Goal: Information Seeking & Learning: Learn about a topic

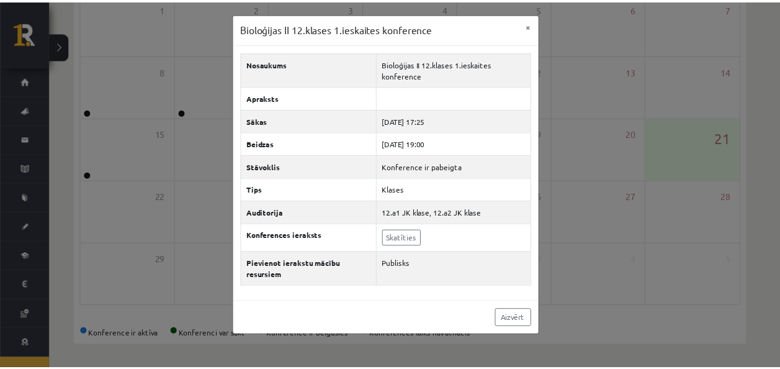
scroll to position [45, 0]
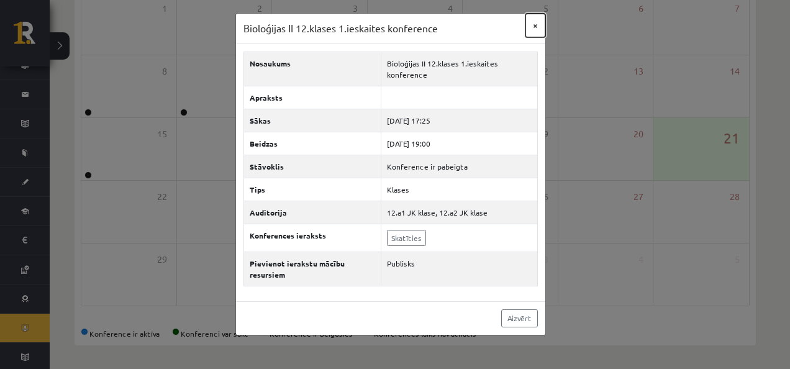
click at [535, 25] on button "×" at bounding box center [535, 26] width 20 height 24
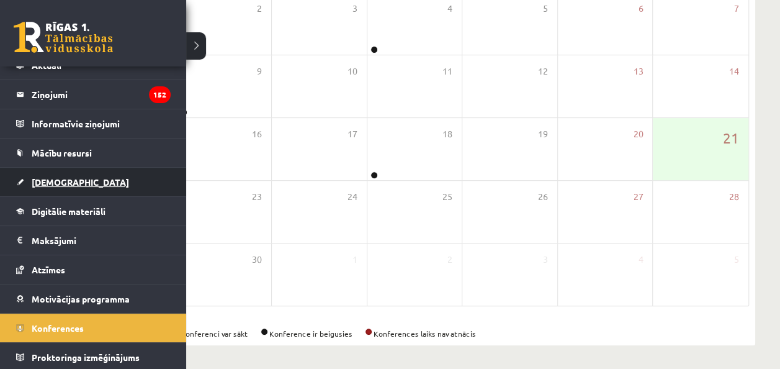
click at [68, 172] on link "[DEMOGRAPHIC_DATA]" at bounding box center [93, 182] width 155 height 29
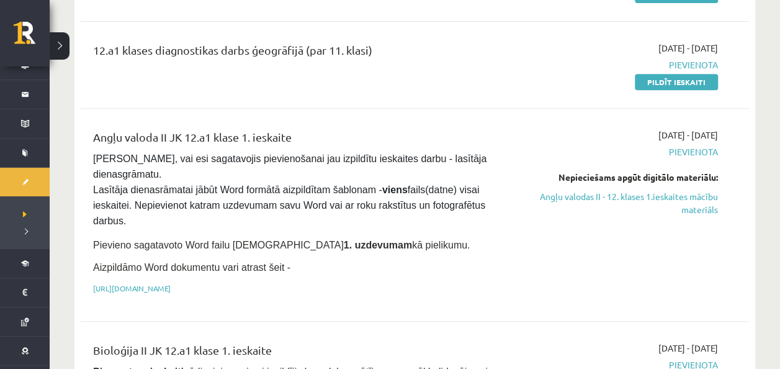
click at [227, 187] on span "Pārliecinies, vai esi sagatavojis pievienošanai jau izpildītu ieskaites darbu -…" at bounding box center [291, 189] width 397 height 73
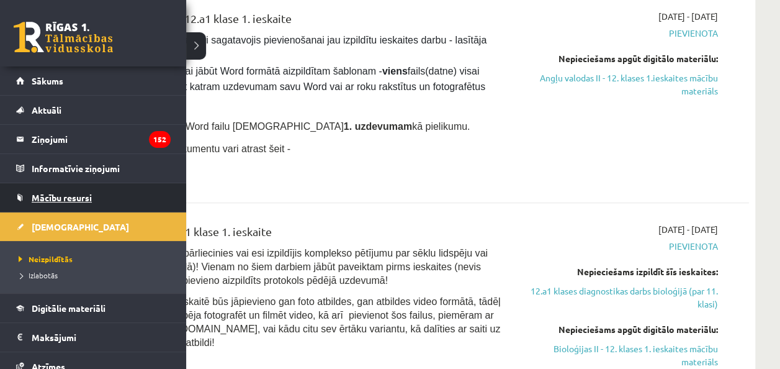
scroll to position [97, 0]
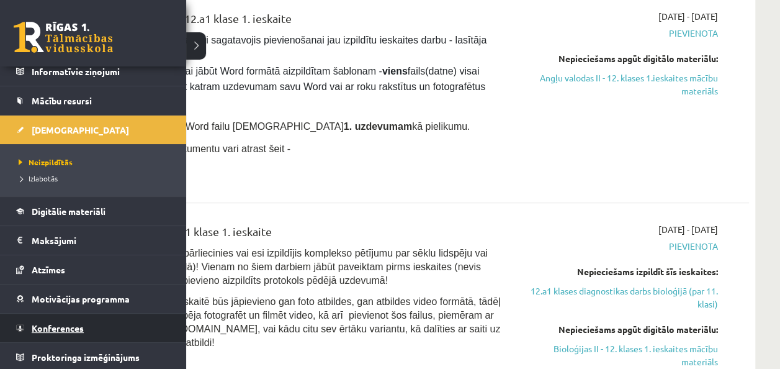
click at [113, 314] on link "Konferences" at bounding box center [93, 328] width 155 height 29
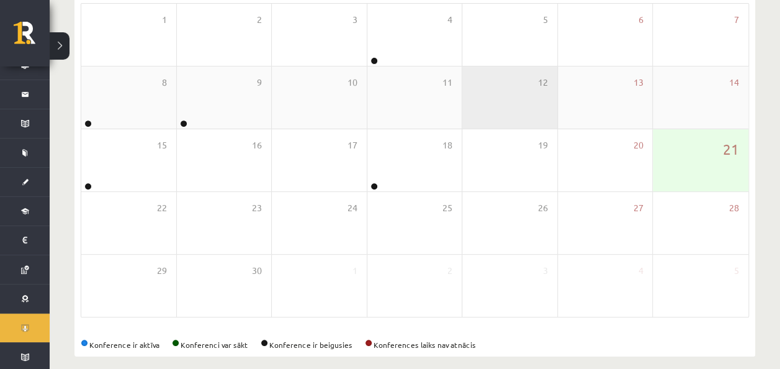
scroll to position [223, 0]
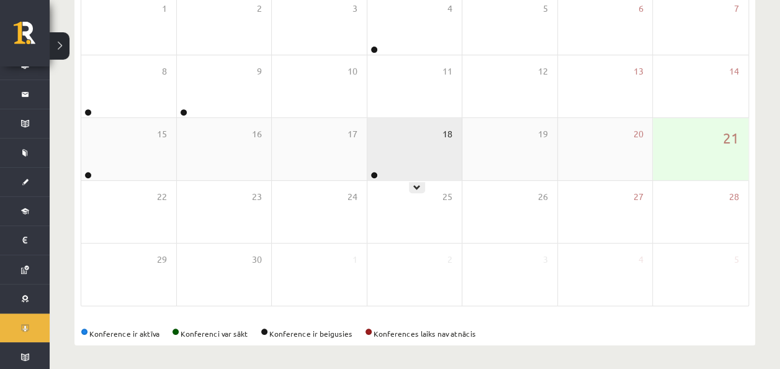
click at [446, 135] on span "18" at bounding box center [448, 134] width 10 height 14
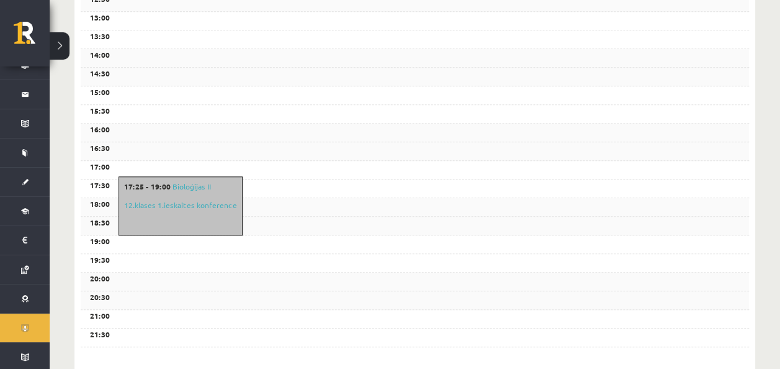
scroll to position [471, 0]
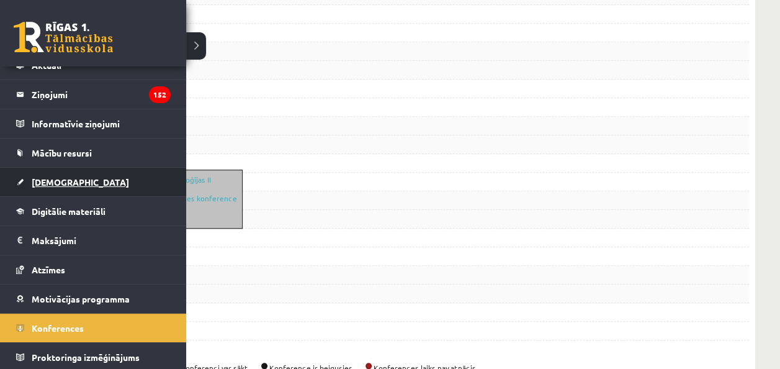
click at [79, 186] on link "[DEMOGRAPHIC_DATA]" at bounding box center [93, 182] width 155 height 29
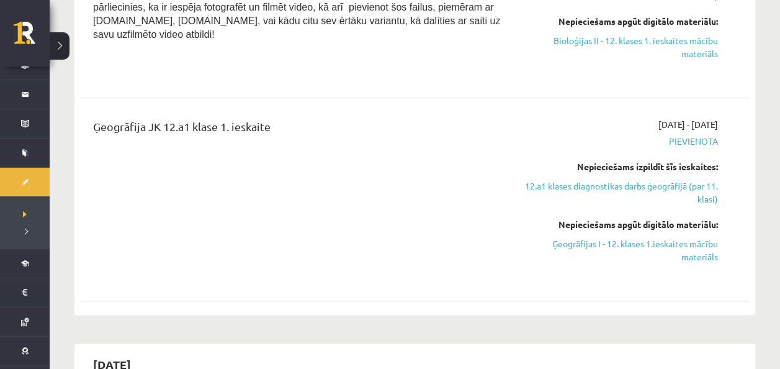
scroll to position [626, 0]
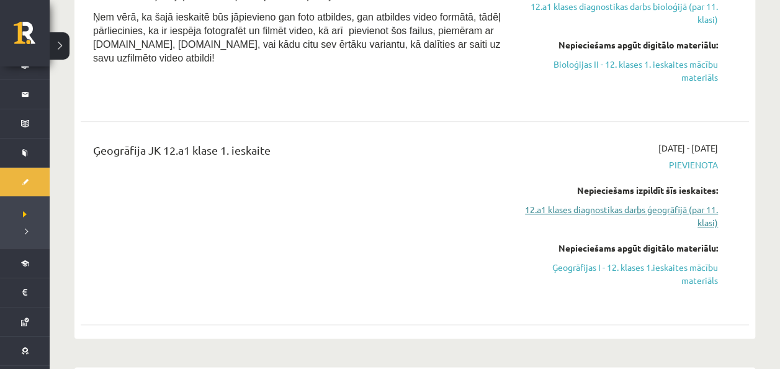
click at [709, 203] on link "12.a1 klases diagnostikas darbs ģeogrāfijā (par 11. klasi)" at bounding box center [620, 216] width 196 height 26
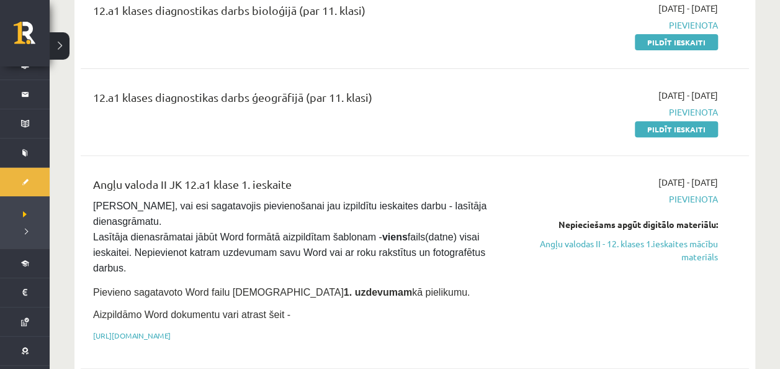
scroll to position [154, 0]
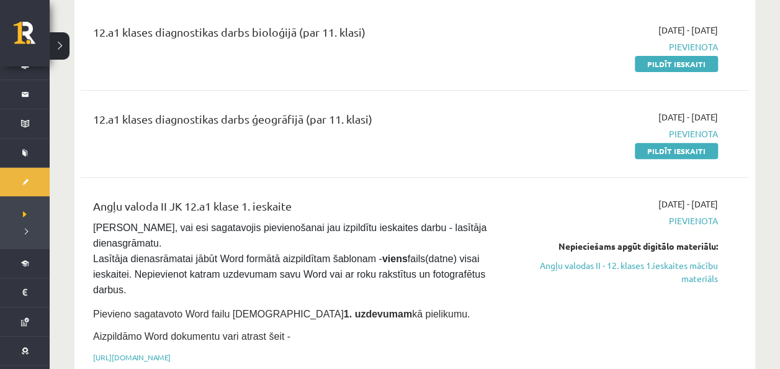
click at [664, 161] on div "12.a1 klases diagnostikas darbs ģeogrāfijā (par 11. klasi) 2025-09-16 - 2025-09…" at bounding box center [415, 133] width 669 height 71
click at [664, 150] on link "Pildīt ieskaiti" at bounding box center [676, 151] width 83 height 16
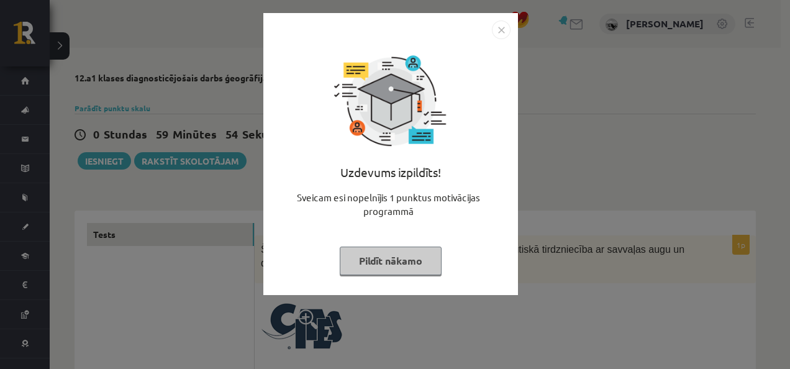
click at [384, 254] on button "Pildīt nākamo" at bounding box center [391, 260] width 102 height 29
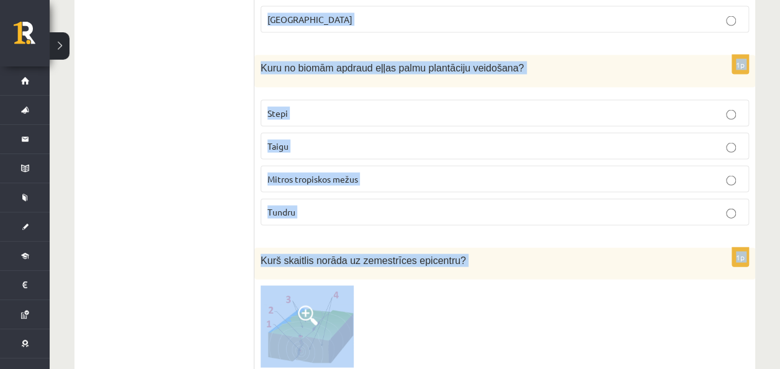
scroll to position [6206, 0]
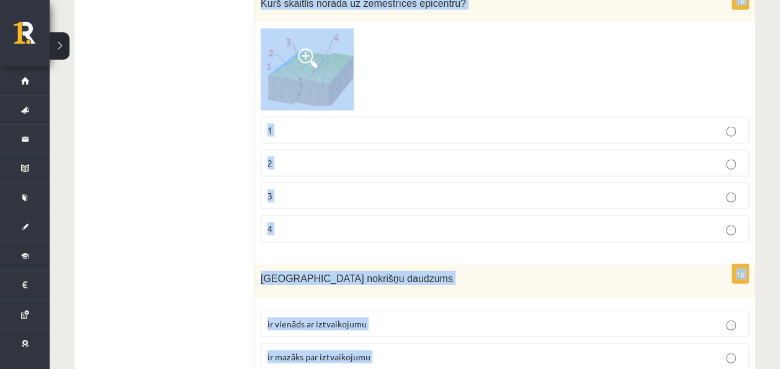
drag, startPoint x: 257, startPoint y: 107, endPoint x: 436, endPoint y: 313, distance: 272.9
copy form "Šīs konvencijas galvenais mērķis - nodrošināt, lai starptautiskā tirdzniecība a…"
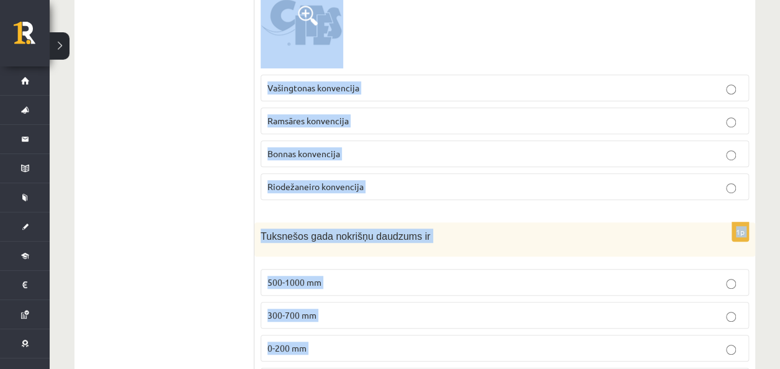
scroll to position [306, 0]
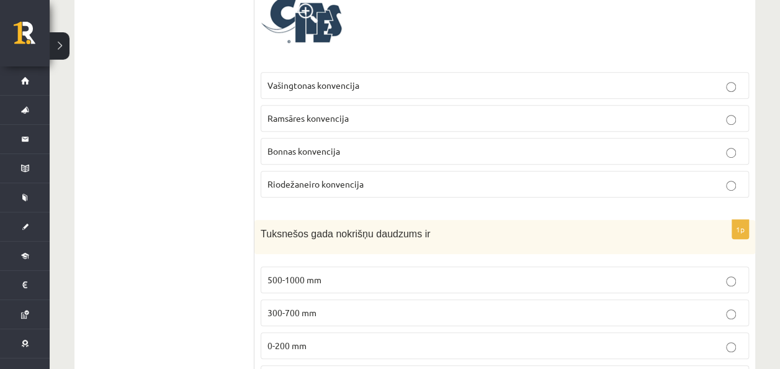
click at [400, 94] on label "Vašingtonas konvencija" at bounding box center [505, 85] width 489 height 27
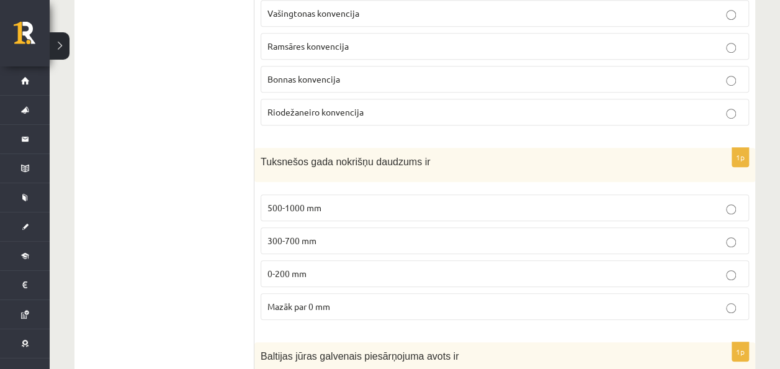
scroll to position [305, 0]
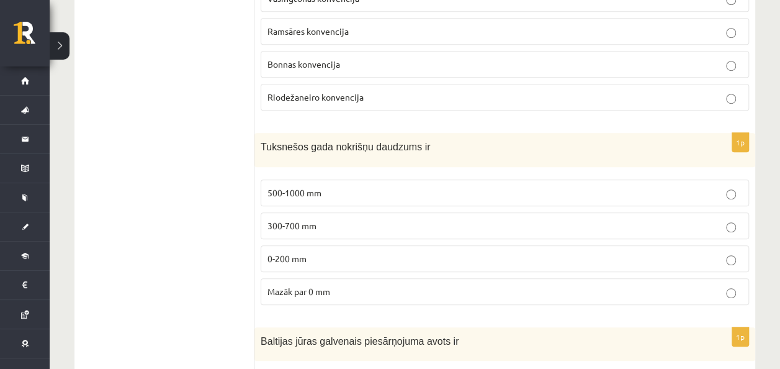
click at [332, 252] on p "0-200 mm" at bounding box center [505, 258] width 475 height 13
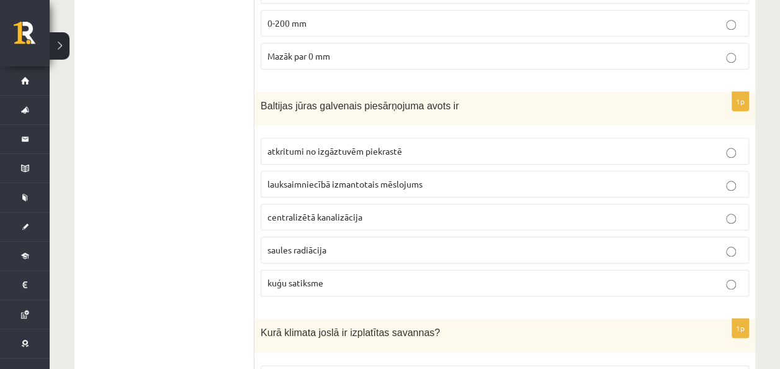
scroll to position [629, 0]
click at [448, 137] on label "atkritumi no izgāztuvēm piekrastē" at bounding box center [505, 150] width 489 height 27
click at [402, 181] on span "lauksaimniecībā izmantotais mēslojums" at bounding box center [345, 183] width 155 height 11
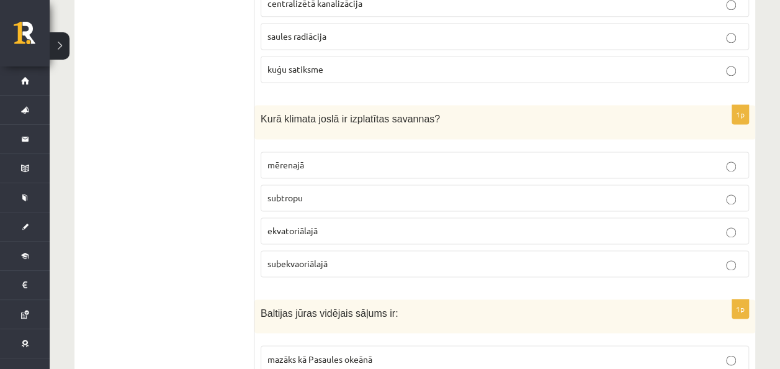
scroll to position [843, 0]
click at [333, 271] on div "1p Kurā klimata joslā ir izplatītas savannas? mērenajā subtropu ekvatoriālajā s…" at bounding box center [505, 195] width 501 height 182
click at [332, 258] on p "subekvaoriālajā" at bounding box center [505, 262] width 475 height 13
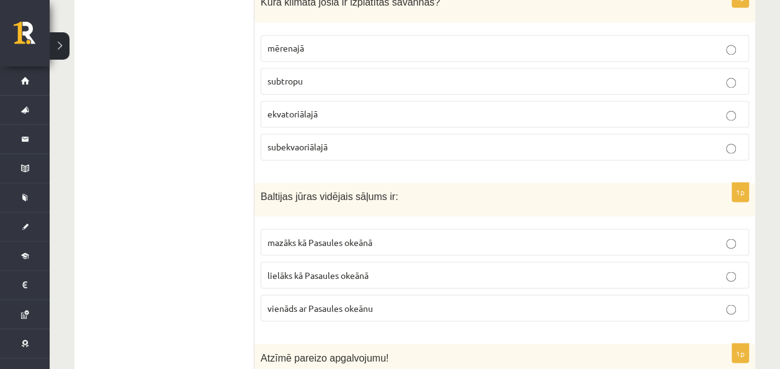
scroll to position [965, 0]
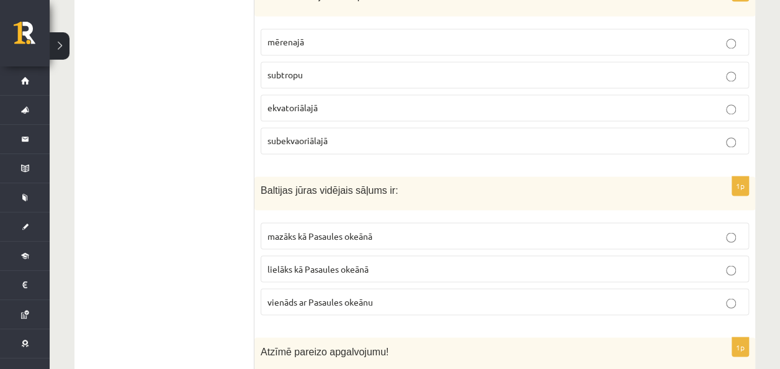
click at [341, 230] on span "mazāks kā Pasaules okeānā" at bounding box center [320, 235] width 105 height 11
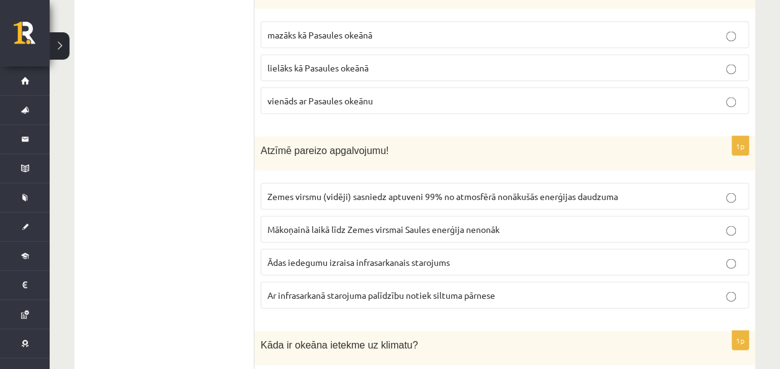
scroll to position [1167, 0]
click at [354, 281] on label "Ar infrasarkanā starojuma palīdzību notiek siltuma pārnese" at bounding box center [505, 294] width 489 height 27
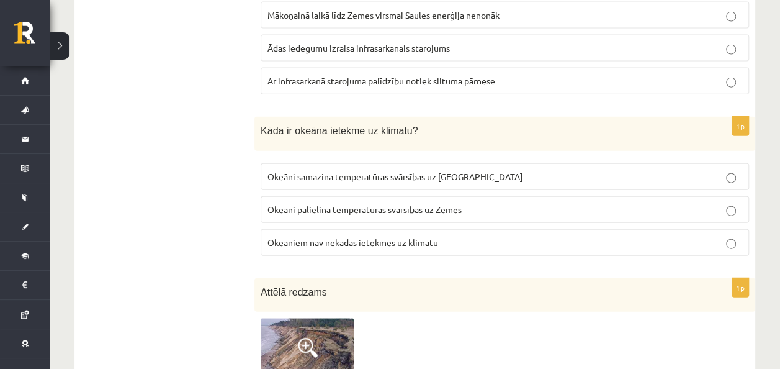
scroll to position [1380, 0]
click at [383, 170] on span "Okeāni samazina temperatūras svārsības uz Zemes" at bounding box center [396, 175] width 256 height 11
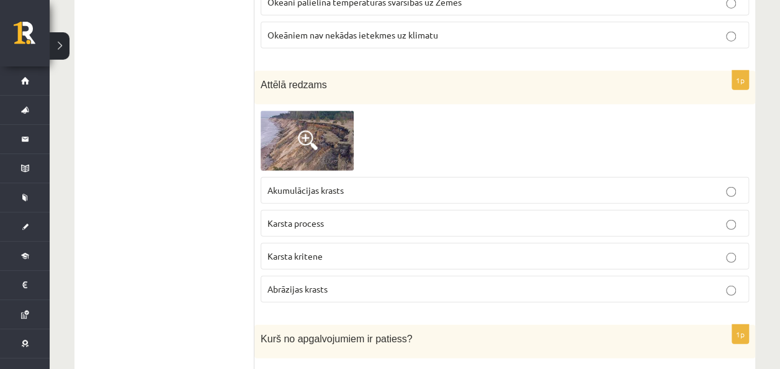
scroll to position [1587, 0]
click at [304, 112] on img at bounding box center [307, 140] width 93 height 60
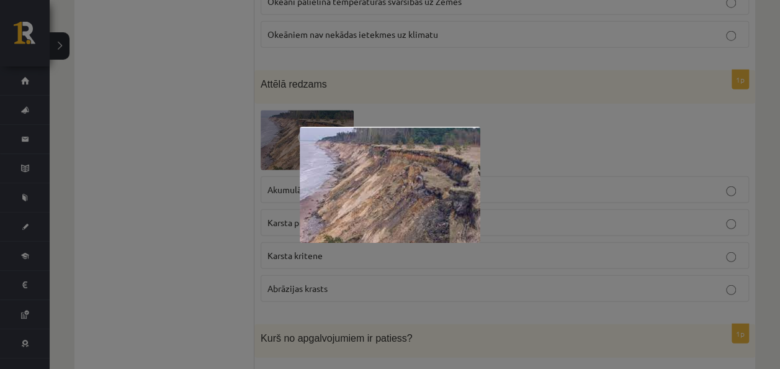
click at [220, 127] on div at bounding box center [390, 184] width 780 height 369
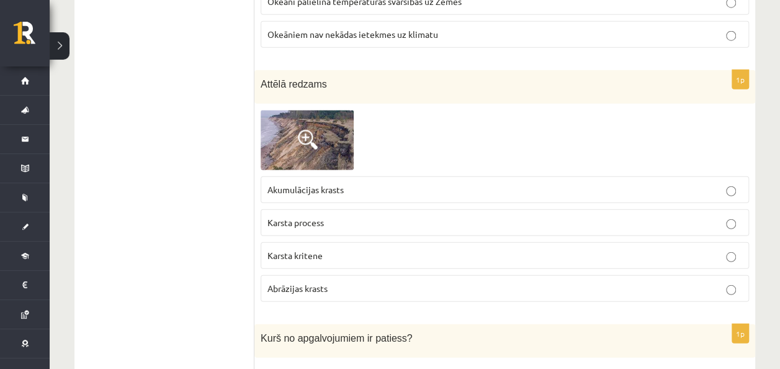
click at [371, 249] on p "Karsta kritene" at bounding box center [505, 255] width 475 height 13
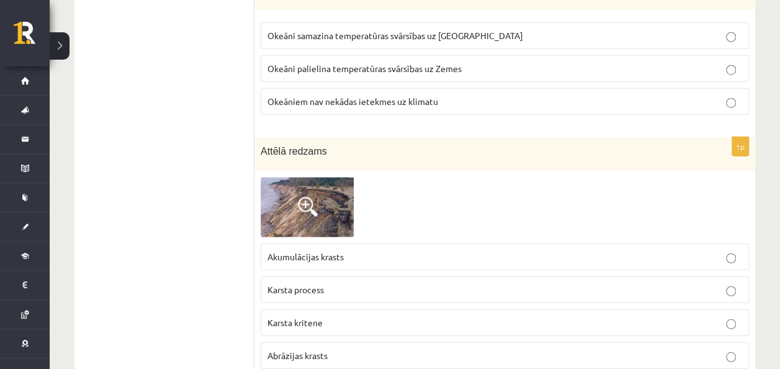
scroll to position [1494, 0]
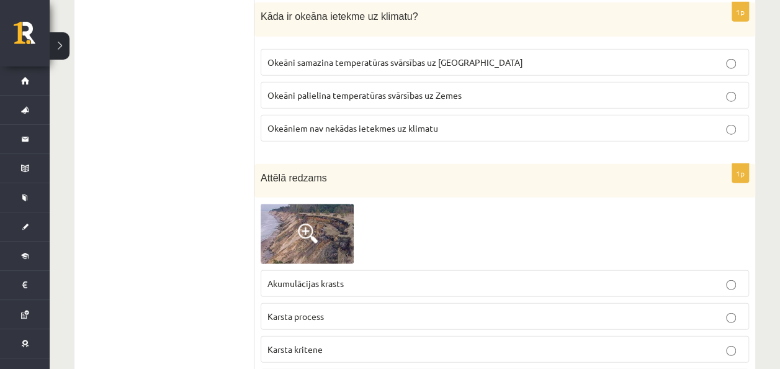
click at [286, 204] on img at bounding box center [307, 234] width 93 height 60
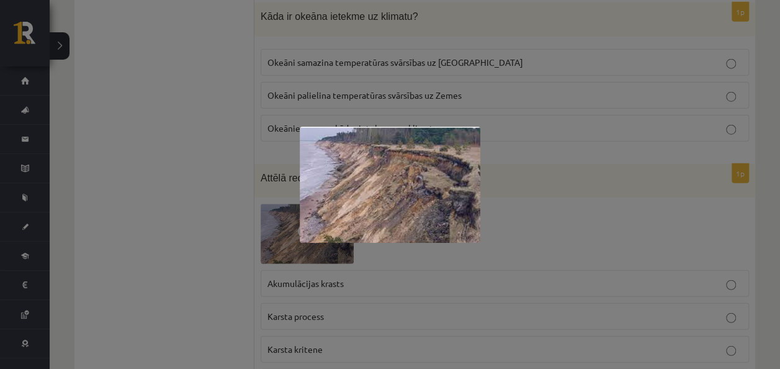
click at [88, 213] on div at bounding box center [390, 184] width 780 height 369
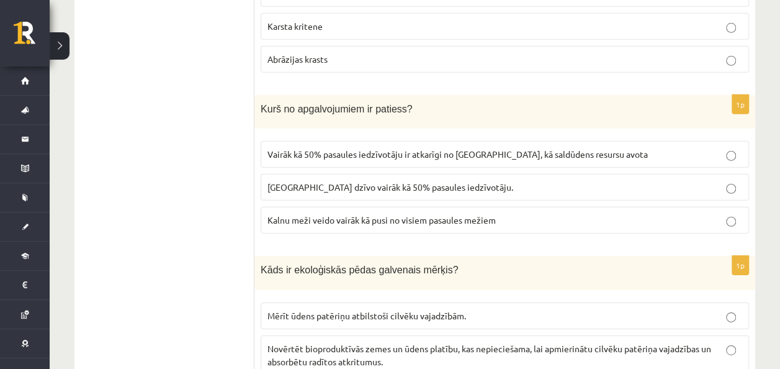
scroll to position [1817, 0]
click at [389, 148] on span "Vairāk kā 50% pasaules iedzīvotāju ir atkarīgi no kalniem, kā saldūdens resursu…" at bounding box center [458, 153] width 381 height 11
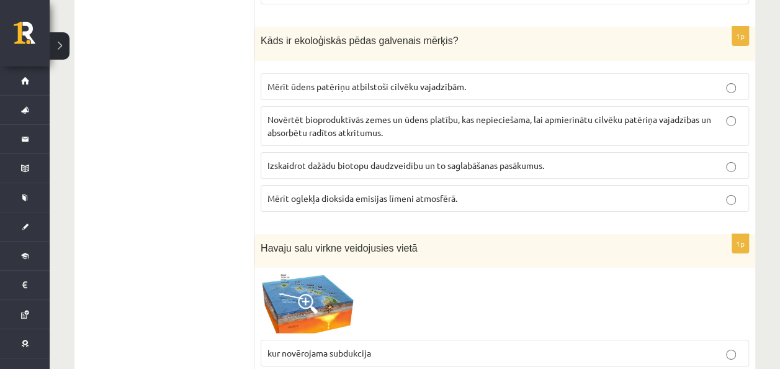
scroll to position [2046, 0]
click at [360, 114] on span "Novērtēt bioproduktīvās zemes un ūdens platību, kas nepieciešama, lai apmierinā…" at bounding box center [490, 125] width 444 height 24
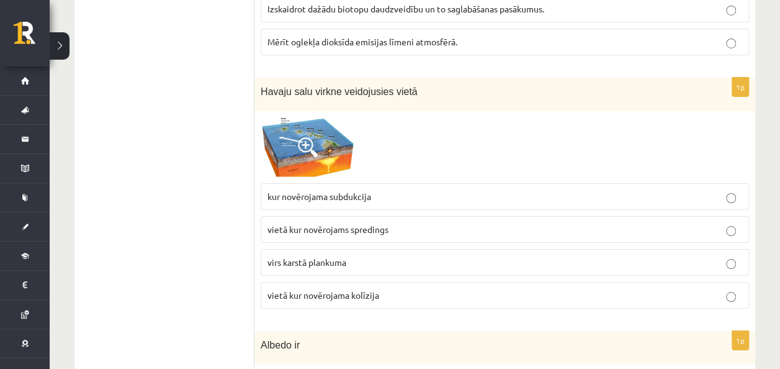
scroll to position [2203, 0]
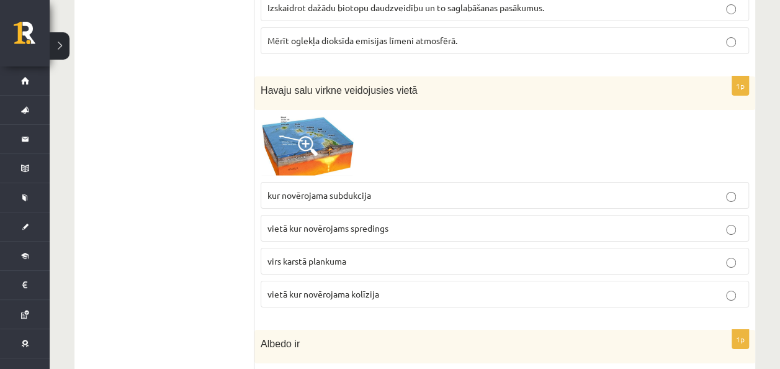
click at [338, 124] on img at bounding box center [307, 146] width 93 height 60
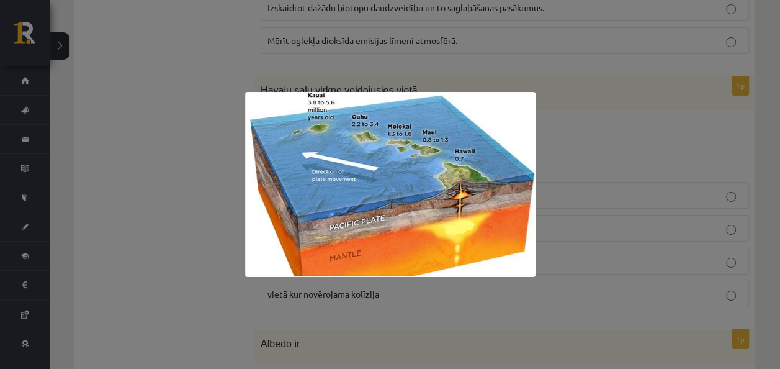
click at [192, 101] on div at bounding box center [390, 184] width 780 height 369
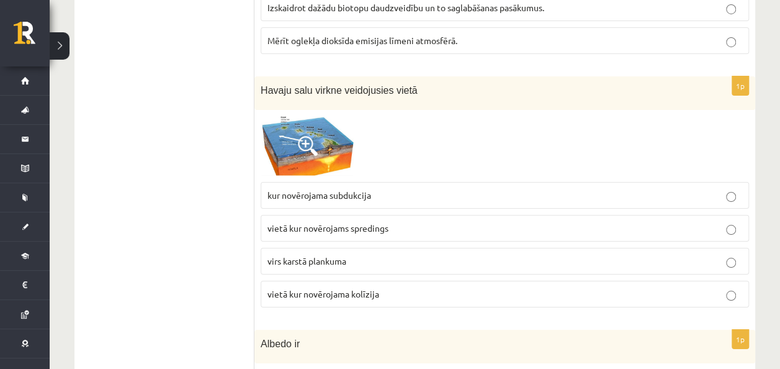
click at [338, 135] on img at bounding box center [307, 146] width 93 height 60
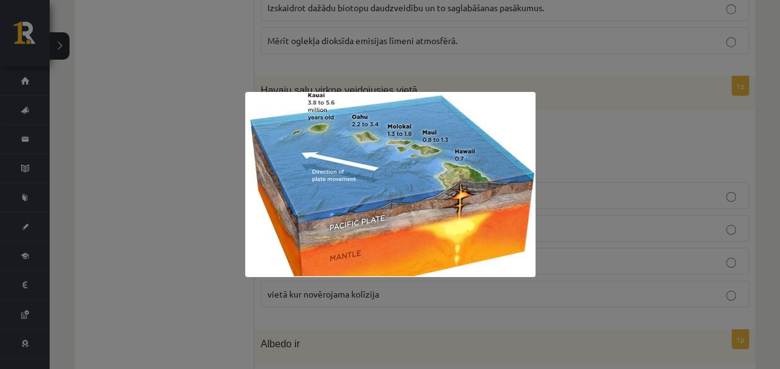
click at [222, 105] on div at bounding box center [390, 184] width 780 height 369
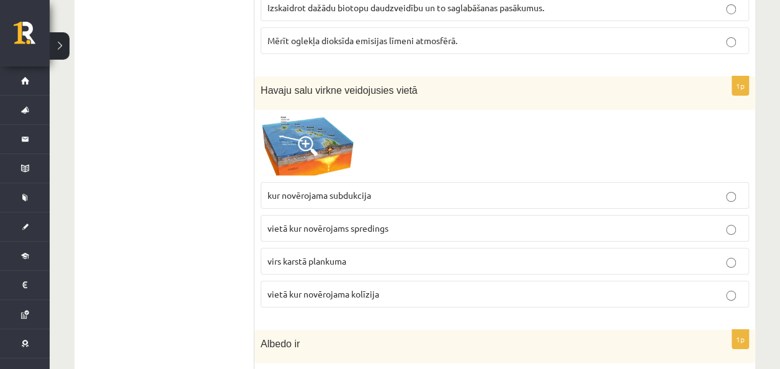
click at [331, 133] on img at bounding box center [307, 146] width 93 height 60
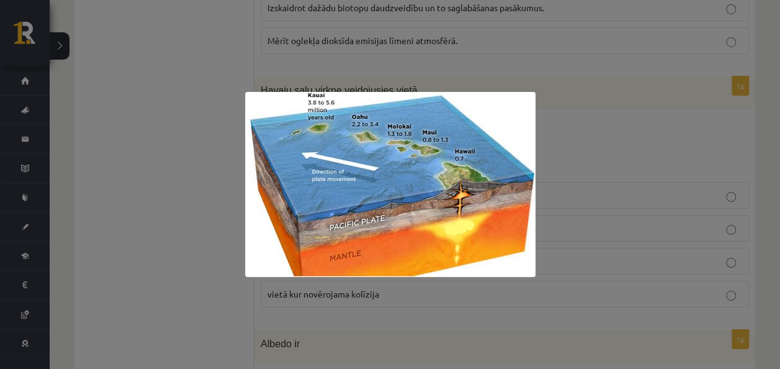
click at [159, 148] on div at bounding box center [390, 184] width 780 height 369
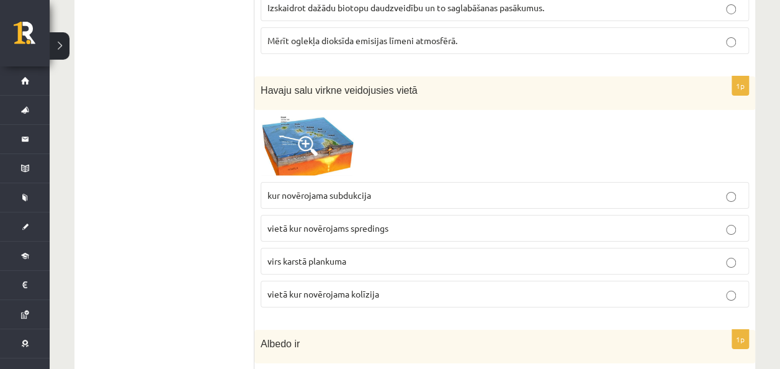
click at [393, 251] on label "virs karstā plankuma" at bounding box center [505, 261] width 489 height 27
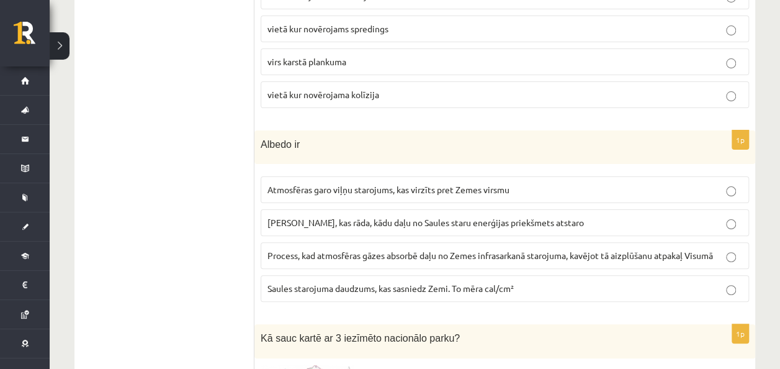
scroll to position [2405, 0]
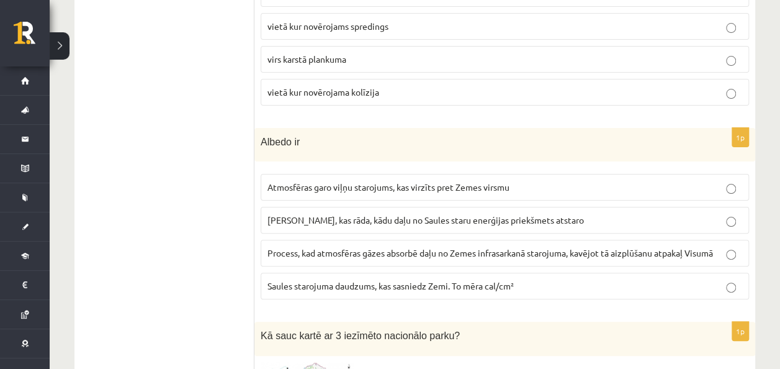
click at [365, 214] on span "Skaitlis, kas rāda, kādu daļu no Saules staru enerģijas priekšmets atstaro" at bounding box center [426, 219] width 317 height 11
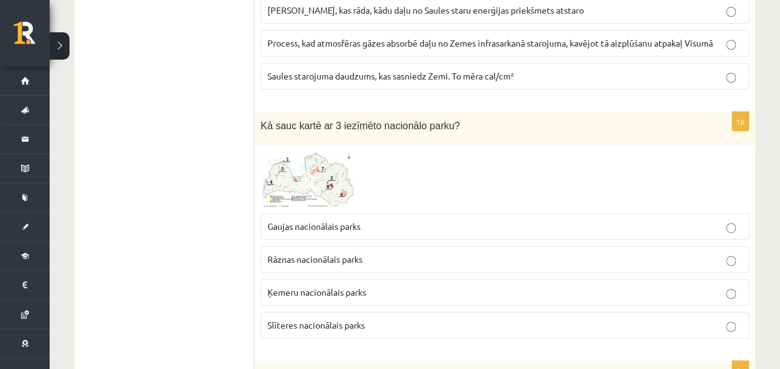
scroll to position [2637, 0]
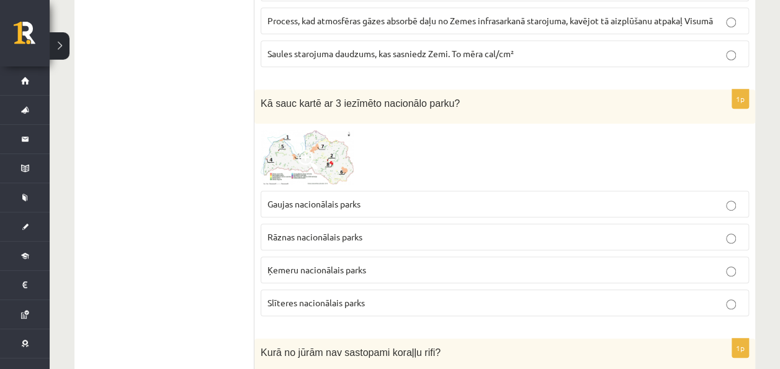
click at [316, 150] on span at bounding box center [308, 160] width 20 height 20
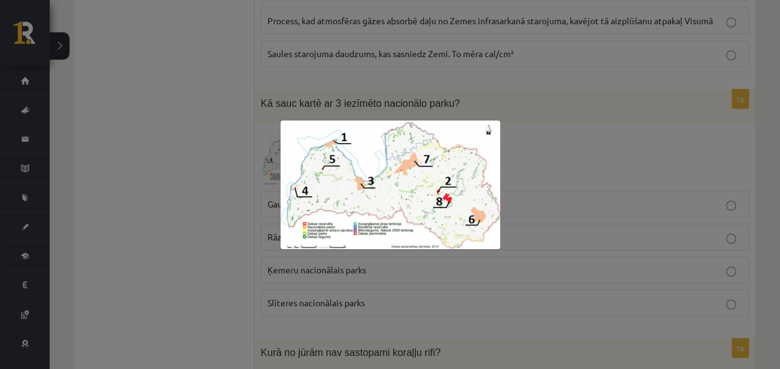
click at [242, 104] on div at bounding box center [390, 184] width 780 height 369
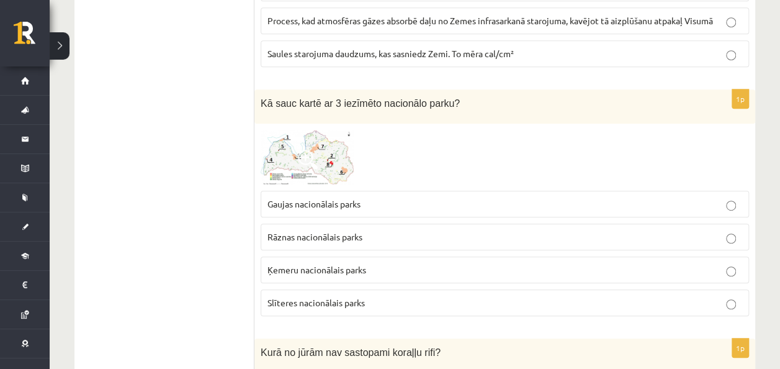
click at [351, 264] on span "Ķemeru nacionālais parks" at bounding box center [317, 269] width 99 height 11
click at [322, 130] on img at bounding box center [307, 157] width 93 height 55
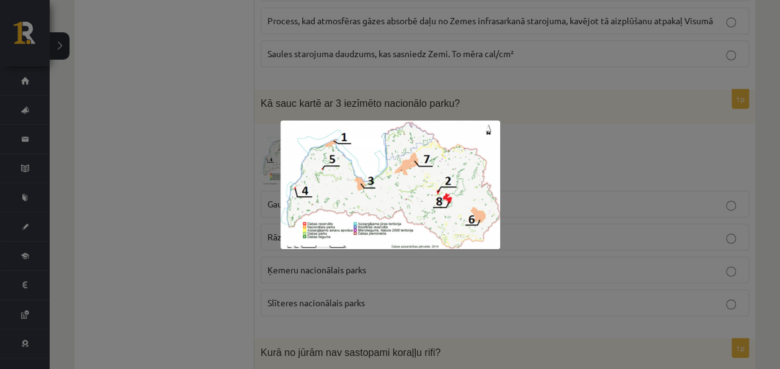
click at [156, 147] on div at bounding box center [390, 184] width 780 height 369
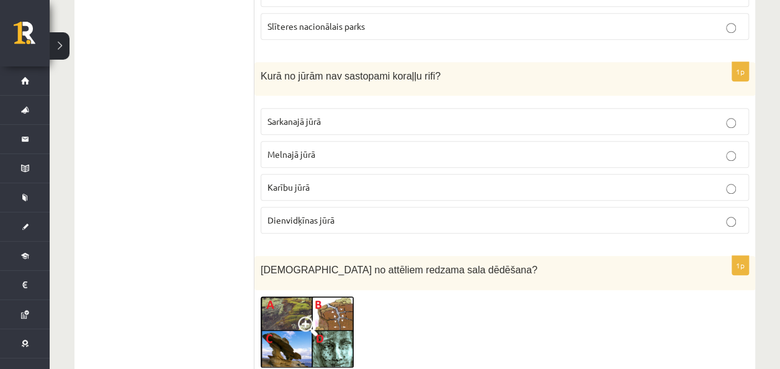
scroll to position [2915, 0]
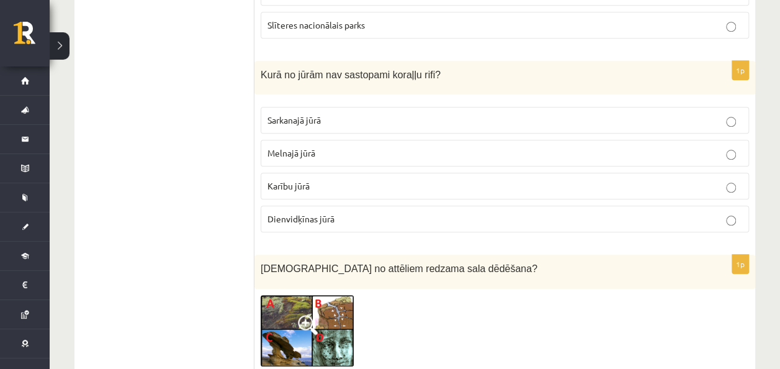
click at [309, 147] on span "Melnajā jūrā" at bounding box center [292, 152] width 48 height 11
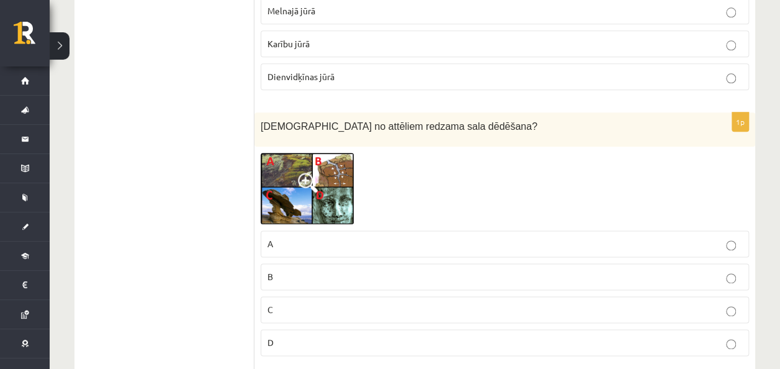
scroll to position [3063, 0]
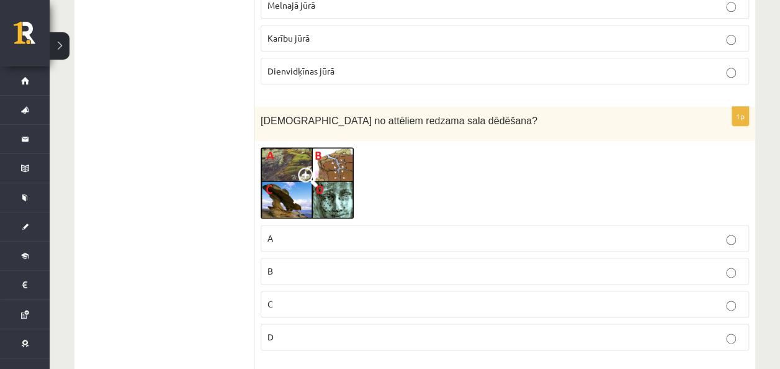
click at [272, 192] on img at bounding box center [307, 182] width 93 height 71
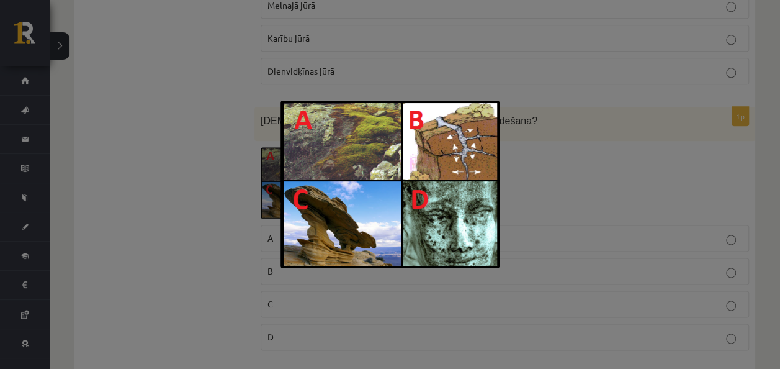
click at [96, 155] on div at bounding box center [390, 184] width 780 height 369
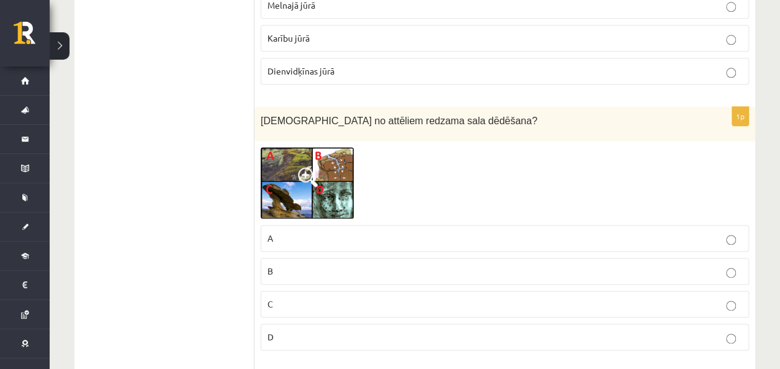
click at [310, 258] on label "B" at bounding box center [505, 271] width 489 height 27
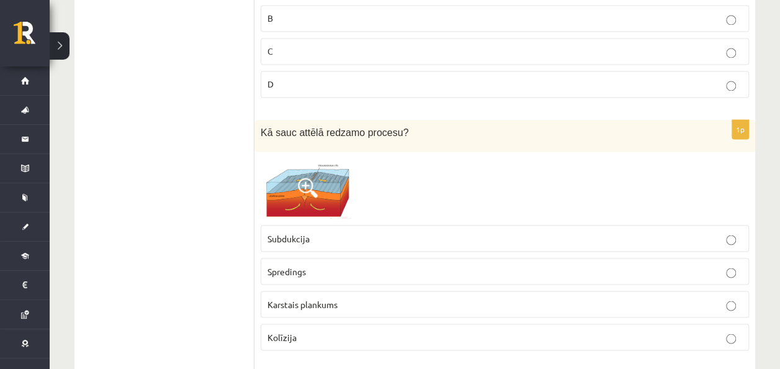
scroll to position [3421, 0]
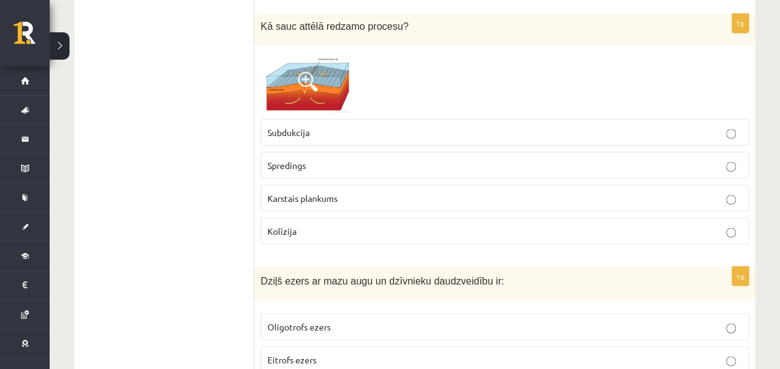
click at [321, 66] on img at bounding box center [307, 82] width 93 height 61
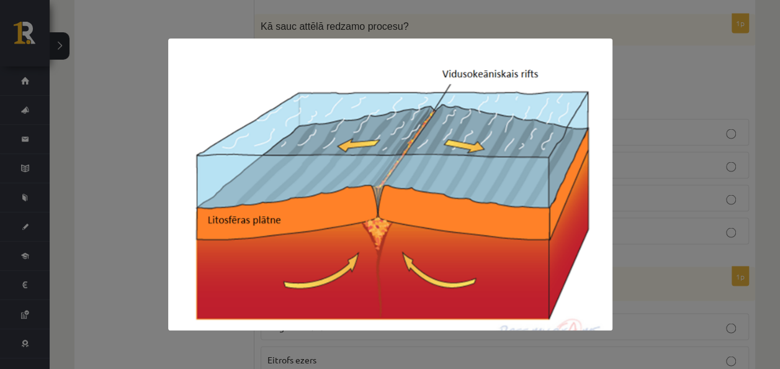
click at [112, 214] on div at bounding box center [390, 184] width 780 height 369
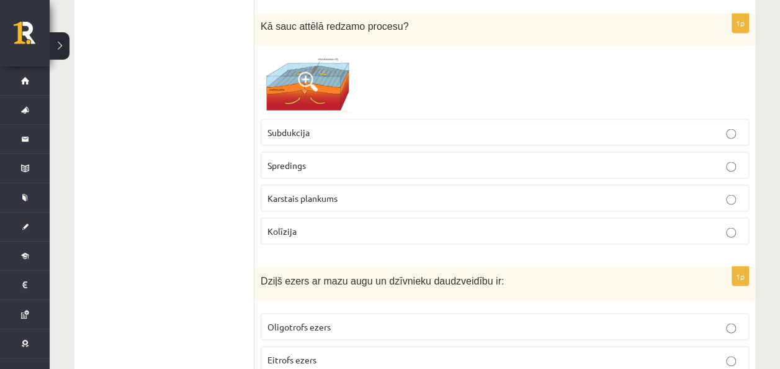
click at [333, 224] on p "Kolīzija" at bounding box center [505, 230] width 475 height 13
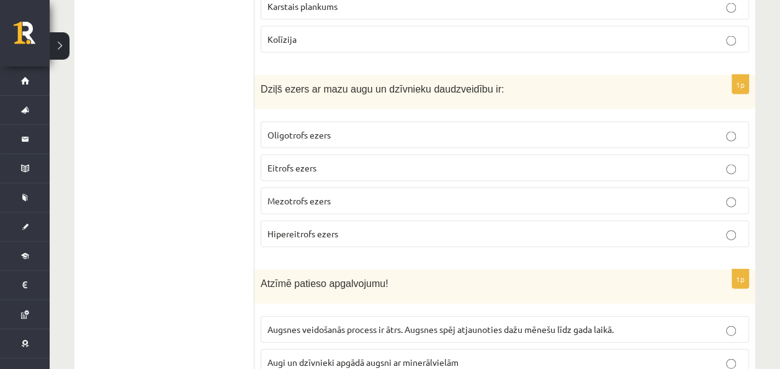
scroll to position [3614, 0]
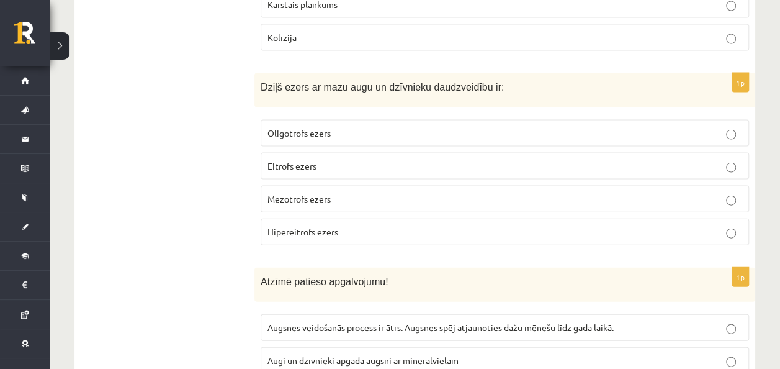
click at [322, 127] on span "Oligotrofs ezers" at bounding box center [299, 132] width 63 height 11
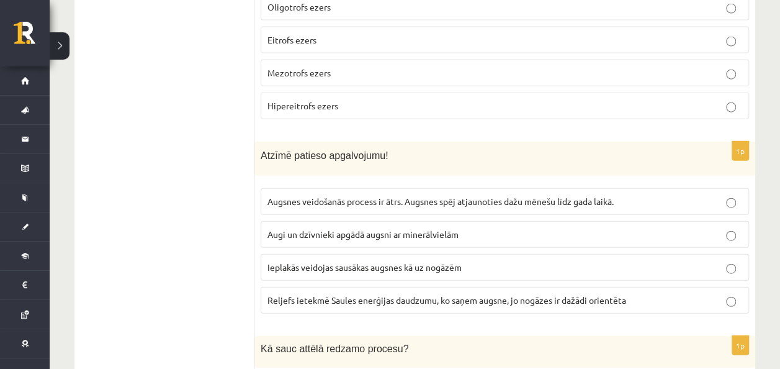
scroll to position [3762, 0]
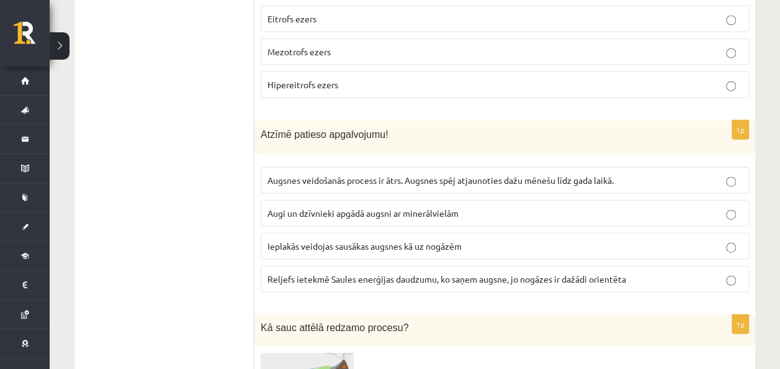
click at [358, 266] on label "Reljefs ietekmē Saules enerģijas daudzumu, ko saņem augsne, jo nogāzes ir dažād…" at bounding box center [505, 279] width 489 height 27
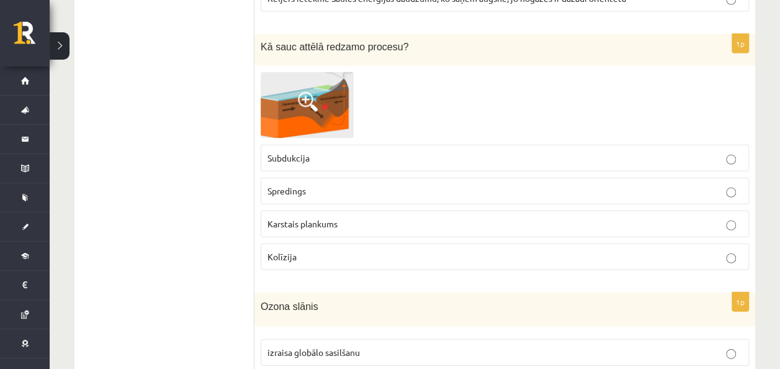
scroll to position [4043, 0]
click at [330, 250] on p "Kolīzija" at bounding box center [505, 256] width 475 height 13
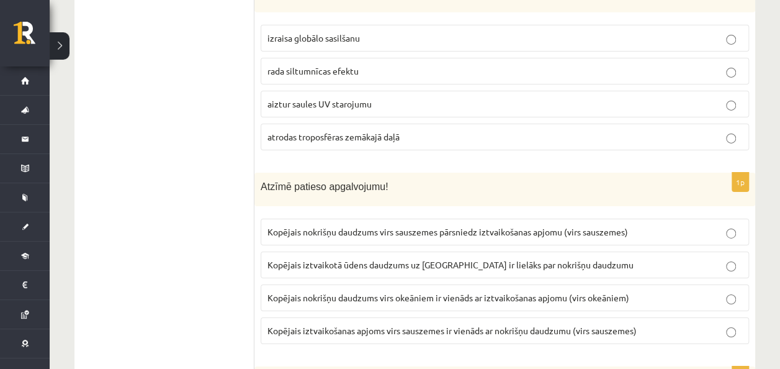
scroll to position [4359, 0]
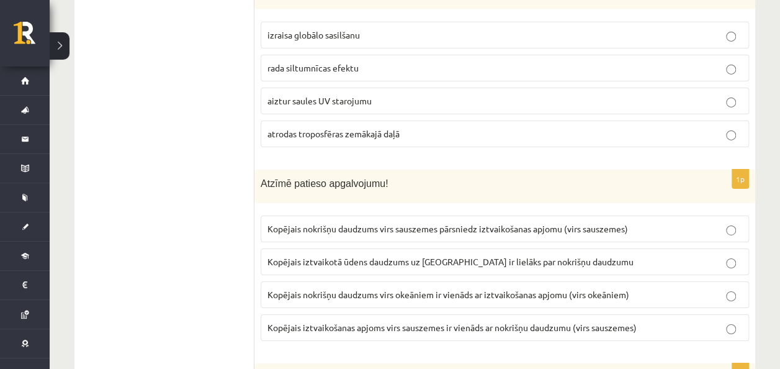
click at [346, 94] on p "aiztur saules UV starojumu" at bounding box center [505, 100] width 475 height 13
click at [335, 223] on span "Kopējais nokrišņu daudzums virs sauszemes pārsniedz iztvaikošanas apjomu (virs …" at bounding box center [448, 228] width 361 height 11
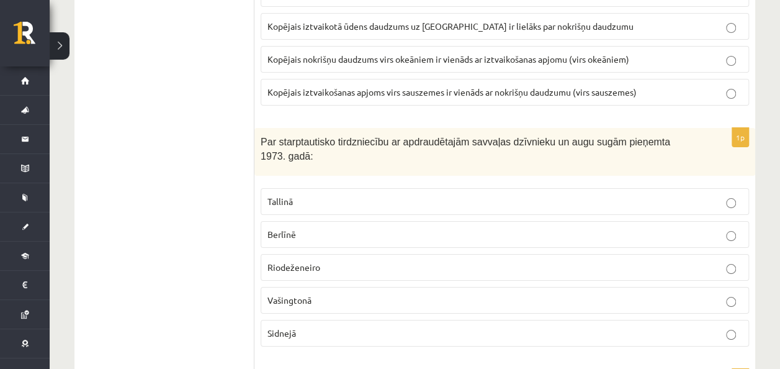
scroll to position [4599, 0]
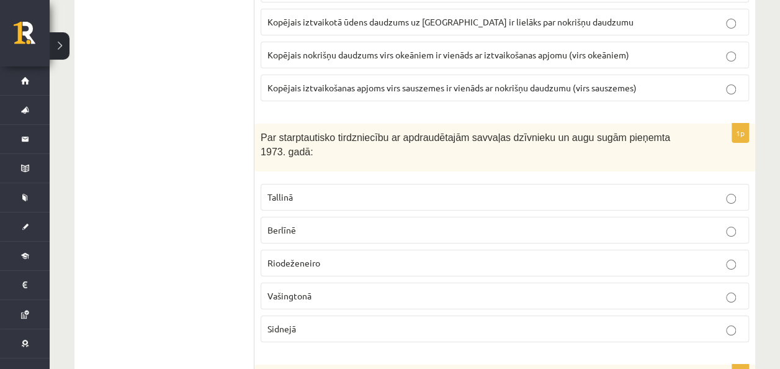
click at [314, 282] on label "Vašingtonā" at bounding box center [505, 295] width 489 height 27
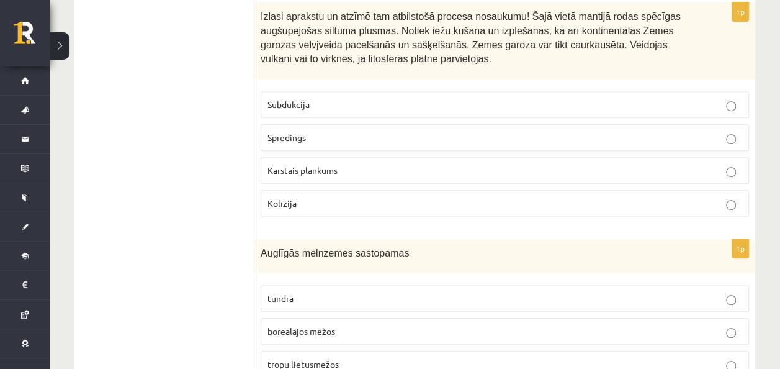
scroll to position [4960, 0]
click at [300, 165] on span "Karstais plankums" at bounding box center [303, 170] width 70 height 11
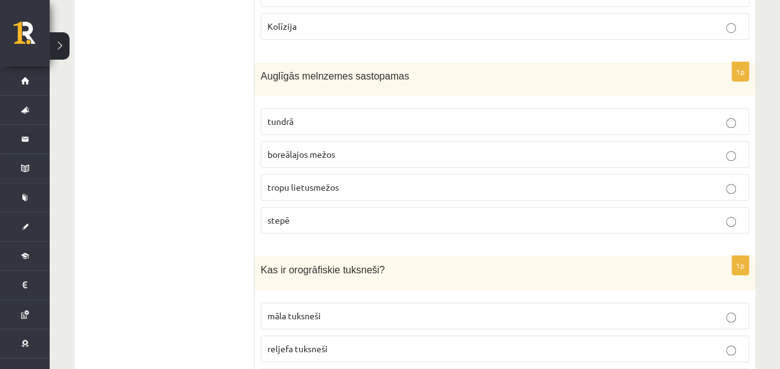
click at [309, 214] on p "stepē" at bounding box center [505, 220] width 475 height 13
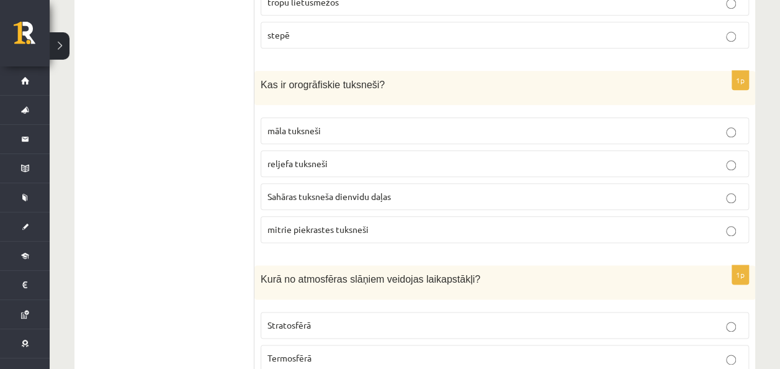
scroll to position [5331, 0]
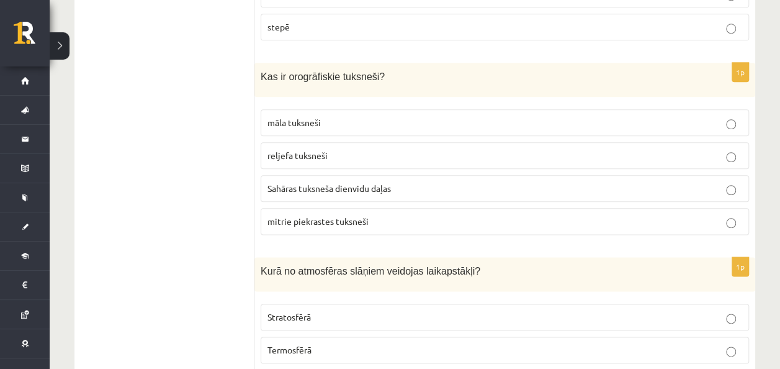
click at [303, 142] on label "reljefa tuksneši" at bounding box center [505, 155] width 489 height 27
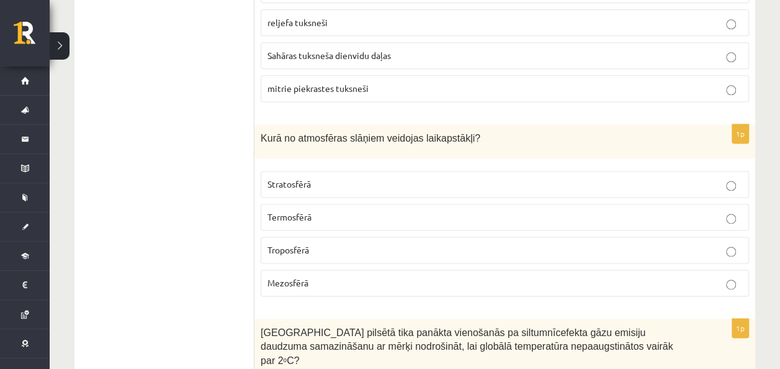
scroll to position [5481, 0]
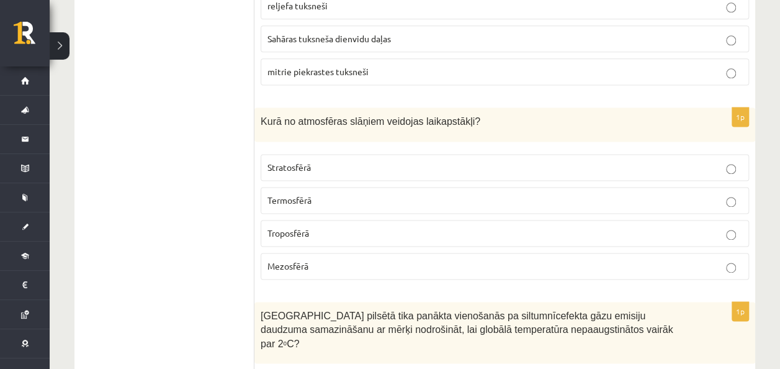
click at [351, 220] on label "Troposfērā" at bounding box center [505, 233] width 489 height 27
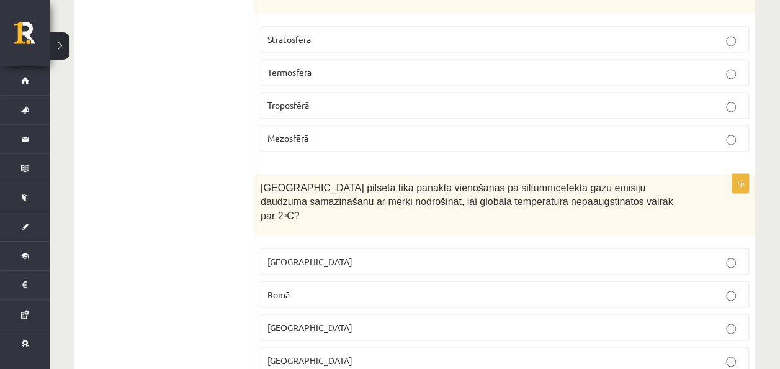
scroll to position [5636, 0]
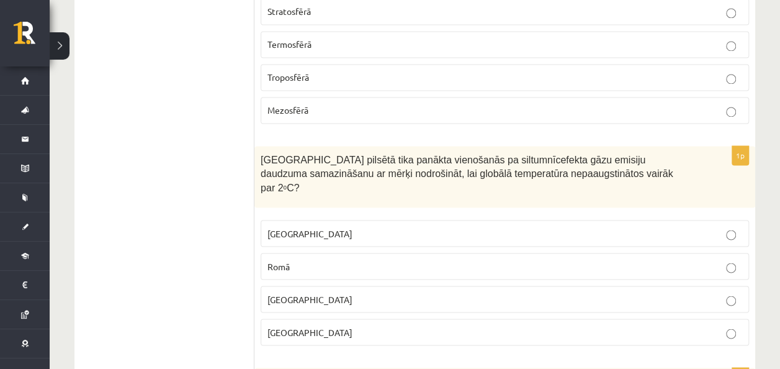
click at [315, 325] on p "Parīzē" at bounding box center [505, 331] width 475 height 13
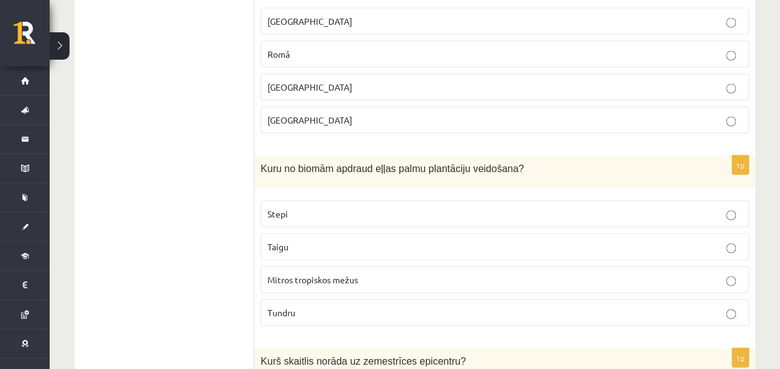
scroll to position [5852, 0]
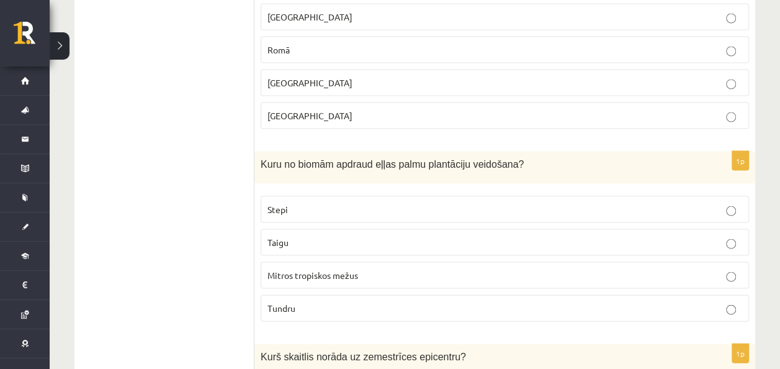
click at [323, 269] on span "Mitros tropiskos mežus" at bounding box center [313, 274] width 91 height 11
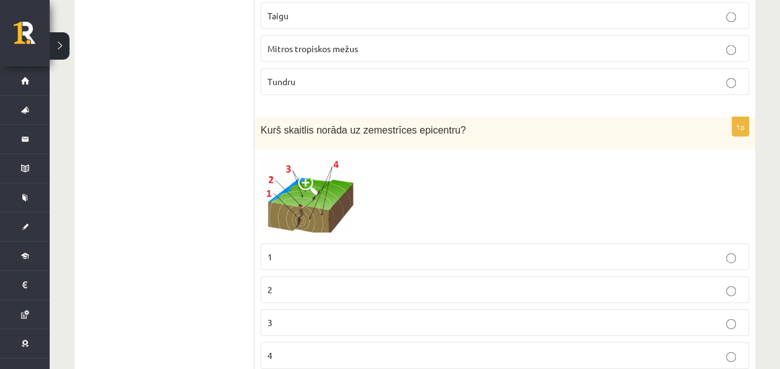
scroll to position [6083, 0]
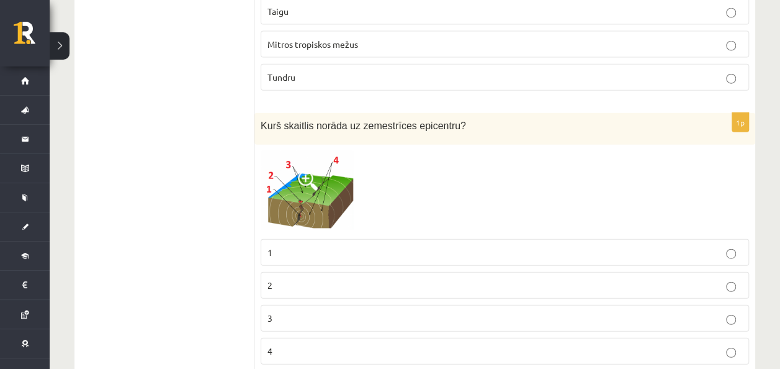
click at [312, 151] on img at bounding box center [307, 192] width 93 height 82
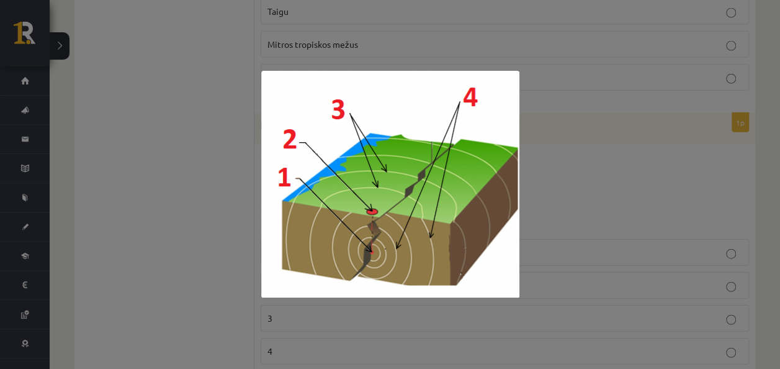
click at [135, 165] on div at bounding box center [390, 184] width 780 height 369
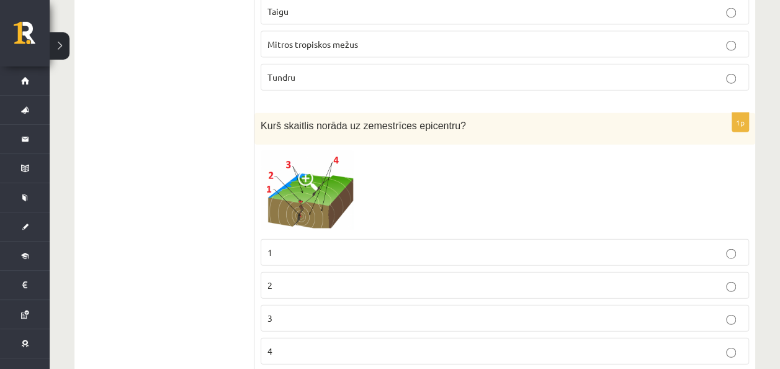
click at [303, 171] on span at bounding box center [308, 181] width 20 height 20
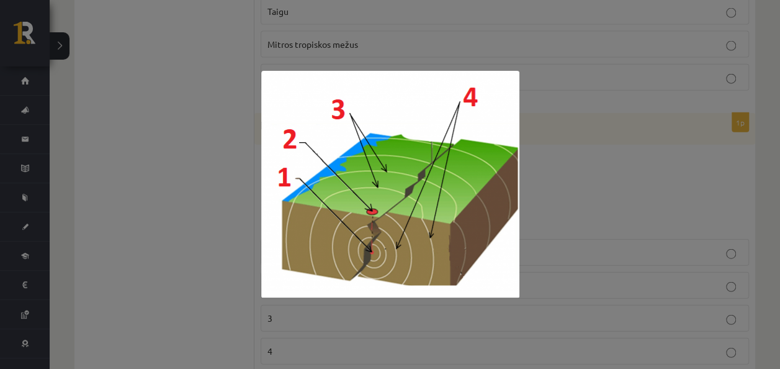
click at [160, 176] on div at bounding box center [390, 184] width 780 height 369
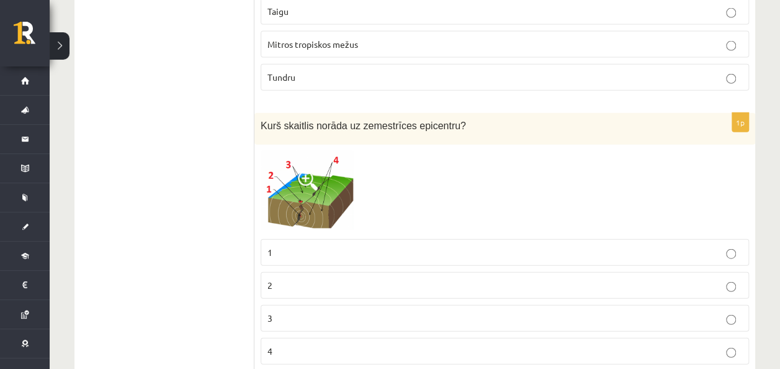
click at [307, 279] on p "2" at bounding box center [505, 285] width 475 height 13
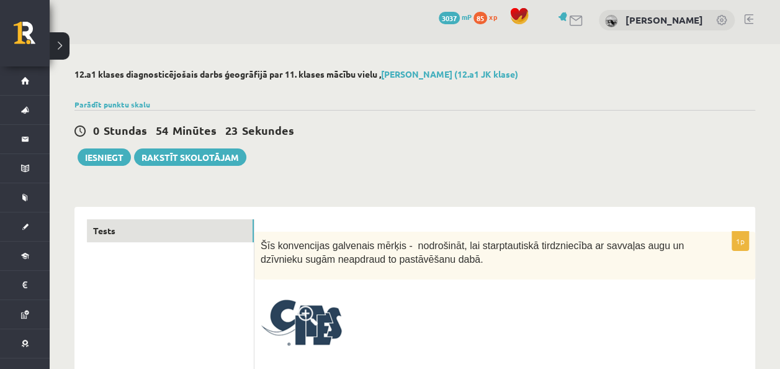
scroll to position [0, 0]
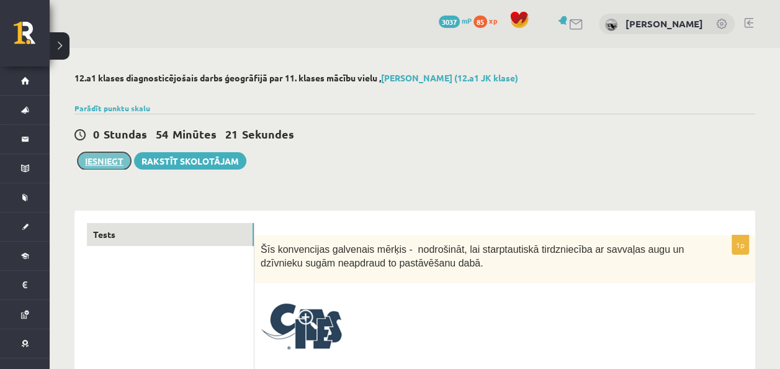
click at [108, 153] on button "Iesniegt" at bounding box center [104, 160] width 53 height 17
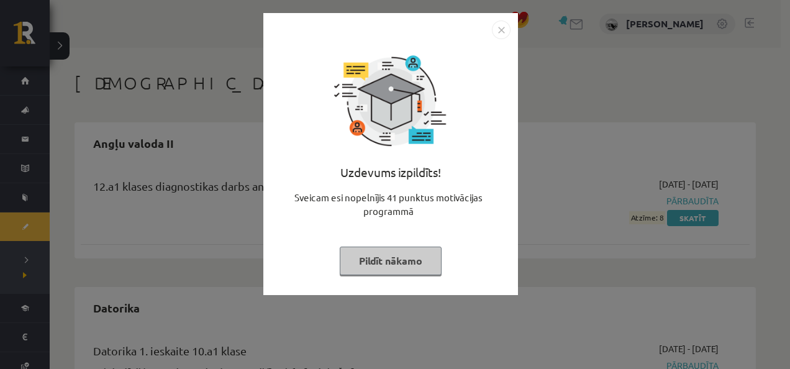
click at [395, 264] on button "Pildīt nākamo" at bounding box center [391, 260] width 102 height 29
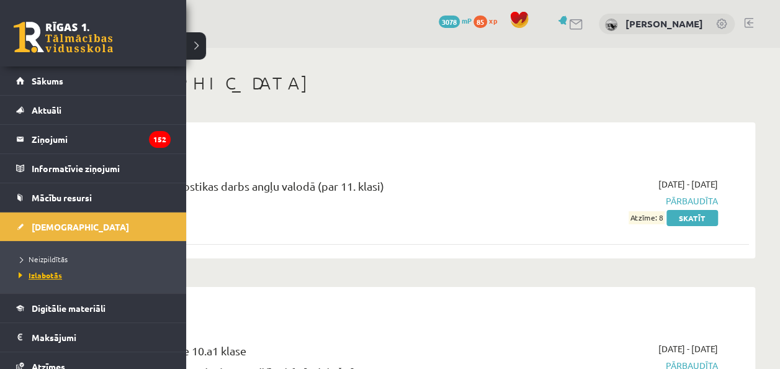
click at [47, 272] on span "Izlabotās" at bounding box center [39, 275] width 47 height 10
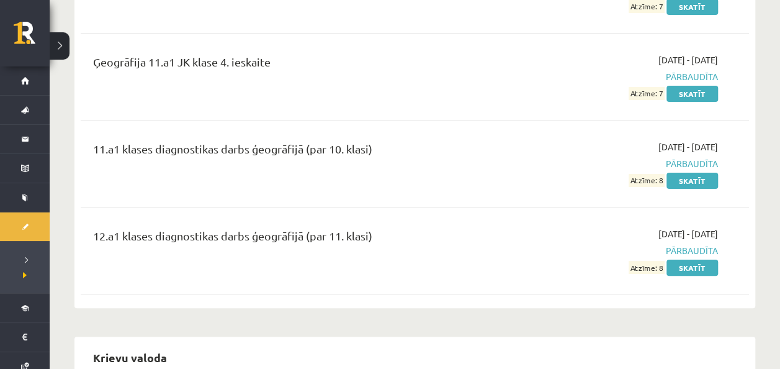
scroll to position [2371, 0]
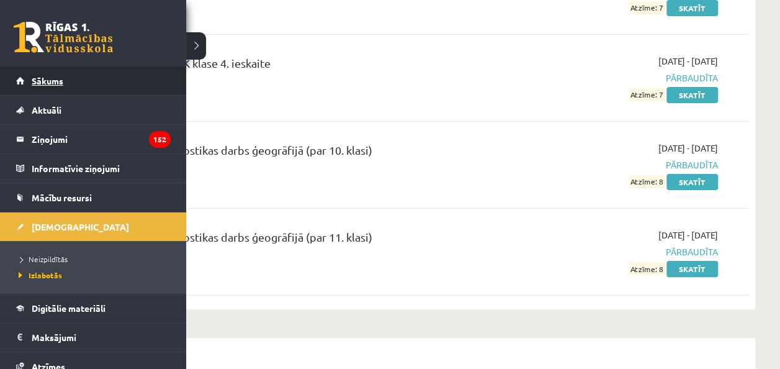
click at [48, 89] on link "Sākums" at bounding box center [93, 80] width 155 height 29
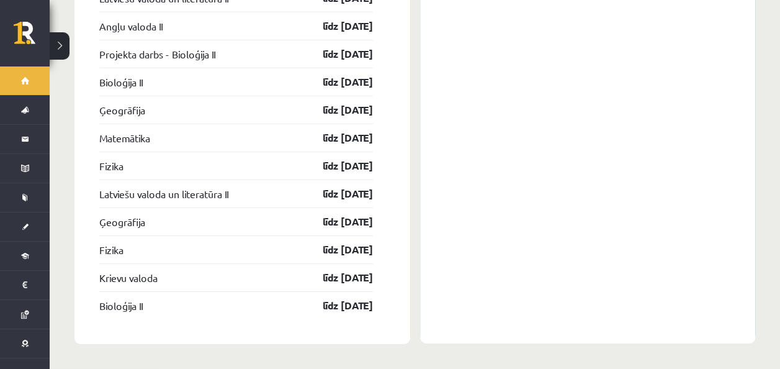
scroll to position [1843, 0]
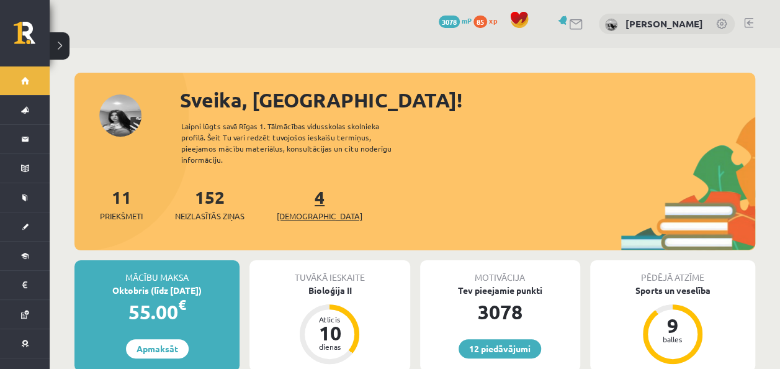
click at [298, 186] on link "4 Ieskaites" at bounding box center [320, 204] width 86 height 37
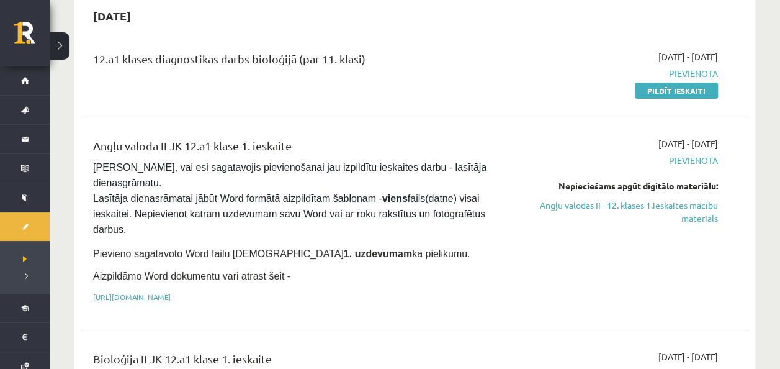
scroll to position [110, 0]
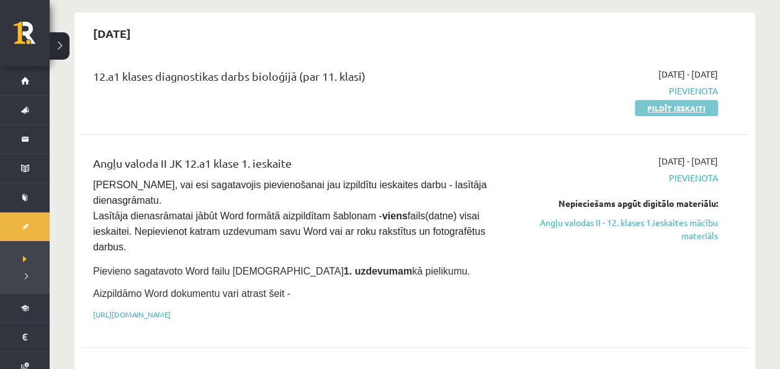
click at [706, 106] on link "Pildīt ieskaiti" at bounding box center [676, 108] width 83 height 16
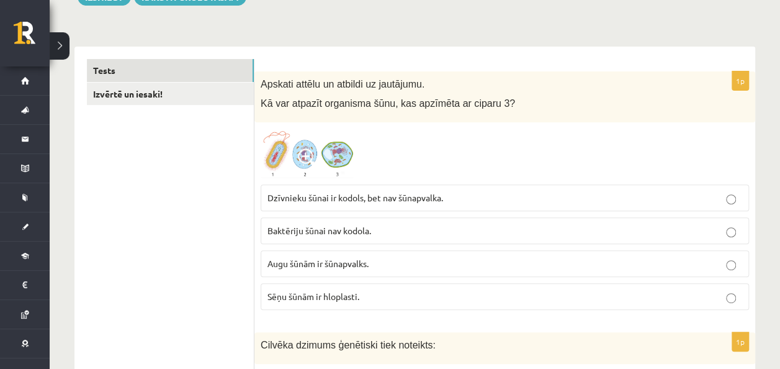
scroll to position [166, 0]
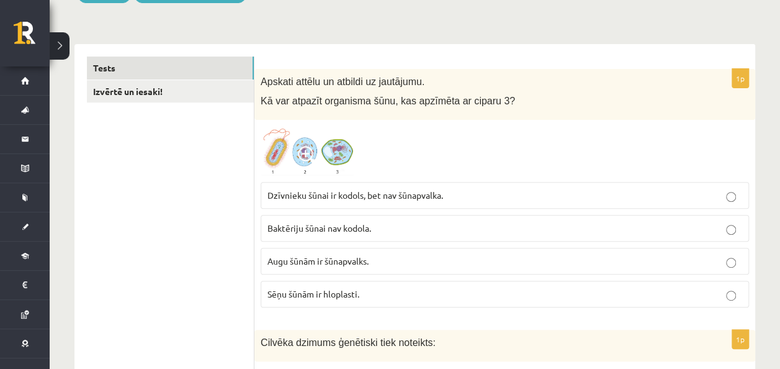
click at [340, 156] on img at bounding box center [307, 151] width 93 height 50
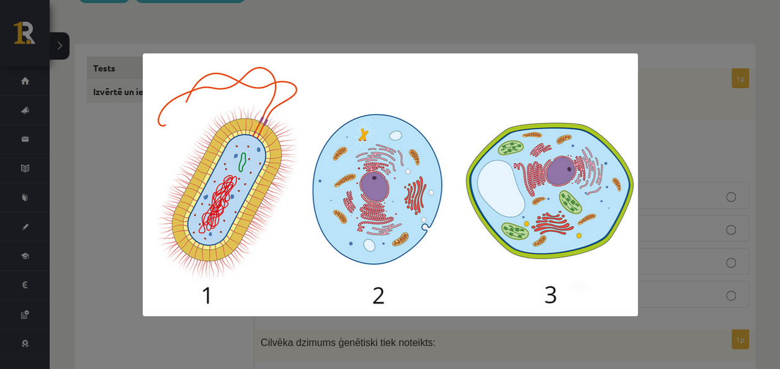
click at [664, 66] on div at bounding box center [390, 184] width 780 height 369
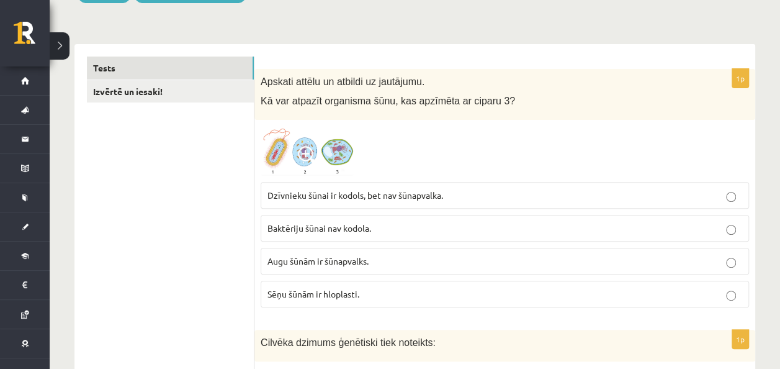
scroll to position [194, 0]
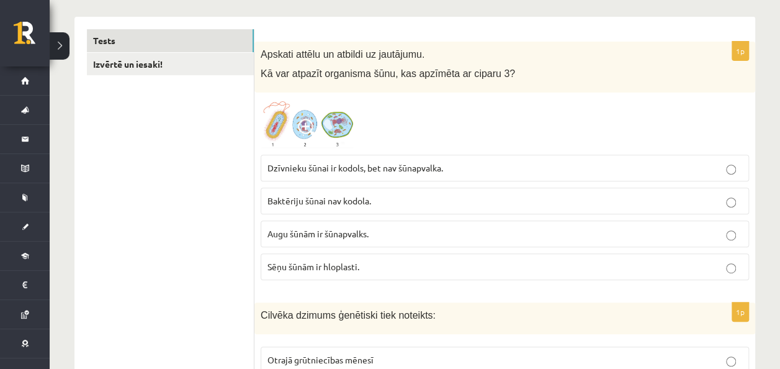
click at [351, 161] on p "Dzīvnieku šūnai ir kodols, bet nav šūnapvalka." at bounding box center [505, 167] width 475 height 13
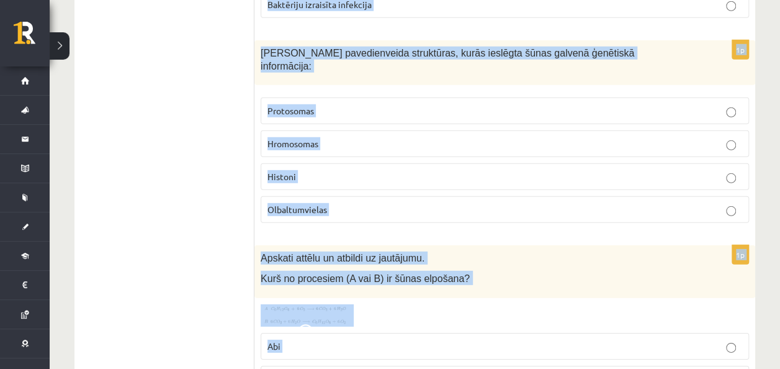
scroll to position [6459, 0]
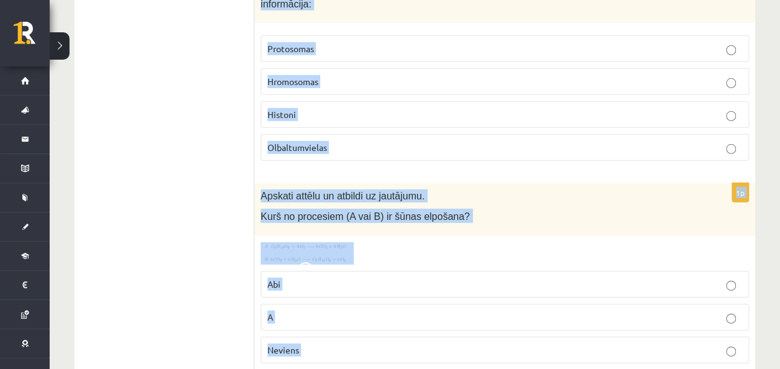
drag, startPoint x: 255, startPoint y: 56, endPoint x: 440, endPoint y: 297, distance: 304.1
copy form "Cilvēka dzimums ģenētiski tiek noteikts: Otrajā grūtniecības mēnesī Brīdī, kad …"
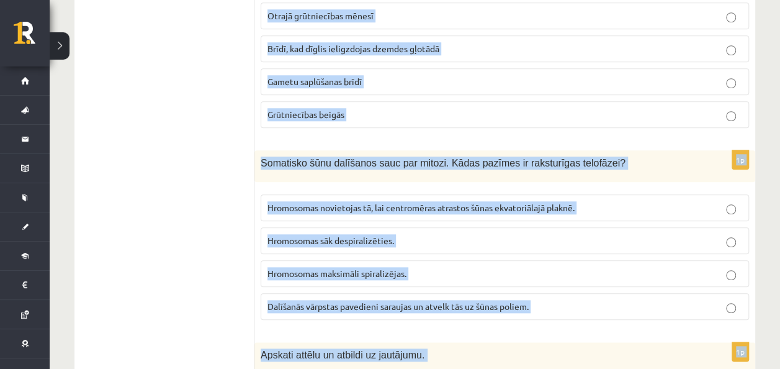
scroll to position [537, 0]
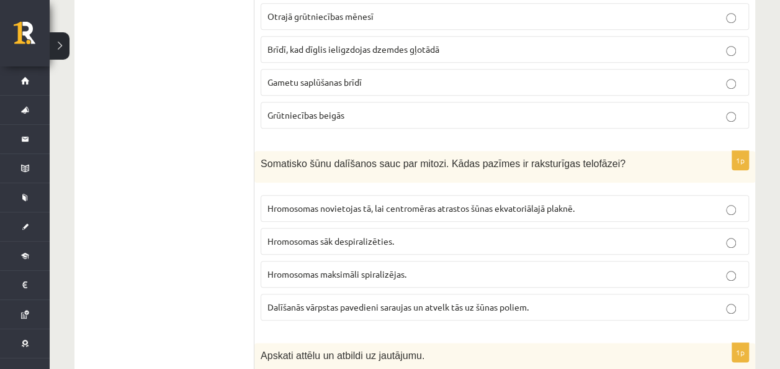
click at [355, 76] on p "Gametu saplūšanas brīdī" at bounding box center [505, 82] width 475 height 13
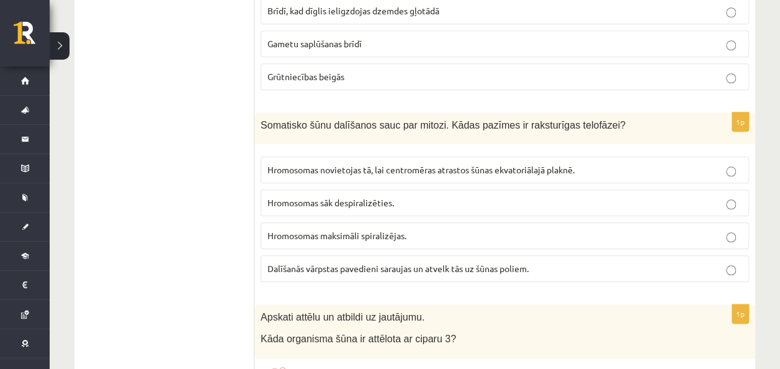
click at [363, 202] on span "Hromosomas sāk despiralizēties." at bounding box center [331, 202] width 127 height 11
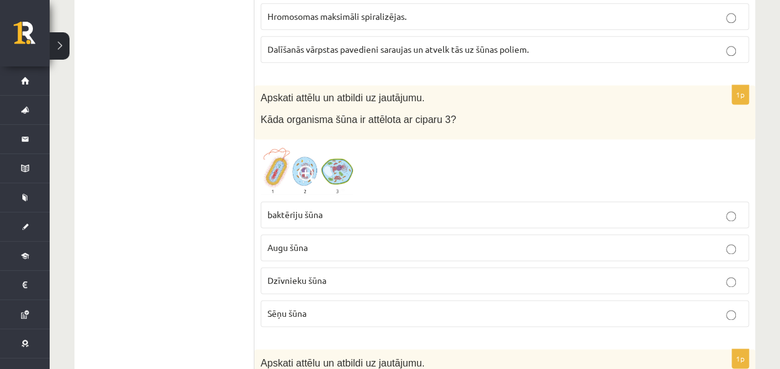
scroll to position [797, 0]
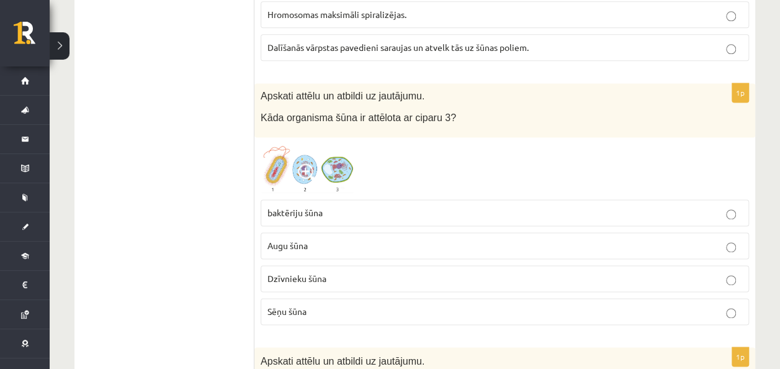
click at [340, 274] on p "Dzīvnieku šūna" at bounding box center [505, 278] width 475 height 13
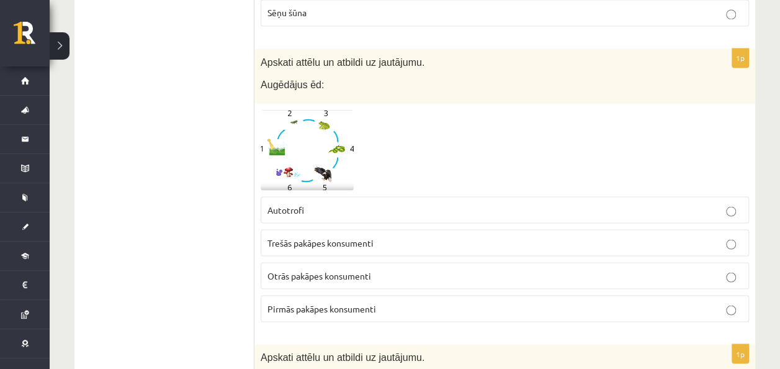
scroll to position [1094, 0]
click at [340, 152] on img at bounding box center [307, 151] width 93 height 80
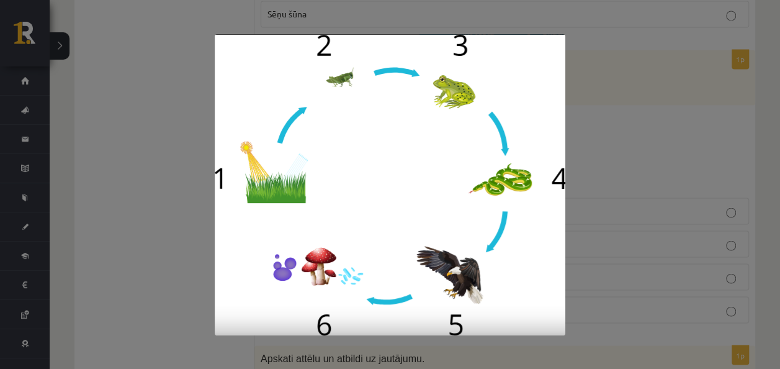
click at [139, 125] on div at bounding box center [390, 184] width 780 height 369
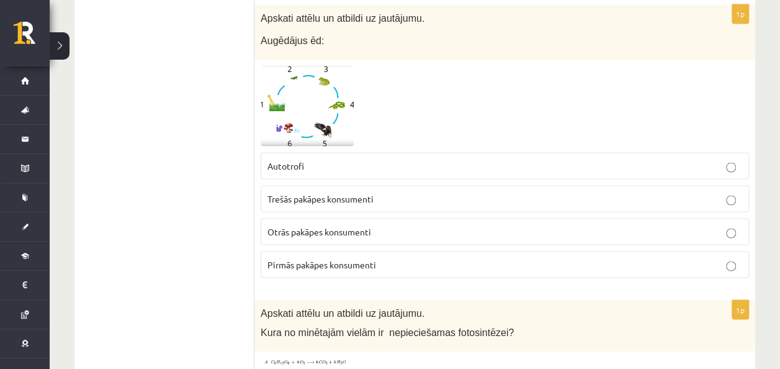
scroll to position [1141, 0]
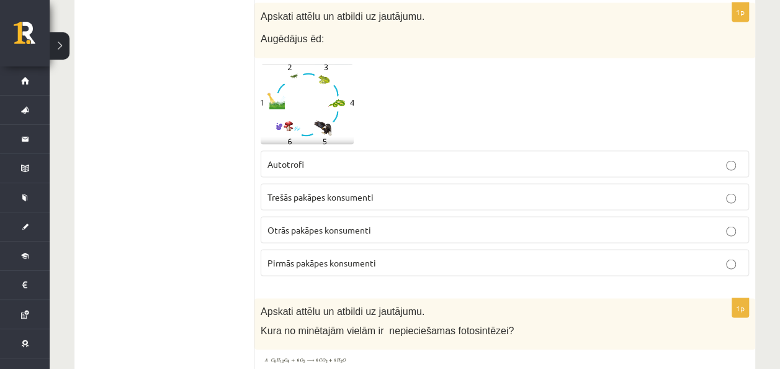
click at [327, 88] on img at bounding box center [307, 104] width 93 height 80
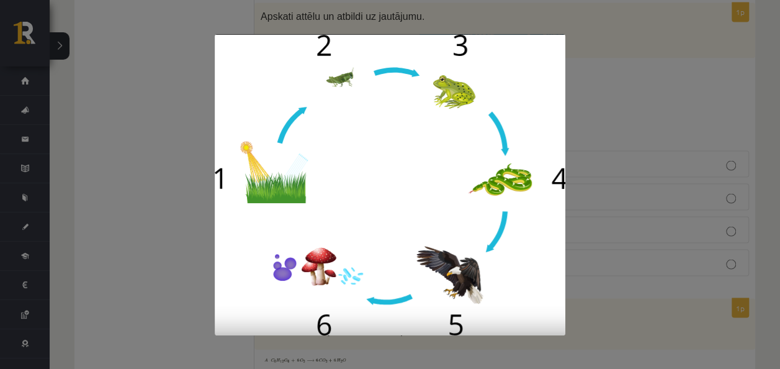
click at [71, 194] on div at bounding box center [390, 184] width 780 height 369
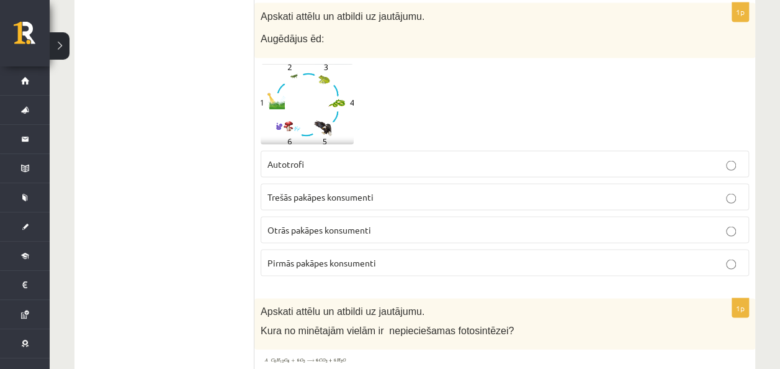
click at [361, 197] on label "Trešās pakāpes konsumenti" at bounding box center [505, 196] width 489 height 27
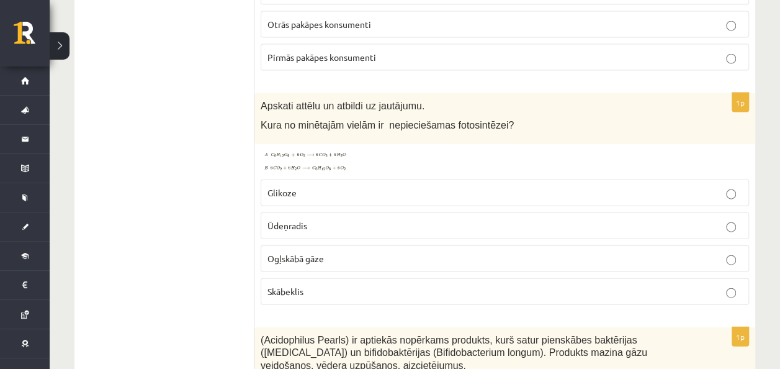
scroll to position [1353, 0]
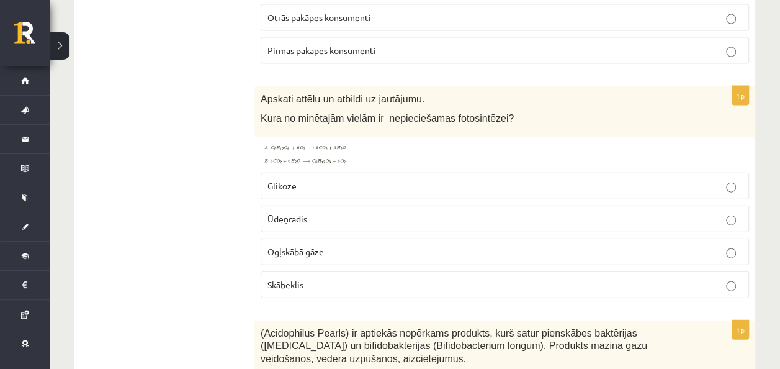
click at [327, 143] on img at bounding box center [307, 154] width 93 height 22
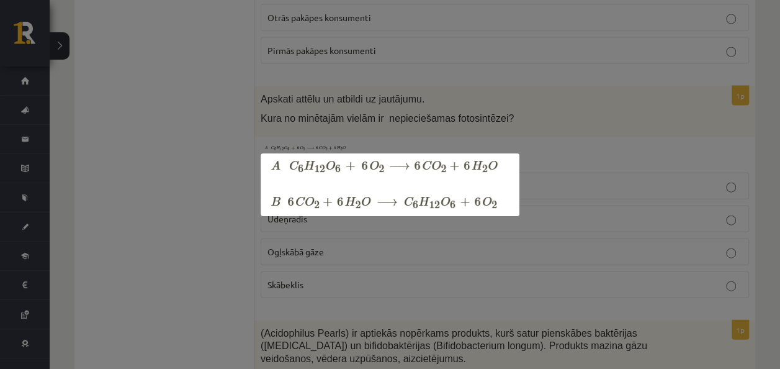
click at [168, 120] on div at bounding box center [390, 184] width 780 height 369
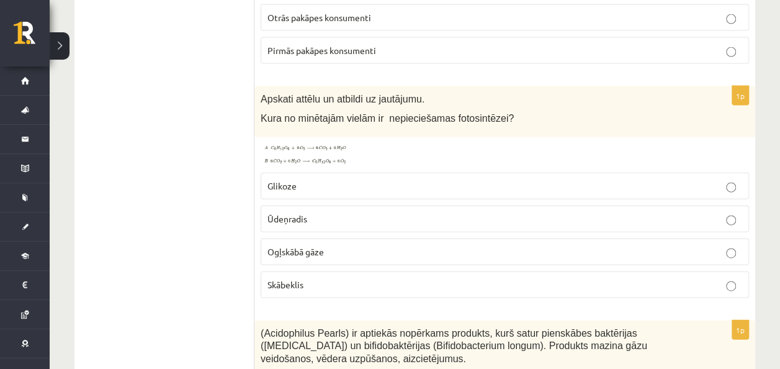
click at [339, 245] on p "Ogļskābā gāze" at bounding box center [505, 251] width 475 height 13
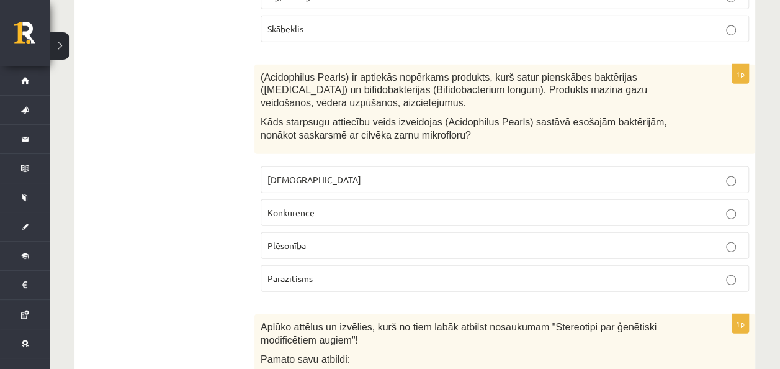
scroll to position [1609, 0]
click at [375, 205] on p "Konkurence" at bounding box center [505, 211] width 475 height 13
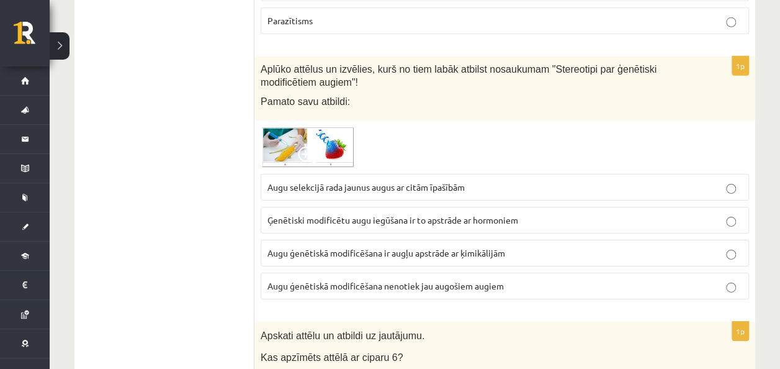
scroll to position [1905, 0]
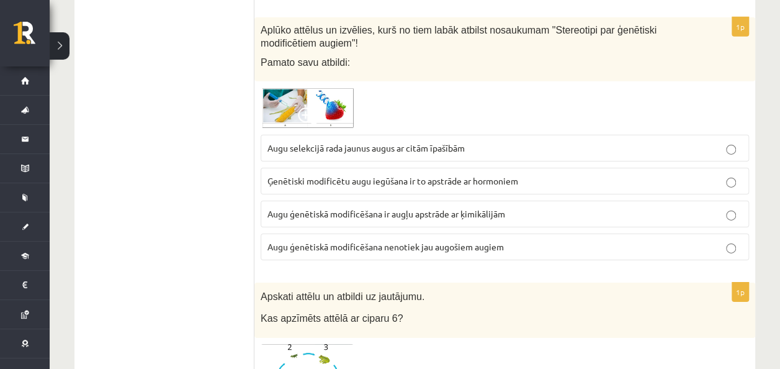
click at [341, 88] on img at bounding box center [307, 108] width 93 height 41
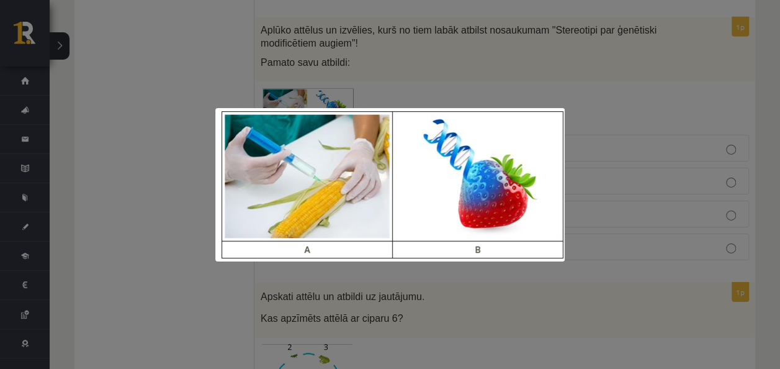
click at [139, 124] on div at bounding box center [390, 184] width 780 height 369
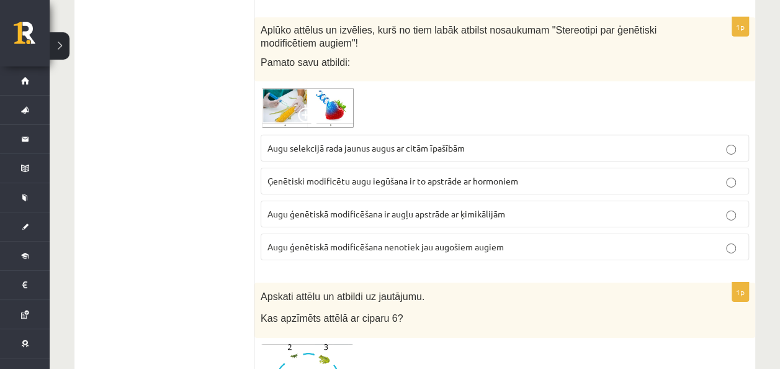
click at [341, 209] on label "Augu ģenētiskā modificēšana ir augļu apstrāde ar ķimikālijām" at bounding box center [505, 214] width 489 height 27
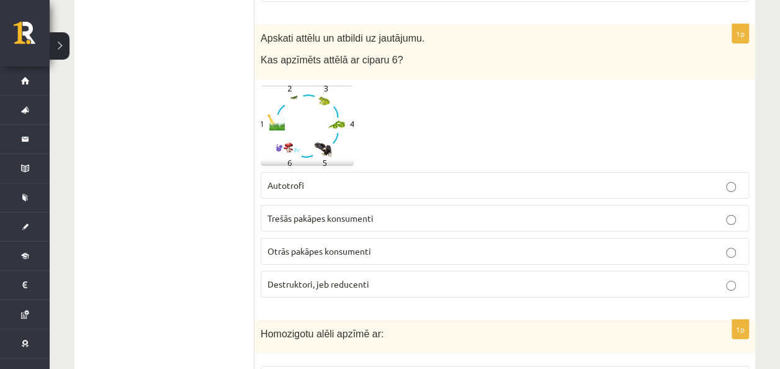
scroll to position [2165, 0]
click at [388, 276] on p "Destruktori, jeb reducenti" at bounding box center [505, 282] width 475 height 13
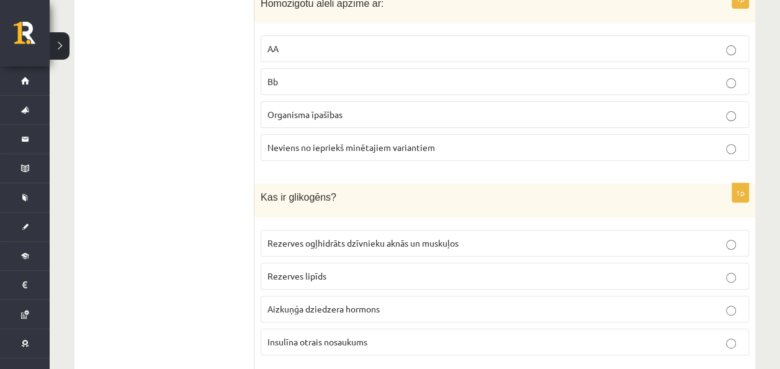
scroll to position [2412, 0]
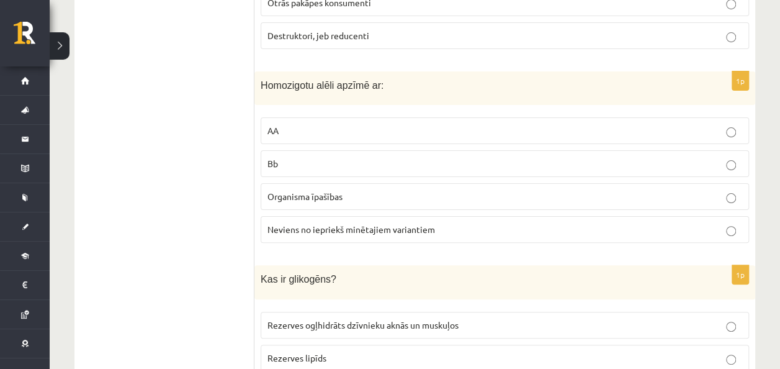
click at [290, 124] on p "AA" at bounding box center [505, 130] width 475 height 13
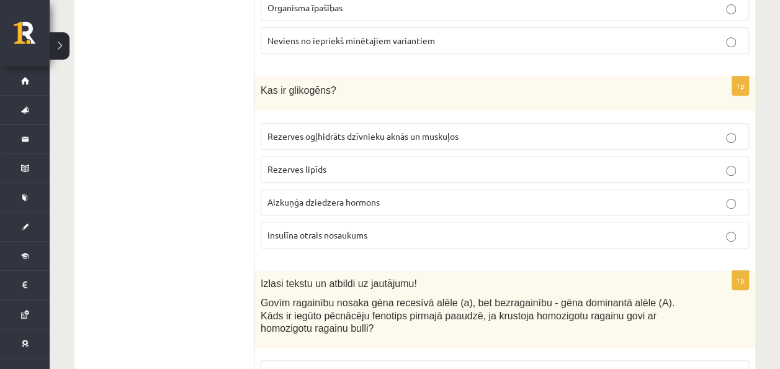
scroll to position [2601, 0]
click at [318, 130] on span "Rezerves ogļhidrāts dzīvnieku aknās un muskuļos" at bounding box center [363, 135] width 191 height 11
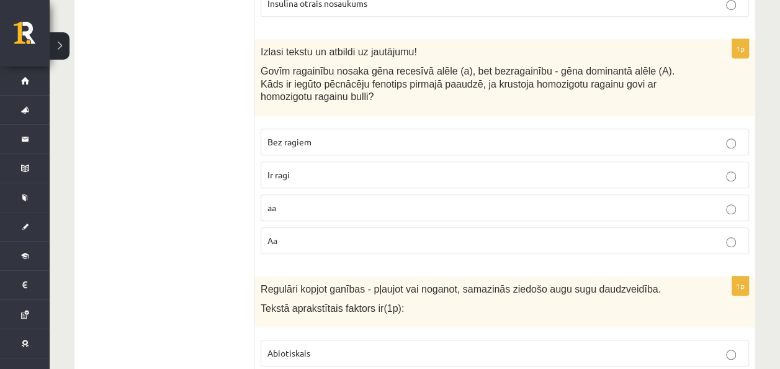
scroll to position [2863, 0]
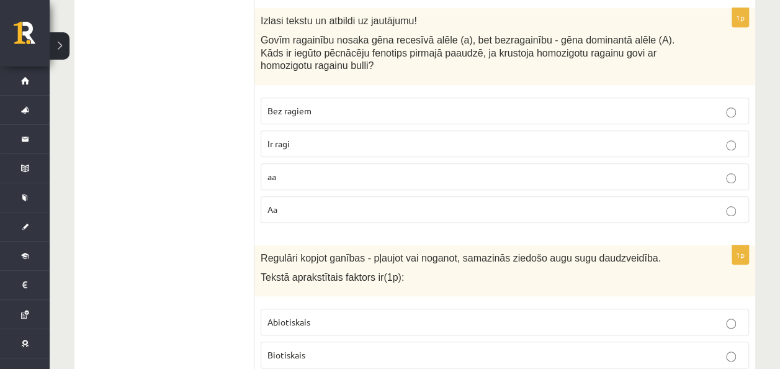
click at [314, 130] on label "Ir ragi" at bounding box center [505, 143] width 489 height 27
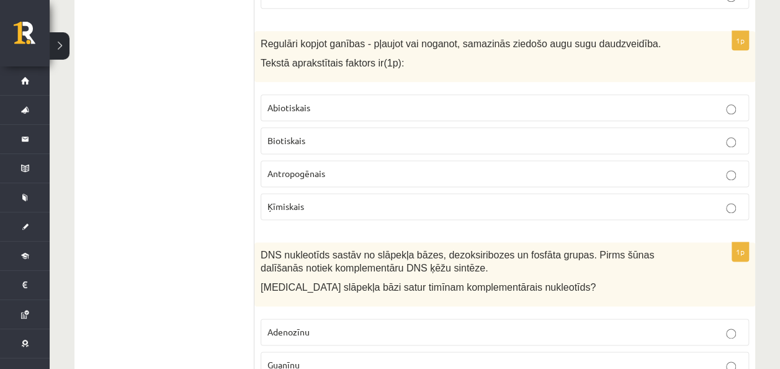
scroll to position [3078, 0]
click at [342, 164] on fieldset "Abiotiskais Biotiskais Antropogēnais Ķīmiskais" at bounding box center [505, 155] width 489 height 135
click at [336, 166] on p "Antropogēnais" at bounding box center [505, 172] width 475 height 13
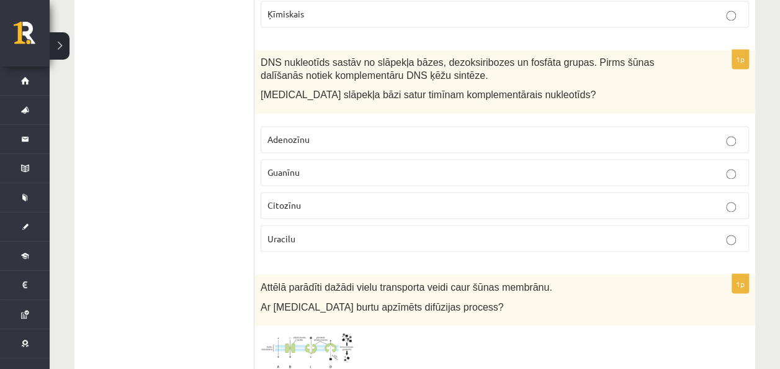
scroll to position [3280, 0]
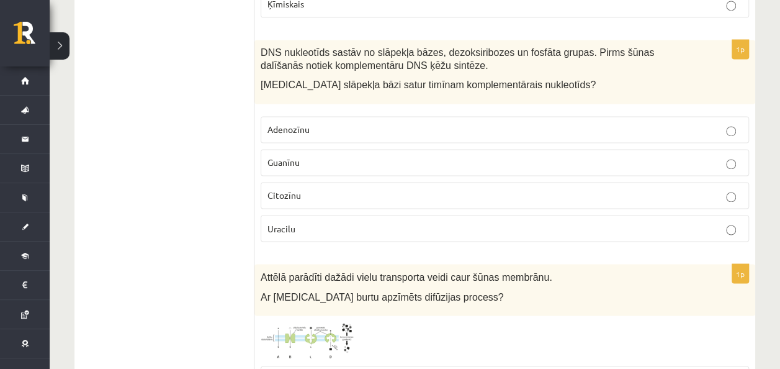
click at [303, 123] on p "Adenozīnu" at bounding box center [505, 129] width 475 height 13
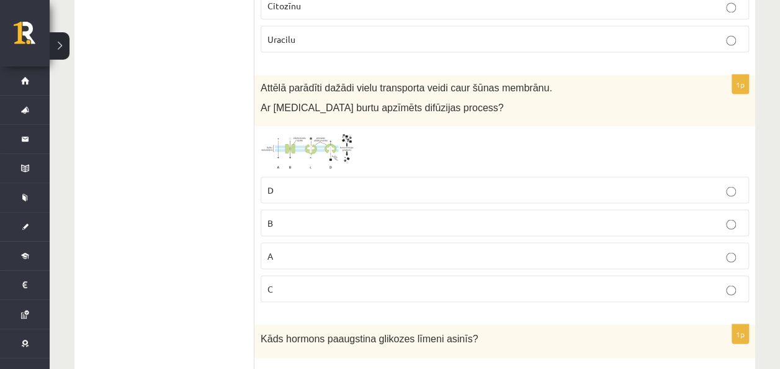
scroll to position [3474, 0]
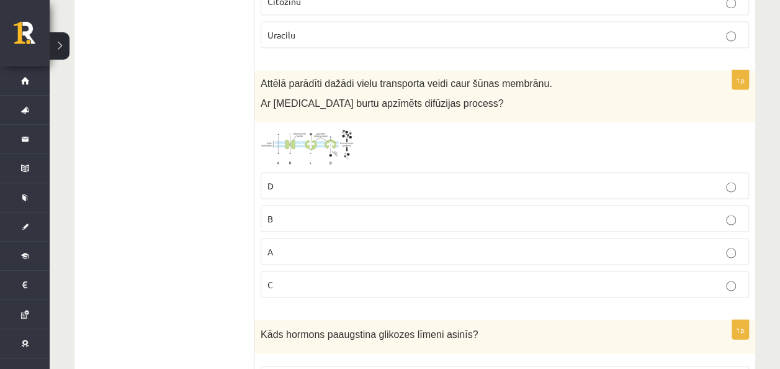
click at [320, 245] on p "A" at bounding box center [505, 251] width 475 height 13
click at [300, 148] on span at bounding box center [308, 158] width 20 height 20
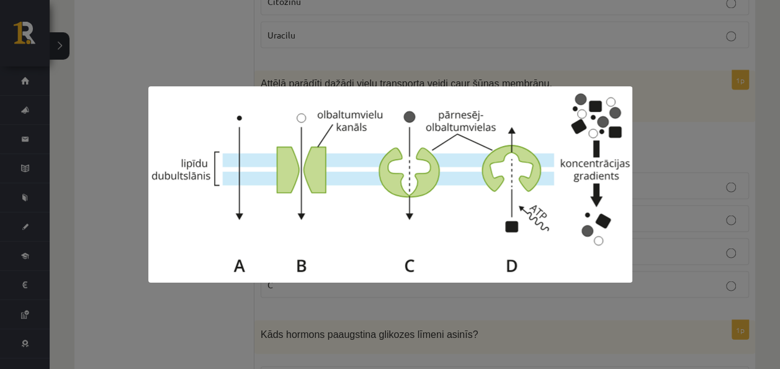
click at [184, 30] on div at bounding box center [390, 184] width 780 height 369
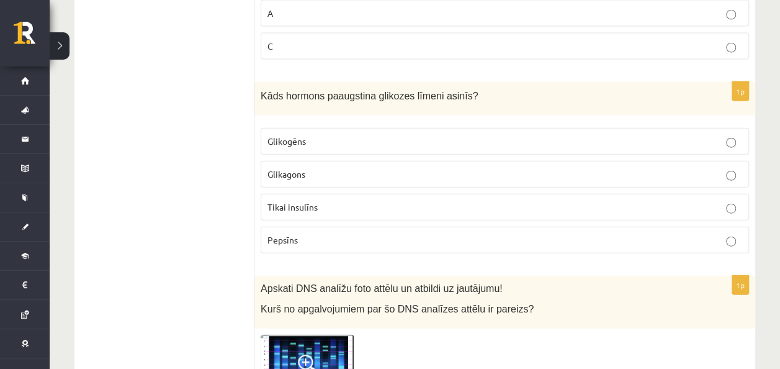
scroll to position [3712, 0]
click at [303, 167] on p "Glikagons" at bounding box center [505, 173] width 475 height 13
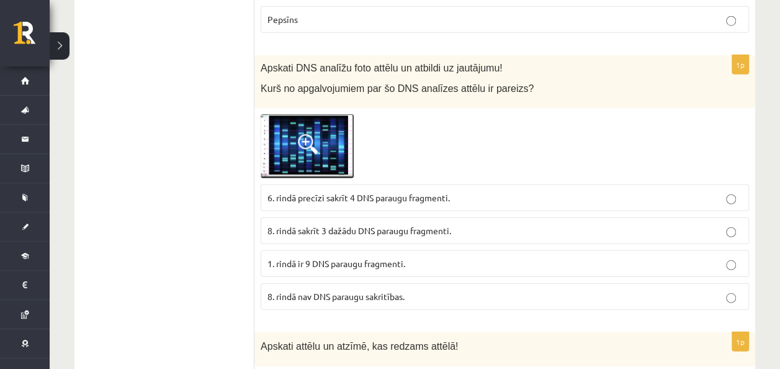
scroll to position [3937, 0]
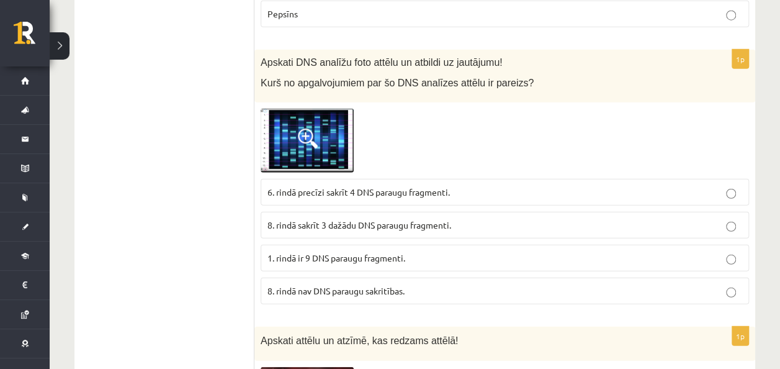
click at [348, 111] on img at bounding box center [307, 141] width 93 height 65
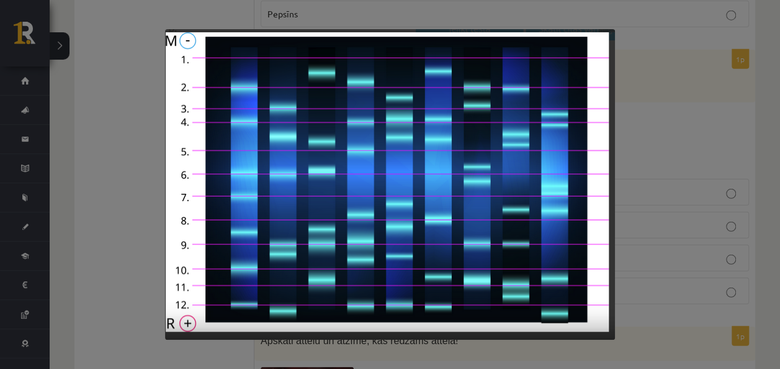
click at [83, 170] on div at bounding box center [390, 184] width 780 height 369
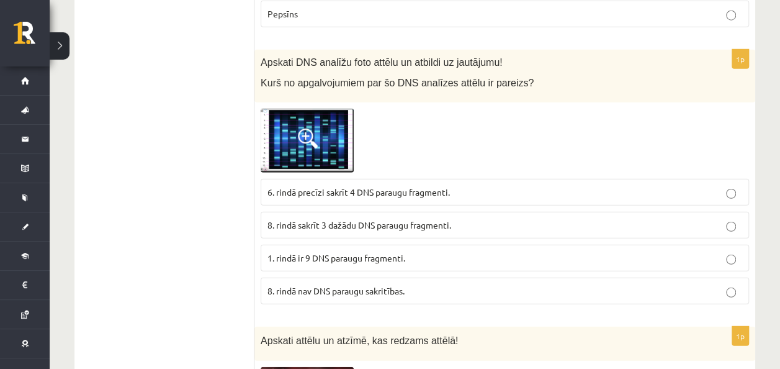
click at [345, 186] on span "6. rindā precīzi sakrīt 4 DNS paraugu fragmenti." at bounding box center [359, 191] width 183 height 11
click at [350, 219] on p "8. rindā sakrīt 3 dažādu DNS paraugu fragmenti." at bounding box center [505, 225] width 475 height 13
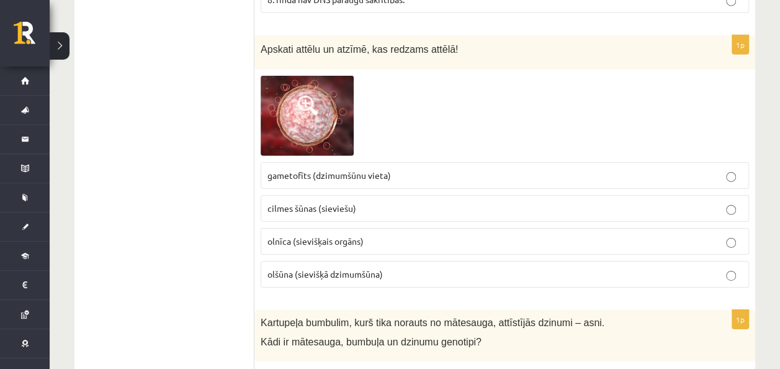
scroll to position [4229, 0]
click at [280, 92] on img at bounding box center [307, 115] width 93 height 80
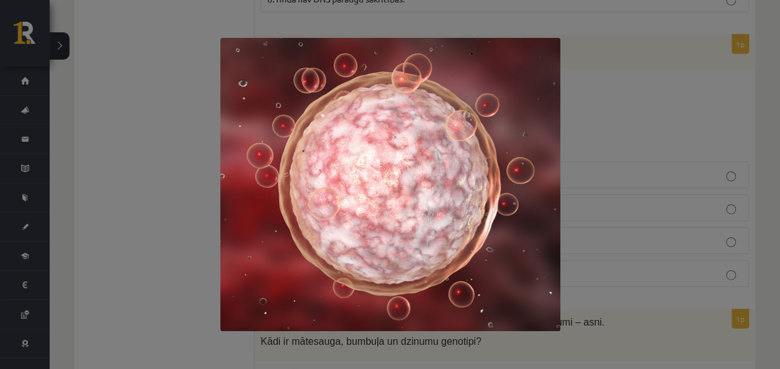
click at [148, 88] on div at bounding box center [390, 184] width 780 height 369
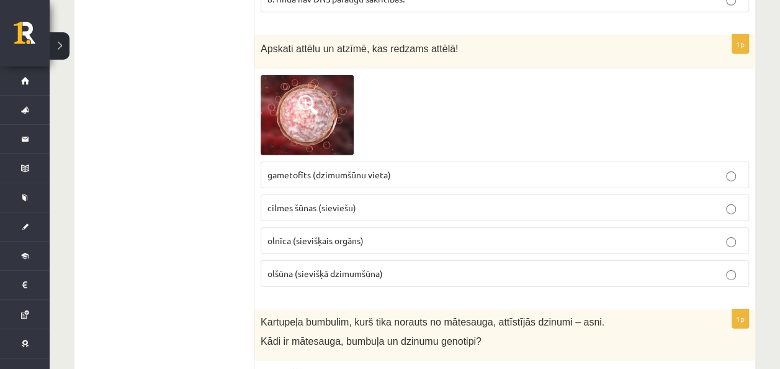
click at [322, 227] on label "olnīca (sievišķais orgāns)" at bounding box center [505, 240] width 489 height 27
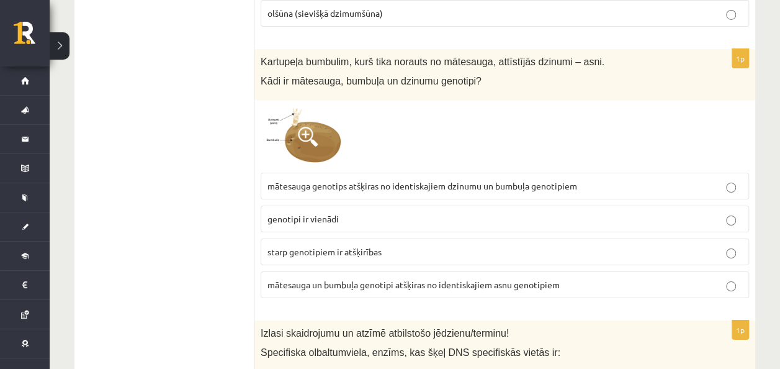
scroll to position [4491, 0]
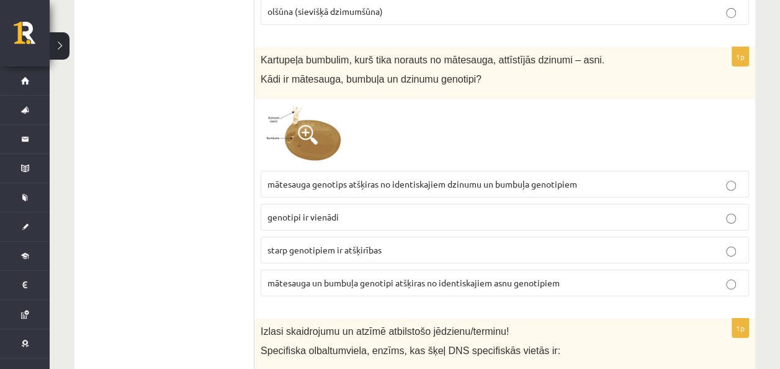
click at [324, 105] on img at bounding box center [307, 135] width 93 height 60
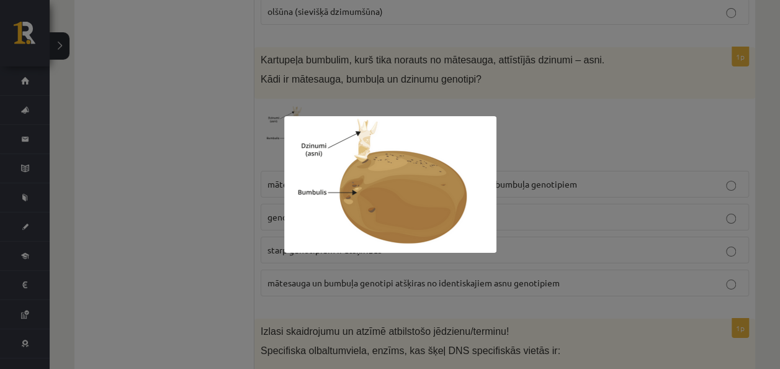
click at [209, 84] on div at bounding box center [390, 184] width 780 height 369
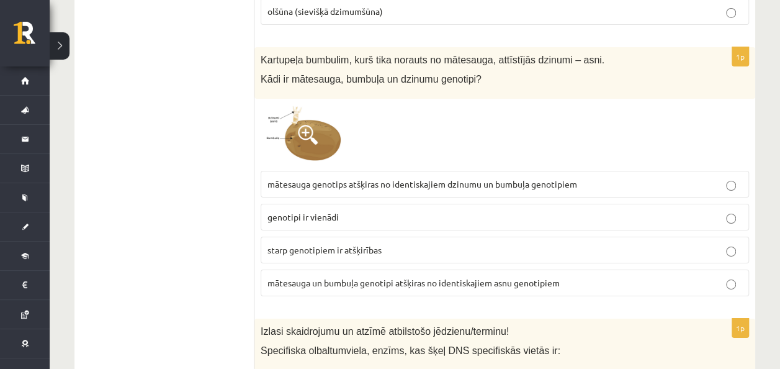
click at [405, 210] on p "genotipi ir vienādi" at bounding box center [505, 216] width 475 height 13
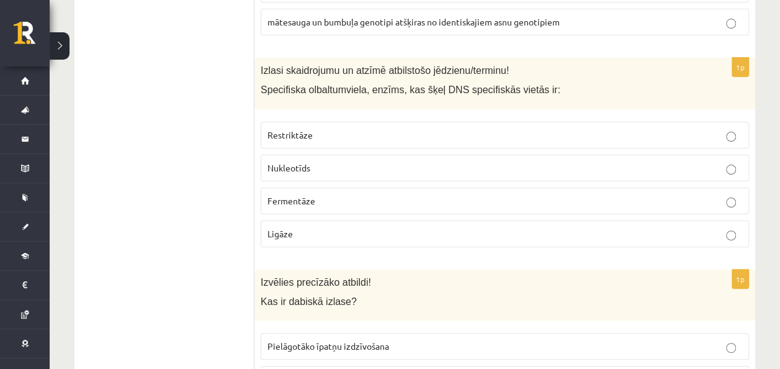
scroll to position [4765, 0]
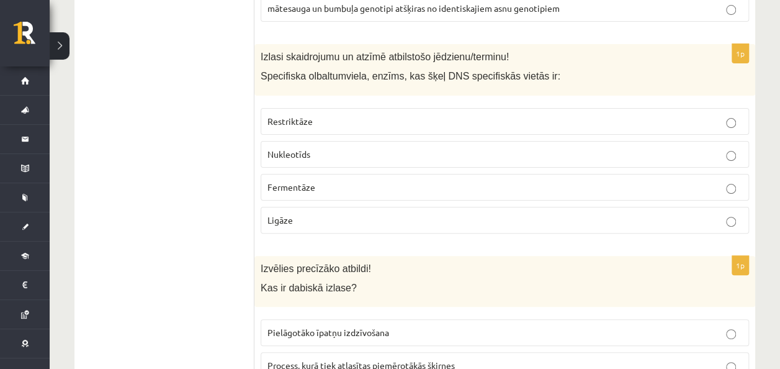
click at [291, 115] on span "Restriktāze" at bounding box center [290, 120] width 45 height 11
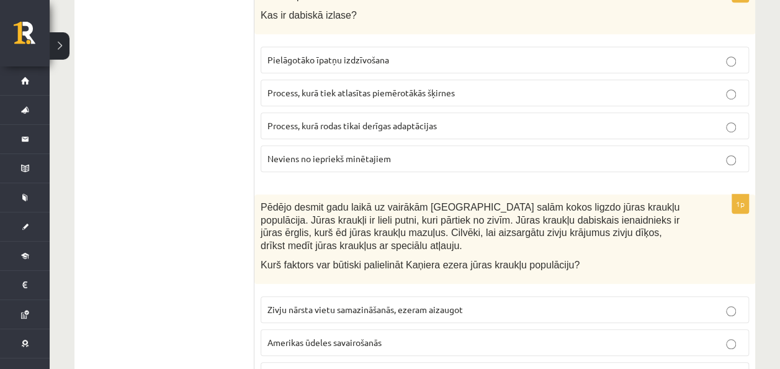
scroll to position [5039, 0]
click at [366, 53] on span "Pielāgotāko īpatņu izdzīvošana" at bounding box center [329, 58] width 122 height 11
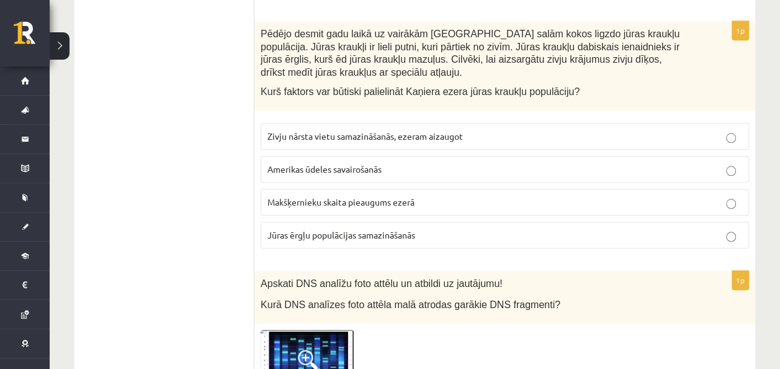
scroll to position [5212, 0]
click at [357, 228] on p "Jūras ērgļu populācijas samazināšanās" at bounding box center [505, 234] width 475 height 13
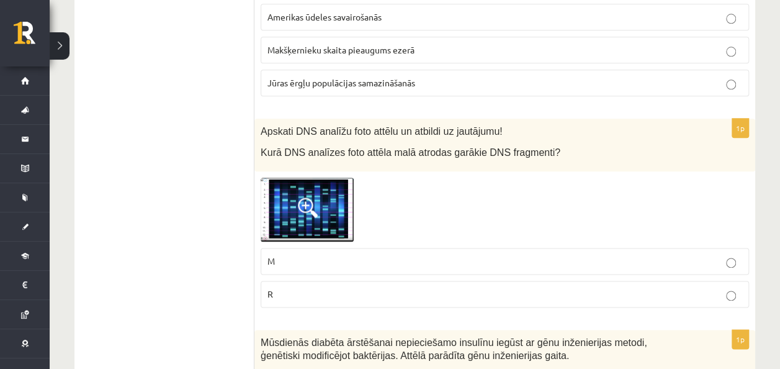
scroll to position [5371, 0]
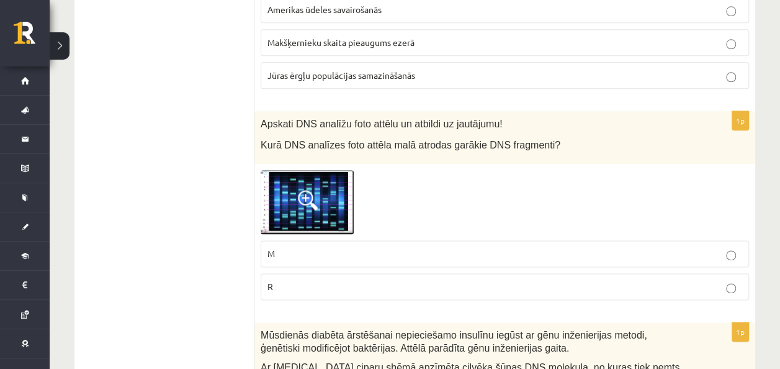
click at [343, 170] on img at bounding box center [307, 202] width 93 height 65
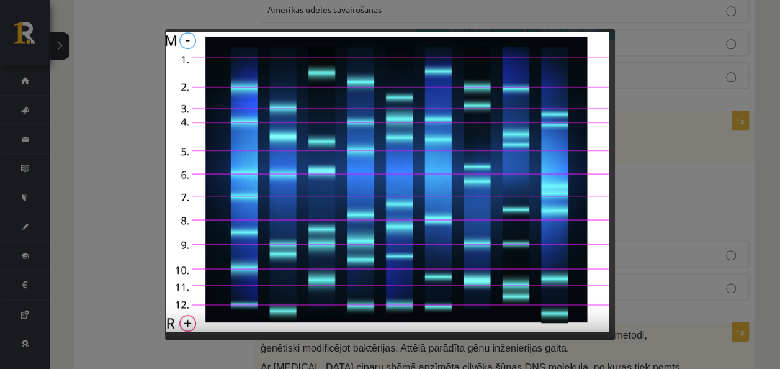
click at [66, 122] on div at bounding box center [390, 184] width 780 height 369
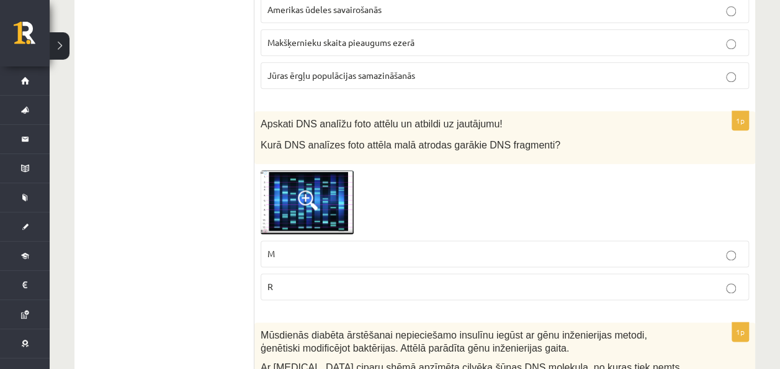
click at [335, 240] on label "M" at bounding box center [505, 253] width 489 height 27
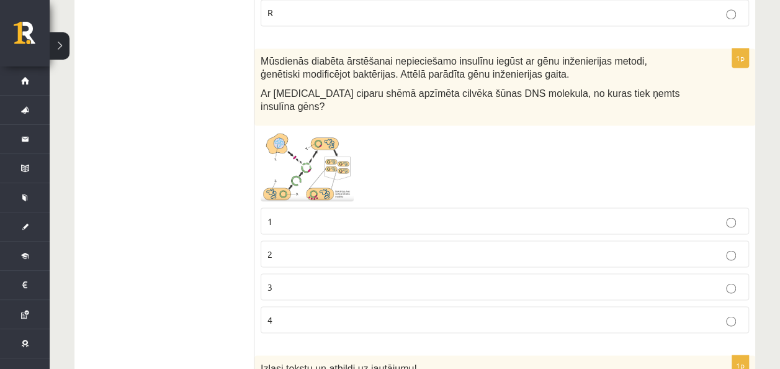
scroll to position [5641, 0]
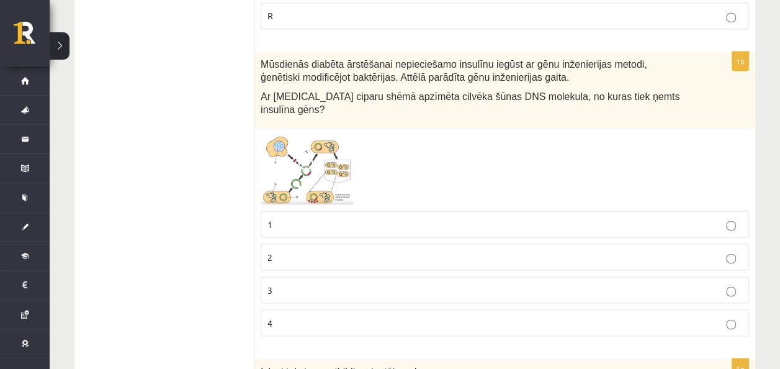
click at [314, 155] on span at bounding box center [308, 165] width 20 height 20
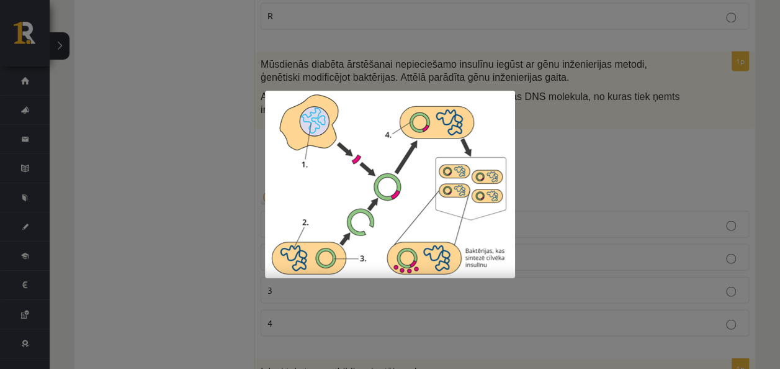
click at [179, 121] on div at bounding box center [390, 184] width 780 height 369
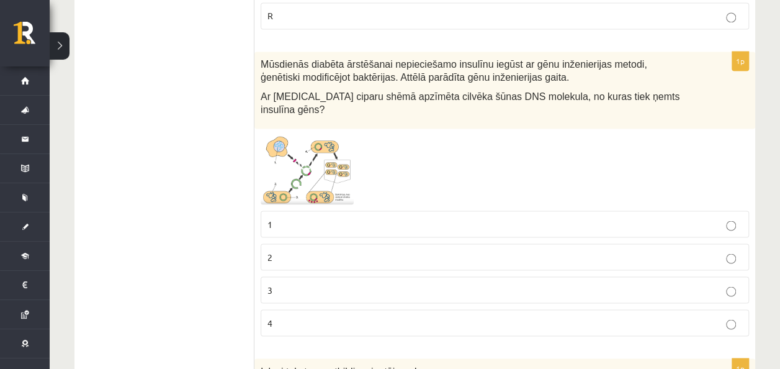
click at [332, 217] on p "1" at bounding box center [505, 223] width 475 height 13
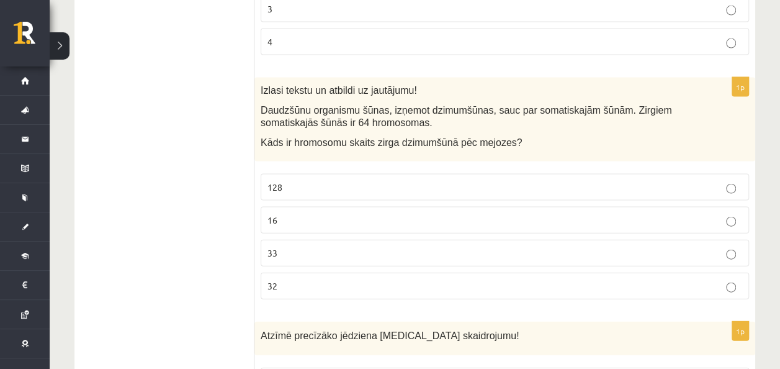
scroll to position [5924, 0]
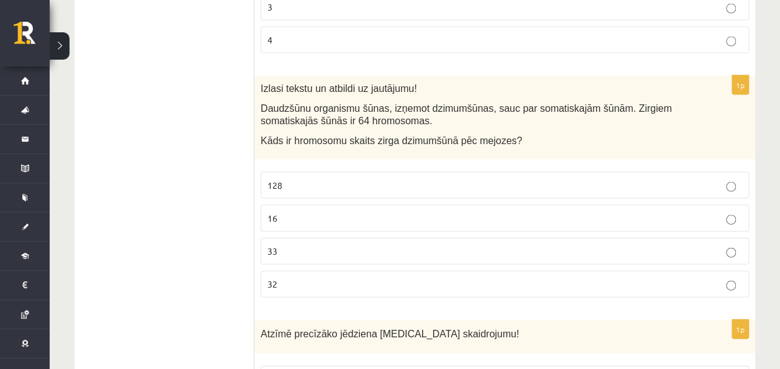
click at [304, 278] on p "32" at bounding box center [505, 284] width 475 height 13
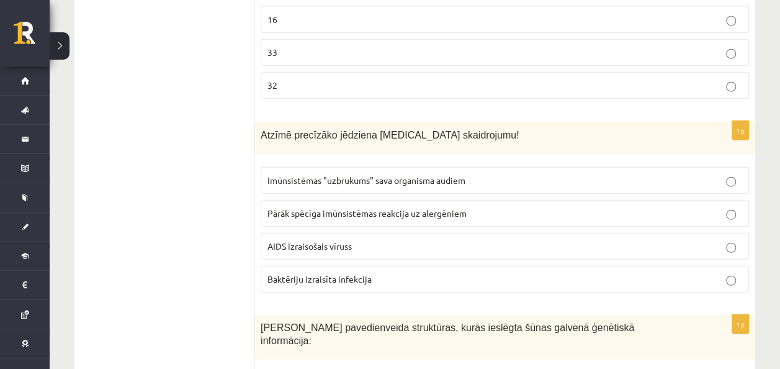
click at [329, 240] on p "AIDS izraisošais vīruss" at bounding box center [505, 246] width 475 height 13
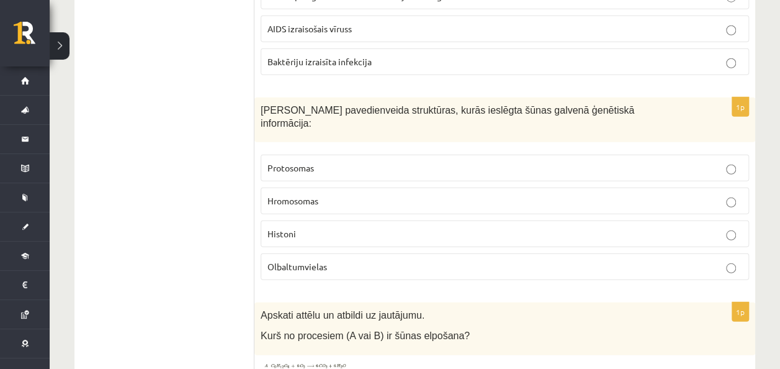
scroll to position [6341, 0]
click at [317, 194] on span "Hromosomas" at bounding box center [293, 199] width 51 height 11
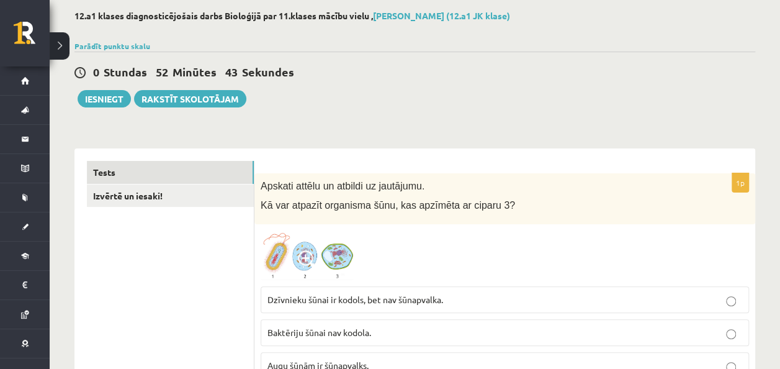
scroll to position [0, 0]
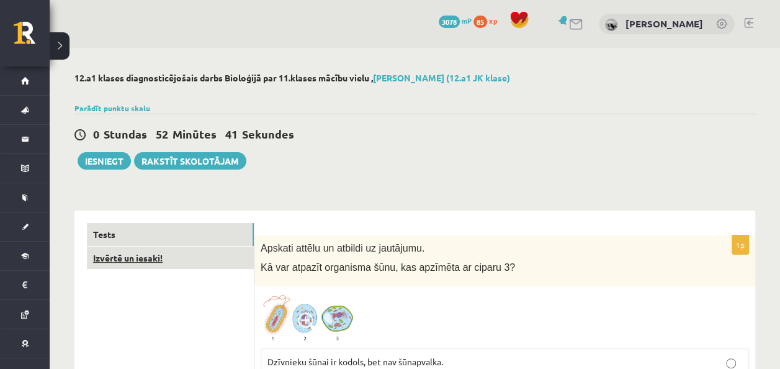
click at [151, 264] on link "Izvērtē un iesaki!" at bounding box center [170, 257] width 167 height 23
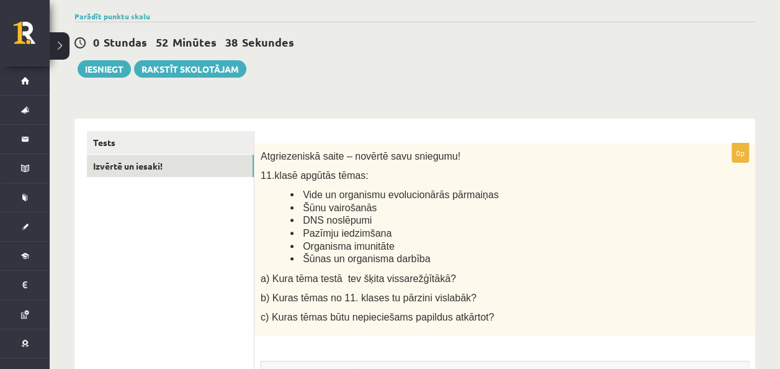
scroll to position [88, 0]
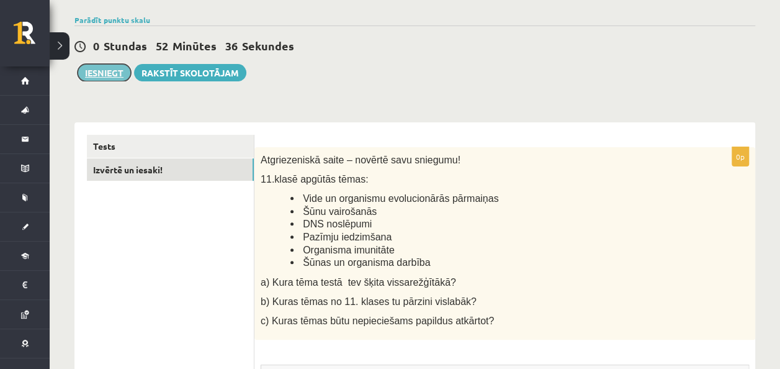
click at [119, 68] on button "Iesniegt" at bounding box center [104, 72] width 53 height 17
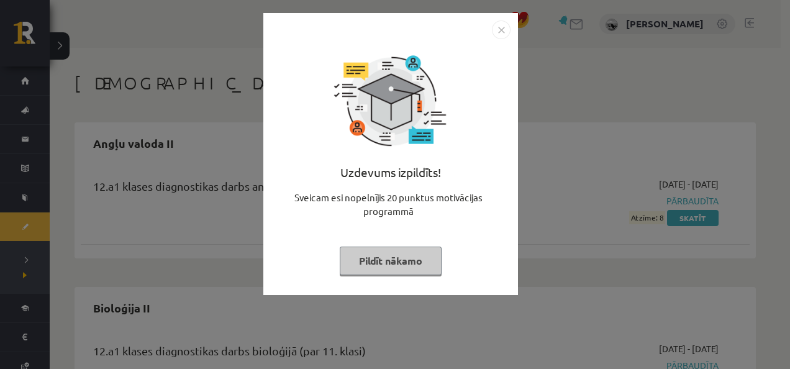
click at [407, 264] on button "Pildīt nākamo" at bounding box center [391, 260] width 102 height 29
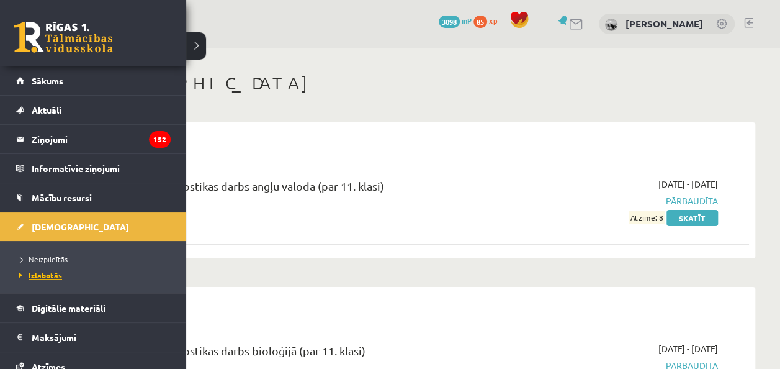
click at [55, 275] on span "Izlabotās" at bounding box center [39, 275] width 47 height 10
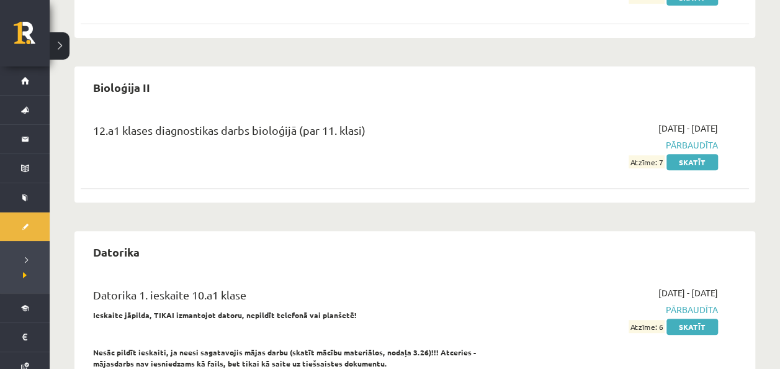
scroll to position [254, 0]
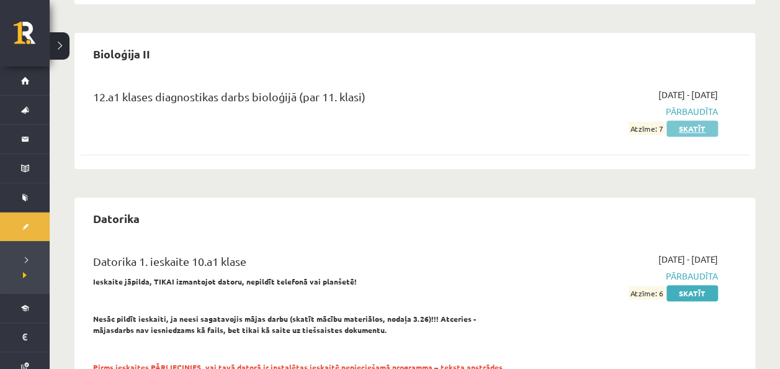
click at [709, 129] on link "Skatīt" at bounding box center [693, 128] width 52 height 16
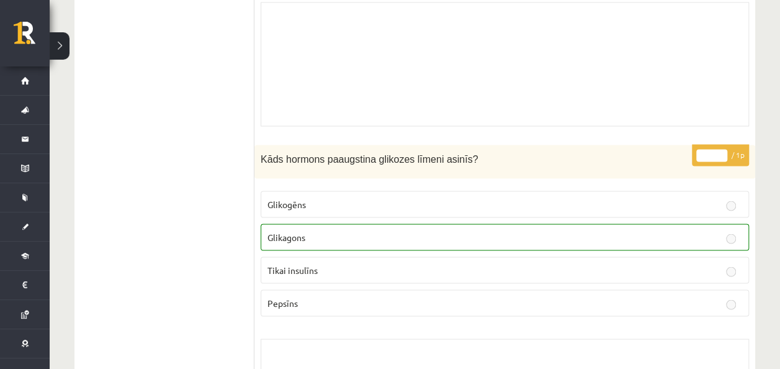
scroll to position [5544, 0]
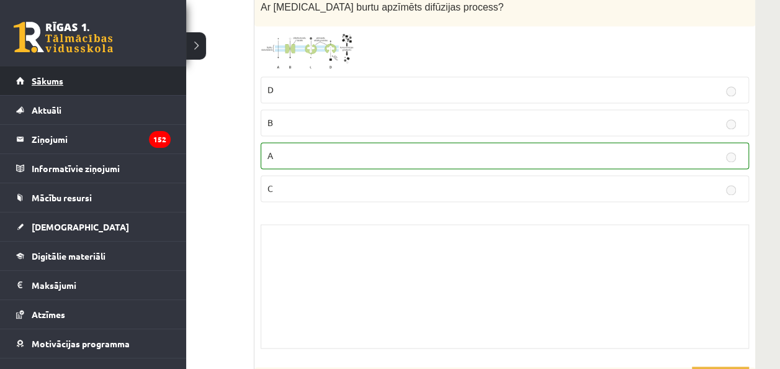
click at [35, 83] on span "Sākums" at bounding box center [48, 80] width 32 height 11
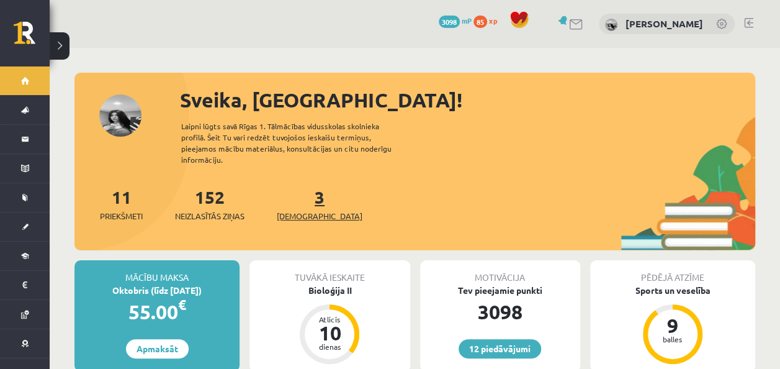
click at [297, 186] on link "3 Ieskaites" at bounding box center [320, 204] width 86 height 37
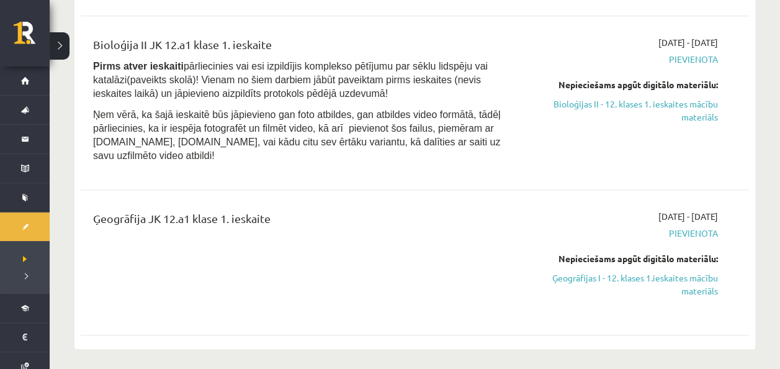
scroll to position [355, 0]
click at [700, 271] on link "Ģeogrāfijas I - 12. klases 1.ieskaites mācību materiāls" at bounding box center [620, 284] width 196 height 26
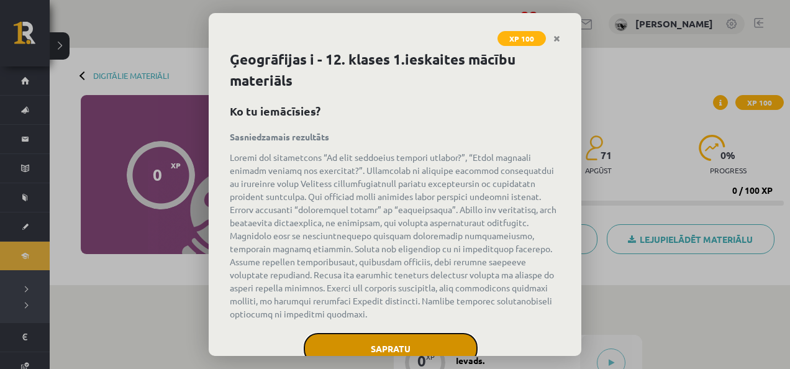
click at [415, 346] on button "Sapratu" at bounding box center [391, 348] width 174 height 31
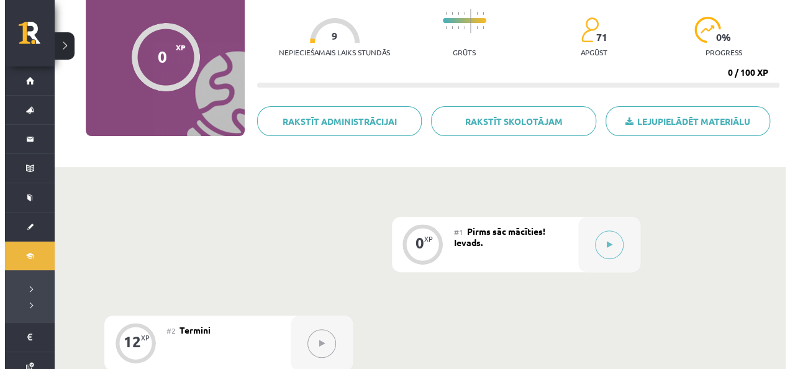
scroll to position [119, 0]
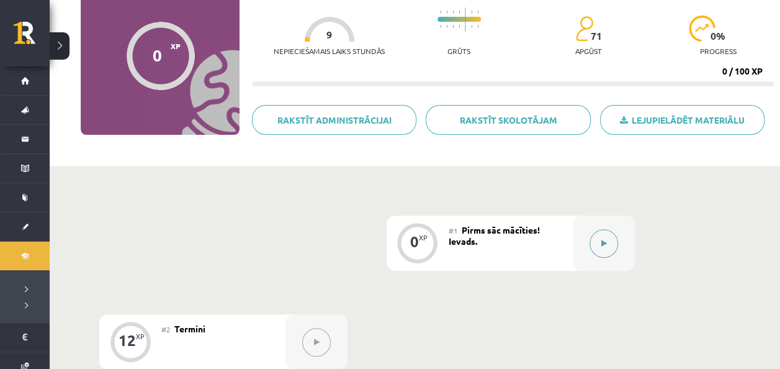
click at [603, 243] on icon at bounding box center [604, 243] width 6 height 7
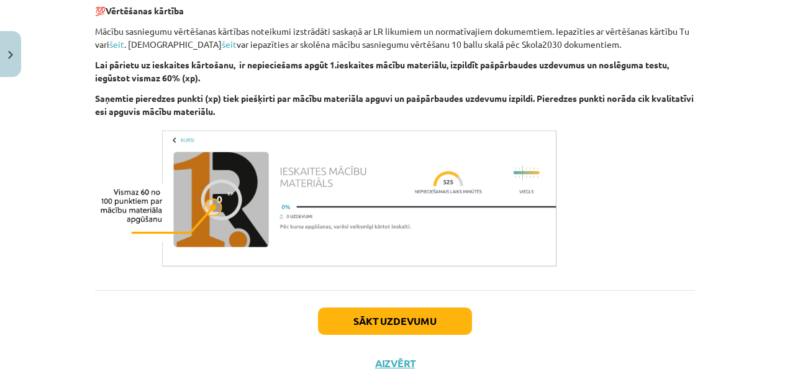
scroll to position [820, 0]
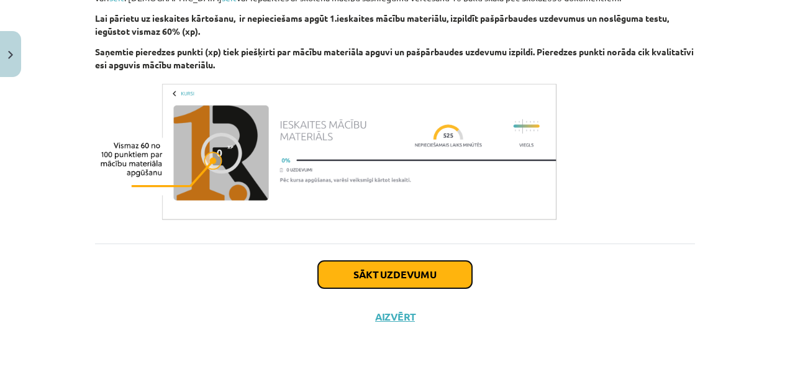
click at [395, 271] on button "Sākt uzdevumu" at bounding box center [395, 274] width 154 height 27
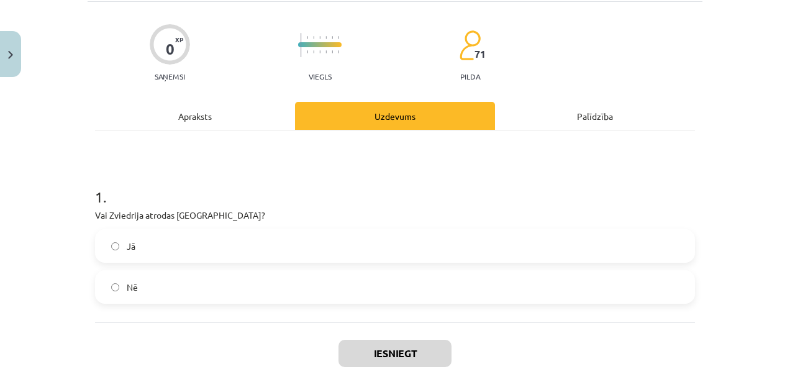
scroll to position [93, 0]
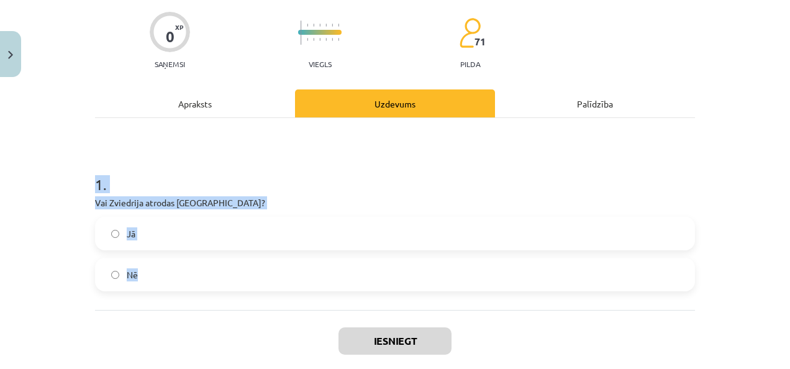
drag, startPoint x: 73, startPoint y: 170, endPoint x: 240, endPoint y: 293, distance: 206.9
click at [240, 293] on div "Mācību tēma: Ģeogrāfijas i - 12. klases 1.ieskaites mācību materiāls #1 Pirms s…" at bounding box center [395, 184] width 790 height 369
copy div "1 . Vai Zviedrija atrodas [GEOGRAPHIC_DATA]? Jā Nē"
click at [201, 233] on label "Jā" at bounding box center [394, 233] width 597 height 31
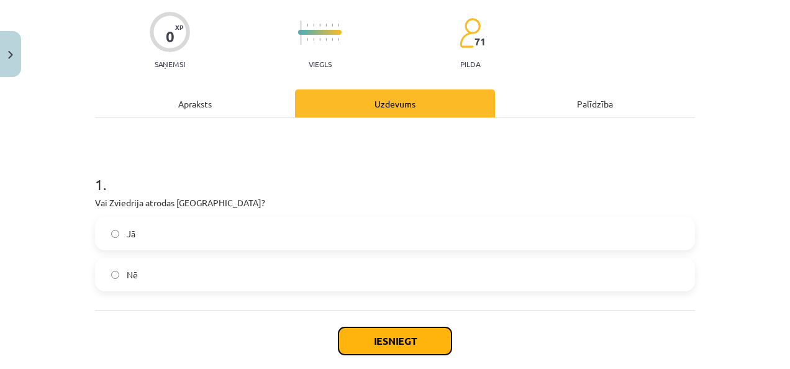
click at [395, 339] on button "Iesniegt" at bounding box center [394, 340] width 113 height 27
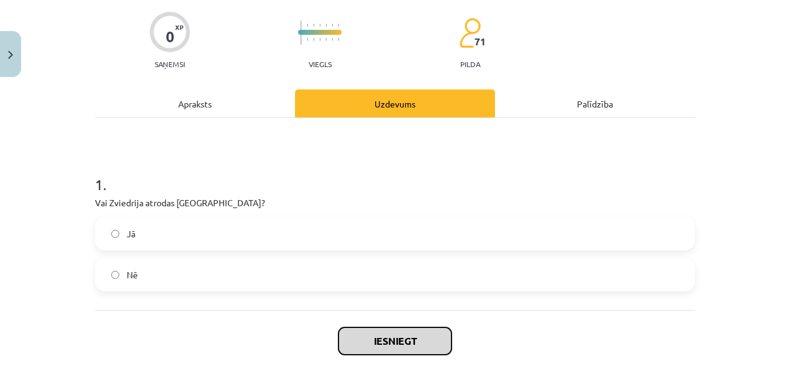
scroll to position [159, 0]
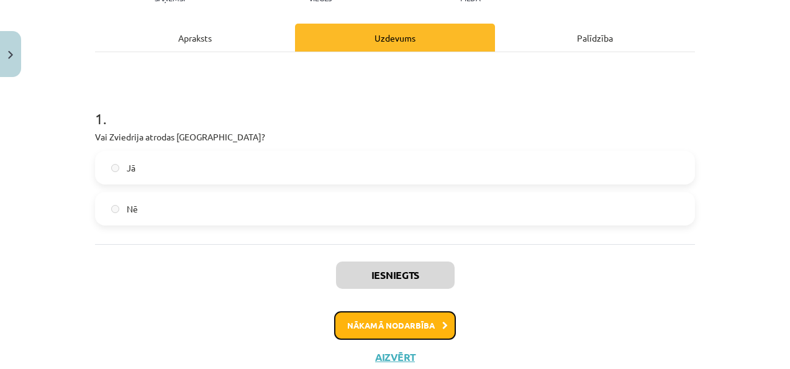
click at [402, 318] on button "Nākamā nodarbība" at bounding box center [395, 325] width 122 height 29
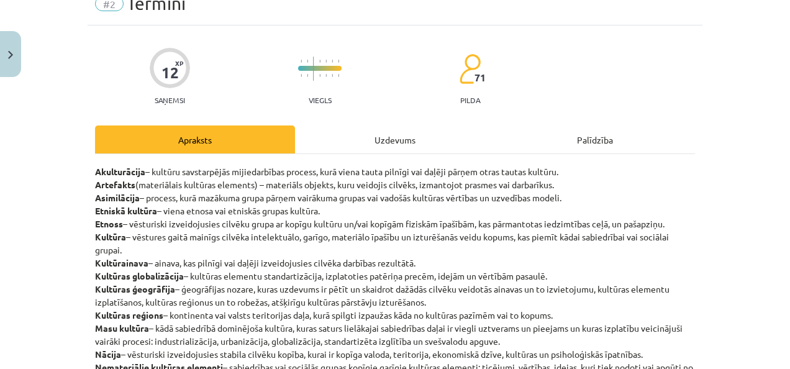
click at [364, 147] on div "Uzdevums" at bounding box center [395, 139] width 200 height 28
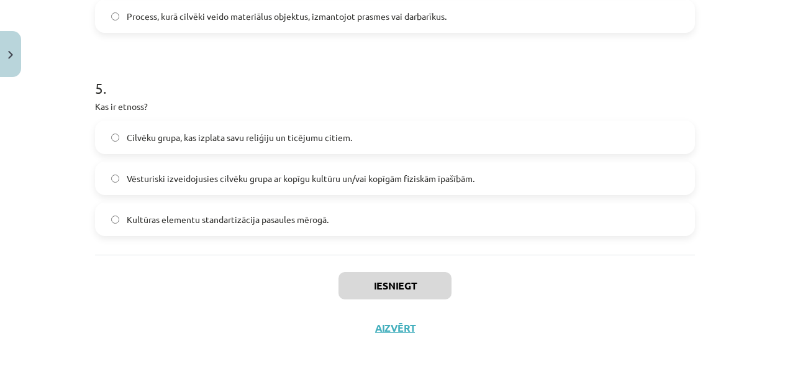
scroll to position [1012, 0]
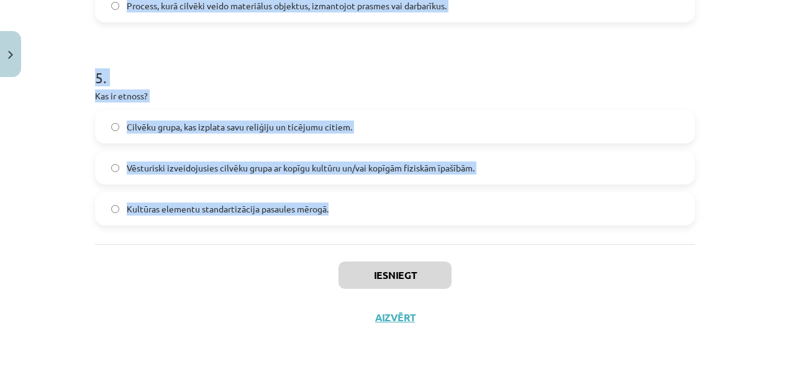
drag, startPoint x: 91, startPoint y: 76, endPoint x: 353, endPoint y: 202, distance: 290.2
copy form "3 . Lor ipsumdol sitamet consect? Adipisc, eli seddoei te incididuntutlabor et …"
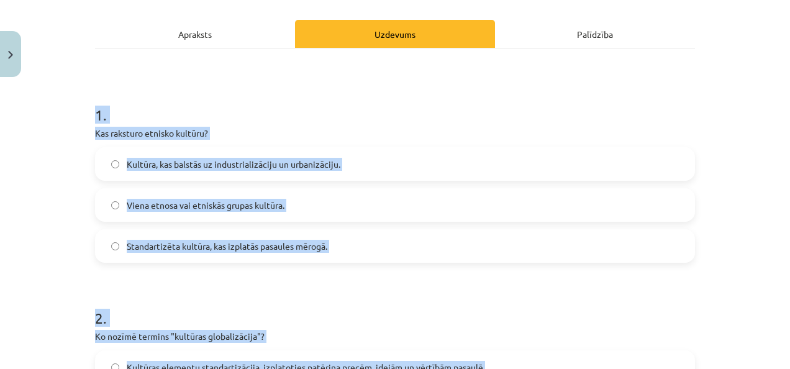
click at [232, 196] on label "Viena etnosa vai etniskās grupas kultūra." at bounding box center [394, 204] width 597 height 31
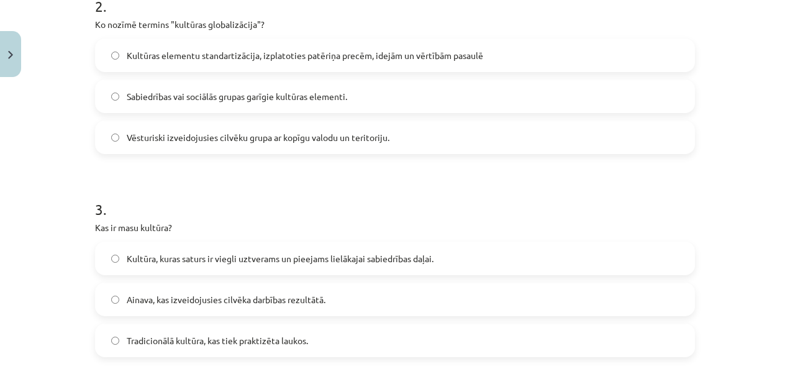
scroll to position [476, 0]
click at [183, 53] on span "Kultūras elementu standartizācija, izplatoties patēriņa precēm, idejām un vērtī…" at bounding box center [305, 54] width 356 height 13
click at [214, 256] on span "Kultūra, kuras saturs ir viegli uztverams un pieejams lielākajai sabiedrības da…" at bounding box center [280, 257] width 307 height 13
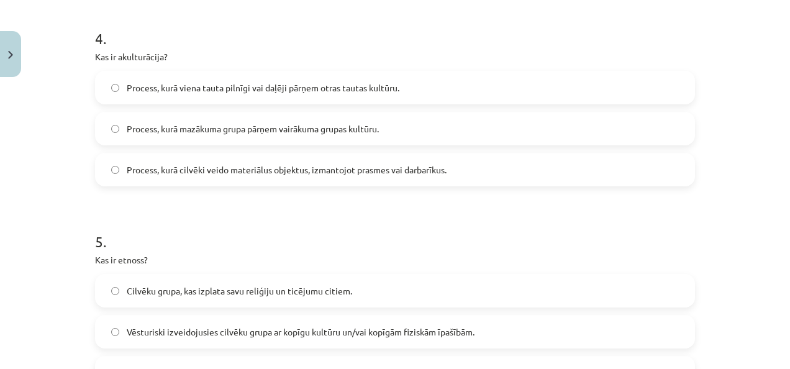
scroll to position [851, 0]
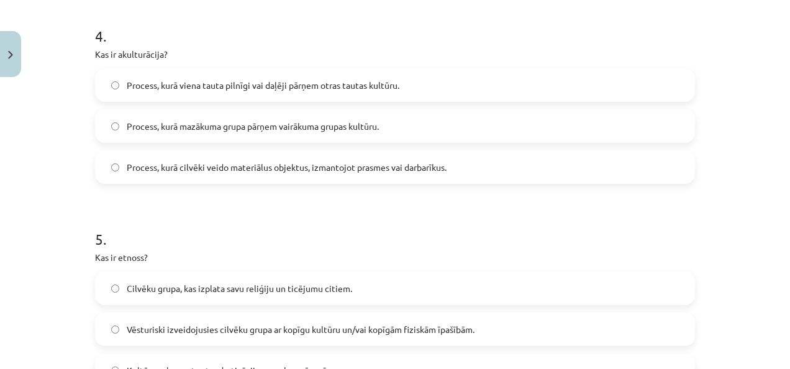
click at [251, 86] on span "Process, kurā viena tauta pilnīgi vai daļēji pārņem otras tautas kultūru." at bounding box center [263, 85] width 273 height 13
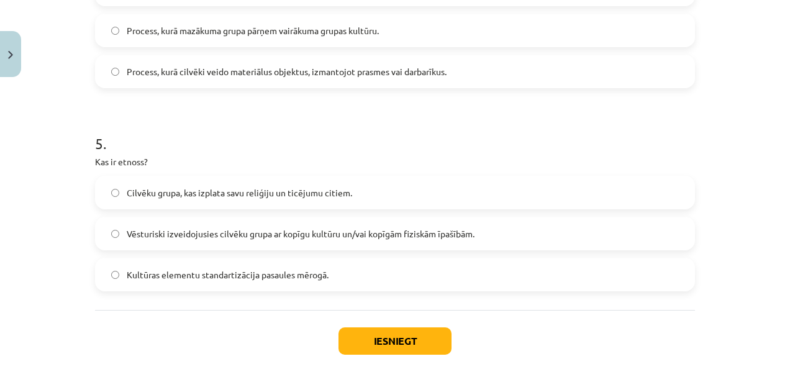
scroll to position [950, 0]
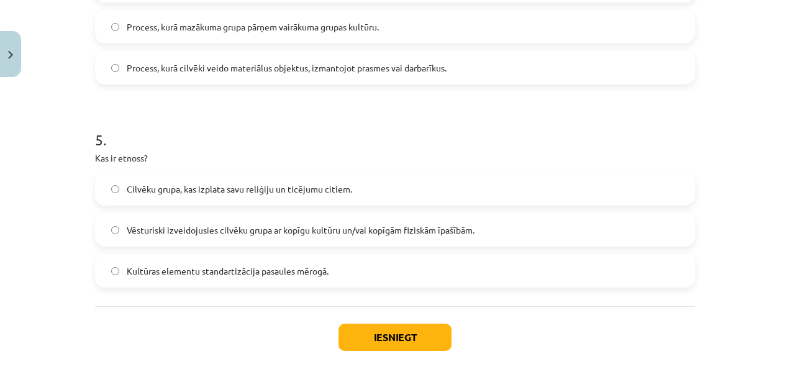
click at [241, 220] on label "Vēsturiski izveidojusies cilvēku grupa ar kopīgu kultūru un/vai kopīgām fiziskā…" at bounding box center [394, 229] width 597 height 31
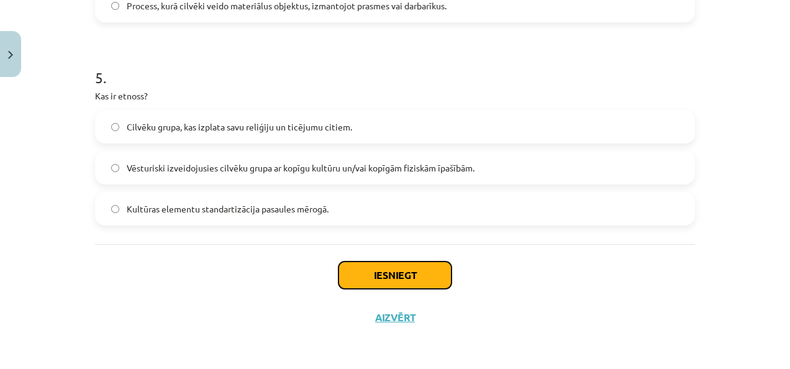
click at [401, 270] on button "Iesniegt" at bounding box center [394, 274] width 113 height 27
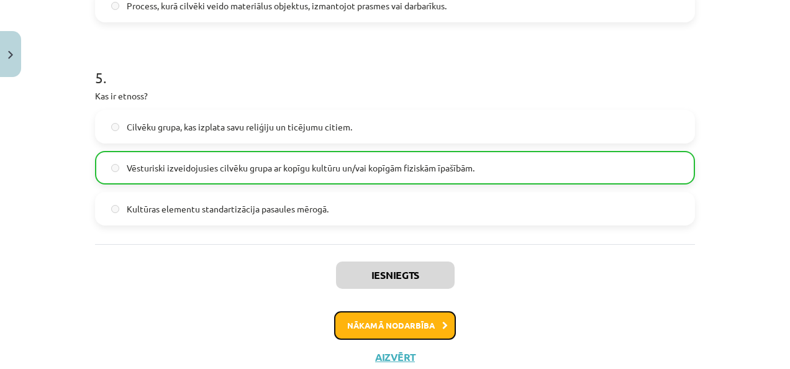
click at [392, 322] on button "Nākamā nodarbība" at bounding box center [395, 325] width 122 height 29
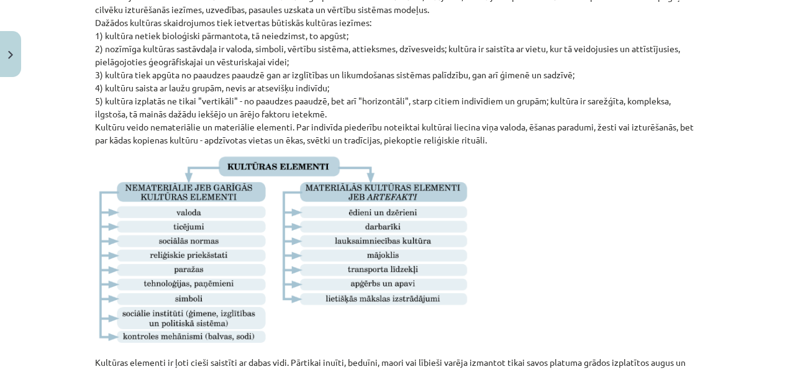
scroll to position [31, 0]
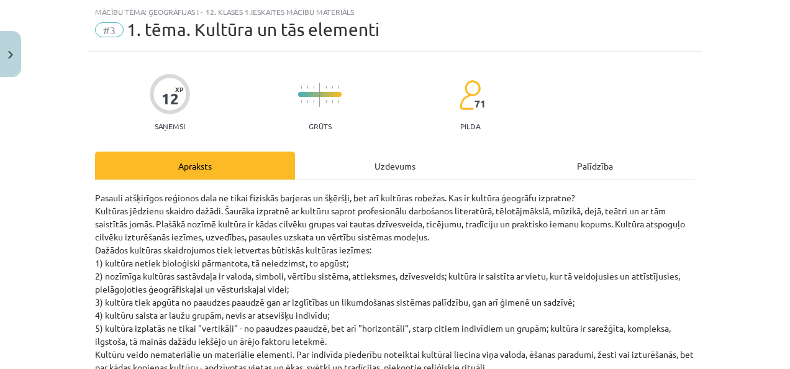
click at [390, 163] on div "Uzdevums" at bounding box center [395, 165] width 200 height 28
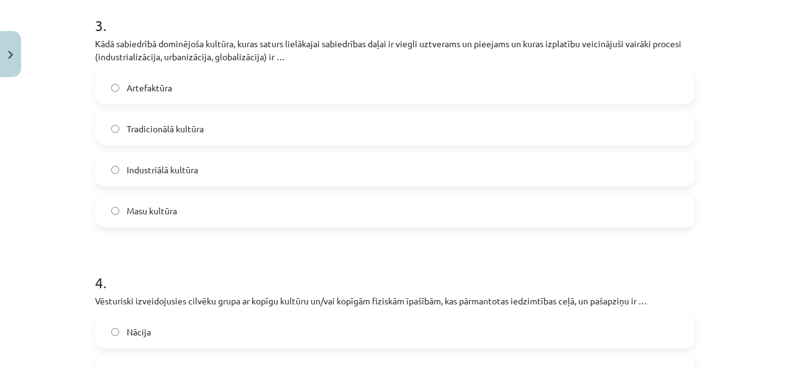
scroll to position [1148, 0]
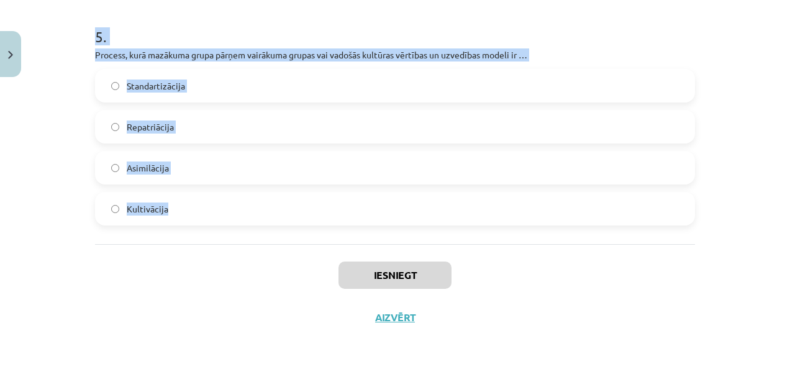
drag, startPoint x: 59, startPoint y: 109, endPoint x: 274, endPoint y: 215, distance: 239.6
click at [274, 215] on div "Mācību tēma: Ģeogrāfijas i - 12. klases 1.ieskaites mācību materiāls #3 1. tēma…" at bounding box center [395, 184] width 790 height 369
copy form "1 . Materiālais kultūras elements - materiāls objekts, kuru veidojis cilvēks, i…"
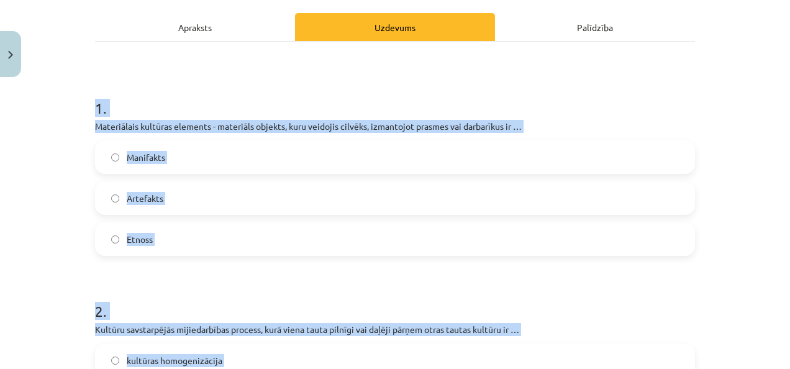
scroll to position [171, 0]
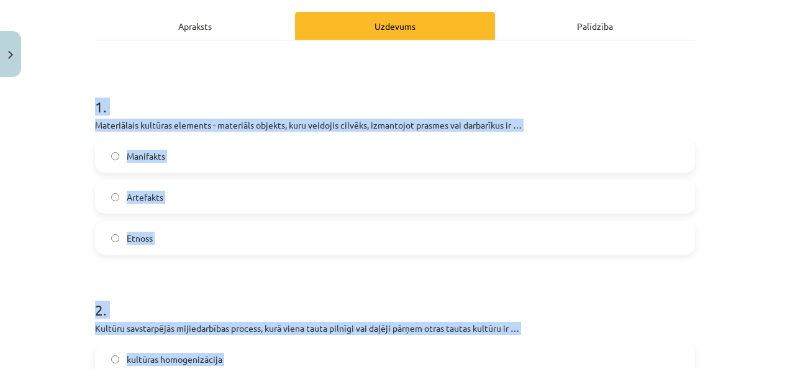
click at [261, 199] on label "Artefakts" at bounding box center [394, 196] width 597 height 31
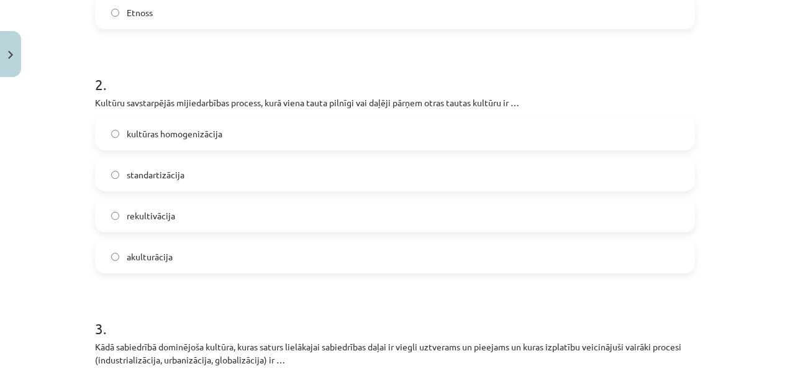
click at [217, 253] on label "akulturācija" at bounding box center [394, 256] width 597 height 31
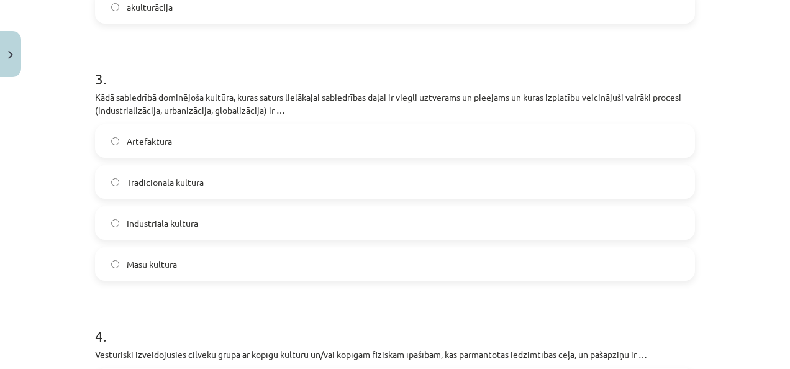
scroll to position [650, 0]
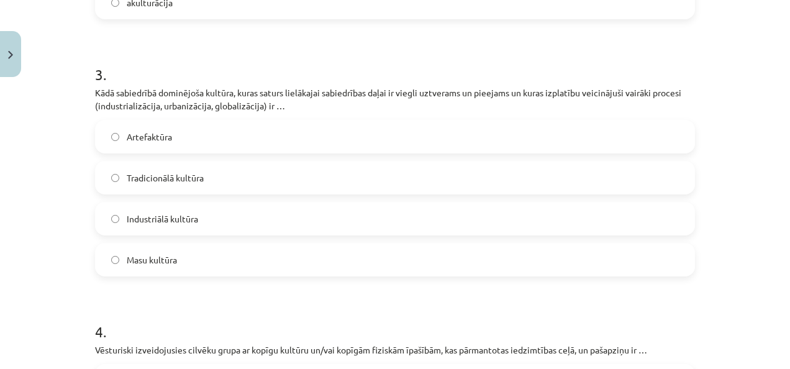
click at [170, 258] on span "Masu kultūra" at bounding box center [152, 259] width 50 height 13
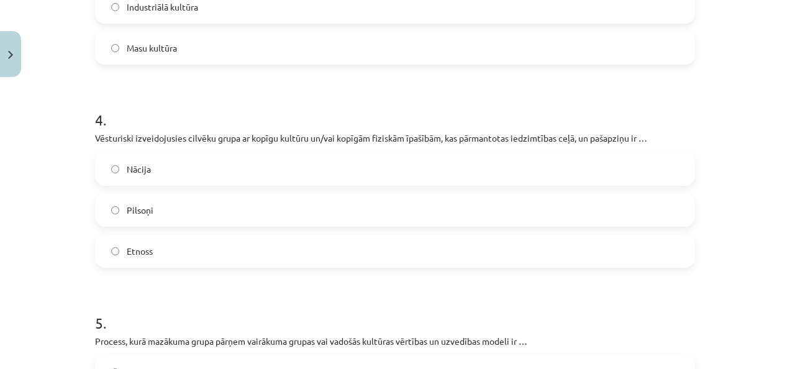
scroll to position [862, 0]
click at [187, 260] on label "Etnoss" at bounding box center [394, 250] width 597 height 31
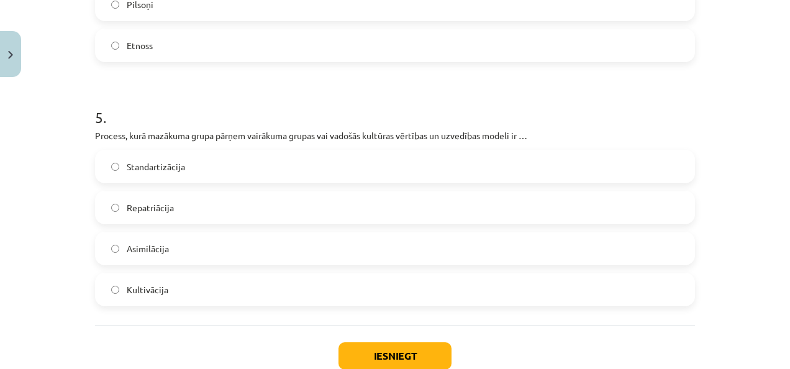
scroll to position [1070, 0]
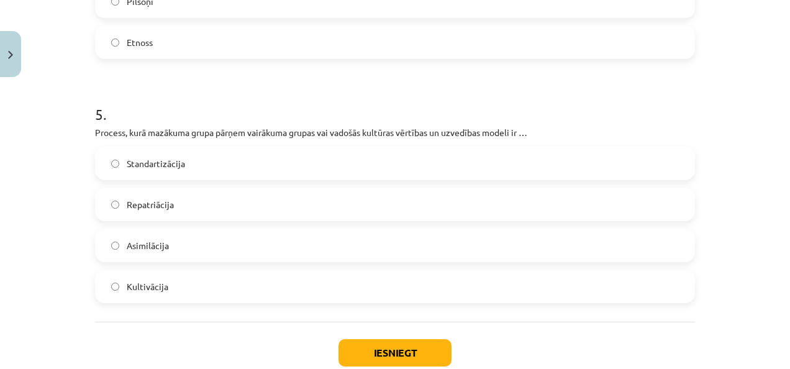
click at [194, 250] on label "Asimilācija" at bounding box center [394, 245] width 597 height 31
click at [420, 357] on button "Iesniegt" at bounding box center [394, 352] width 113 height 27
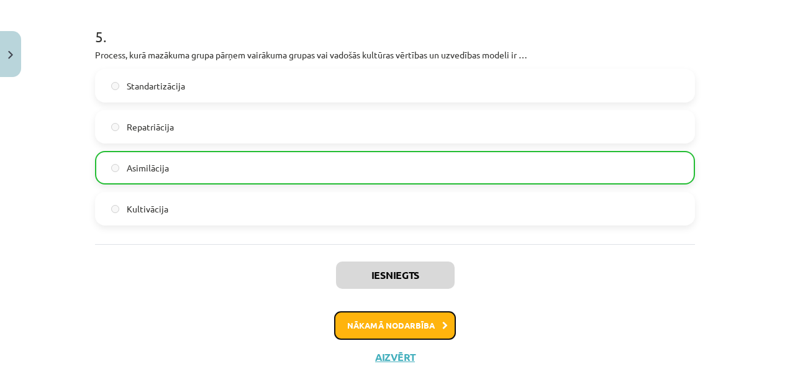
click at [404, 322] on button "Nākamā nodarbība" at bounding box center [395, 325] width 122 height 29
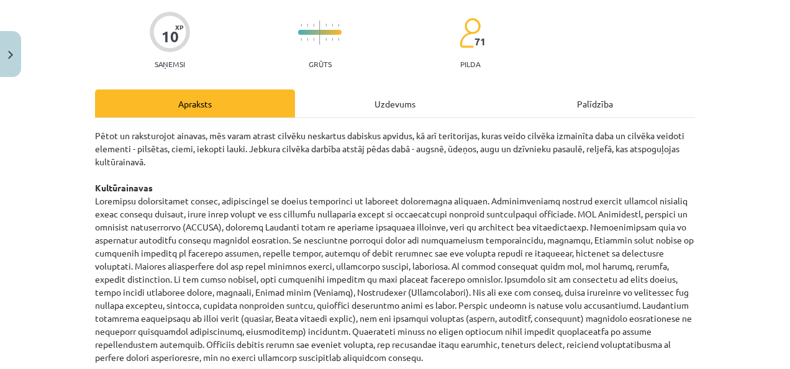
scroll to position [31, 0]
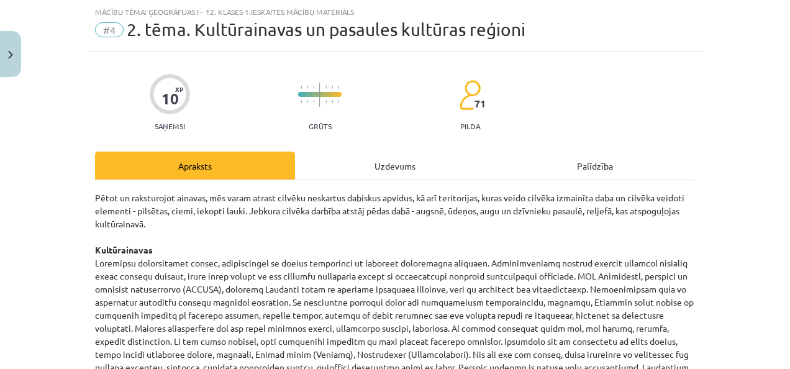
click at [365, 153] on div "Uzdevums" at bounding box center [395, 165] width 200 height 28
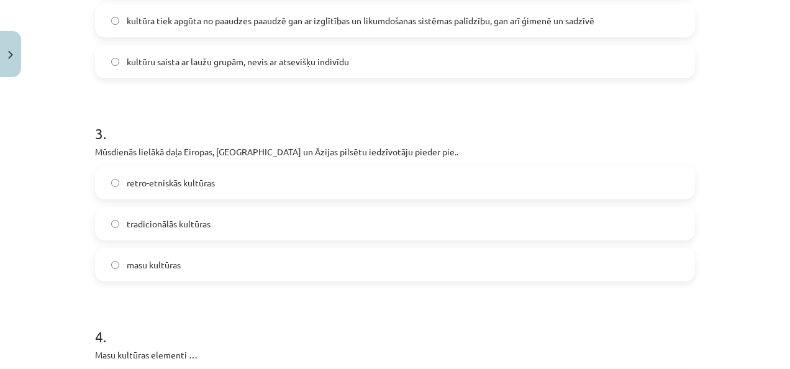
scroll to position [891, 0]
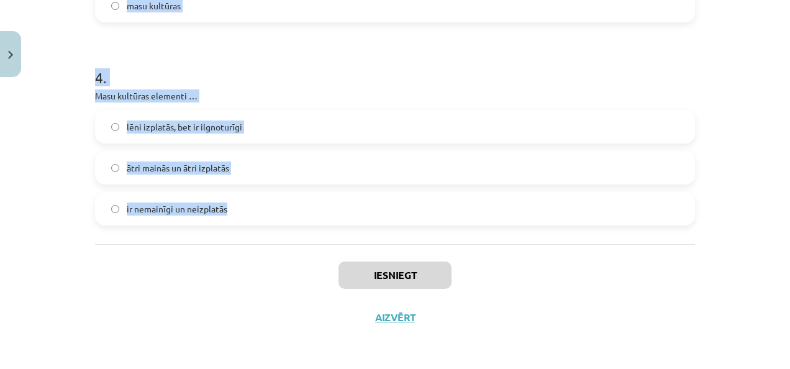
drag, startPoint x: 58, startPoint y: 237, endPoint x: 276, endPoint y: 218, distance: 218.8
click at [276, 218] on div "Mācību tēma: Ģeogrāfijas i - 12. klases 1.ieskaites mācību materiāls #4 2. tēma…" at bounding box center [395, 184] width 790 height 369
copy form "1 . Atzīmē artefaktus! valoda un sociālās normas tehnoloģijas un paņēmieni para…"
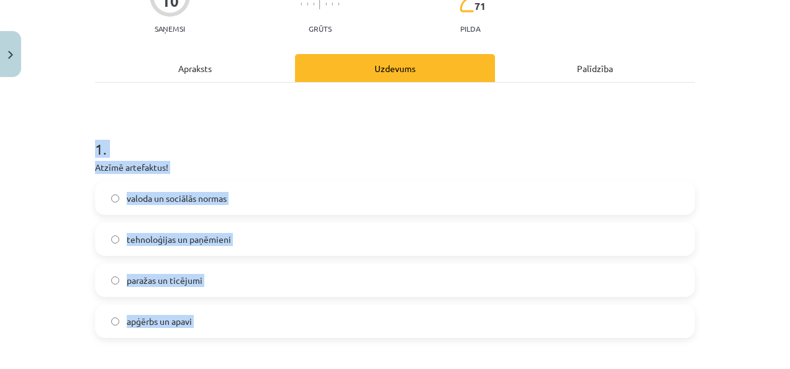
scroll to position [312, 0]
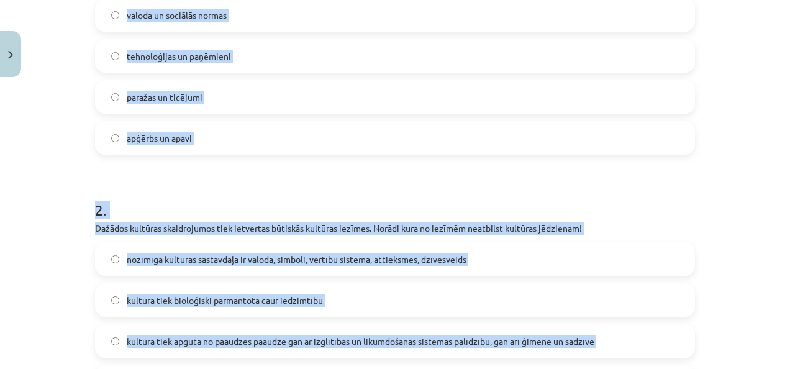
click at [252, 124] on label "apģērbs un apavi" at bounding box center [394, 137] width 597 height 31
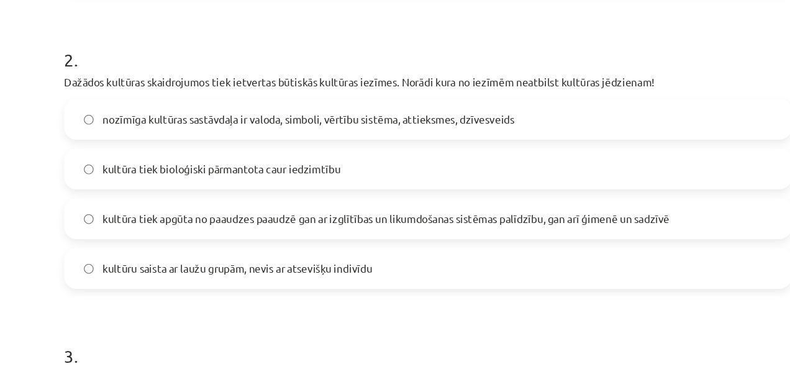
scroll to position [119, 0]
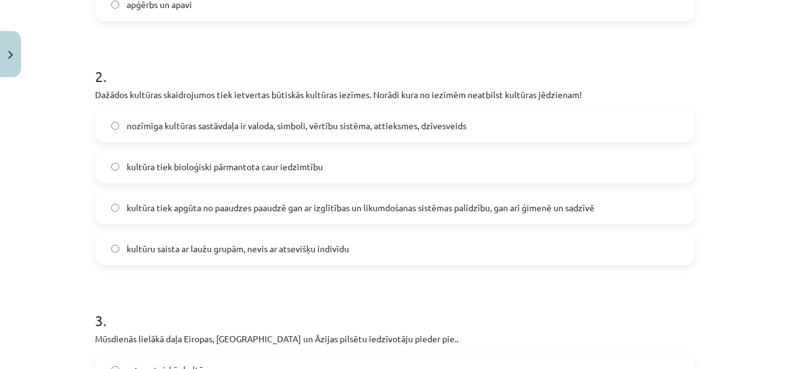
click at [254, 167] on span "kultūra tiek bioloģiski pārmantota caur iedzimtību" at bounding box center [225, 166] width 196 height 13
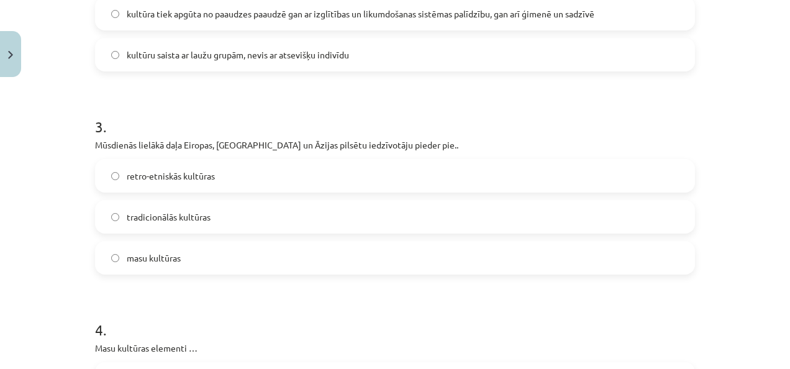
scroll to position [720, 0]
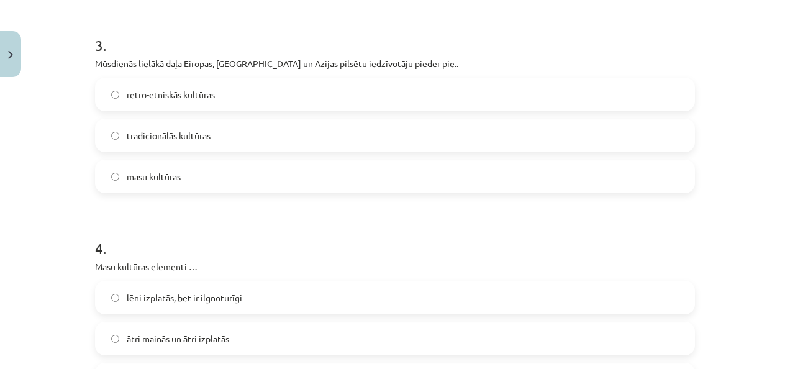
click at [181, 175] on label "masu kultūras" at bounding box center [394, 176] width 597 height 31
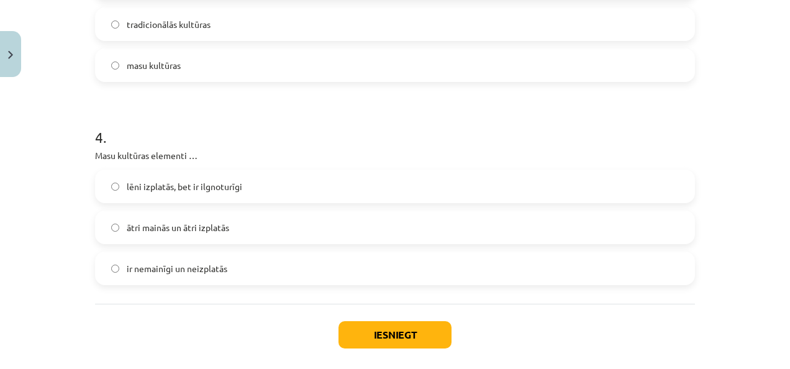
click at [197, 223] on span "ātri mainās un ātri izplatās" at bounding box center [178, 227] width 102 height 13
click at [407, 335] on button "Iesniegt" at bounding box center [394, 334] width 113 height 27
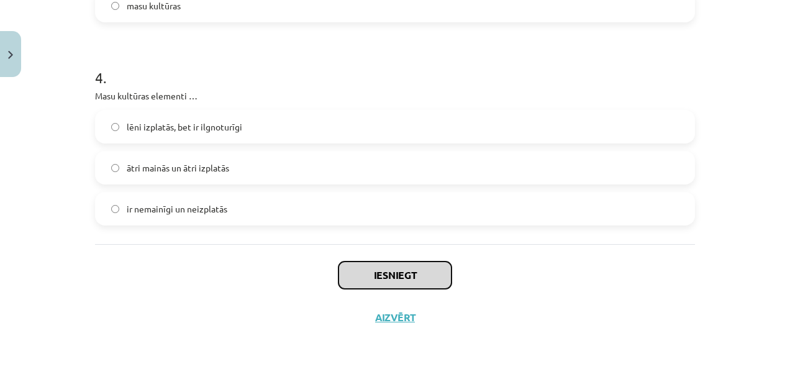
scroll to position [890, 0]
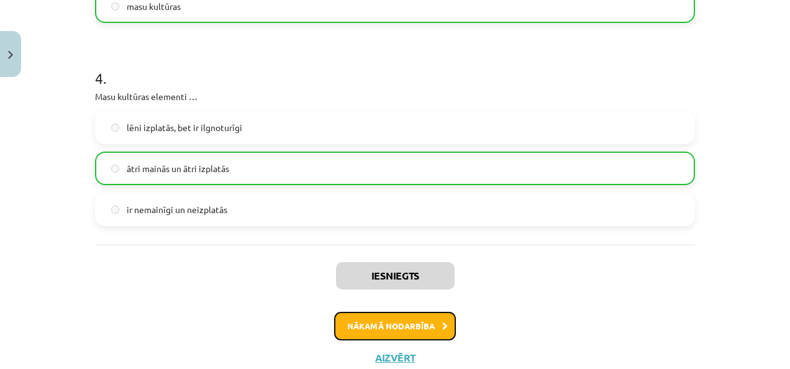
click at [407, 332] on button "Nākamā nodarbība" at bounding box center [395, 326] width 122 height 29
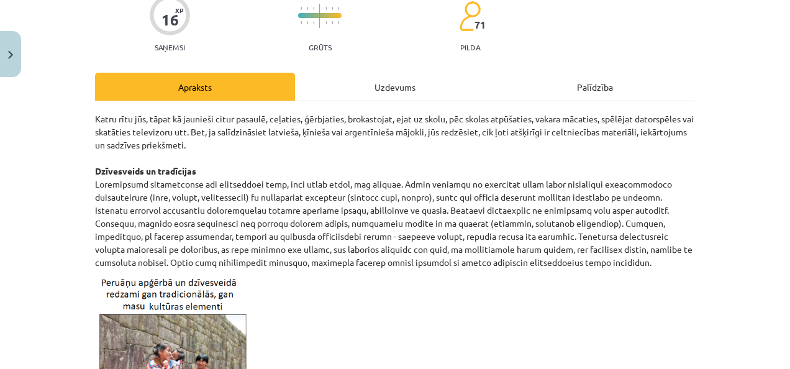
click at [361, 85] on div "Uzdevums" at bounding box center [395, 87] width 200 height 28
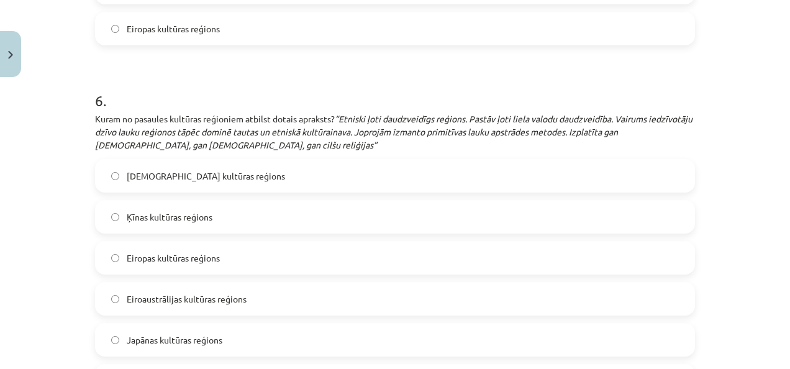
scroll to position [2092, 0]
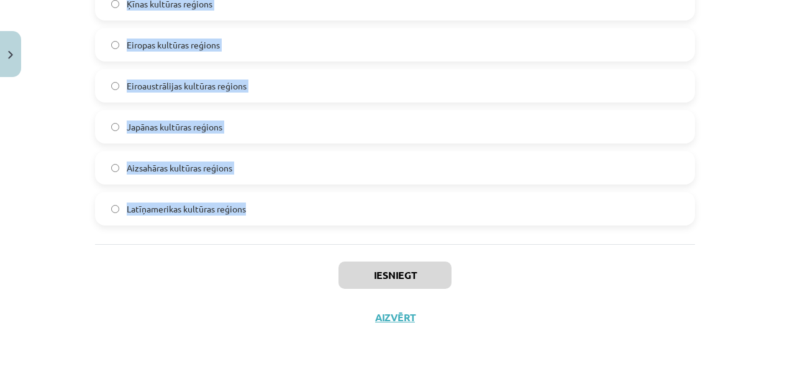
drag, startPoint x: 74, startPoint y: 281, endPoint x: 291, endPoint y: 207, distance: 228.3
click at [291, 207] on div "Mācību tēma: Ģeogrāfijas i - 12. klases 1.ieskaites mācību materiāls #5 3. tēma…" at bounding box center [395, 184] width 790 height 369
copy form "1 . Kuram no pasaules kultūras reģioniem atbilst dotais apraksts? “Reģions kurā…"
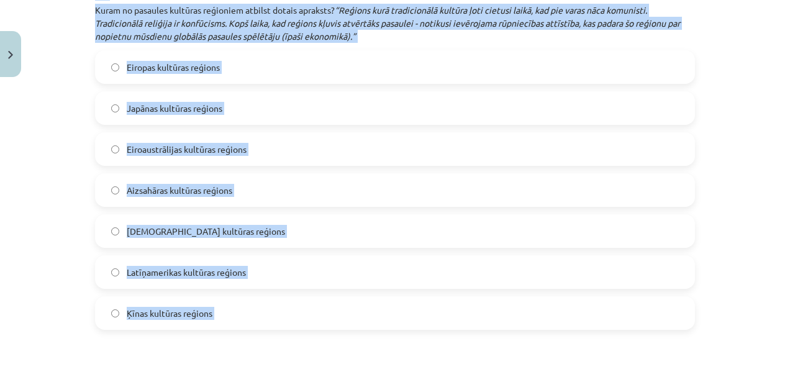
scroll to position [307, 0]
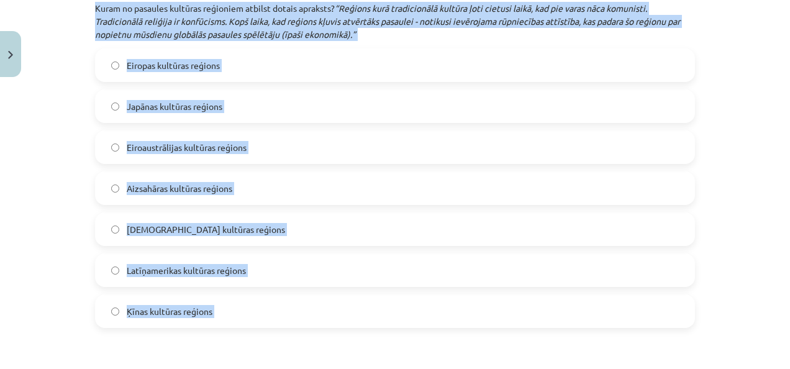
click at [226, 302] on label "Ķīnas kultūras reģions" at bounding box center [394, 311] width 597 height 31
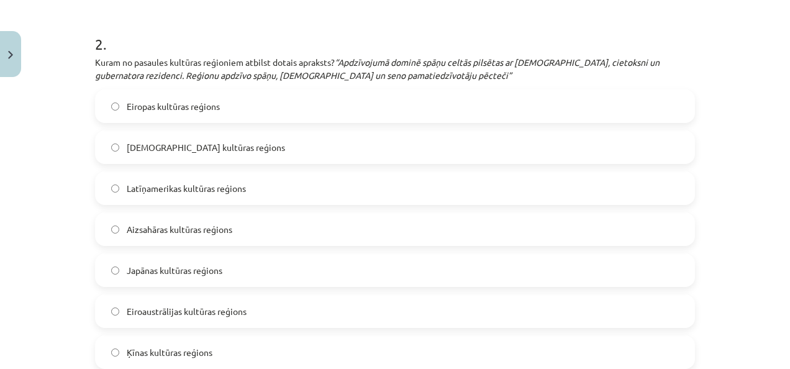
click at [242, 184] on span "Latīņamerikas kultūras reģions" at bounding box center [186, 188] width 119 height 13
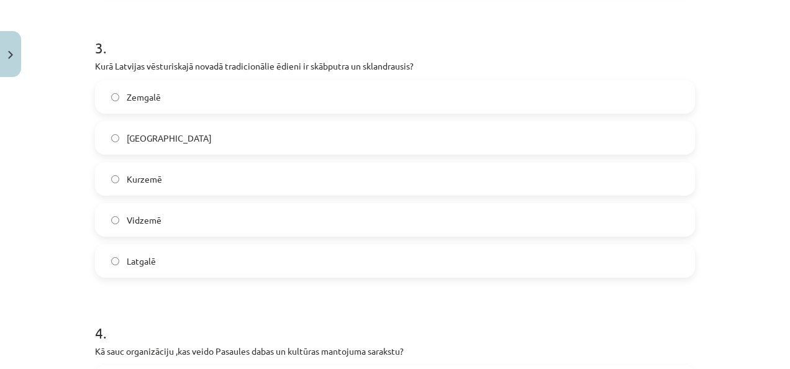
scroll to position [1039, 0]
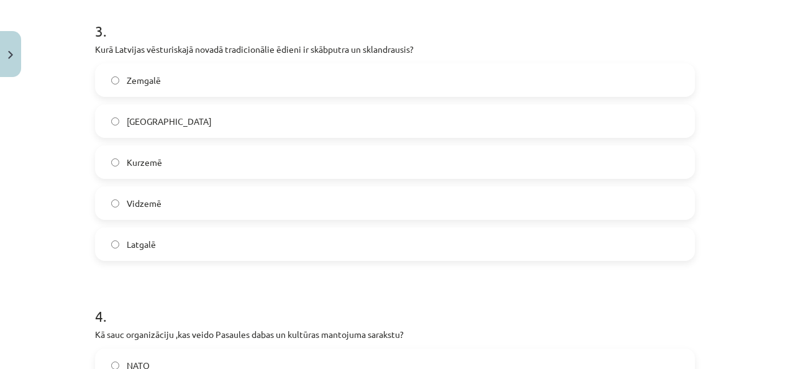
click at [205, 166] on label "Kurzemē" at bounding box center [394, 162] width 597 height 31
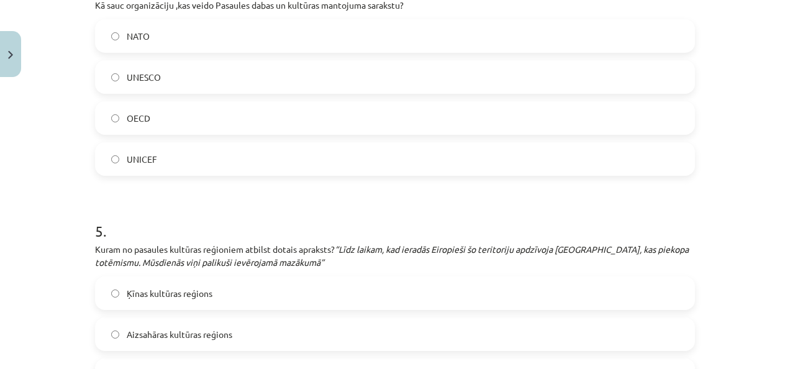
scroll to position [1372, 0]
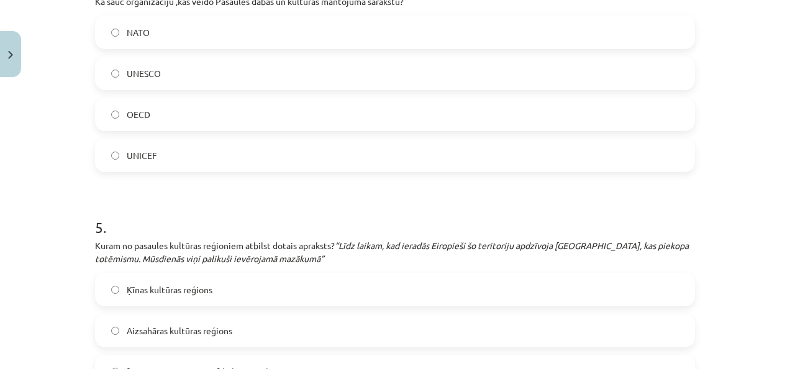
click at [185, 74] on label "UNESCO" at bounding box center [394, 73] width 597 height 31
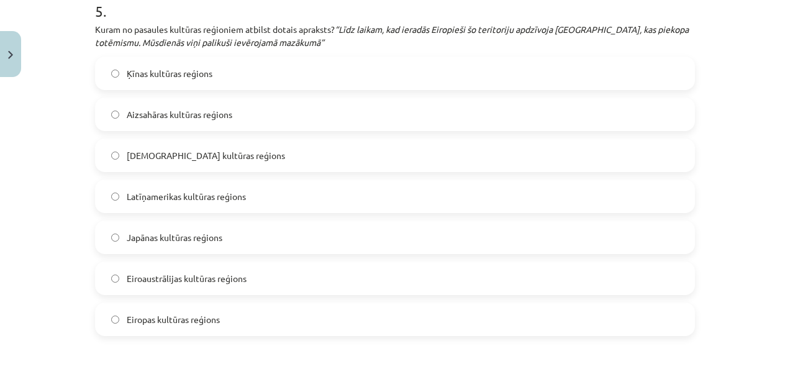
click at [228, 273] on span "Eiroaustrālijas kultūras reģions" at bounding box center [187, 278] width 120 height 13
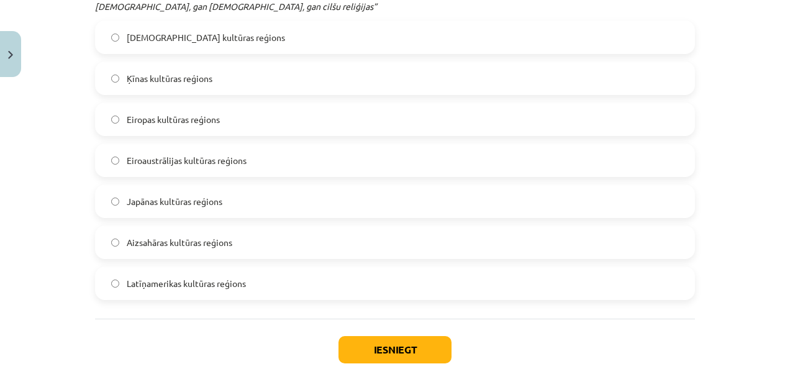
scroll to position [2019, 0]
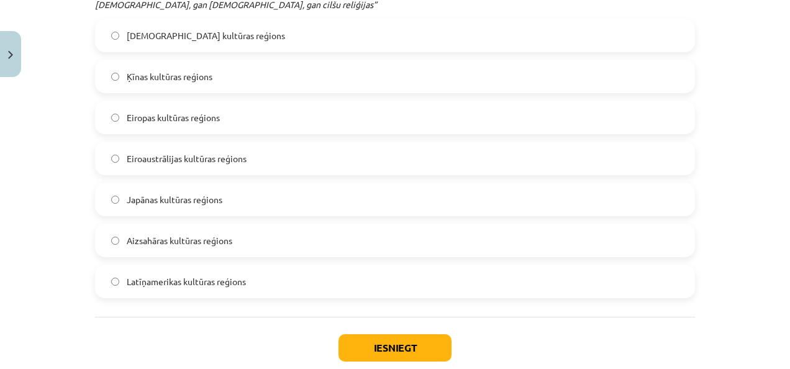
click at [217, 240] on span "Aizsahāras kultūras reģions" at bounding box center [180, 240] width 106 height 13
click at [398, 339] on button "Iesniegt" at bounding box center [394, 347] width 113 height 27
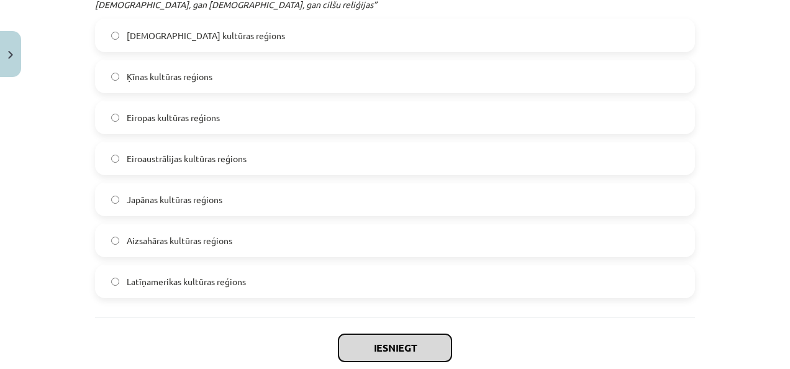
scroll to position [2092, 0]
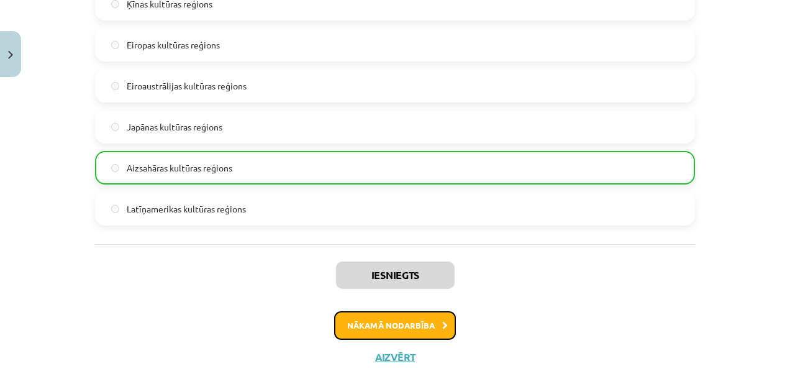
click at [397, 324] on button "Nākamā nodarbība" at bounding box center [395, 325] width 122 height 29
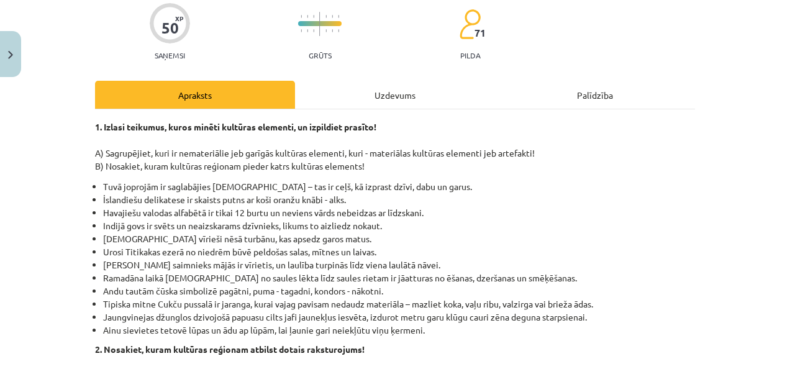
scroll to position [31, 0]
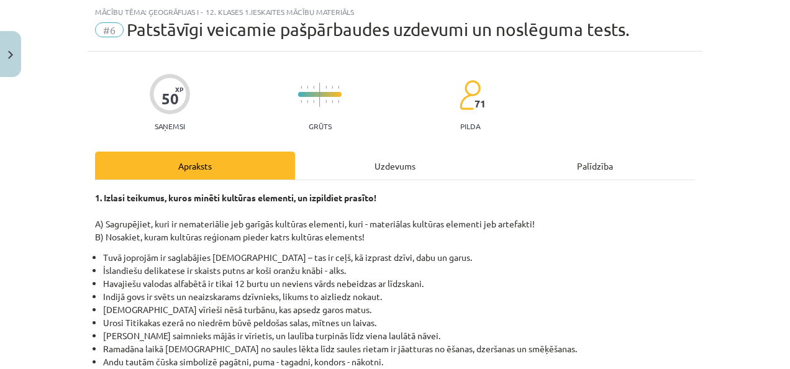
click at [379, 163] on div "Uzdevums" at bounding box center [395, 165] width 200 height 28
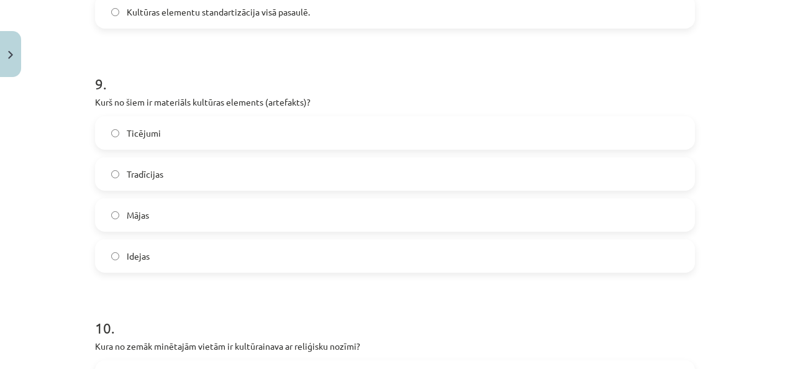
scroll to position [2437, 0]
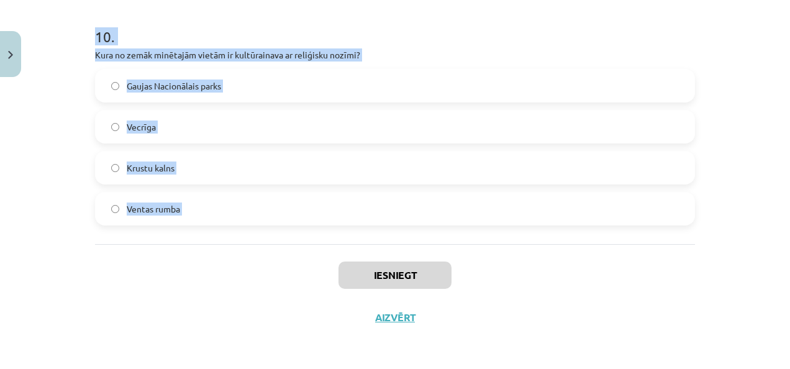
drag, startPoint x: 60, startPoint y: 235, endPoint x: 238, endPoint y: 265, distance: 180.1
click at [238, 265] on div "Mācību tēma: Ģeogrāfijas i - 12. klases 1.ieskaites mācību materiāls #6 Patstāv…" at bounding box center [395, 184] width 790 height 369
copy form "1 . Kuri faktori visvairāk ietekmē kultūrainavas veidošanos? Klimats un dabas r…"
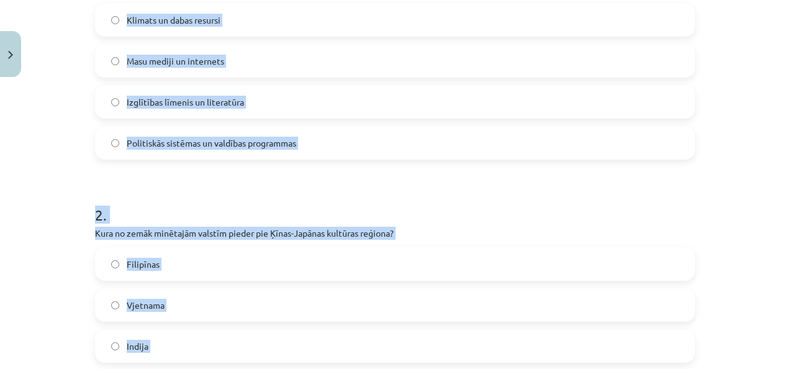
scroll to position [307, 0]
click at [239, 11] on label "Klimats un dabas resursi" at bounding box center [394, 19] width 597 height 31
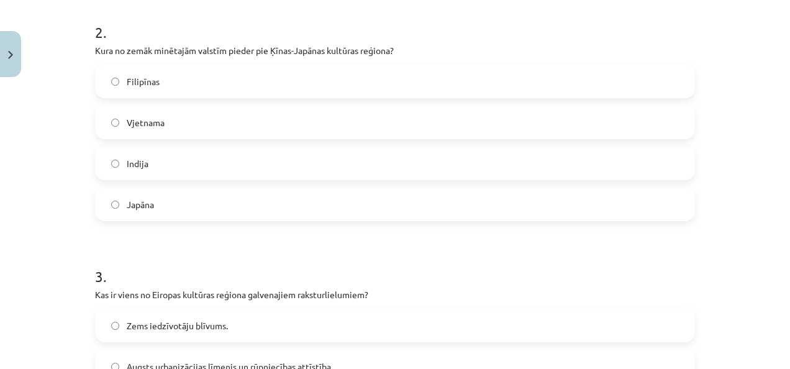
click at [231, 207] on label "Japāna" at bounding box center [394, 204] width 597 height 31
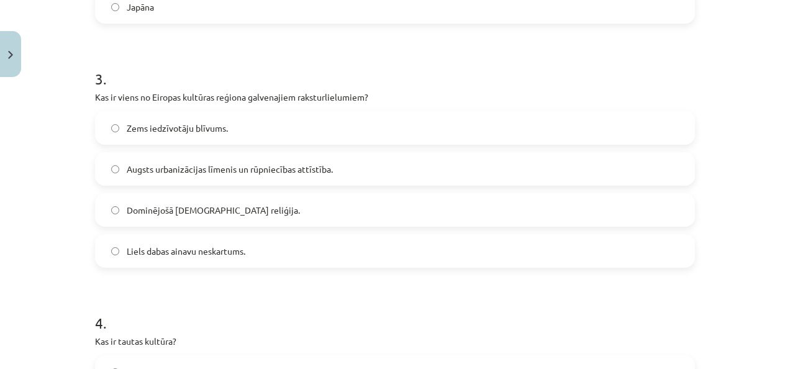
scroll to position [688, 0]
click at [189, 170] on span "Augsts urbanizācijas līmenis un rūpniecības attīstība." at bounding box center [230, 167] width 206 height 13
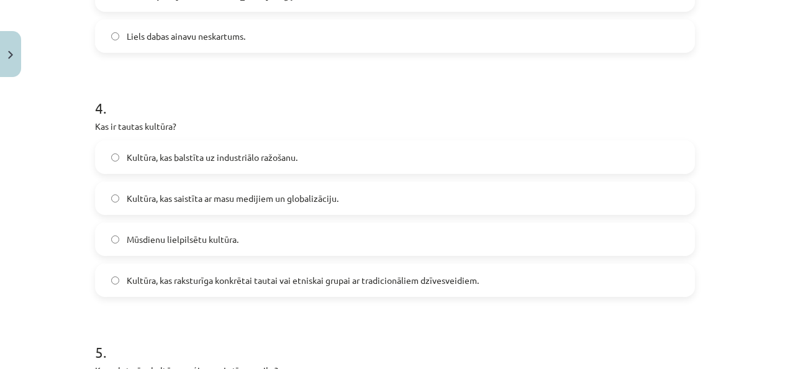
scroll to position [901, 0]
click at [183, 187] on label "Kultūra, kas saistīta ar masu medijiem un globalizāciju." at bounding box center [394, 198] width 597 height 31
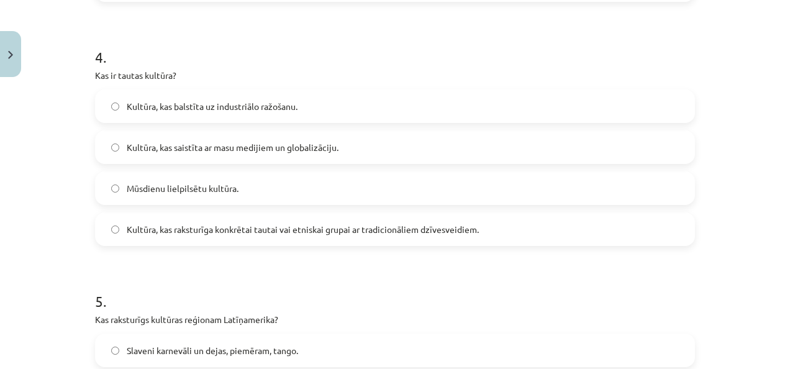
scroll to position [953, 0]
click at [230, 226] on span "Kultūra, kas raksturīga konkrētai tautai vai etniskai grupai ar tradicionāliem …" at bounding box center [303, 228] width 352 height 13
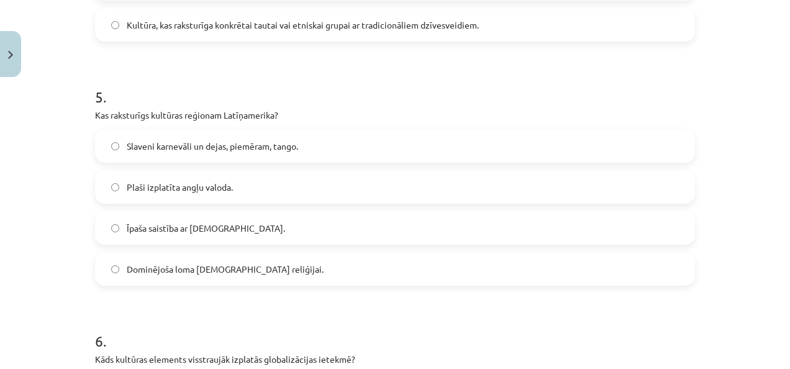
click at [218, 152] on label "Slaveni karnevāli un dejas, piemēram, tango." at bounding box center [394, 145] width 597 height 31
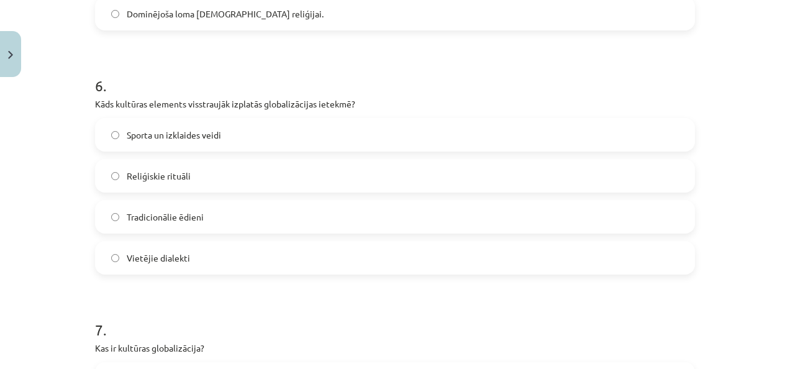
scroll to position [1416, 0]
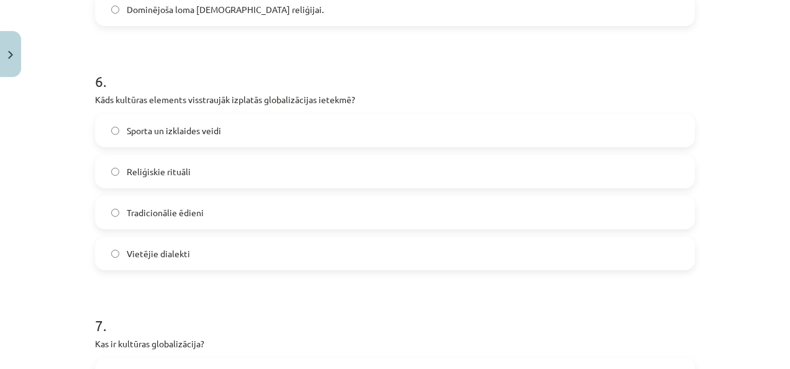
click at [194, 135] on span "Sporta un izklaides veidi" at bounding box center [174, 130] width 94 height 13
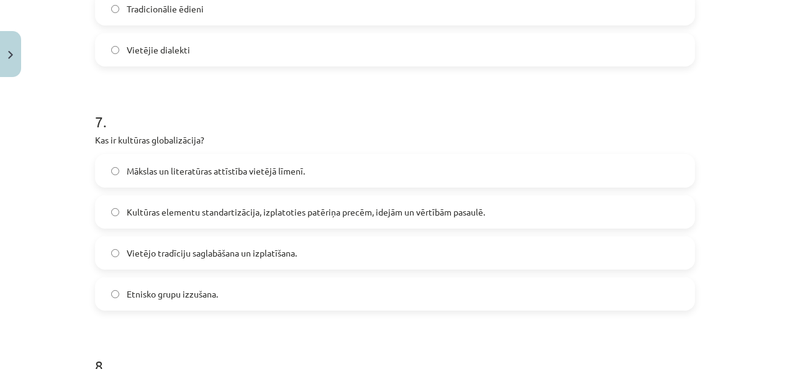
scroll to position [1656, 0]
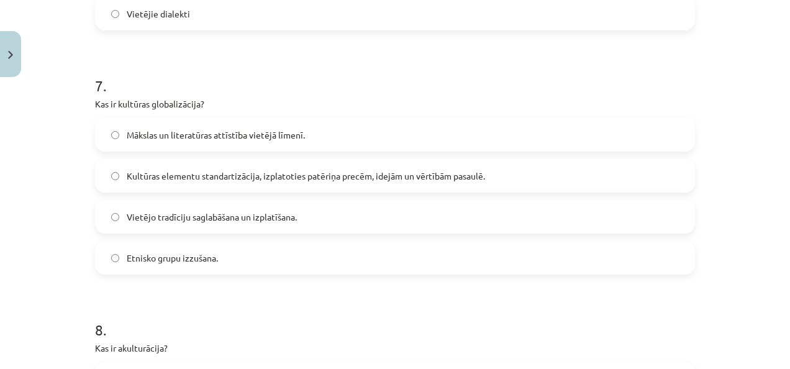
click at [191, 176] on span "Kultūras elementu standartizācija, izplatoties patēriņa precēm, idejām un vērtī…" at bounding box center [306, 175] width 358 height 13
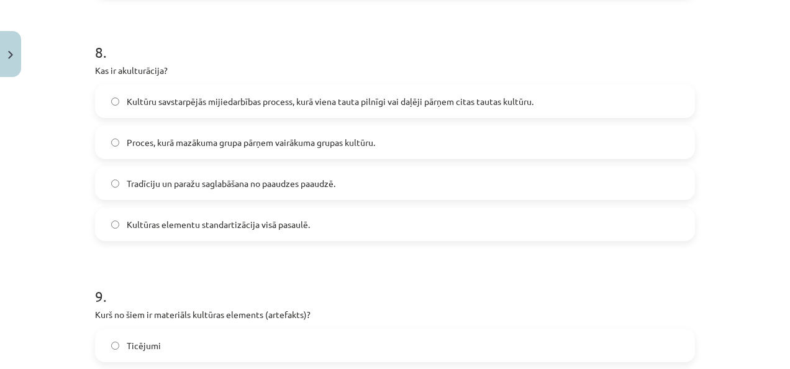
scroll to position [1940, 0]
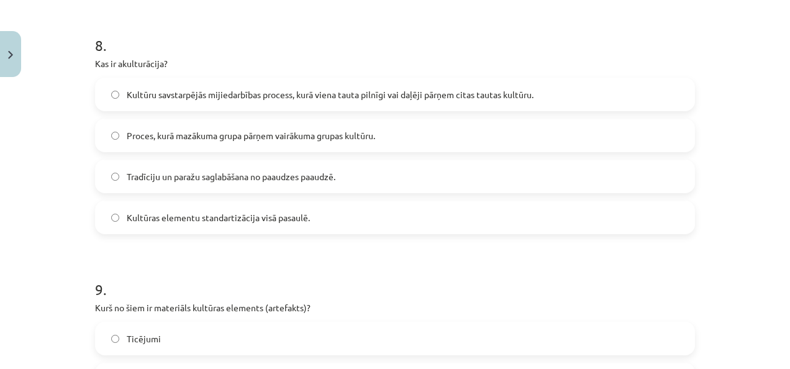
click at [187, 211] on span "Kultūras elementu standartizācija visā pasaulē." at bounding box center [218, 217] width 183 height 13
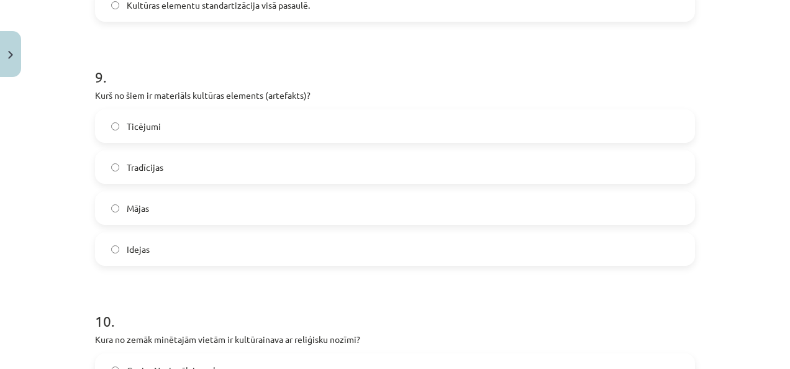
click at [187, 211] on label "Mājas" at bounding box center [394, 207] width 597 height 31
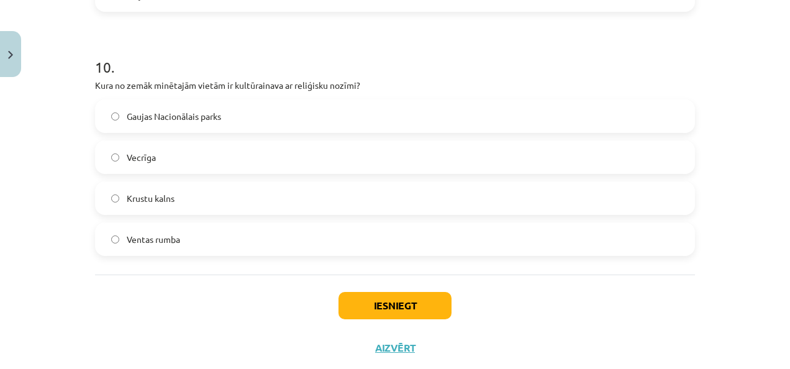
scroll to position [2407, 0]
click at [181, 196] on label "Krustu kalns" at bounding box center [394, 197] width 597 height 31
click at [387, 304] on button "Iesniegt" at bounding box center [394, 304] width 113 height 27
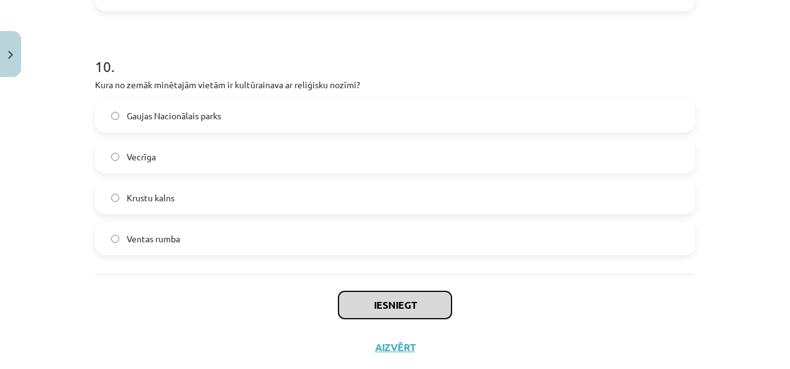
scroll to position [2437, 0]
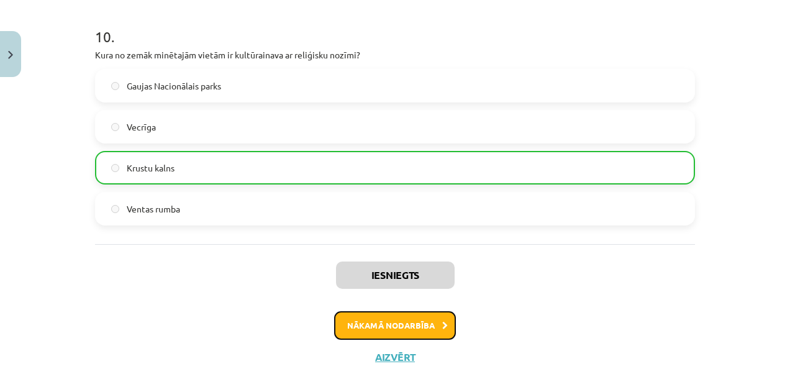
click at [394, 328] on button "Nākamā nodarbība" at bounding box center [395, 325] width 122 height 29
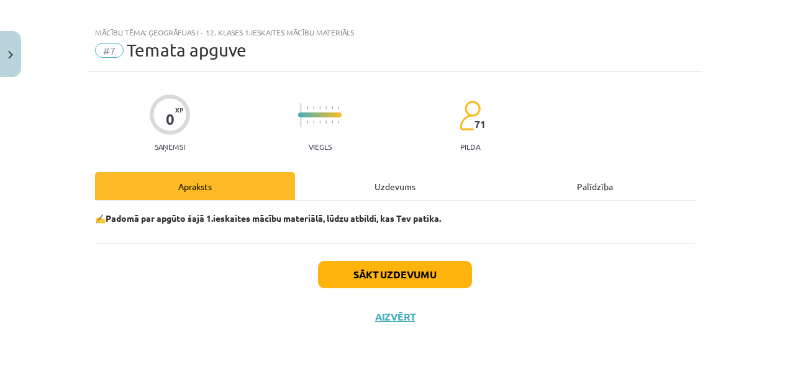
scroll to position [10, 0]
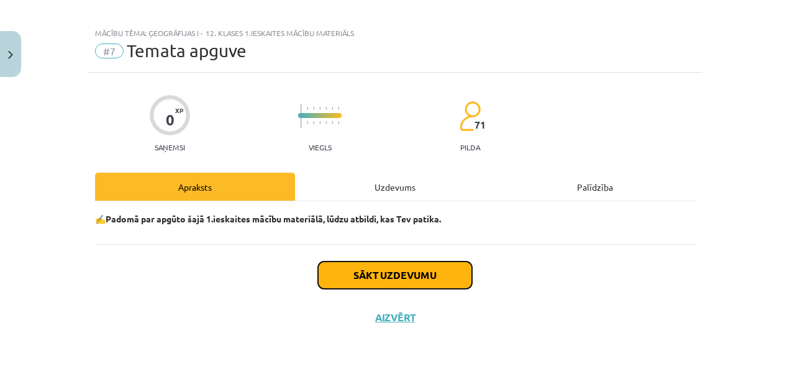
click at [391, 276] on button "Sākt uzdevumu" at bounding box center [395, 274] width 154 height 27
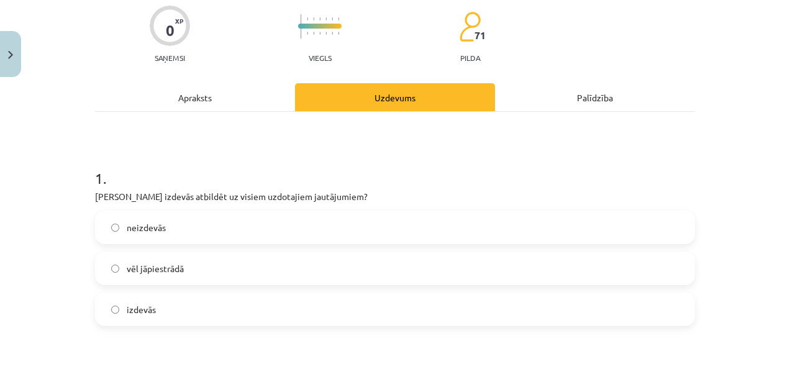
scroll to position [100, 0]
click at [324, 293] on label "izdevās" at bounding box center [394, 308] width 597 height 31
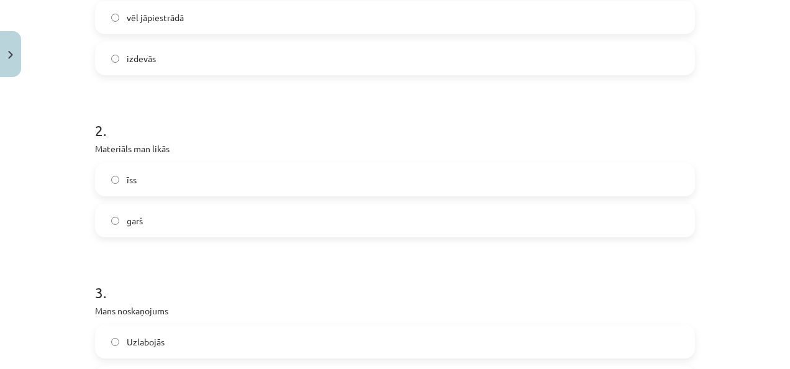
scroll to position [351, 0]
click at [195, 227] on label "garš" at bounding box center [394, 219] width 597 height 31
click at [171, 168] on label "īss" at bounding box center [394, 178] width 597 height 31
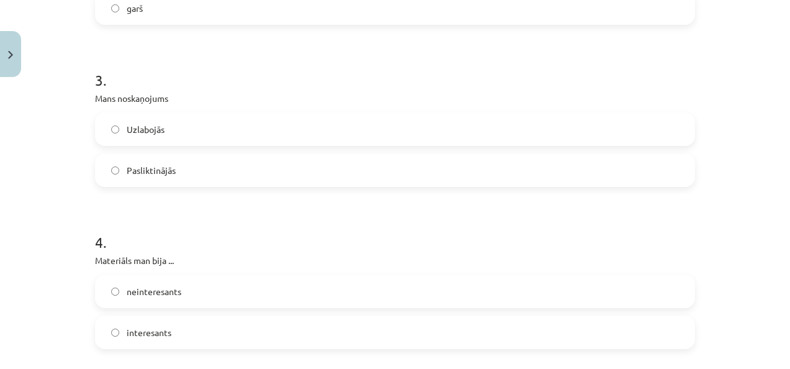
scroll to position [566, 0]
click at [171, 130] on label "Uzlabojās" at bounding box center [394, 126] width 597 height 31
click at [171, 168] on label "interesants" at bounding box center [394, 168] width 597 height 31
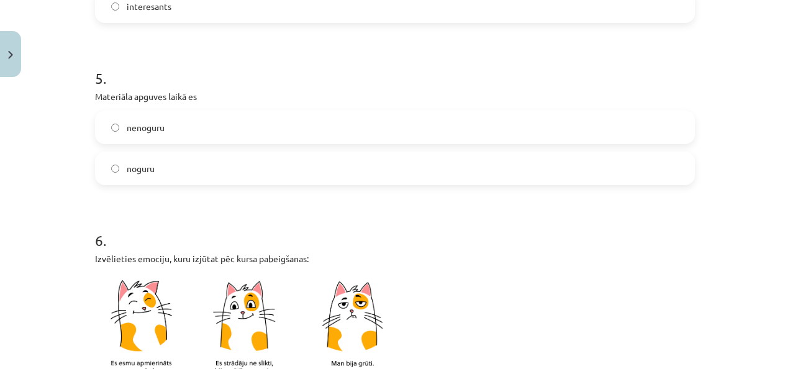
scroll to position [889, 0]
click at [169, 165] on label "noguru" at bounding box center [394, 167] width 597 height 31
click at [165, 128] on label "nenoguru" at bounding box center [394, 126] width 597 height 31
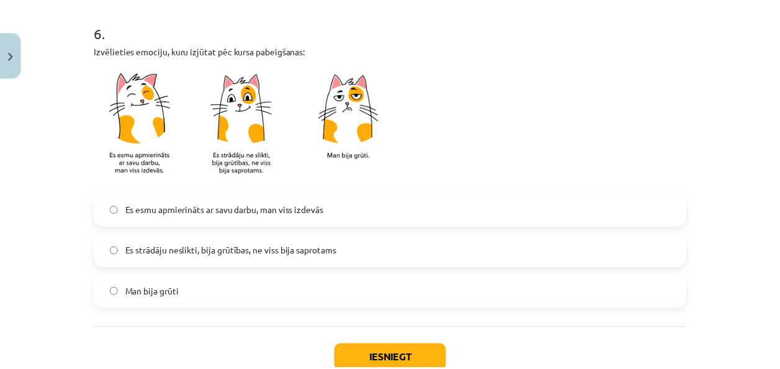
scroll to position [1098, 0]
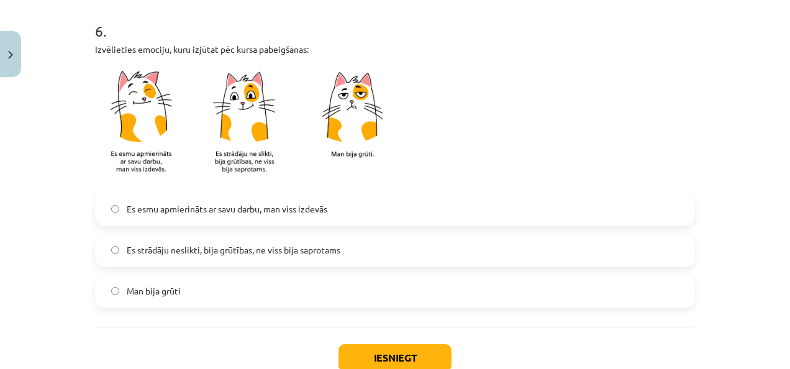
click at [225, 219] on label "Es esmu apmierināts ar savu darbu, man viss izdevās" at bounding box center [394, 209] width 597 height 31
click at [377, 344] on button "Iesniegt" at bounding box center [394, 357] width 113 height 27
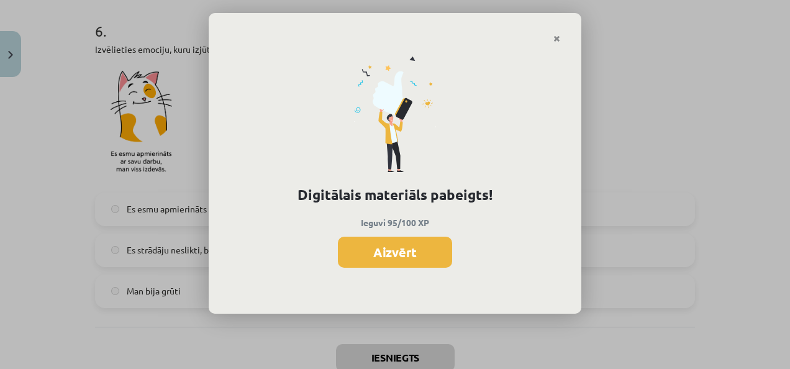
click at [377, 276] on div "Digitālais materiāls pabeigts! Ieguvi 95/100 XP Aizvērt" at bounding box center [395, 178] width 372 height 271
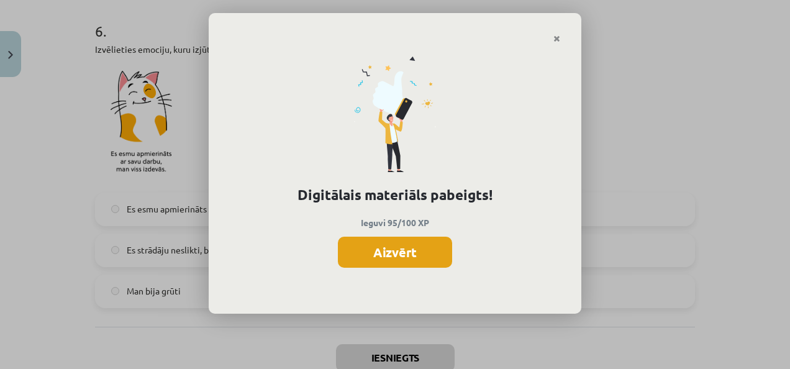
click at [372, 258] on button "Aizvērt" at bounding box center [395, 252] width 114 height 31
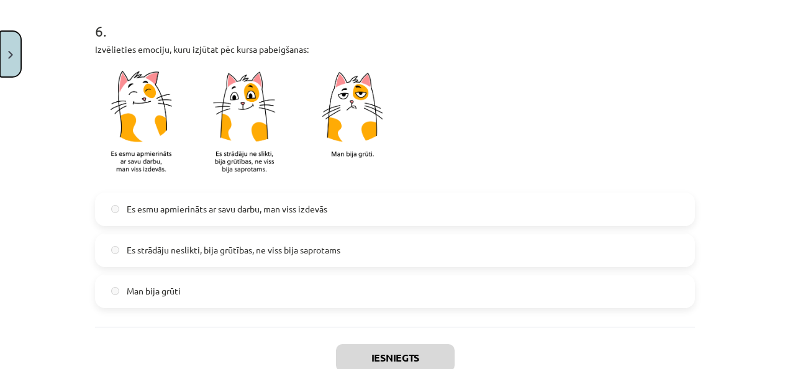
click at [13, 56] on button "Close" at bounding box center [10, 54] width 21 height 46
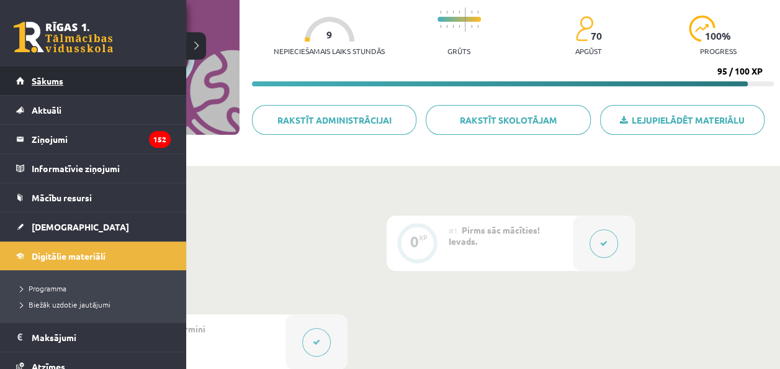
click at [20, 79] on link "Sākums" at bounding box center [93, 80] width 155 height 29
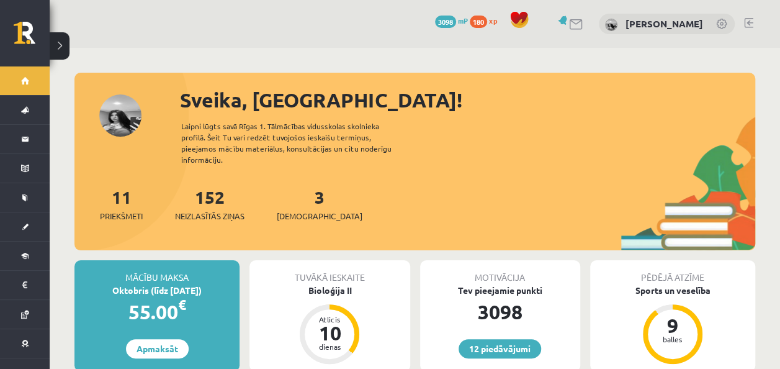
click at [289, 191] on div "3 Ieskaites" at bounding box center [320, 203] width 86 height 38
click at [304, 186] on link "3 Ieskaites" at bounding box center [320, 204] width 86 height 37
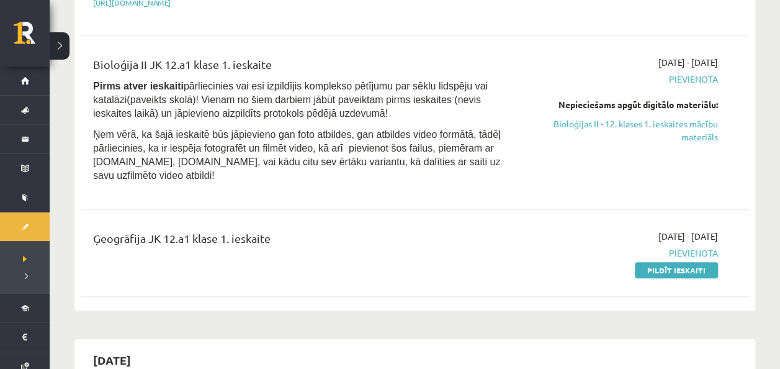
scroll to position [319, 0]
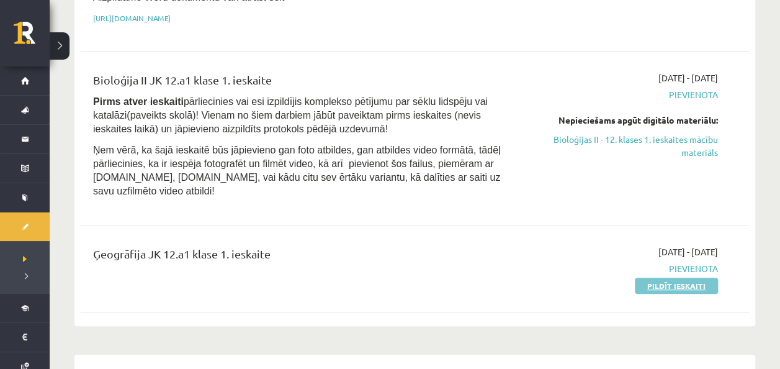
click at [651, 278] on link "Pildīt ieskaiti" at bounding box center [676, 286] width 83 height 16
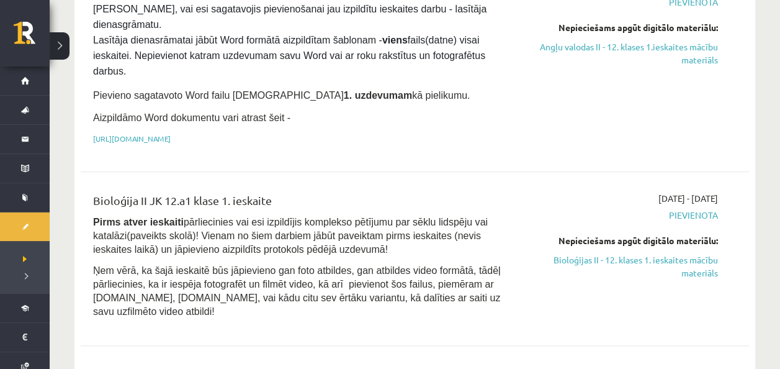
scroll to position [199, 0]
click at [673, 253] on link "Bioloģijas II - 12. klases 1. ieskaites mācību materiāls" at bounding box center [620, 266] width 196 height 26
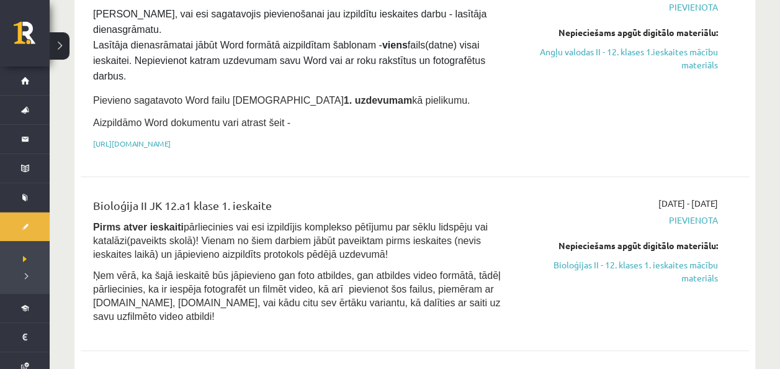
scroll to position [326, 0]
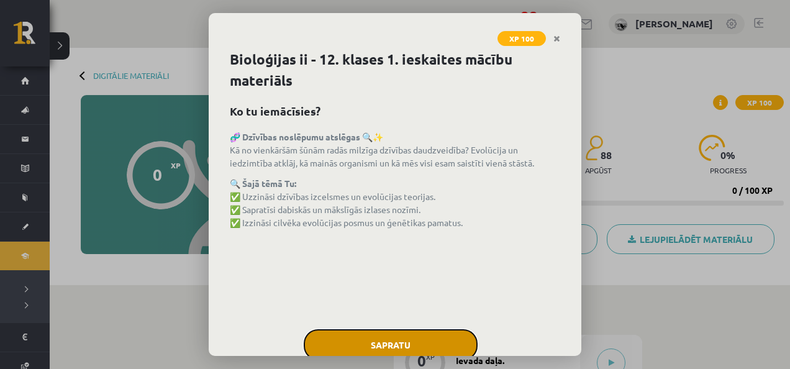
click at [381, 332] on button "Sapratu" at bounding box center [391, 344] width 174 height 31
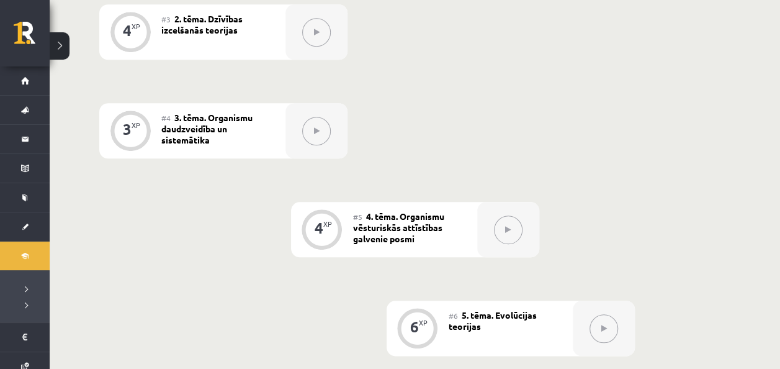
scroll to position [504, 0]
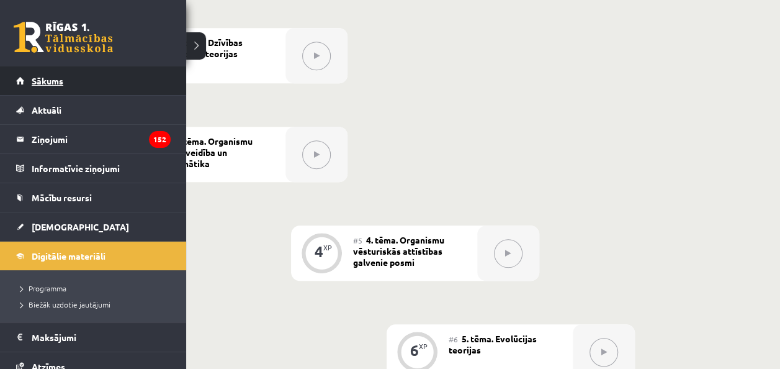
click at [35, 84] on span "Sākums" at bounding box center [48, 80] width 32 height 11
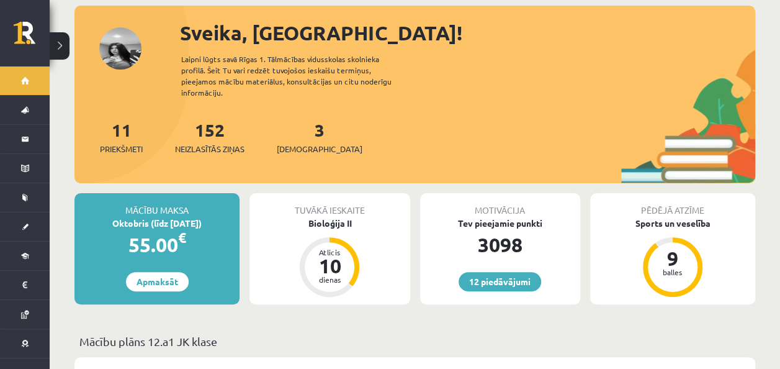
scroll to position [68, 0]
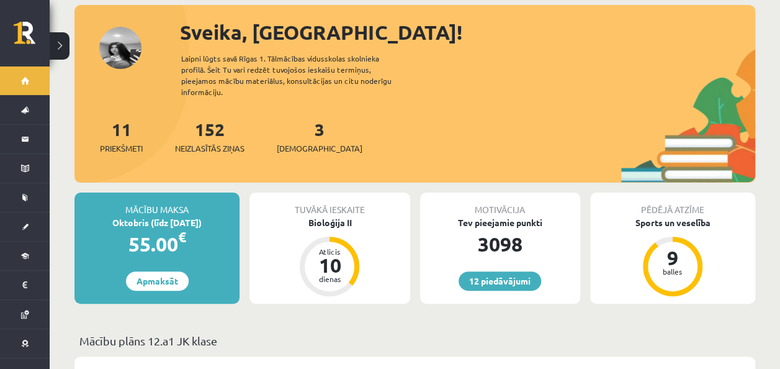
click at [294, 116] on div "3 Ieskaites" at bounding box center [320, 135] width 86 height 38
click at [303, 118] on link "3 Ieskaites" at bounding box center [320, 136] width 86 height 37
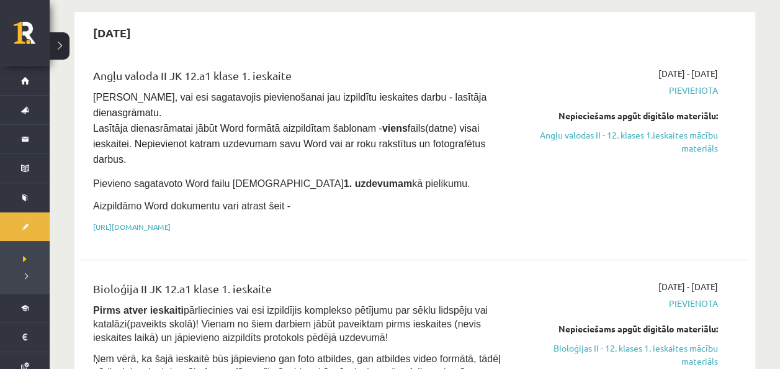
scroll to position [143, 0]
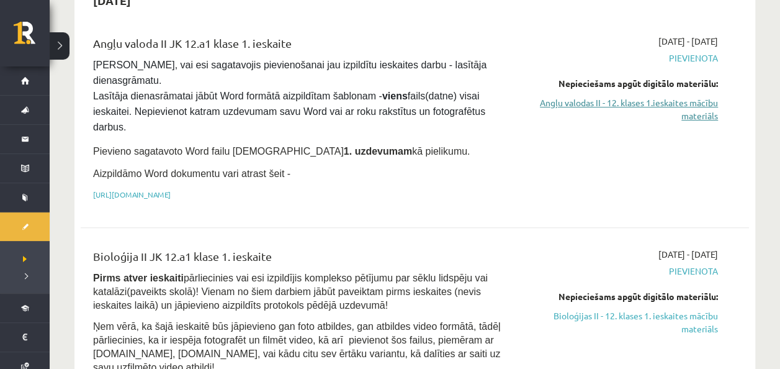
click at [613, 97] on link "Angļu valodas II - 12. klases 1.ieskaites mācību materiāls" at bounding box center [620, 109] width 196 height 26
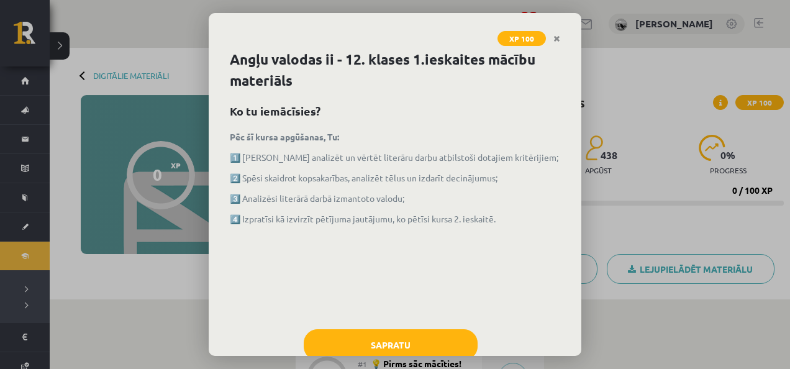
click at [432, 323] on div "Angļu valodas ii - 12. klases 1.ieskaites mācību materiāls Ko tu iemācīsies? Pē…" at bounding box center [395, 202] width 372 height 307
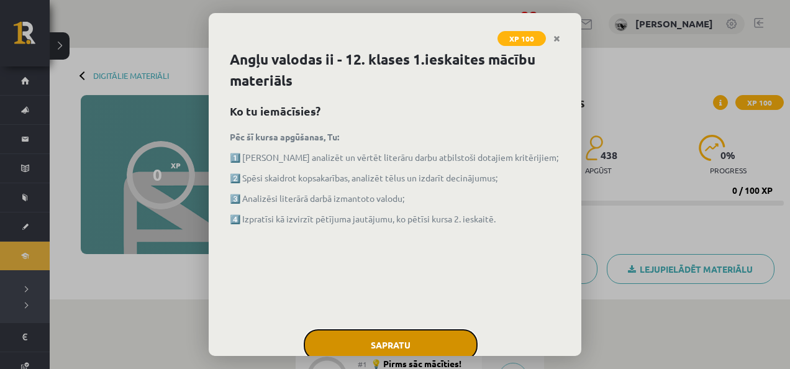
click at [428, 353] on button "Sapratu" at bounding box center [391, 344] width 174 height 31
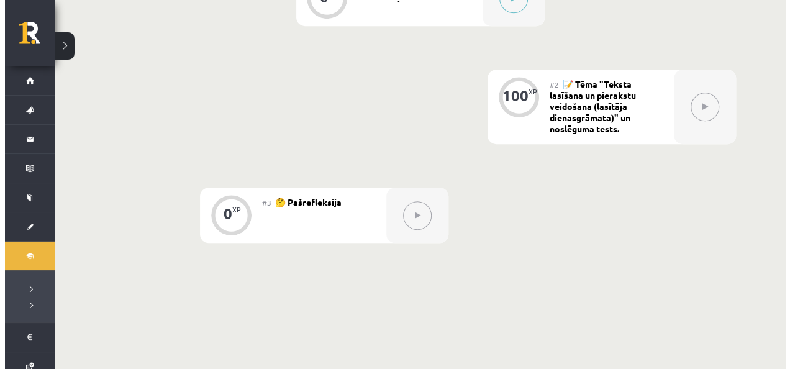
scroll to position [356, 0]
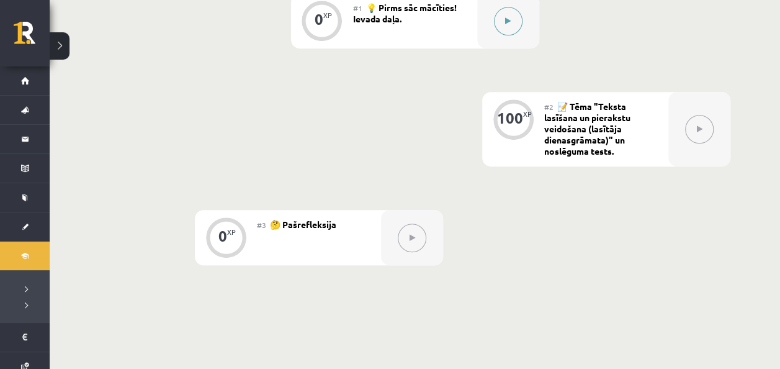
click at [517, 18] on button at bounding box center [508, 21] width 29 height 29
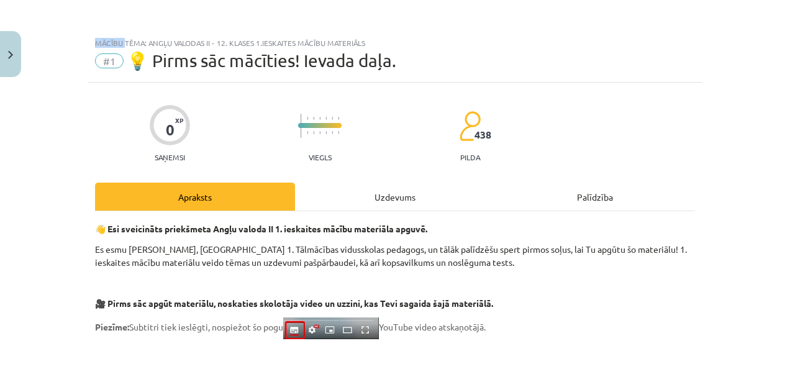
click at [517, 18] on div "Mācību tēma: Angļu valodas ii - 12. klases 1.ieskaites mācību materiāls #1 💡 Pi…" at bounding box center [395, 184] width 790 height 369
click at [438, 195] on div "Uzdevums" at bounding box center [395, 197] width 200 height 28
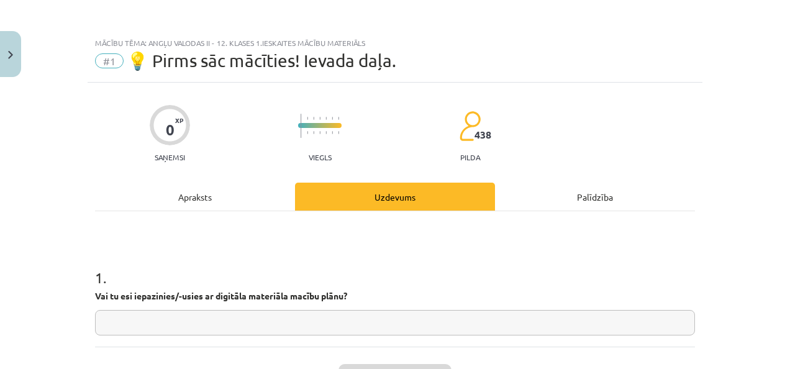
scroll to position [31, 0]
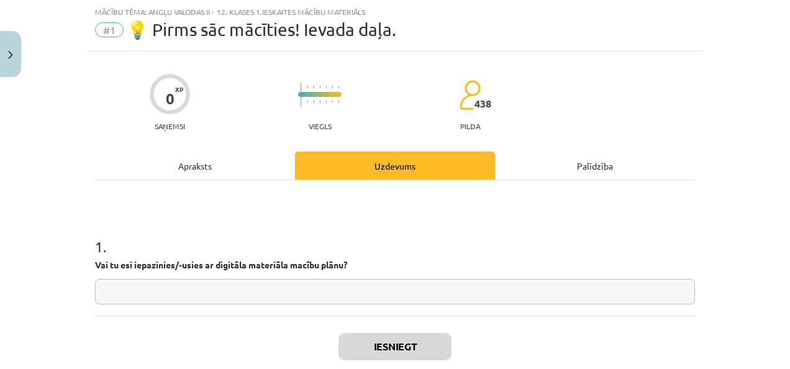
click at [354, 287] on input "text" at bounding box center [395, 291] width 600 height 25
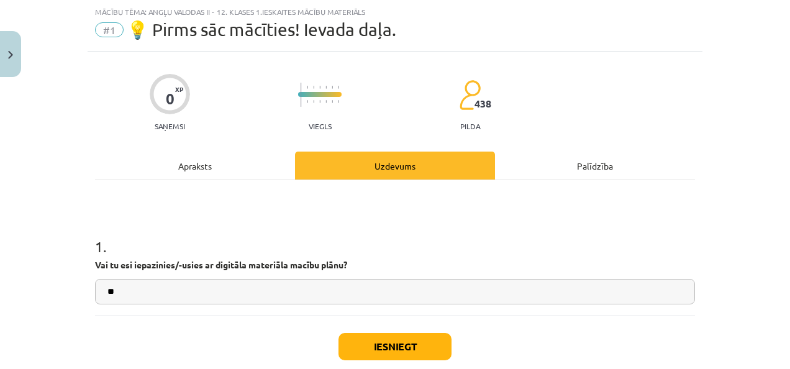
type input "**"
click at [372, 330] on div "Iesniegt Aizvērt" at bounding box center [395, 358] width 600 height 87
click at [376, 346] on button "Iesniegt" at bounding box center [394, 346] width 113 height 27
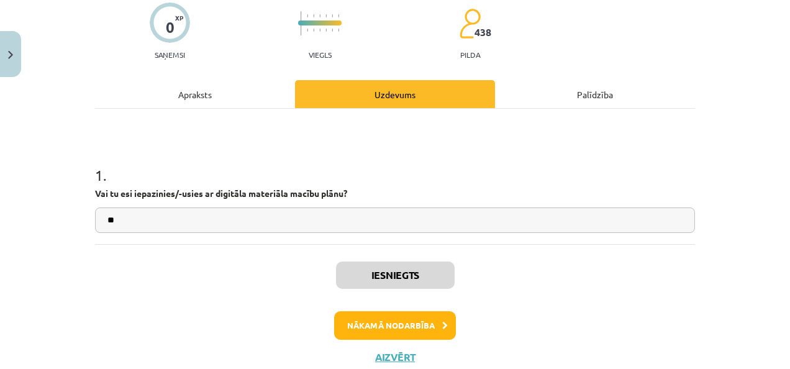
scroll to position [384, 0]
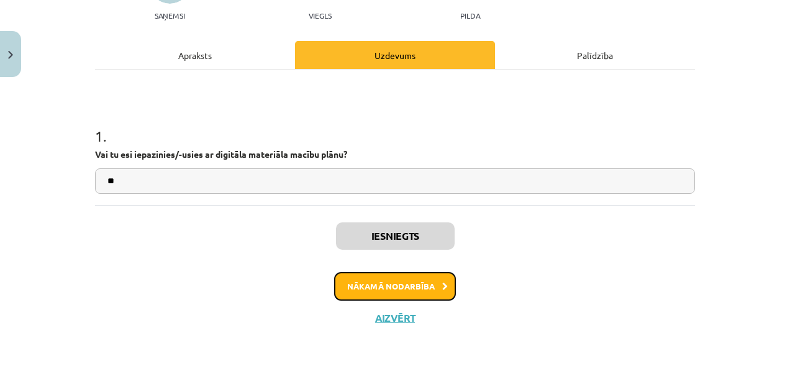
click at [417, 276] on button "Nākamā nodarbība" at bounding box center [395, 286] width 122 height 29
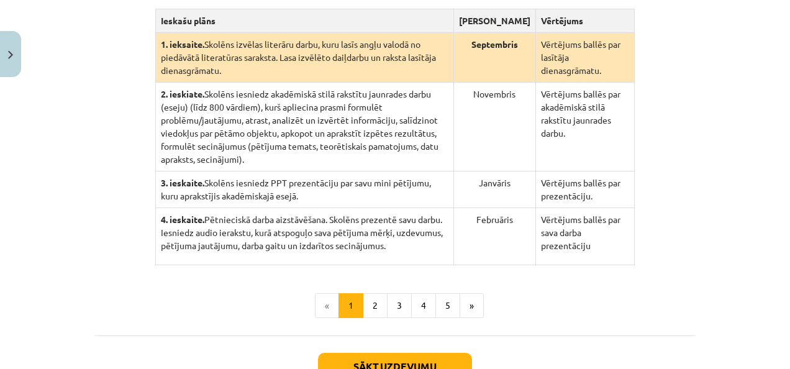
scroll to position [336, 0]
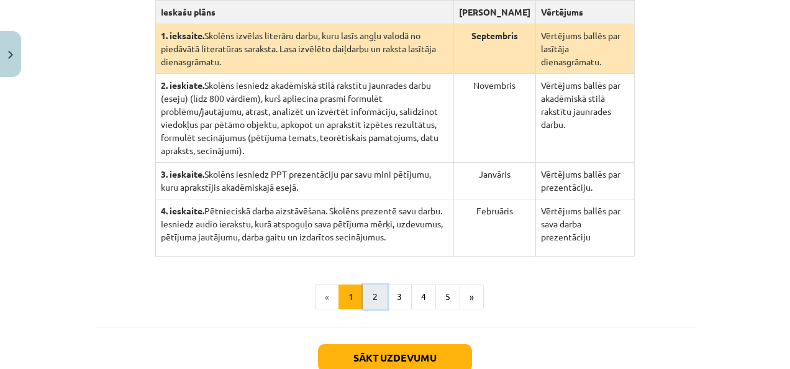
click at [374, 284] on button "2" at bounding box center [375, 296] width 25 height 25
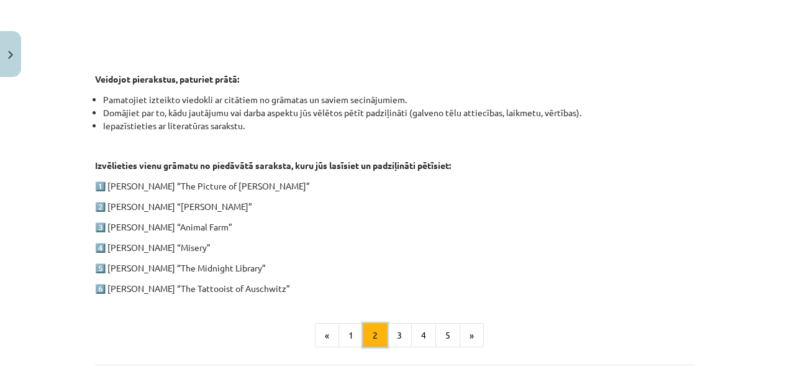
scroll to position [587, 0]
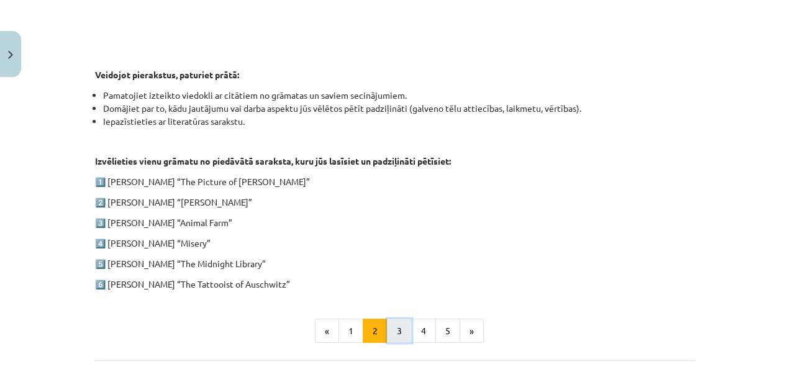
click at [395, 333] on button "3" at bounding box center [399, 330] width 25 height 25
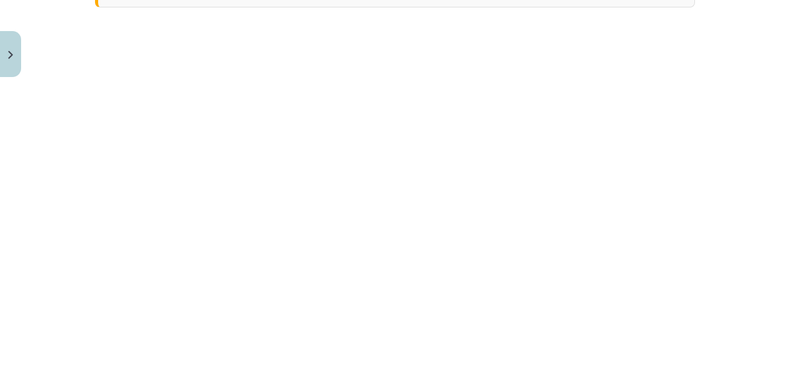
scroll to position [0, 0]
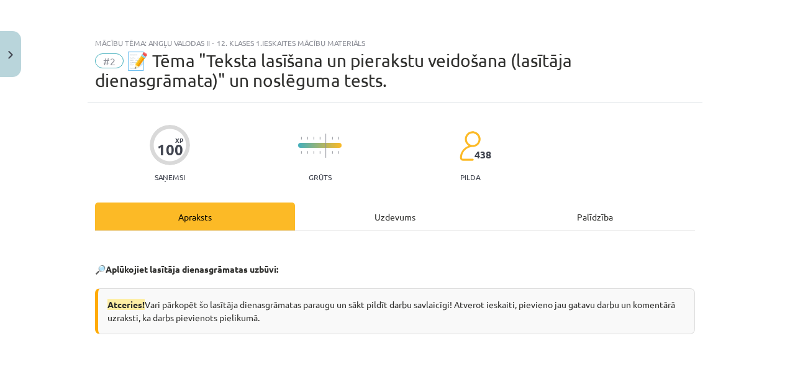
click at [370, 219] on div "Uzdevums" at bounding box center [395, 216] width 200 height 28
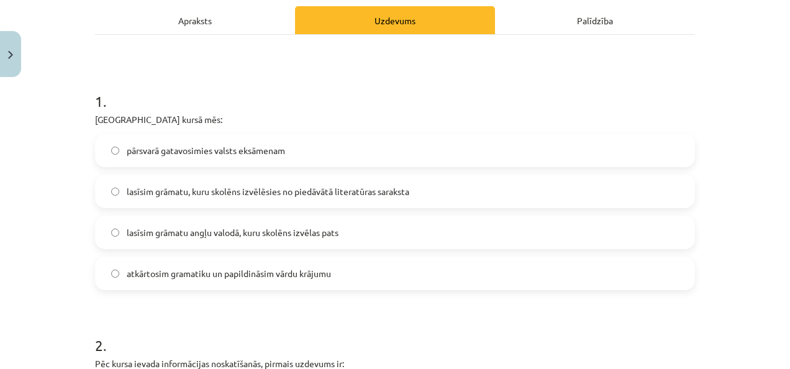
scroll to position [223, 0]
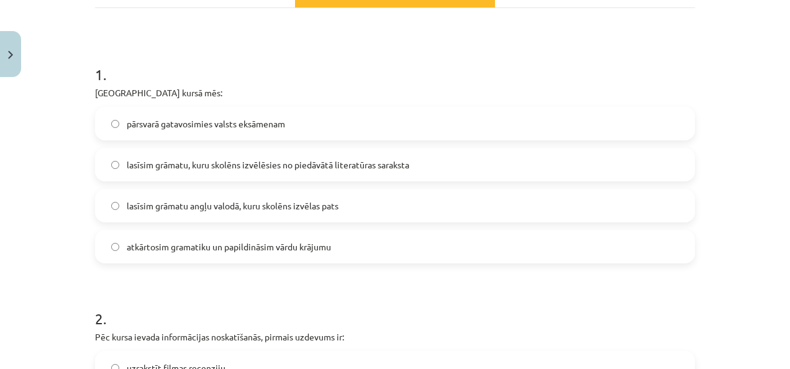
click at [360, 201] on label "lasīsim grāmatu angļu valodā, kuru skolēns izvēlas pats" at bounding box center [394, 205] width 597 height 31
click at [376, 161] on span "lasīsim grāmatu, kuru skolēns izvēlēsies no piedāvātā literatūras saraksta" at bounding box center [268, 164] width 282 height 13
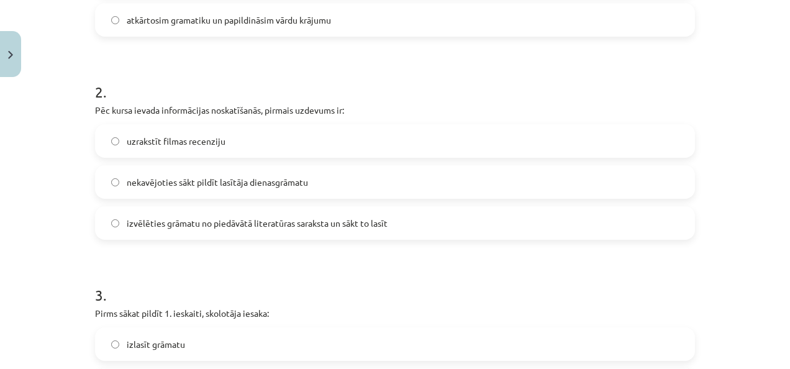
scroll to position [450, 0]
click at [275, 184] on span "nekavējoties sākt pildīt lasītāja dienasgrāmatu" at bounding box center [217, 181] width 181 height 13
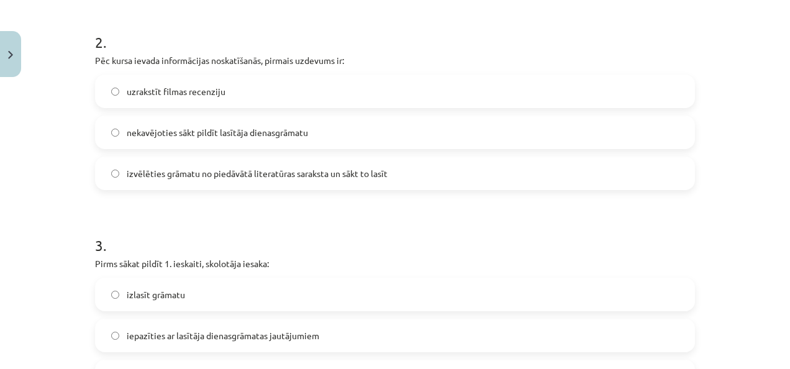
scroll to position [503, 0]
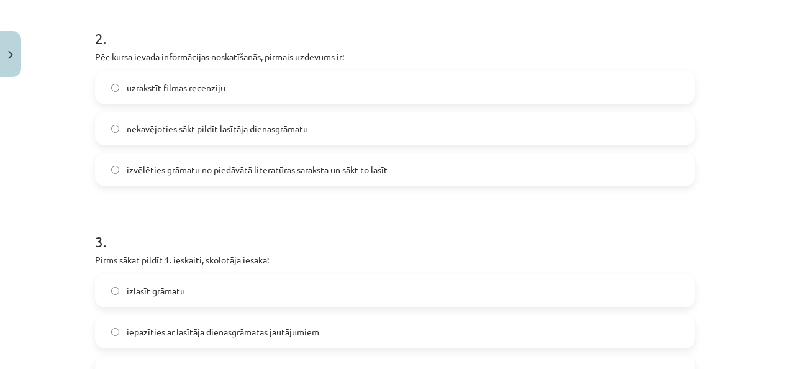
click at [299, 175] on span "izvēlēties grāmatu no piedāvātā literatūras saraksta un sākt to lasīt" at bounding box center [257, 169] width 261 height 13
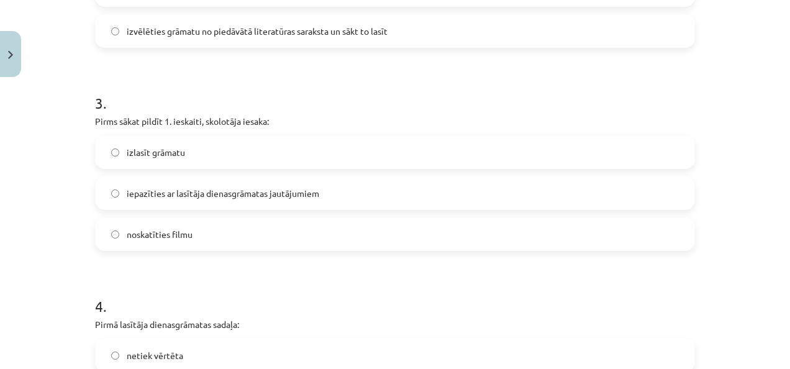
scroll to position [642, 0]
click at [183, 151] on label "izlasīt grāmatu" at bounding box center [394, 151] width 597 height 31
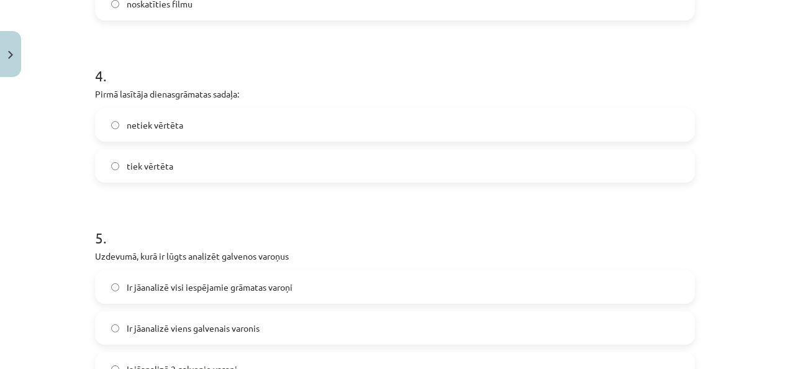
scroll to position [874, 0]
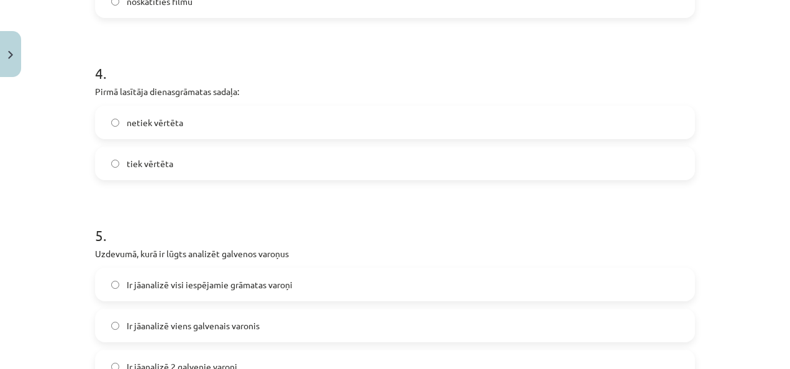
click at [186, 133] on label "netiek vērtēta" at bounding box center [394, 122] width 597 height 31
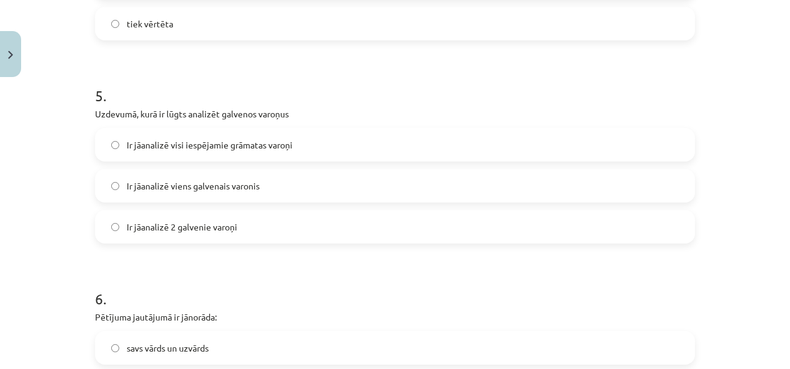
scroll to position [1024, 0]
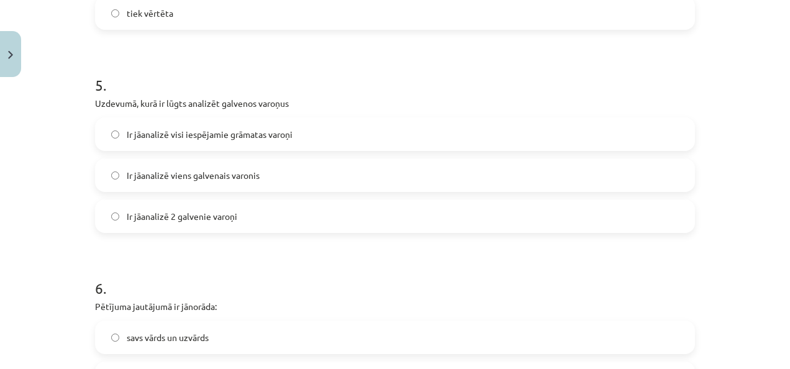
click at [241, 214] on label "Ir jāanalizē 2 galvenie varoņi" at bounding box center [394, 216] width 597 height 31
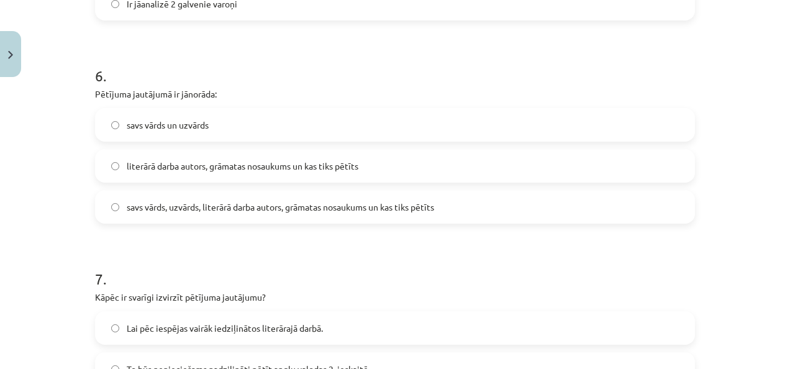
scroll to position [1237, 0]
click at [279, 162] on span "literārā darba autors, grāmatas nosaukums un kas tiks pētīts" at bounding box center [243, 165] width 232 height 13
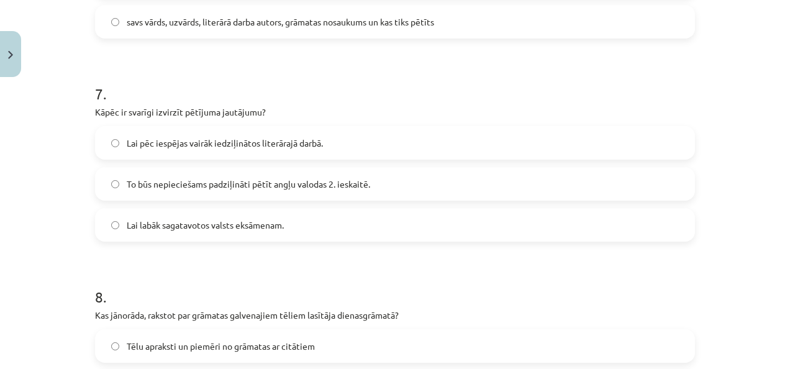
scroll to position [1422, 0]
click at [377, 153] on label "Lai pēc iespējas vairāk iedziļinātos literārajā darbā." at bounding box center [394, 142] width 597 height 31
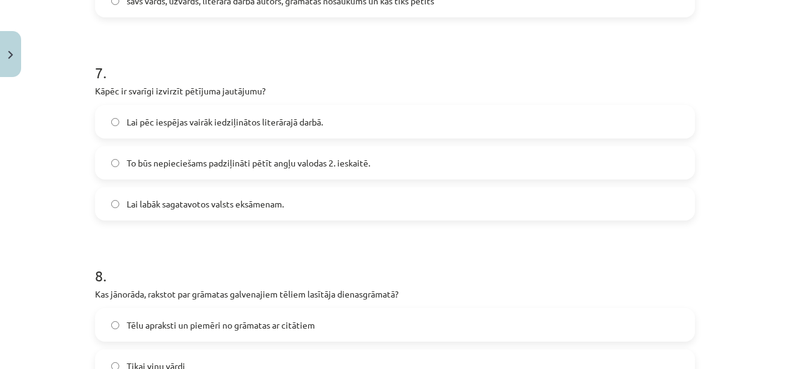
scroll to position [1445, 0]
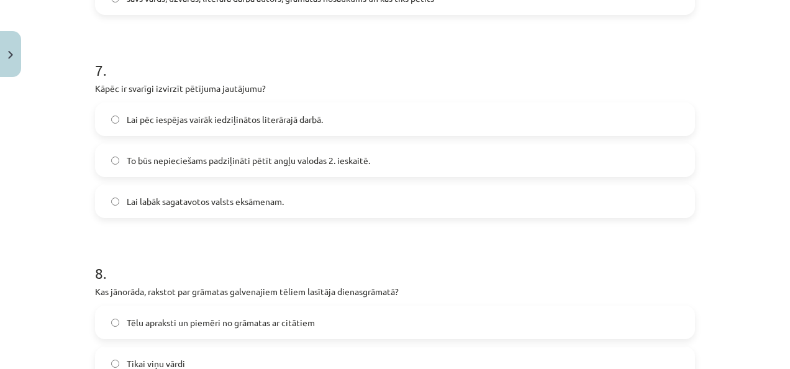
click at [375, 154] on label "To būs nepieciešams padziļināti pētīt angļu valodas 2. ieskaitē." at bounding box center [394, 160] width 597 height 31
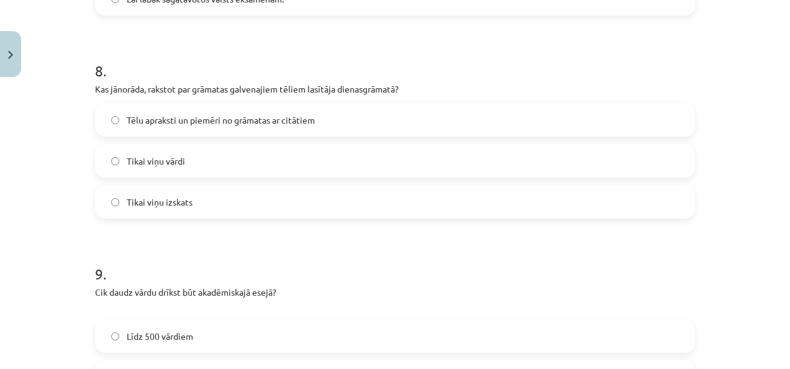
scroll to position [1650, 0]
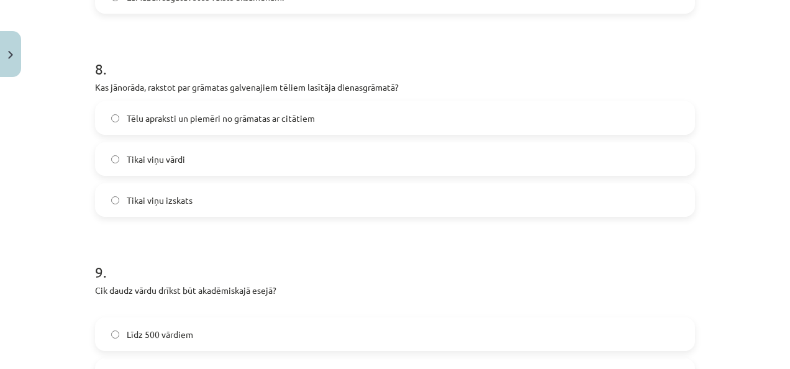
click at [335, 115] on label "Tēlu apraksti un piemēri no grāmatas ar citātiem" at bounding box center [394, 117] width 597 height 31
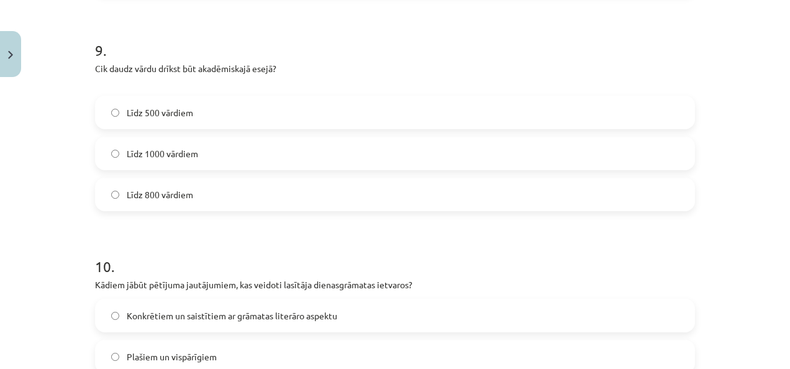
scroll to position [1872, 0]
click at [195, 176] on div "Līdz 800 vārdiem" at bounding box center [395, 193] width 600 height 34
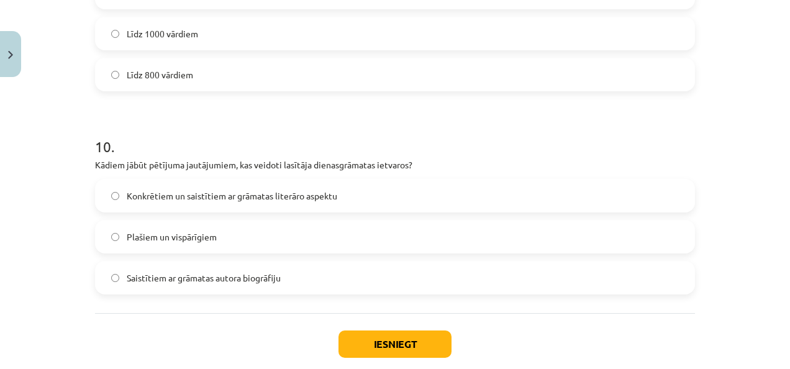
scroll to position [1992, 0]
click at [206, 70] on label "Līdz 800 vārdiem" at bounding box center [394, 73] width 597 height 31
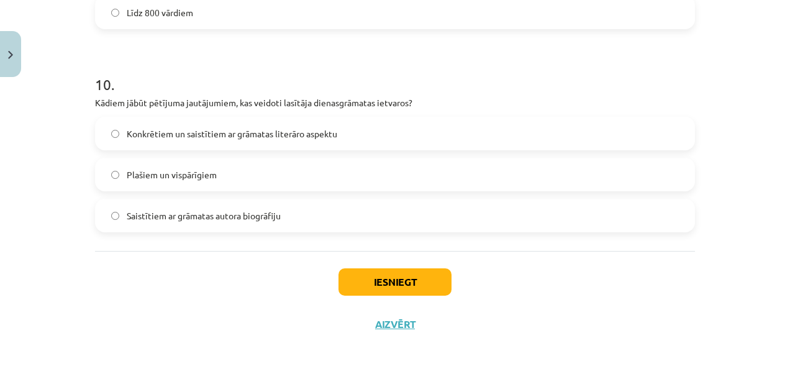
scroll to position [2056, 0]
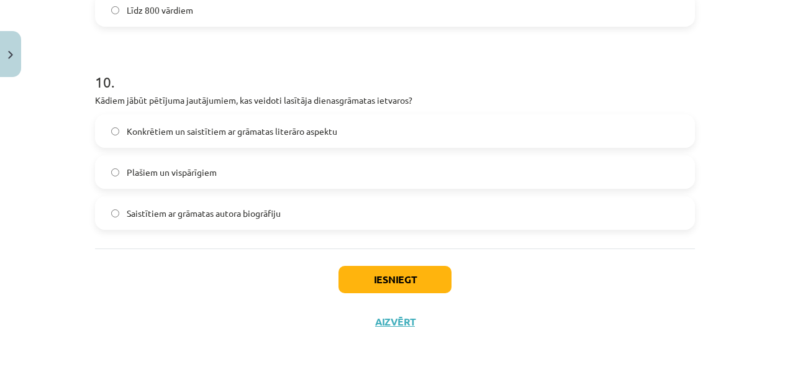
click at [304, 208] on label "Saistītiem ar grāmatas autora biogrāfiju" at bounding box center [394, 212] width 597 height 31
click at [323, 122] on label "Konkrētiem un saistītiem ar grāmatas literāro aspektu" at bounding box center [394, 130] width 597 height 31
click at [406, 284] on button "Iesniegt" at bounding box center [394, 279] width 113 height 27
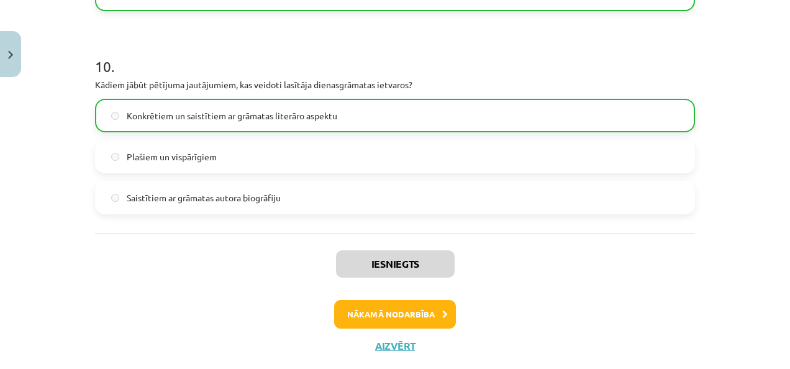
scroll to position [2098, 0]
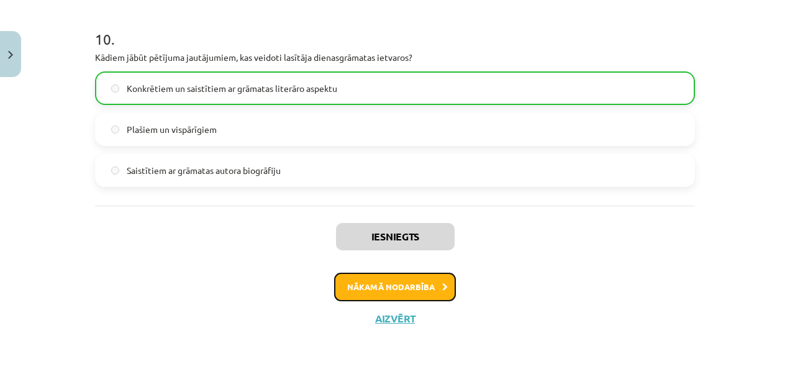
click at [410, 281] on button "Nākamā nodarbība" at bounding box center [395, 287] width 122 height 29
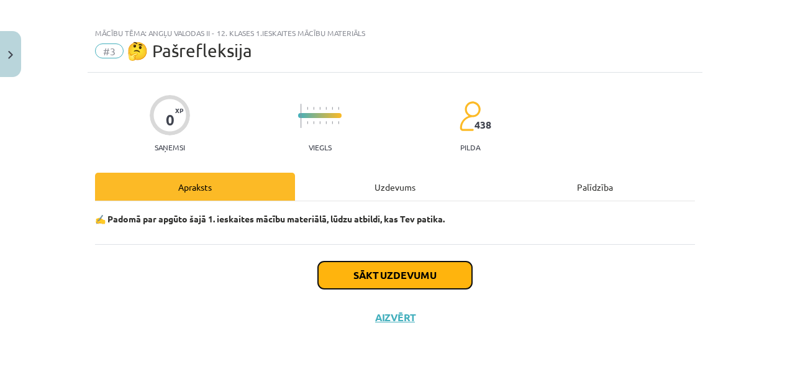
click at [394, 273] on button "Sākt uzdevumu" at bounding box center [395, 274] width 154 height 27
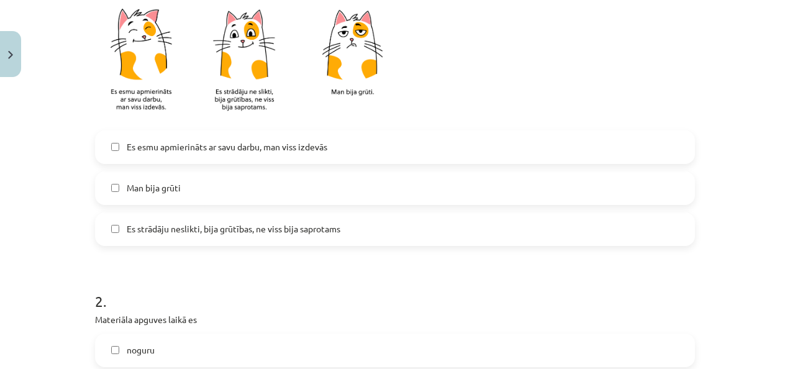
scroll to position [309, 0]
click at [313, 223] on span "Es strādāju neslikti, bija grūtības, ne viss bija saprotams" at bounding box center [234, 228] width 214 height 13
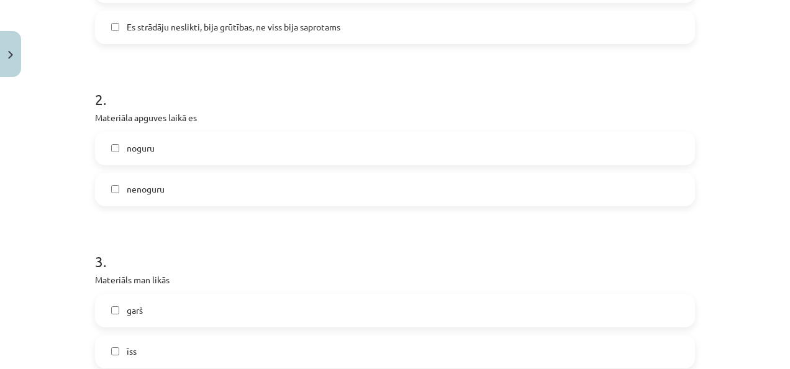
scroll to position [512, 0]
click at [241, 148] on label "noguru" at bounding box center [394, 147] width 597 height 31
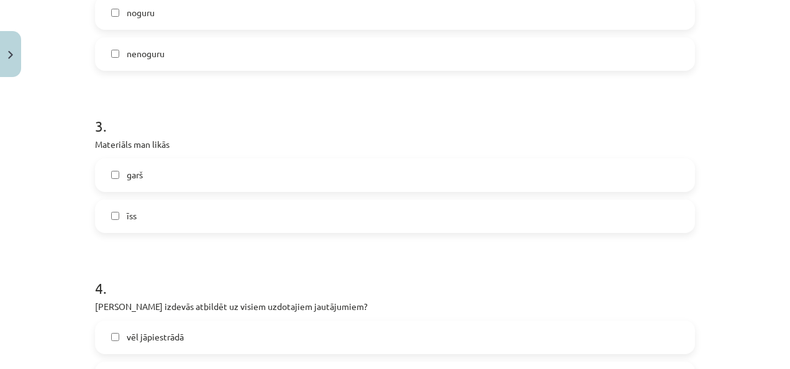
scroll to position [649, 0]
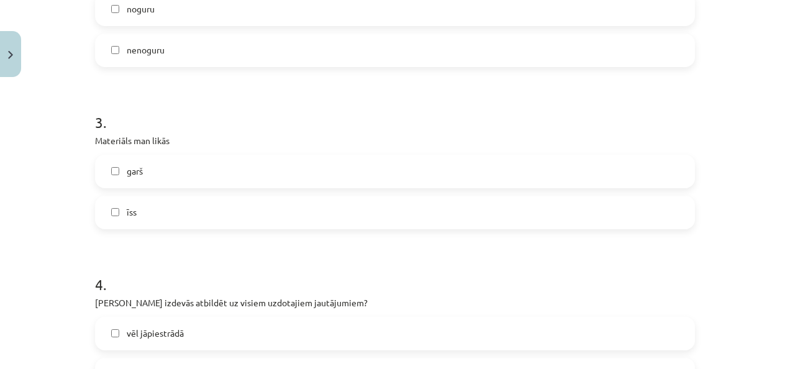
click at [209, 165] on label "garš" at bounding box center [394, 171] width 597 height 31
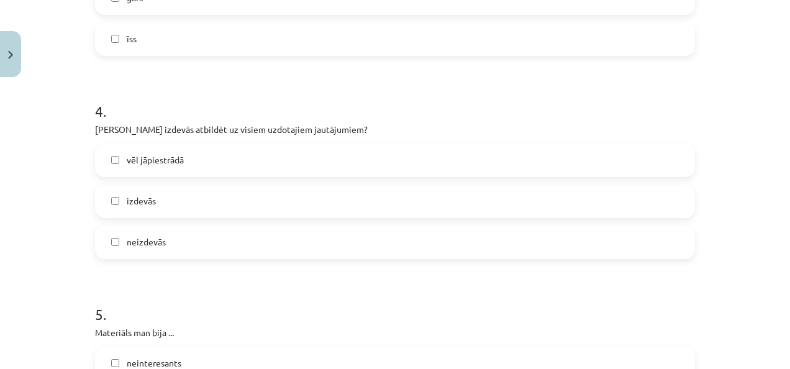
scroll to position [823, 0]
click at [161, 198] on label "izdevās" at bounding box center [394, 200] width 597 height 31
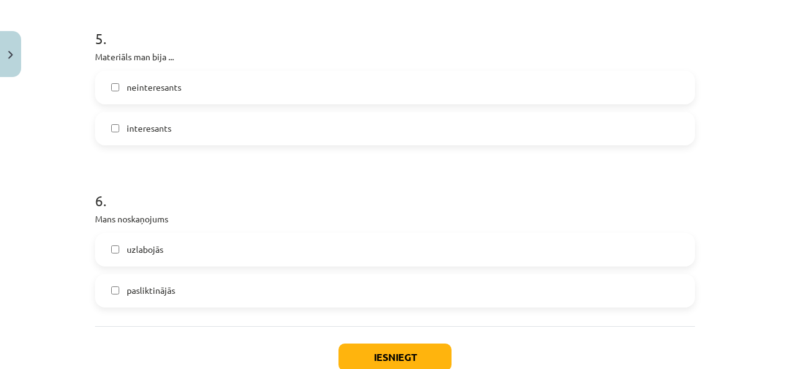
scroll to position [1109, 0]
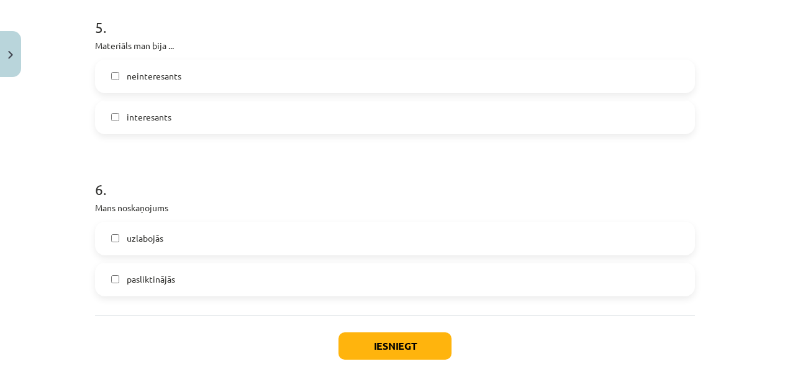
click at [196, 117] on label "interesants" at bounding box center [394, 117] width 597 height 31
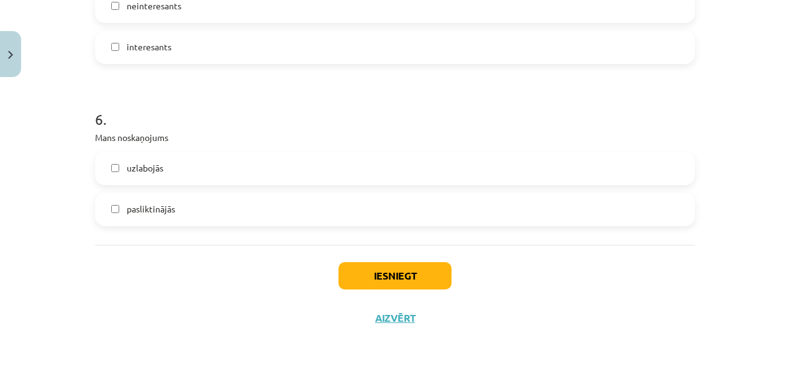
click at [179, 166] on label "uzlabojās" at bounding box center [394, 168] width 597 height 31
click at [381, 274] on button "Iesniegt" at bounding box center [394, 275] width 113 height 27
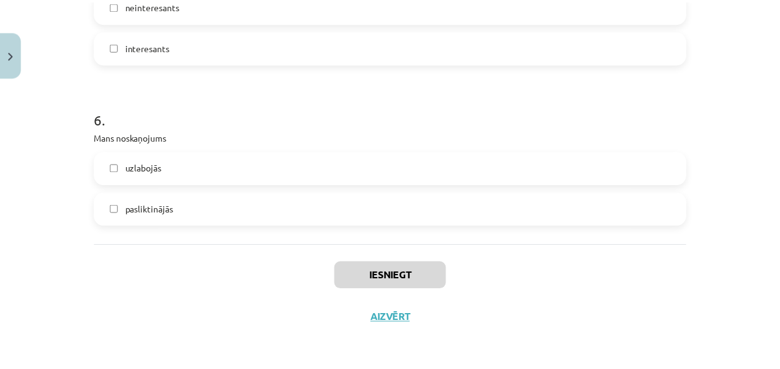
scroll to position [356, 0]
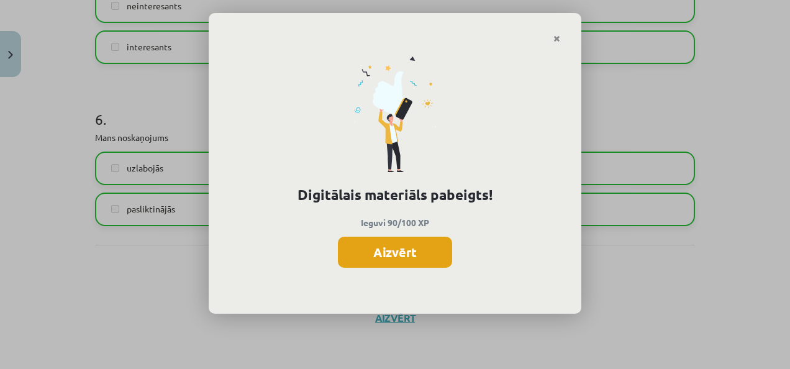
click at [348, 251] on button "Aizvērt" at bounding box center [395, 252] width 114 height 31
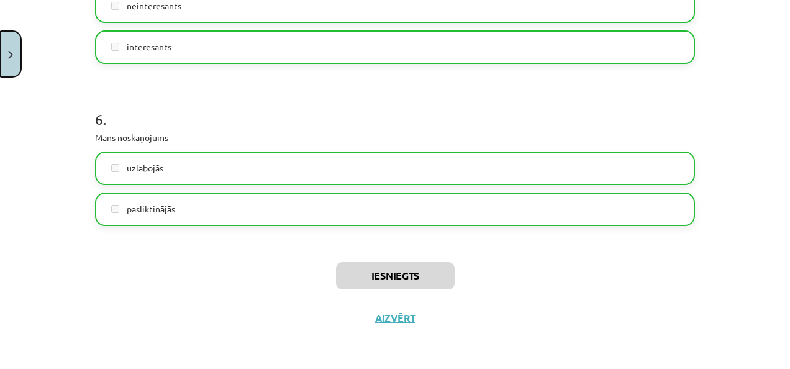
click at [5, 65] on button "Close" at bounding box center [10, 54] width 21 height 46
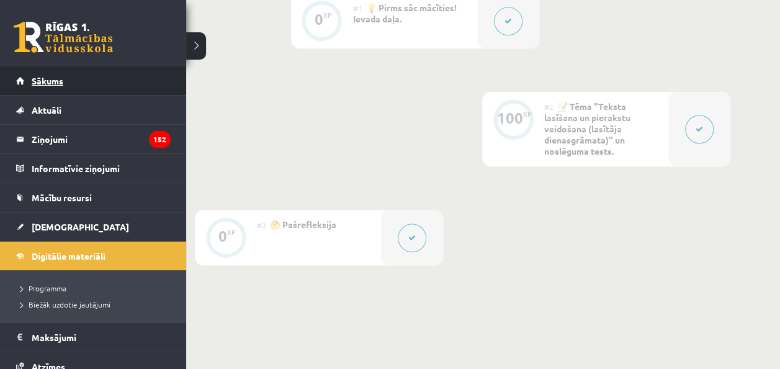
click at [22, 81] on link "Sākums" at bounding box center [93, 80] width 155 height 29
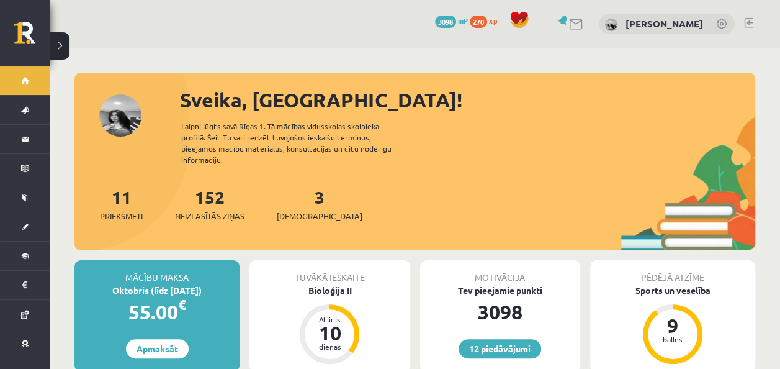
click at [748, 24] on link at bounding box center [748, 23] width 9 height 10
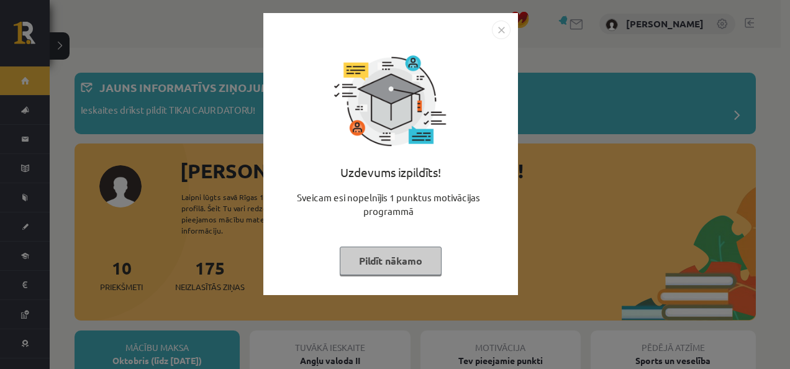
click at [372, 277] on div "Uzdevums izpildīts! Sveicam esi nopelnījis 1 punktus motivācijas programmā Pild…" at bounding box center [391, 163] width 240 height 248
click at [366, 263] on button "Pildīt nākamo" at bounding box center [391, 260] width 102 height 29
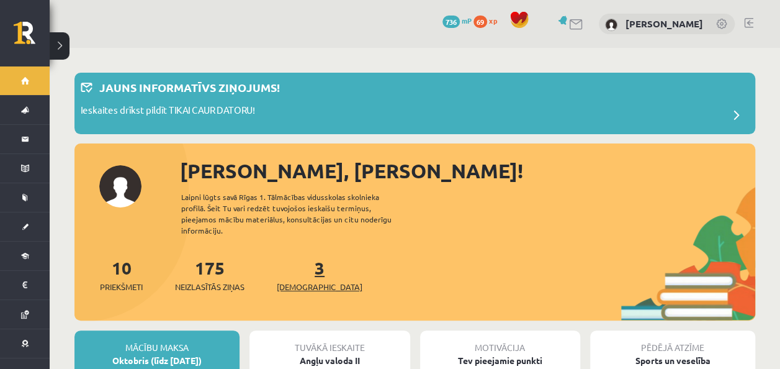
click at [301, 262] on link "3 Ieskaites" at bounding box center [320, 274] width 86 height 37
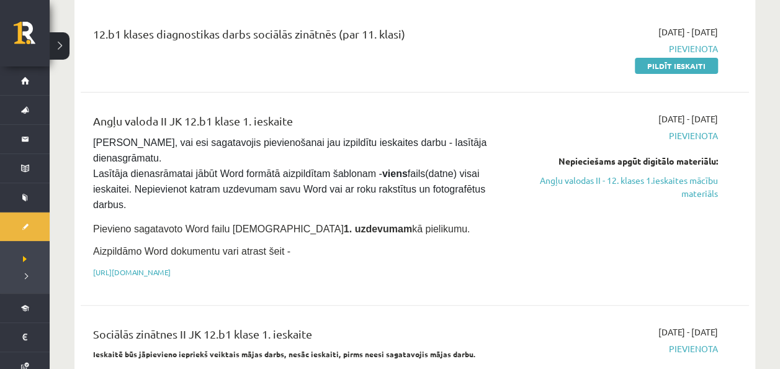
scroll to position [153, 0]
click at [656, 71] on link "Pildīt ieskaiti" at bounding box center [676, 65] width 83 height 16
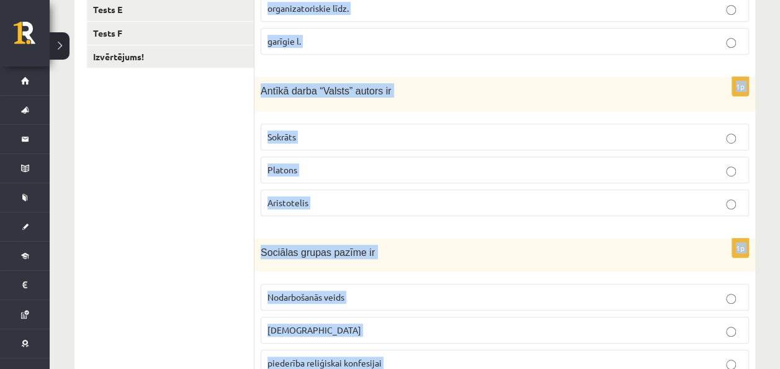
scroll to position [687, 0]
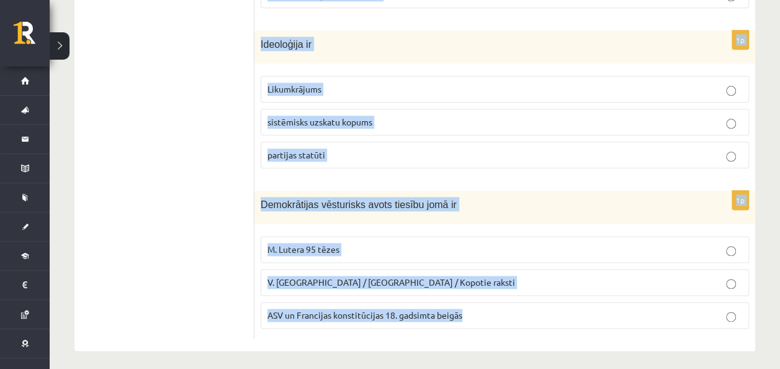
drag, startPoint x: 257, startPoint y: 166, endPoint x: 510, endPoint y: 343, distance: 308.6
copy form "Sakari, teritorija un infrastruktūra ir politikas Lietiskie līdzekļi organizato…"
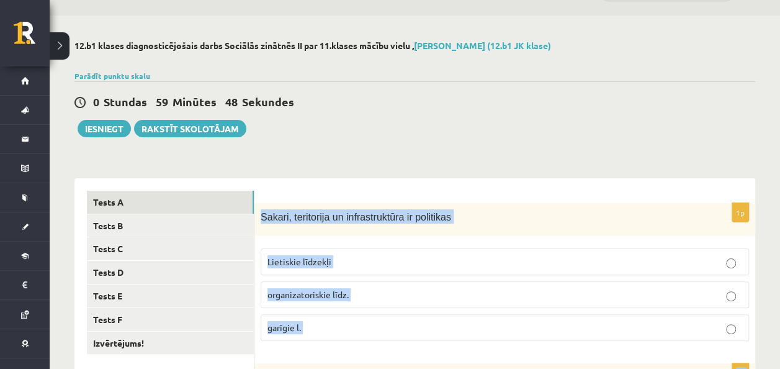
scroll to position [0, 0]
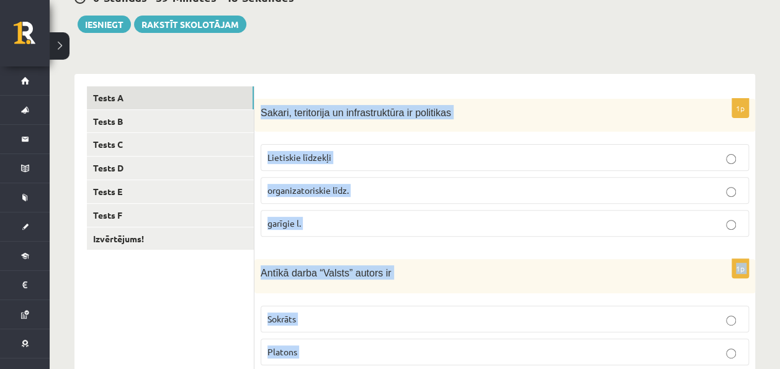
click at [339, 147] on label "Lietiskie līdzekļi" at bounding box center [505, 157] width 489 height 27
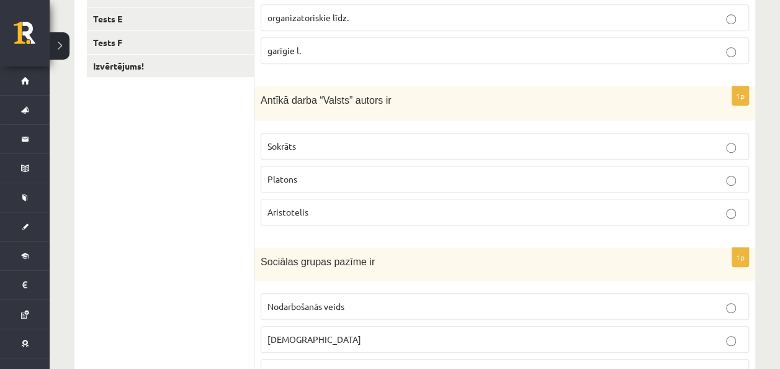
click at [328, 173] on p "Platons" at bounding box center [505, 179] width 475 height 13
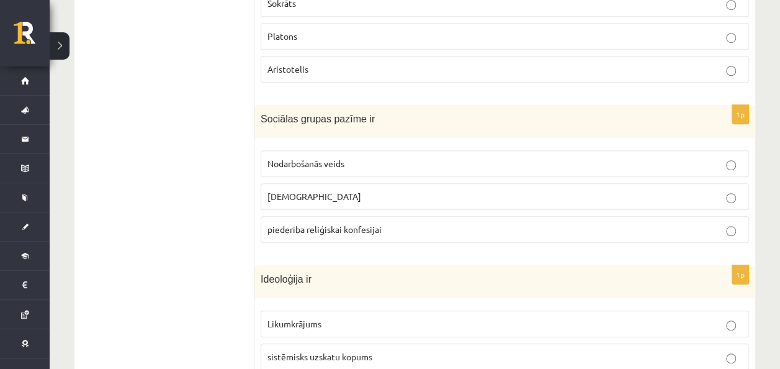
scroll to position [454, 0]
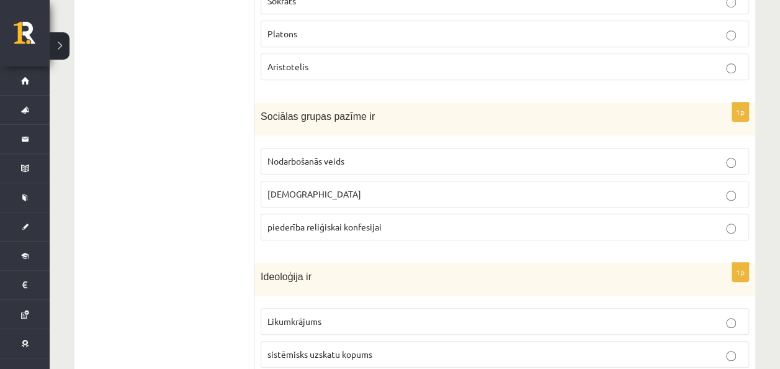
click at [326, 214] on label "piederība reliģiskai konfesijai" at bounding box center [505, 227] width 489 height 27
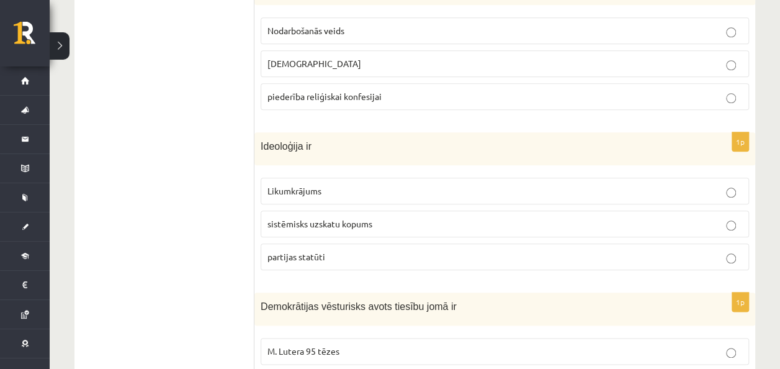
scroll to position [687, 0]
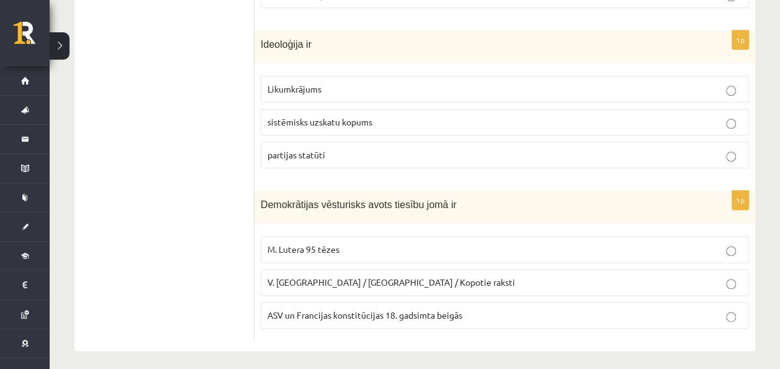
click at [365, 117] on span "sistēmisks uzskatu kopums" at bounding box center [320, 121] width 105 height 11
click at [371, 330] on div "1p Demokrātijas vēsturisks avots tiesību jomā ir M. Lutera 95 tēzes V. Ļeņina /…" at bounding box center [505, 265] width 501 height 148
click at [360, 309] on span "ASV un Francijas konstitūcijas 18. gadsimta beigās" at bounding box center [365, 314] width 195 height 11
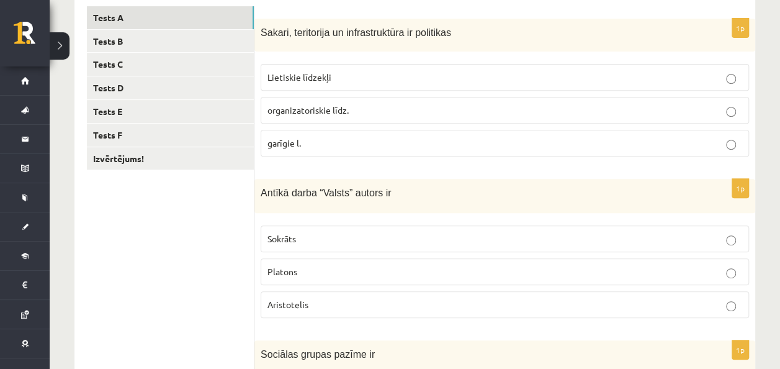
scroll to position [0, 0]
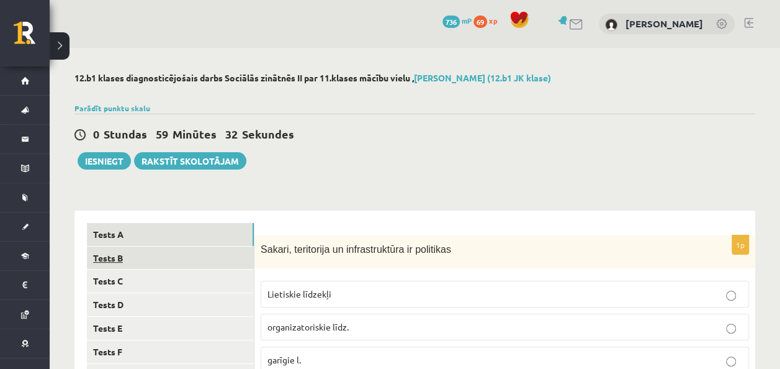
click at [206, 251] on link "Tests B" at bounding box center [170, 257] width 167 height 23
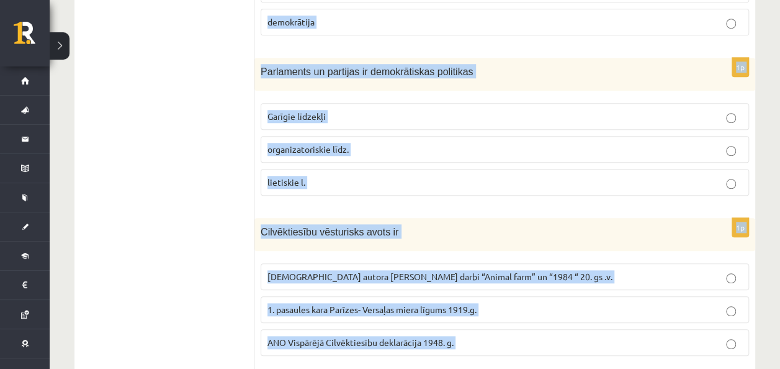
scroll to position [687, 0]
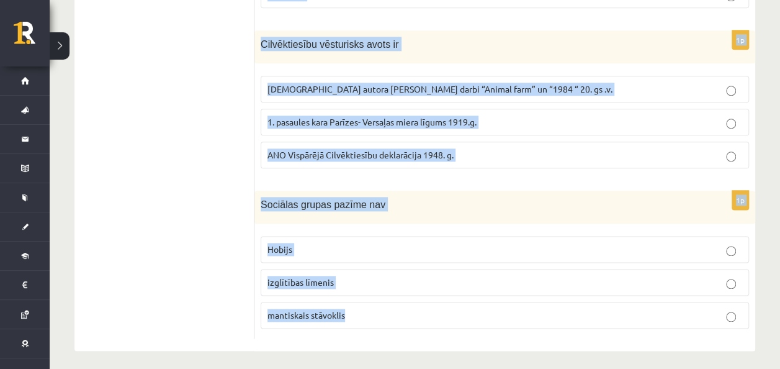
drag, startPoint x: 257, startPoint y: 166, endPoint x: 356, endPoint y: 400, distance: 254.0
copy form "Galēji izteikts diktatūras poliiskais režīms ir totalitārisms autoritārisns cit…"
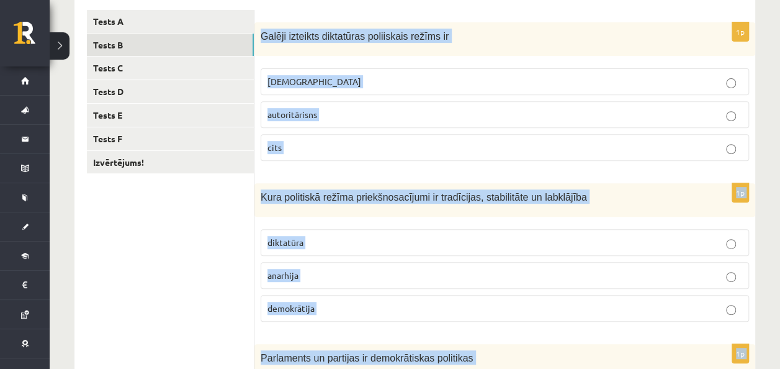
scroll to position [212, 0]
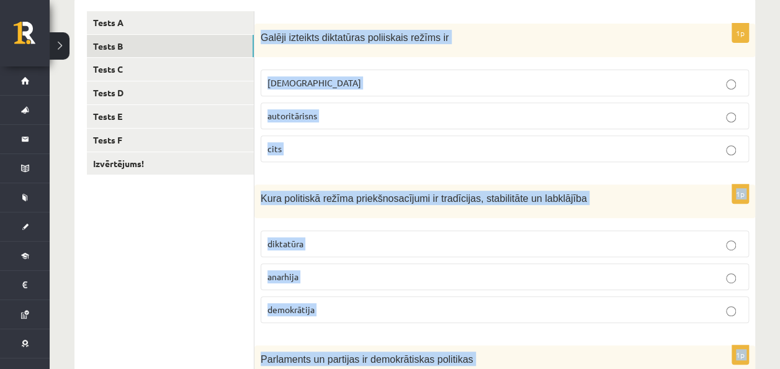
click at [338, 77] on p "totalitārisms" at bounding box center [505, 82] width 475 height 13
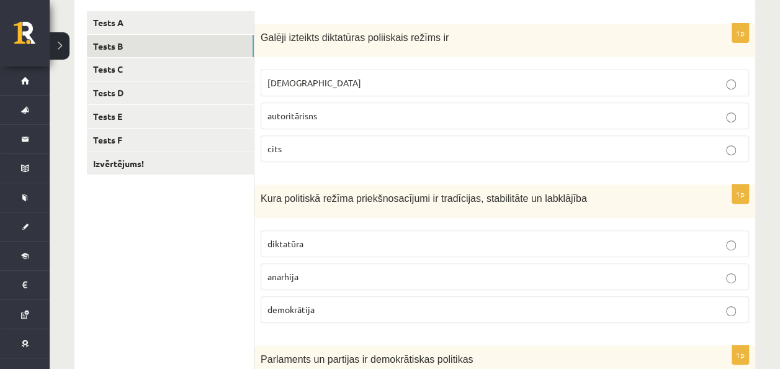
click at [358, 296] on label "demokrātija" at bounding box center [505, 309] width 489 height 27
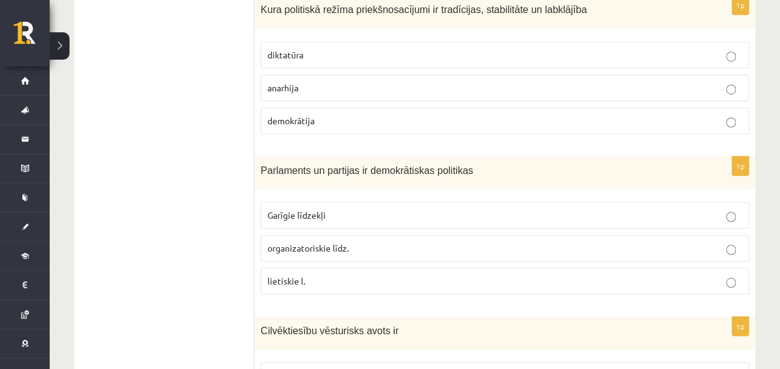
scroll to position [446, 0]
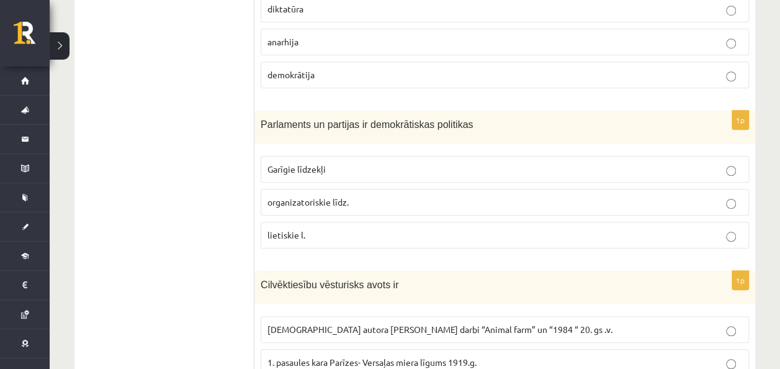
click at [324, 196] on span "organizatoriskie līdz." at bounding box center [308, 201] width 81 height 11
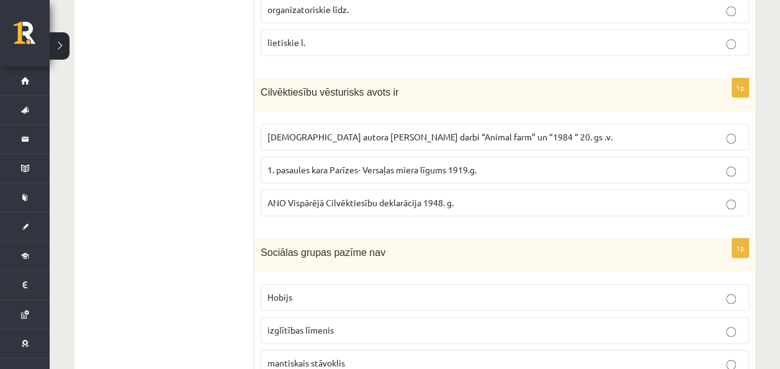
click at [324, 197] on span "ANO Vispārējā Cilvēktiesību deklarācija 1948. g." at bounding box center [361, 202] width 186 height 11
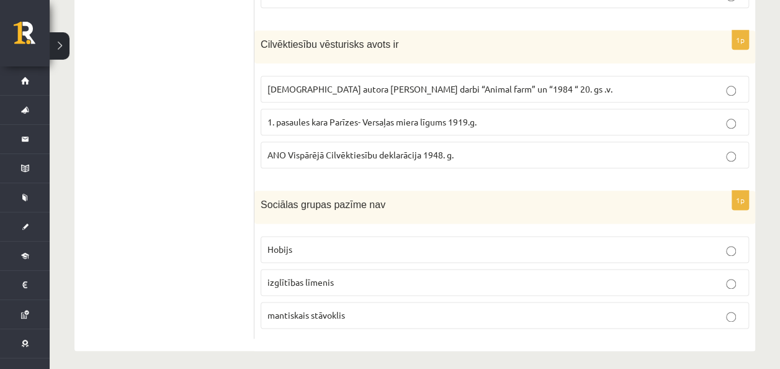
click at [317, 248] on p "Hobijs" at bounding box center [505, 249] width 475 height 13
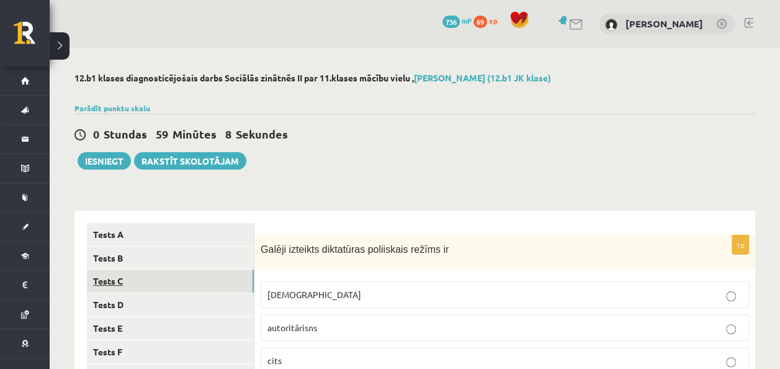
click at [151, 286] on link "Tests C" at bounding box center [170, 280] width 167 height 23
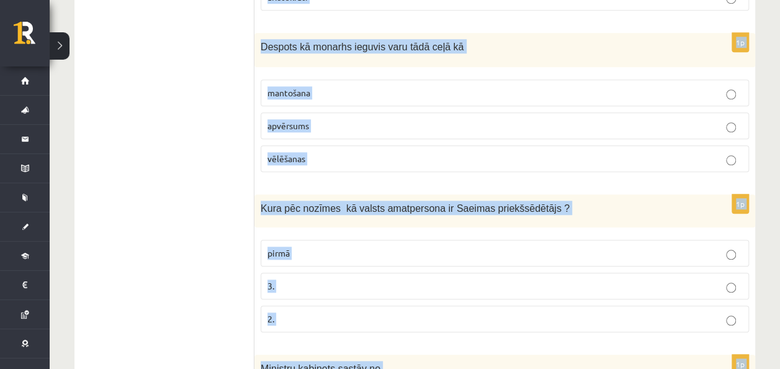
scroll to position [687, 0]
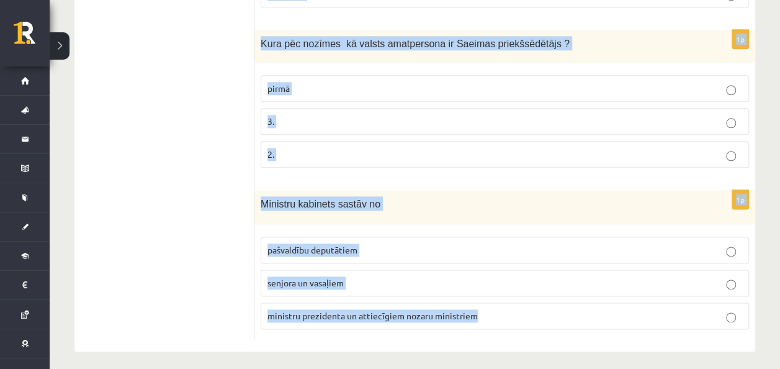
drag, startPoint x: 258, startPoint y: 251, endPoint x: 511, endPoint y: 306, distance: 259.3
copy form "Apgabaltiesā lietas parasti izskata šādā kārtībā apelācija deklarācija kasācija…"
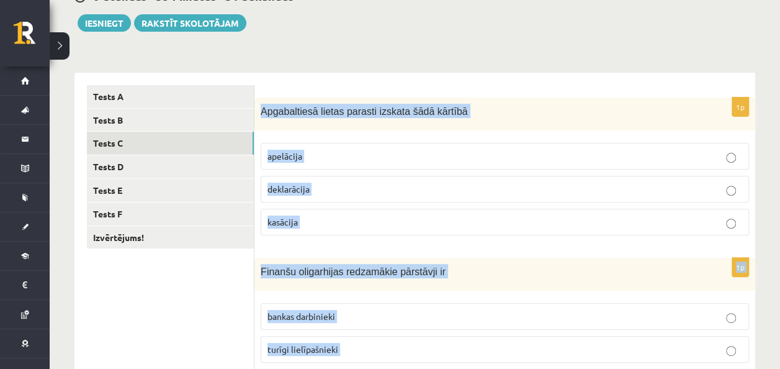
scroll to position [223, 0]
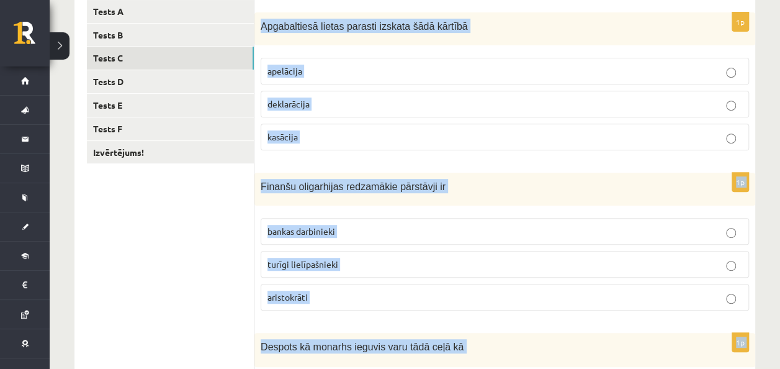
click at [314, 70] on p "apelācija" at bounding box center [505, 71] width 475 height 13
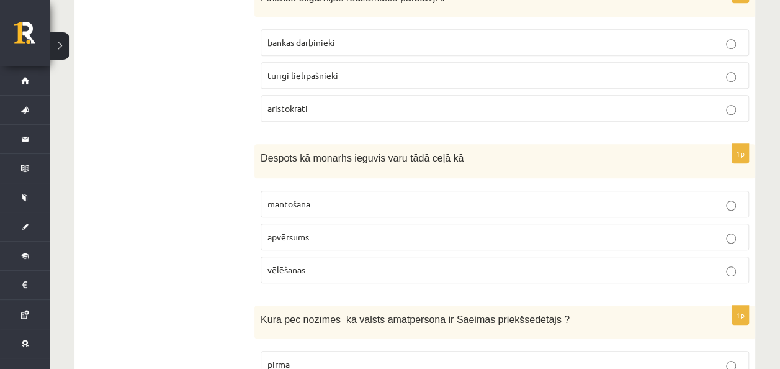
scroll to position [431, 0]
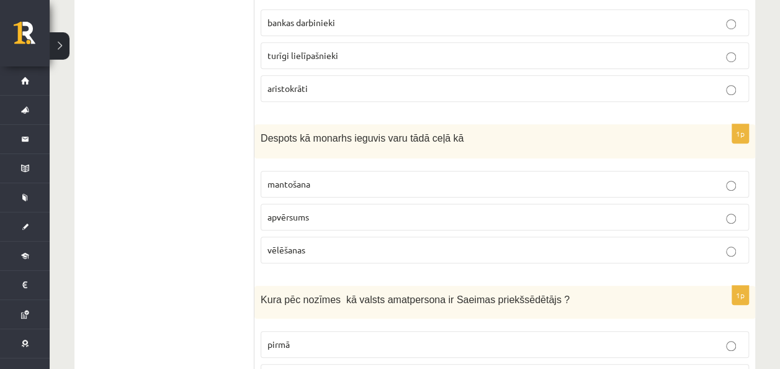
click at [312, 63] on label "turīgi lielīpašnieki" at bounding box center [505, 55] width 489 height 27
click at [324, 181] on p "mantošana" at bounding box center [505, 184] width 475 height 13
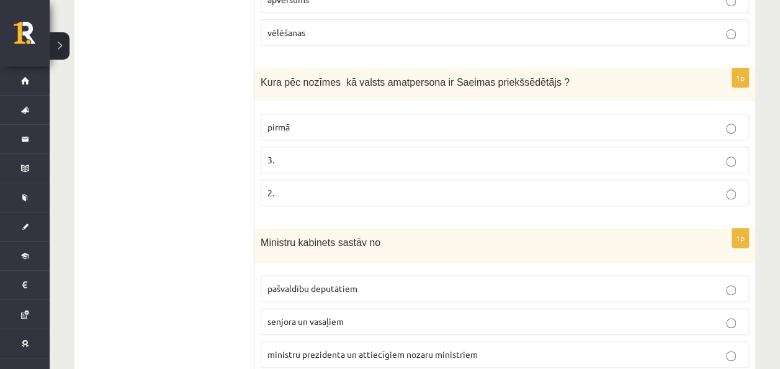
scroll to position [650, 0]
click at [358, 340] on label "ministru prezidenta un attiecīgiem nozaru ministriem" at bounding box center [505, 353] width 489 height 27
click at [319, 185] on p "2." at bounding box center [505, 191] width 475 height 13
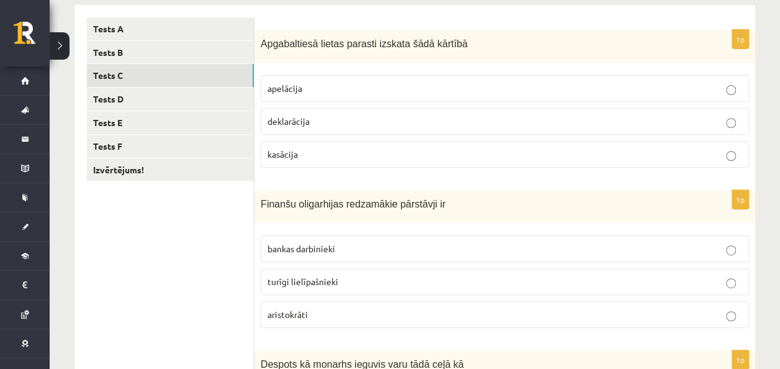
scroll to position [204, 0]
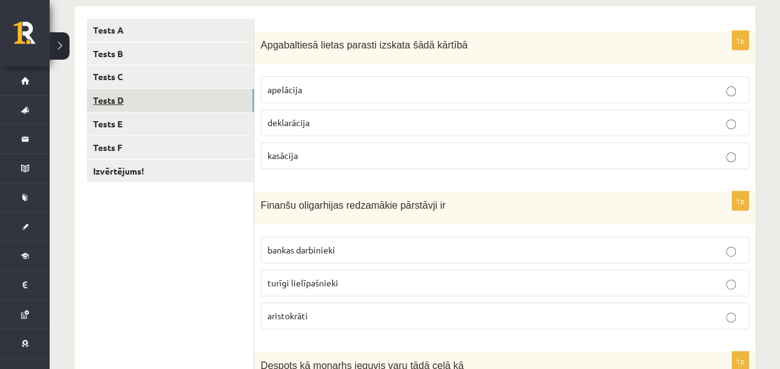
click at [163, 98] on link "Tests D" at bounding box center [170, 100] width 167 height 23
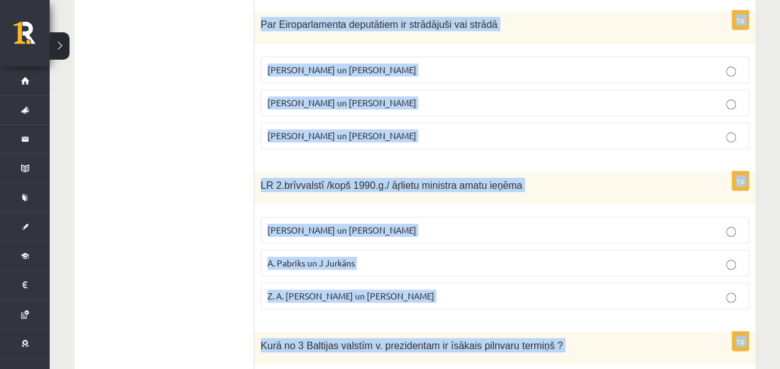
scroll to position [685, 0]
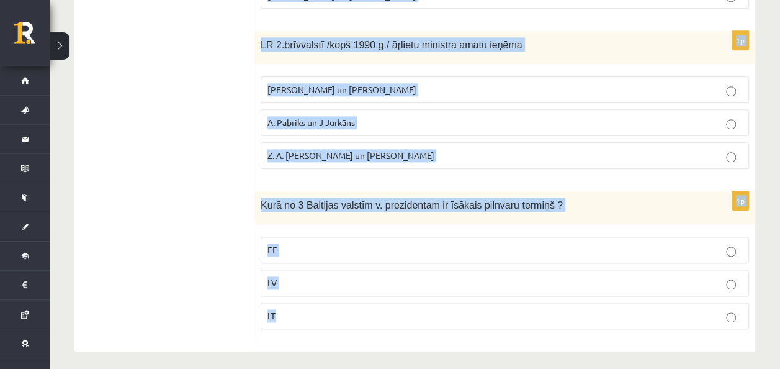
drag, startPoint x: 258, startPoint y: 41, endPoint x: 372, endPoint y: 400, distance: 377.0
copy form "1991.g. aug. Latviju vispirms starptautiski de iure atzina Zviedrija un Somija …"
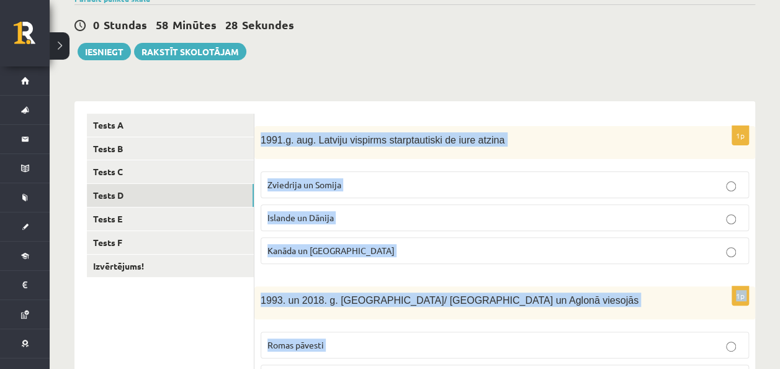
scroll to position [114, 0]
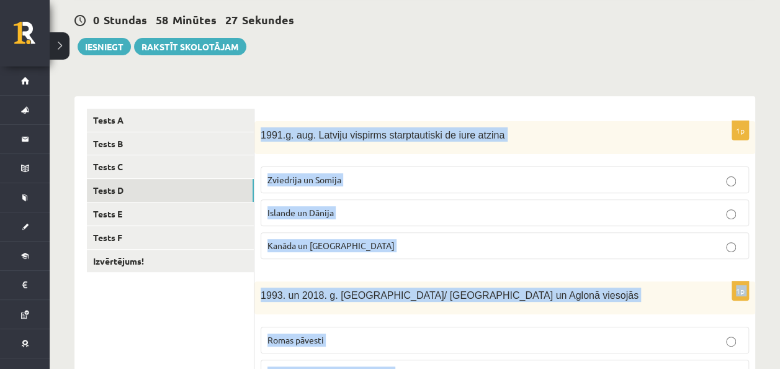
click at [331, 172] on label "Zviedrija un Somija" at bounding box center [505, 179] width 489 height 27
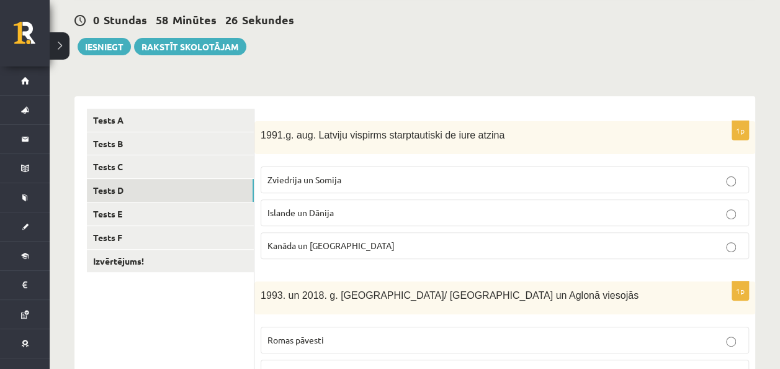
click at [368, 243] on p "Kanāda un ASV" at bounding box center [505, 245] width 475 height 13
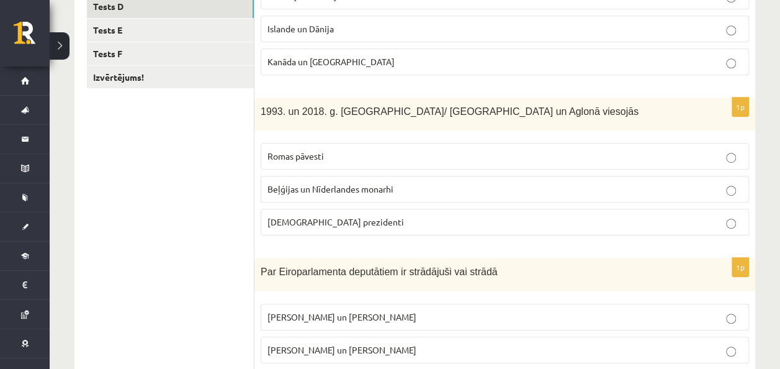
scroll to position [313, 0]
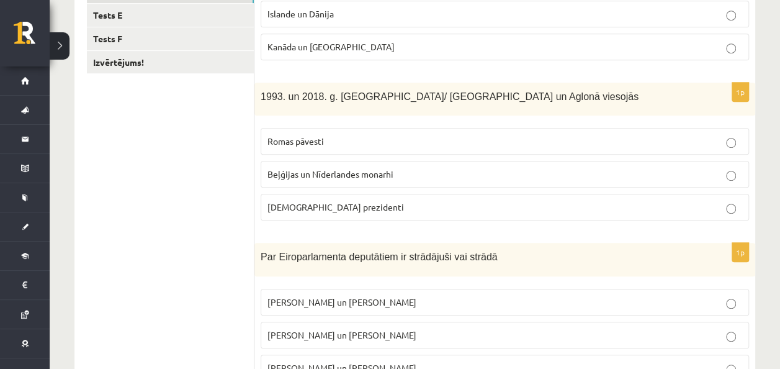
click at [345, 148] on label "Romas pāvesti" at bounding box center [505, 141] width 489 height 27
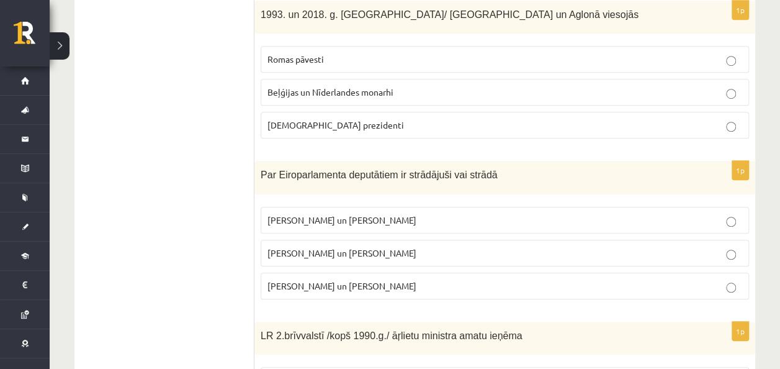
scroll to position [396, 0]
click at [324, 252] on p "I. Vaidere un N. Ušakovs" at bounding box center [505, 251] width 475 height 13
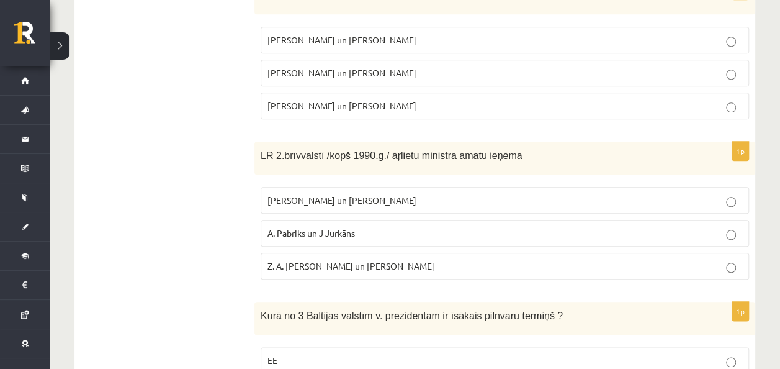
scroll to position [575, 0]
click at [343, 238] on label "A. Pabriks un J Jurkāns" at bounding box center [505, 233] width 489 height 27
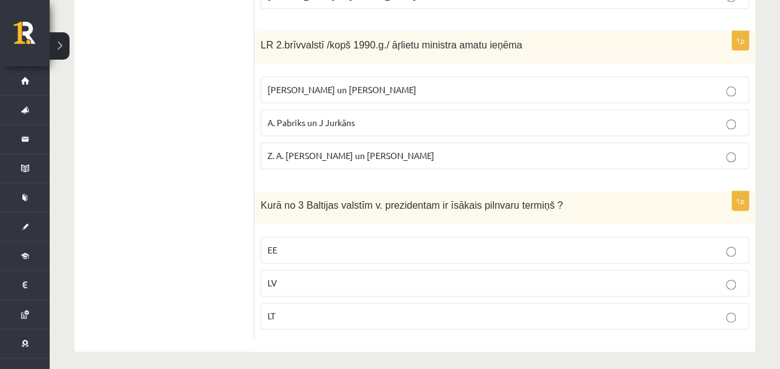
click at [310, 243] on p "EE" at bounding box center [505, 249] width 475 height 13
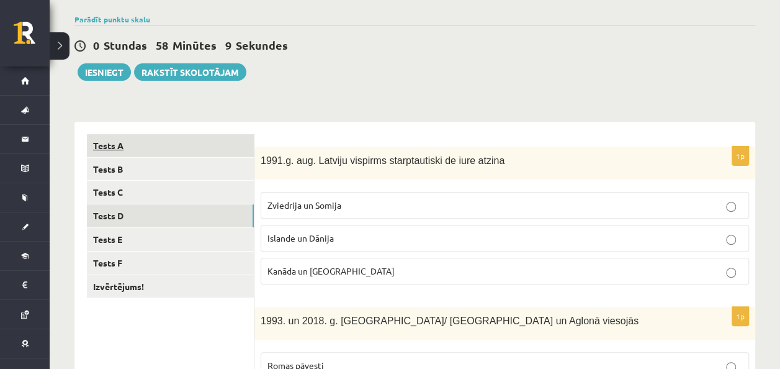
scroll to position [89, 0]
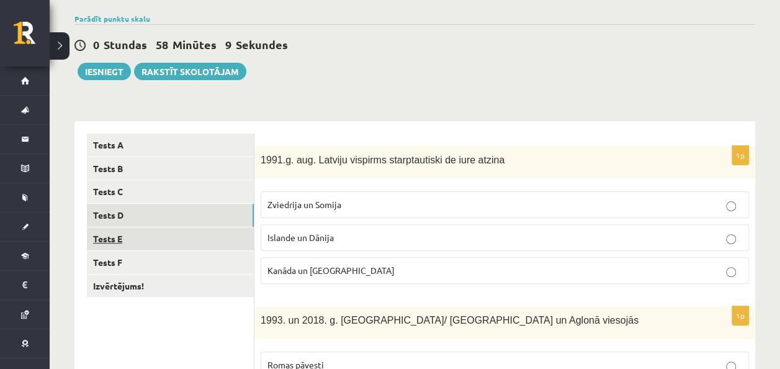
click at [176, 238] on link "Tests E" at bounding box center [170, 238] width 167 height 23
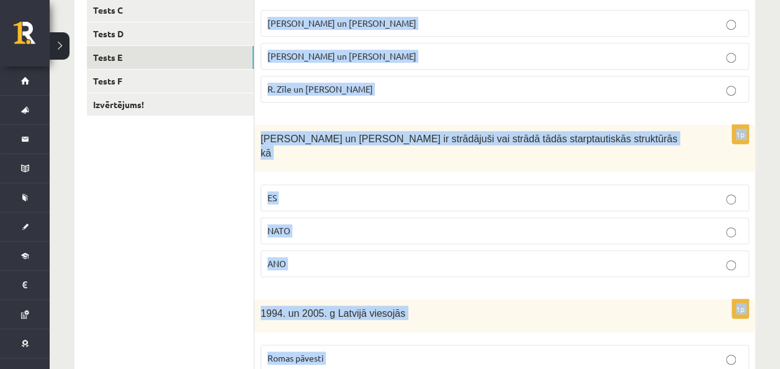
scroll to position [685, 0]
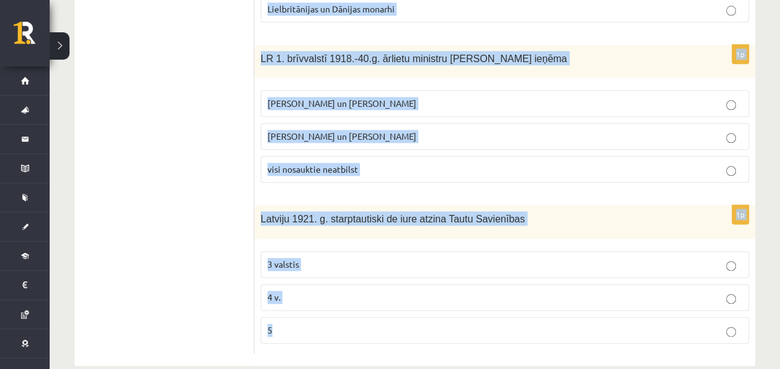
drag, startPoint x: 256, startPoint y: 154, endPoint x: 385, endPoint y: 400, distance: 278.2
copy form "Par ES augstām amatpersonām ir strādājuši vai strādā M. Zālīte un Z. Liepiņš Va…"
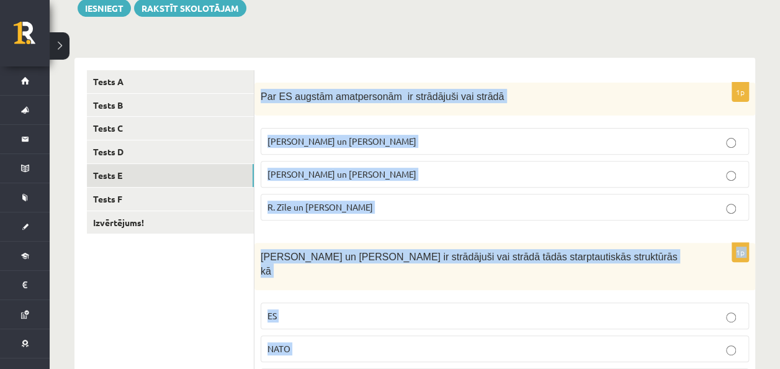
scroll to position [147, 0]
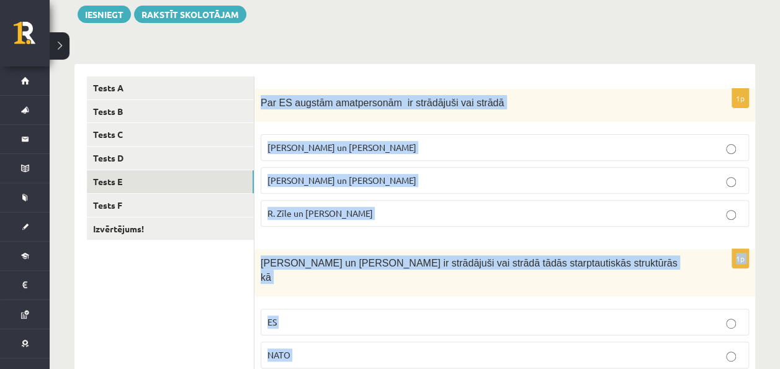
click at [330, 207] on p "R. Zīle un V.Dombrovskis" at bounding box center [505, 213] width 475 height 13
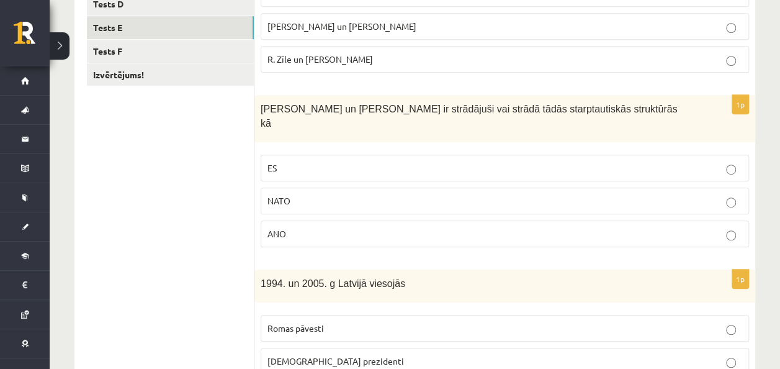
scroll to position [313, 0]
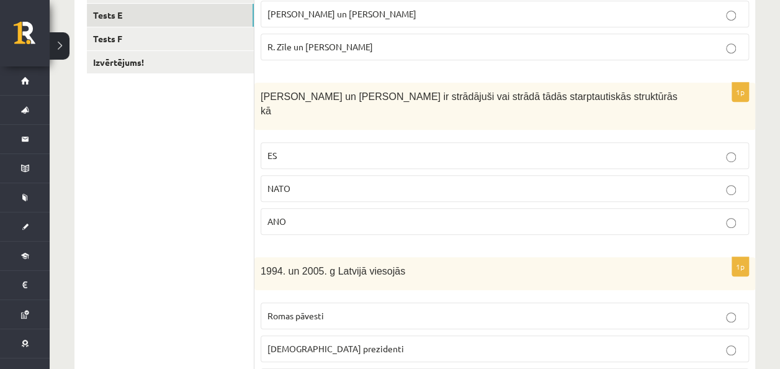
click at [300, 149] on p "ES" at bounding box center [505, 155] width 475 height 13
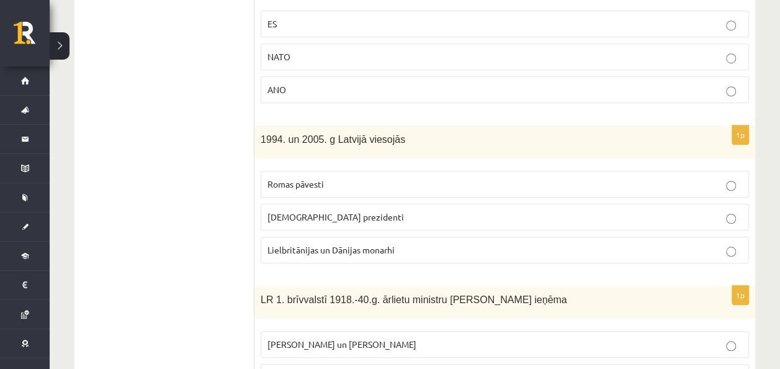
click at [308, 178] on span "Romas pāvesti" at bounding box center [296, 183] width 56 height 11
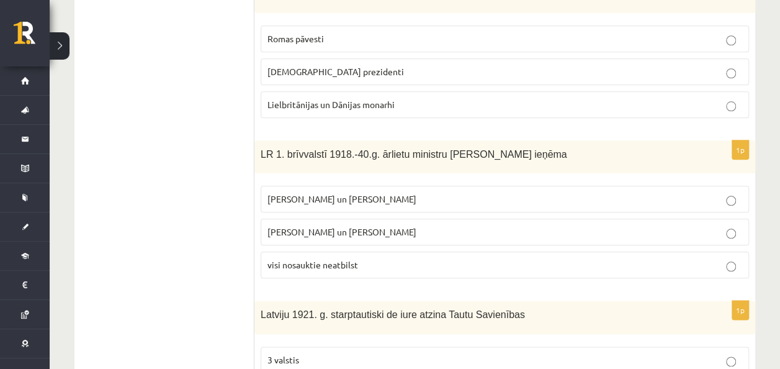
scroll to position [616, 0]
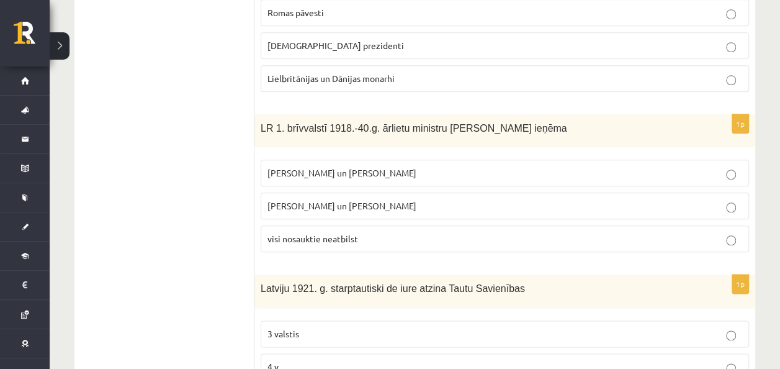
click at [309, 163] on label "Z. Meierovics un V. Munters" at bounding box center [505, 173] width 489 height 27
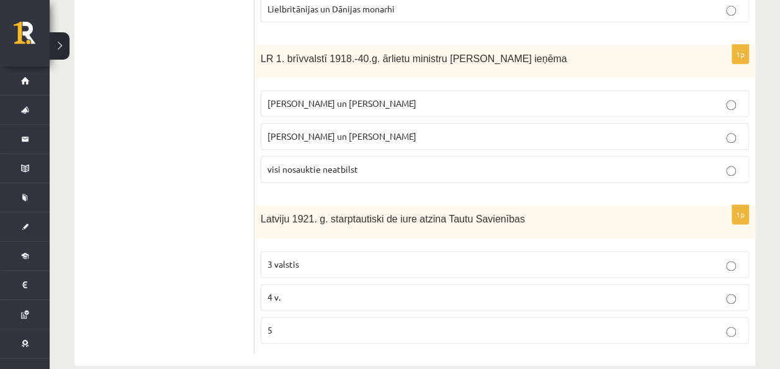
click at [310, 291] on p "4 v." at bounding box center [505, 297] width 475 height 13
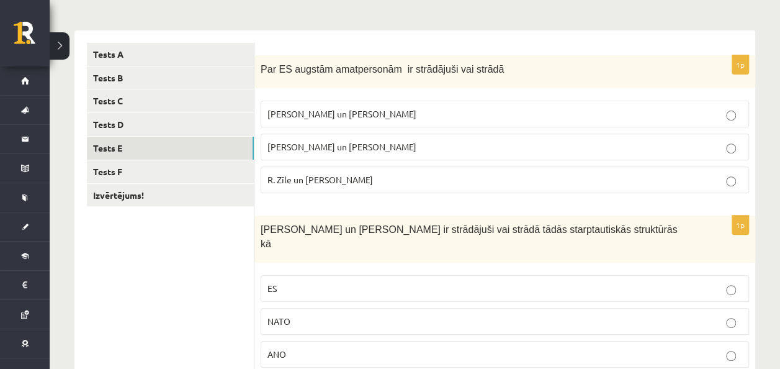
scroll to position [164, 0]
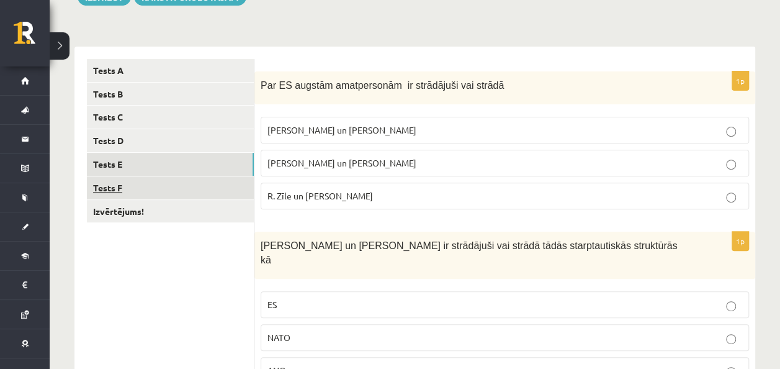
click at [139, 196] on link "Tests F" at bounding box center [170, 187] width 167 height 23
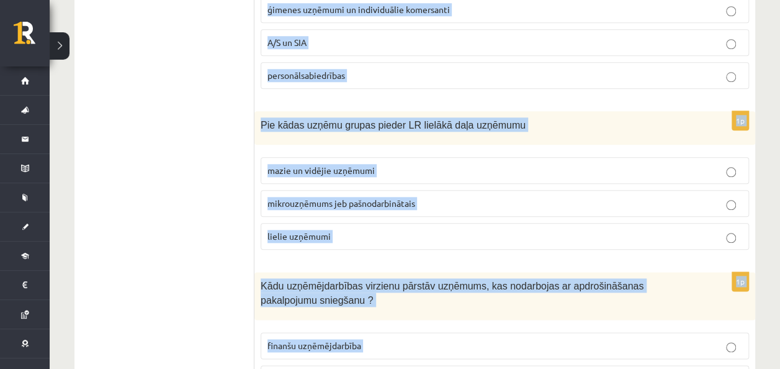
scroll to position [704, 0]
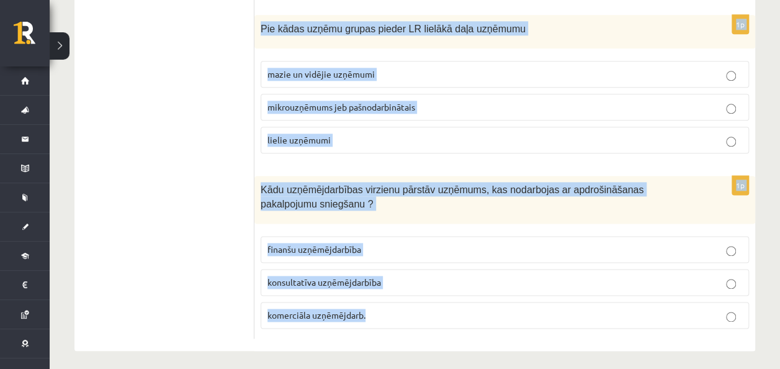
drag, startPoint x: 261, startPoint y: 83, endPoint x: 369, endPoint y: 400, distance: 334.5
copy form "Saņemt, izmantot un atgriezt var pakalpojumu preci garantiju 1p SIA dibinātājs …"
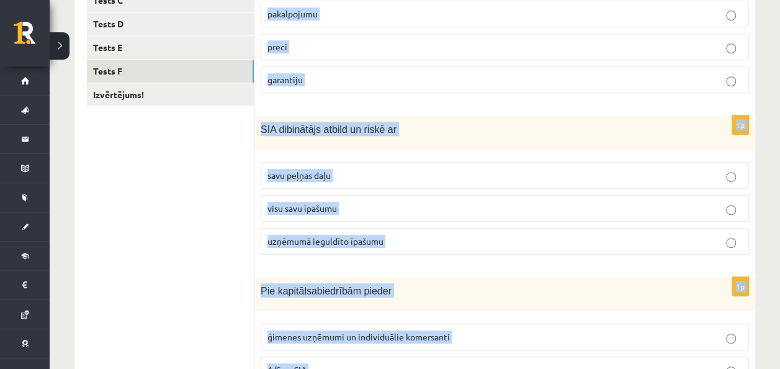
scroll to position [0, 0]
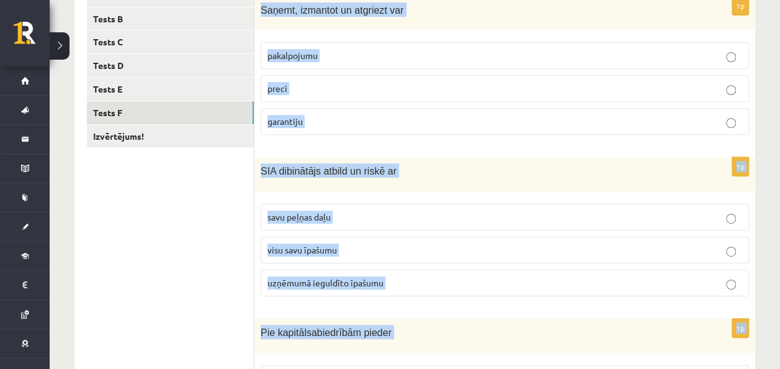
click at [332, 82] on p "preci" at bounding box center [505, 88] width 475 height 13
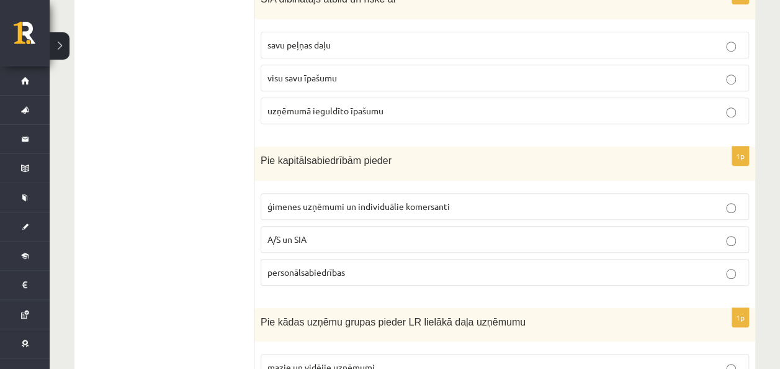
scroll to position [410, 0]
click at [366, 108] on span "uzņēmumā ieguldīto īpašumu" at bounding box center [326, 111] width 116 height 11
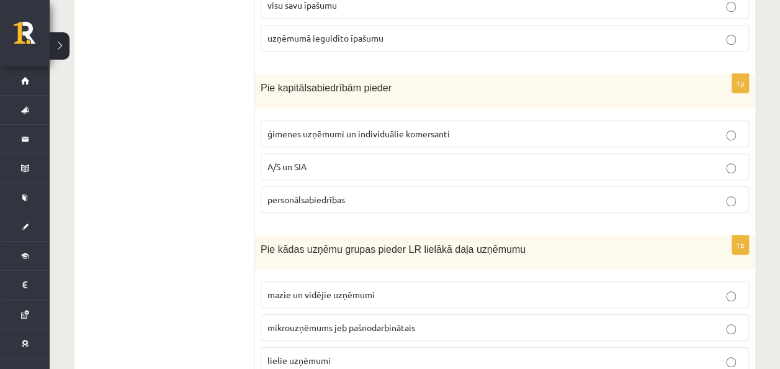
click at [341, 153] on label "A/S un SIA" at bounding box center [505, 166] width 489 height 27
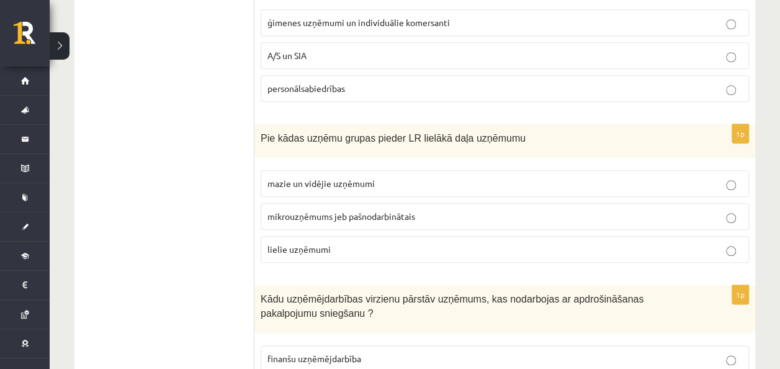
click at [330, 178] on span "mazie un vidējie uzņēmumi" at bounding box center [321, 183] width 107 height 11
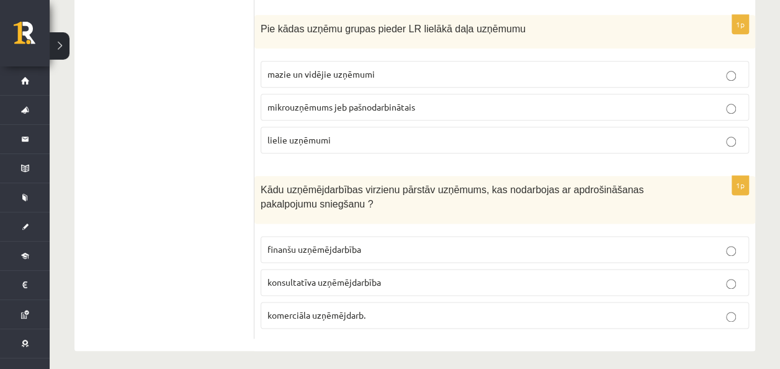
click at [324, 243] on span "finanšu uzņēmējdarbība" at bounding box center [315, 248] width 94 height 11
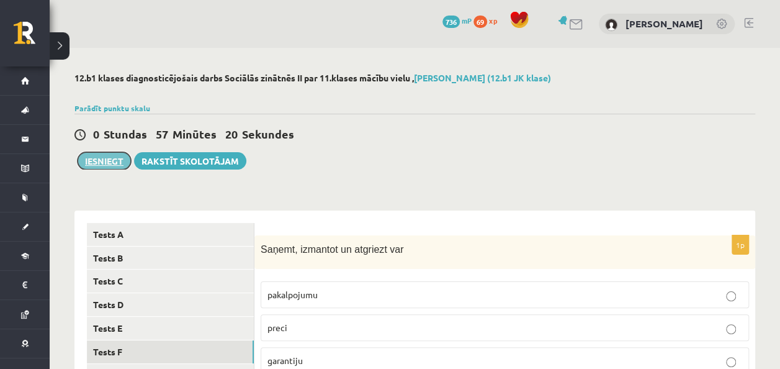
click at [103, 153] on button "Iesniegt" at bounding box center [104, 160] width 53 height 17
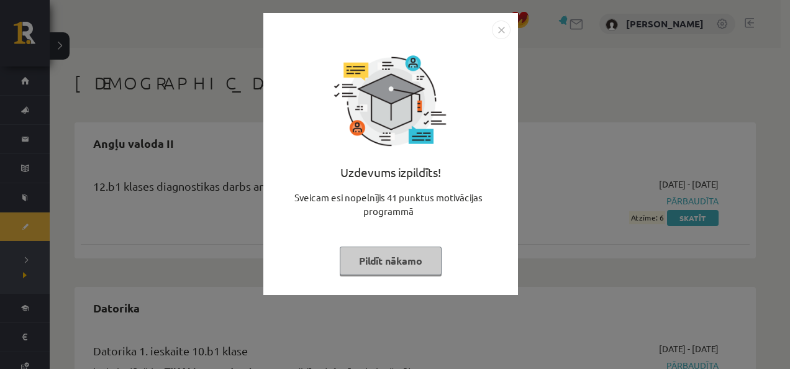
click at [371, 256] on button "Pildīt nākamo" at bounding box center [391, 260] width 102 height 29
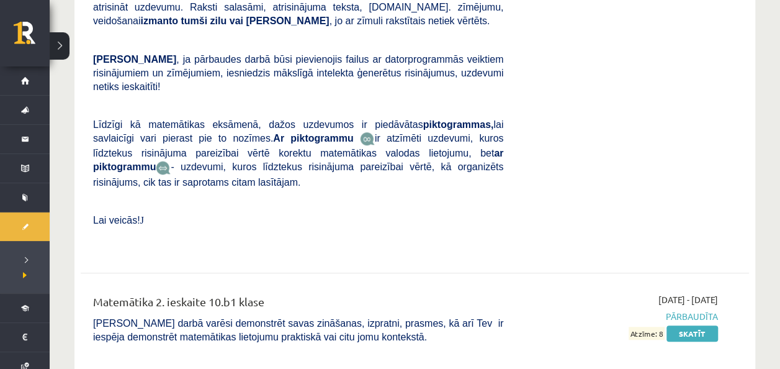
scroll to position [2605, 0]
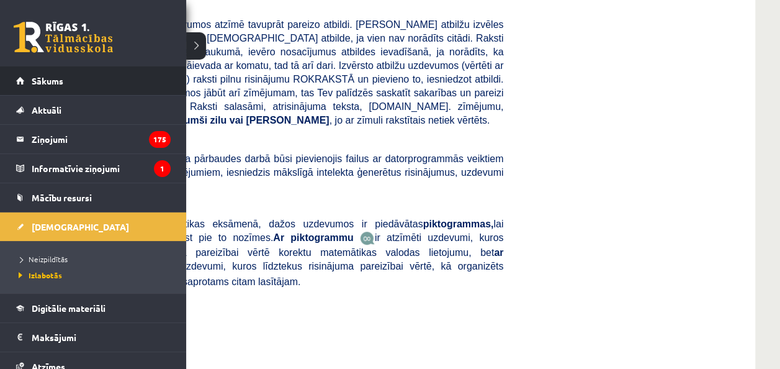
click at [15, 88] on li "Sākums" at bounding box center [93, 80] width 186 height 29
click at [33, 86] on link "Sākums" at bounding box center [93, 80] width 155 height 29
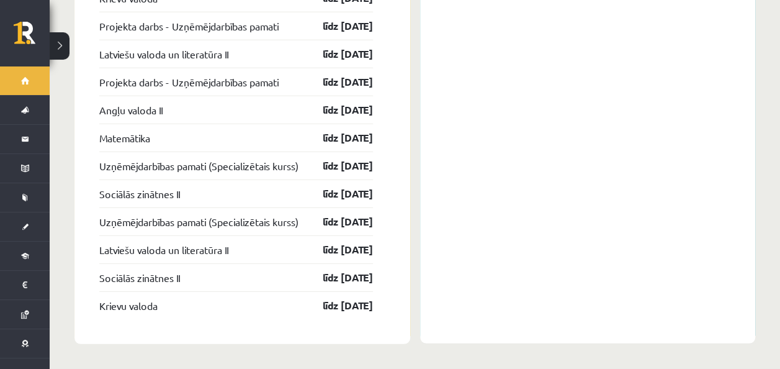
scroll to position [1694, 0]
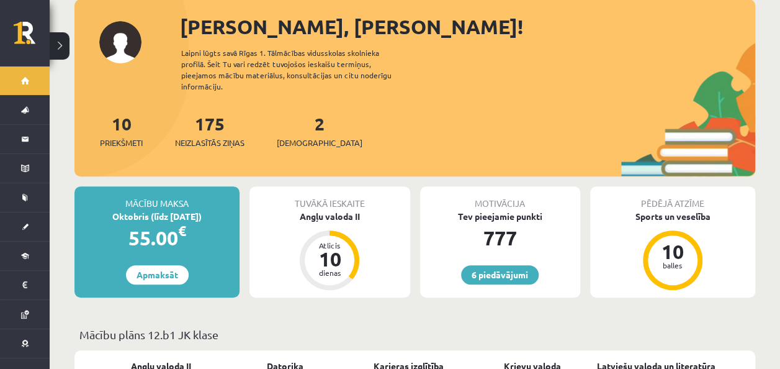
scroll to position [145, 0]
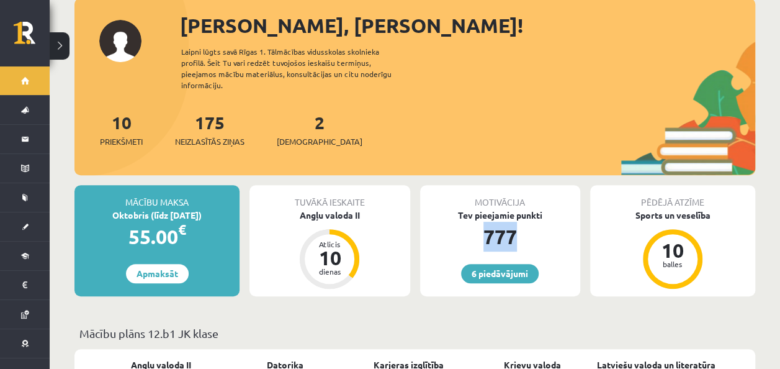
drag, startPoint x: 481, startPoint y: 226, endPoint x: 544, endPoint y: 222, distance: 63.4
click at [544, 222] on div "777" at bounding box center [500, 237] width 160 height 30
copy div "777"
click at [498, 88] on div "[PERSON_NAME], [PERSON_NAME]! Laipni lūgts savā Rīgas 1. Tālmācības vidusskolas…" at bounding box center [414, 93] width 681 height 165
click at [308, 115] on div "2 Ieskaites" at bounding box center [320, 128] width 86 height 38
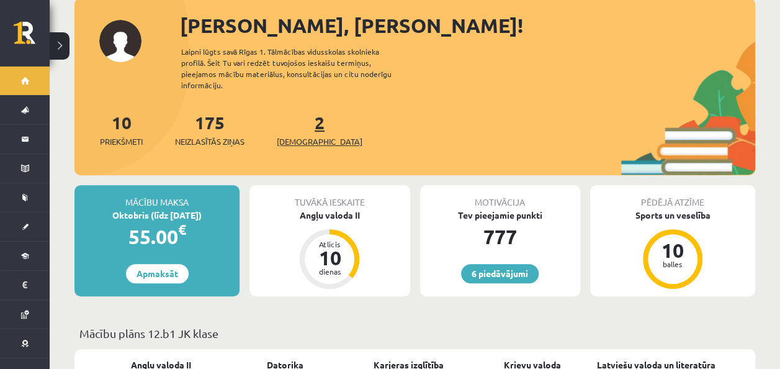
click at [299, 118] on link "2 Ieskaites" at bounding box center [320, 129] width 86 height 37
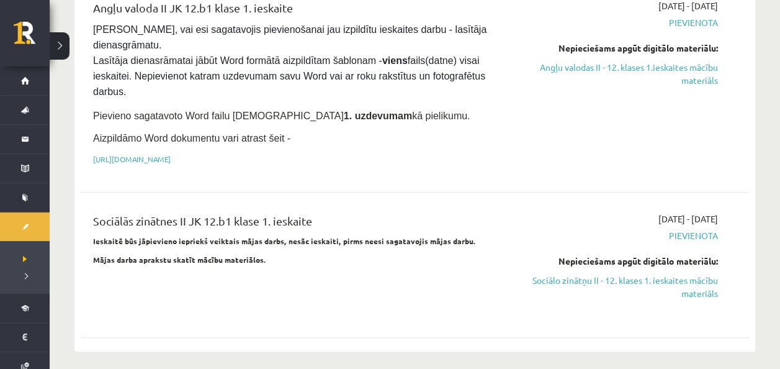
scroll to position [178, 0]
click at [706, 274] on link "Sociālo zinātņu II - 12. klases 1. ieskaites mācību materiāls" at bounding box center [620, 287] width 196 height 26
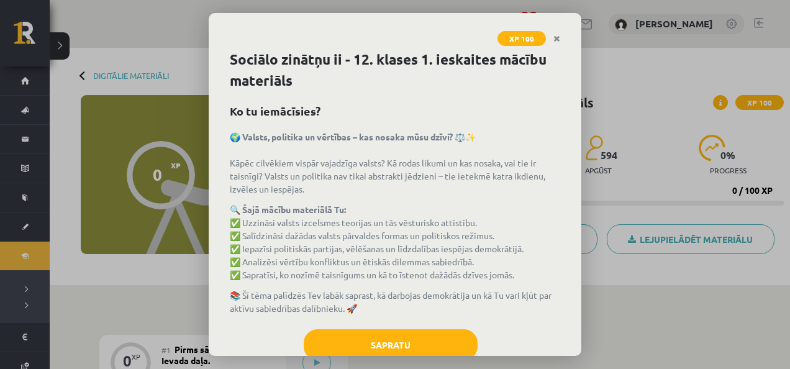
click at [402, 328] on div "Sociālo zinātņu ii - 12. klases 1. ieskaites mācību materiāls Ko tu iemācīsies?…" at bounding box center [395, 202] width 372 height 307
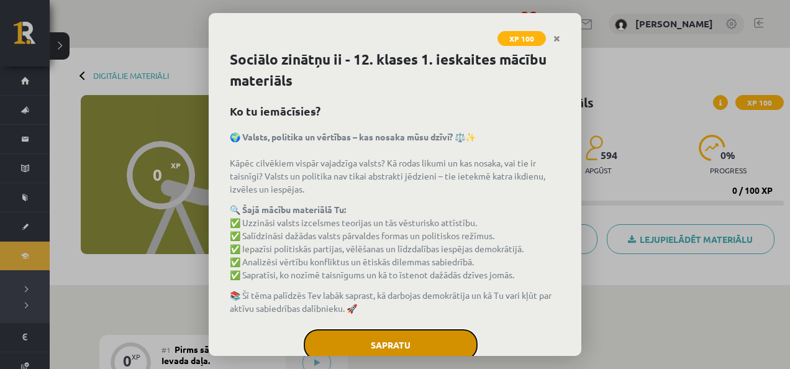
click at [405, 334] on button "Sapratu" at bounding box center [391, 344] width 174 height 31
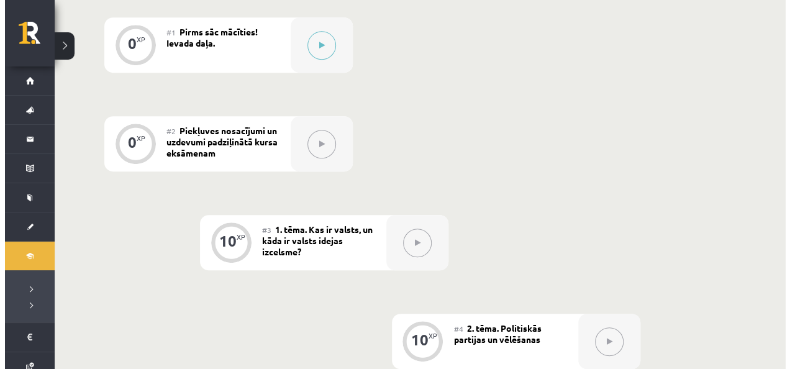
scroll to position [302, 0]
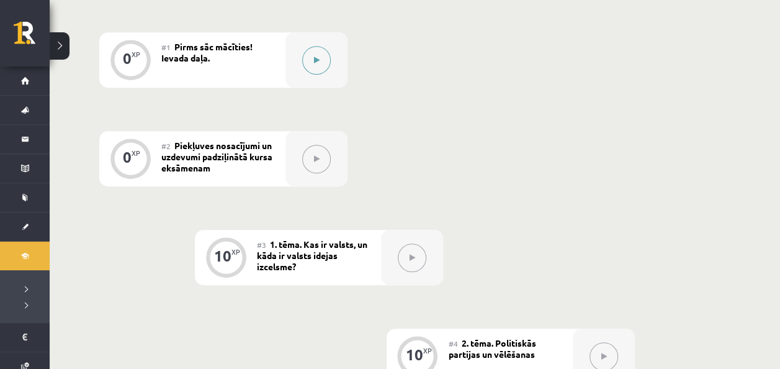
click at [326, 59] on button at bounding box center [316, 60] width 29 height 29
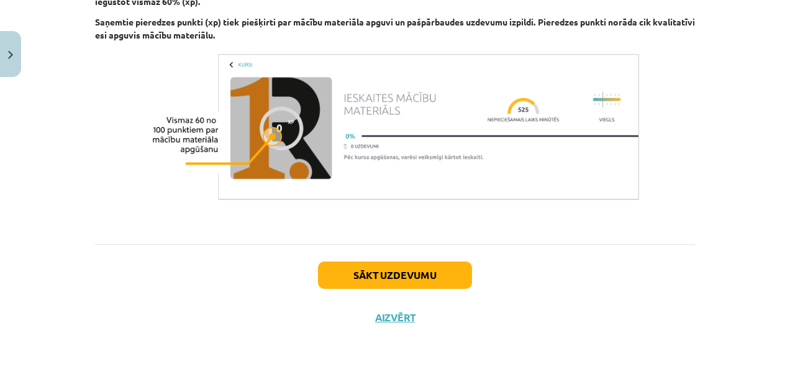
scroll to position [809, 0]
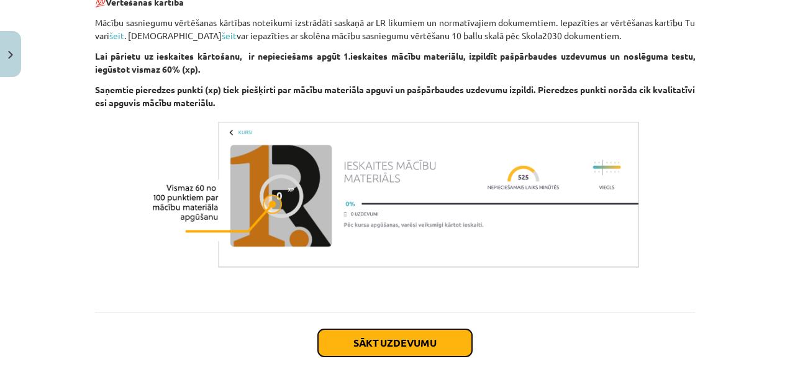
click at [386, 345] on button "Sākt uzdevumu" at bounding box center [395, 342] width 154 height 27
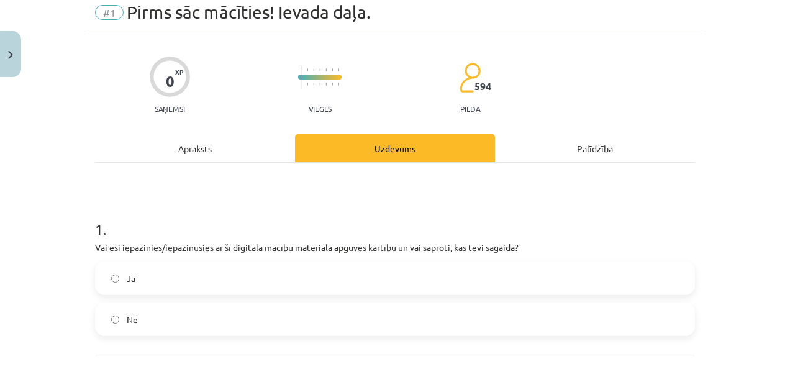
scroll to position [31, 0]
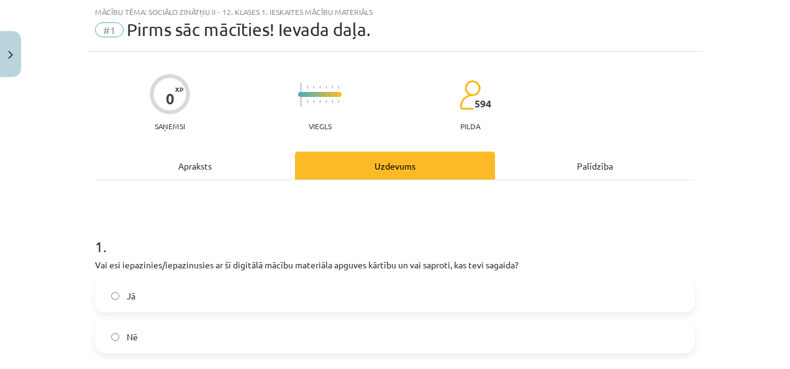
click at [335, 289] on label "Jā" at bounding box center [394, 295] width 597 height 31
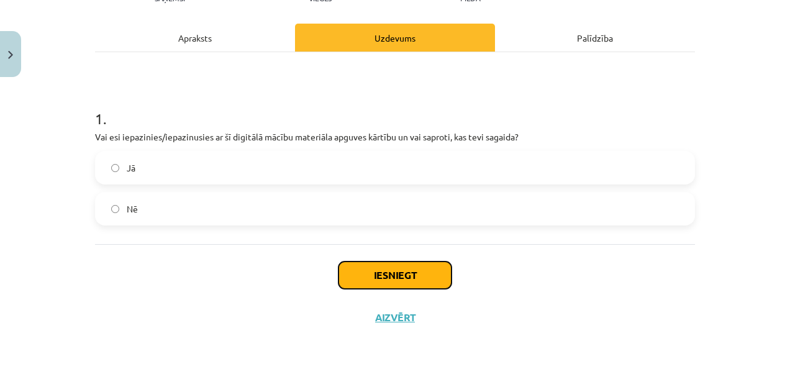
click at [409, 278] on button "Iesniegt" at bounding box center [394, 274] width 113 height 27
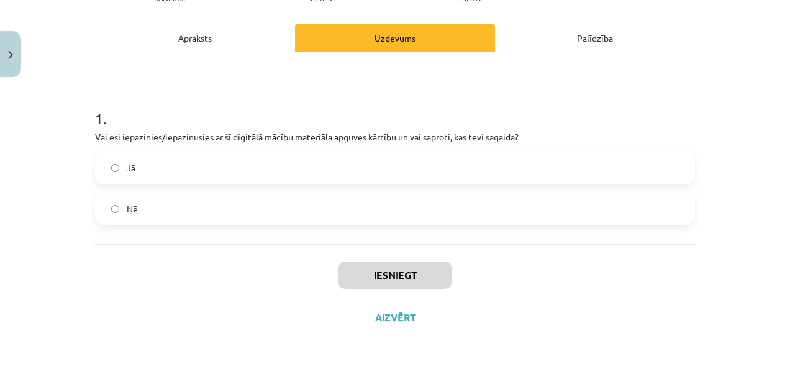
scroll to position [315, 0]
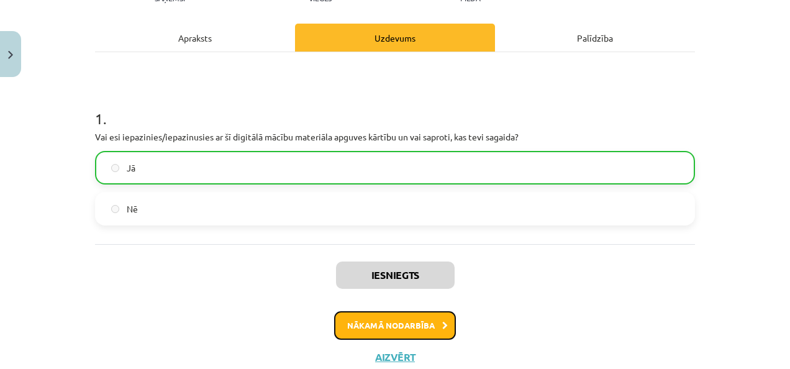
click at [410, 328] on button "Nākamā nodarbība" at bounding box center [395, 325] width 122 height 29
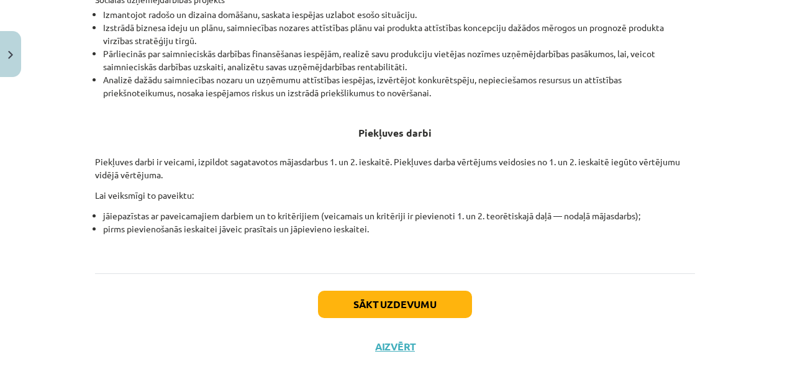
scroll to position [521, 0]
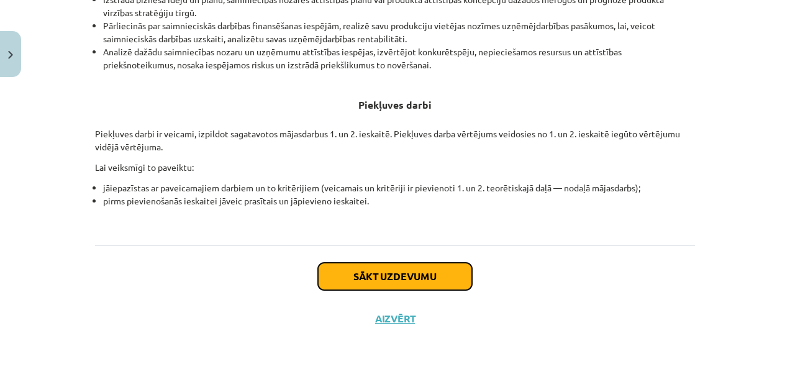
click at [419, 276] on button "Sākt uzdevumu" at bounding box center [395, 276] width 154 height 27
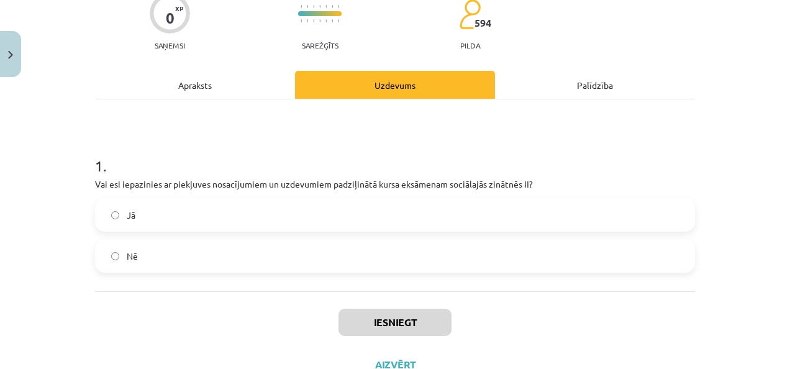
scroll to position [117, 0]
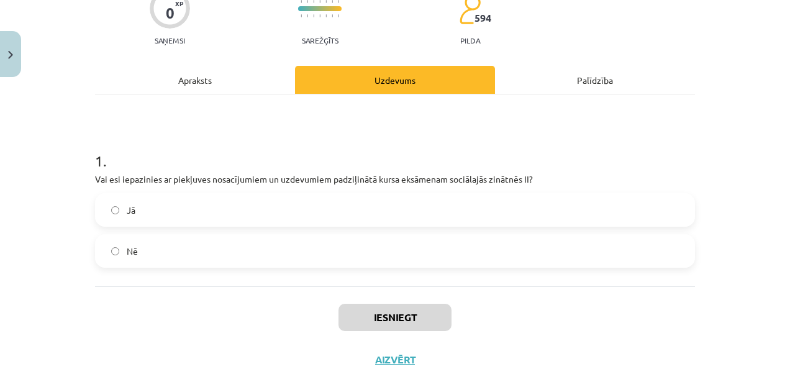
click at [318, 213] on label "Jā" at bounding box center [394, 209] width 597 height 31
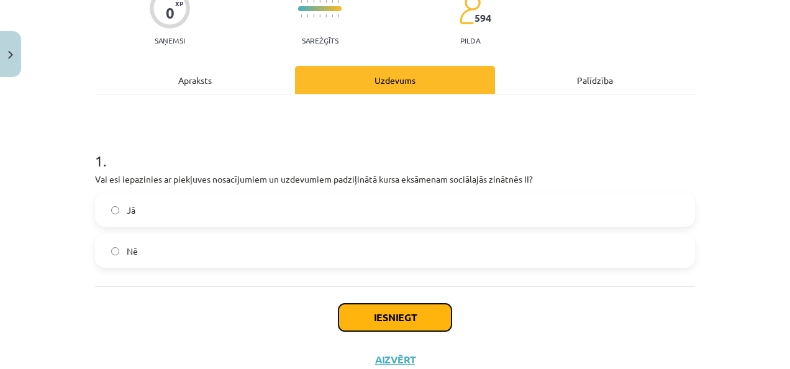
click at [423, 319] on button "Iesniegt" at bounding box center [394, 317] width 113 height 27
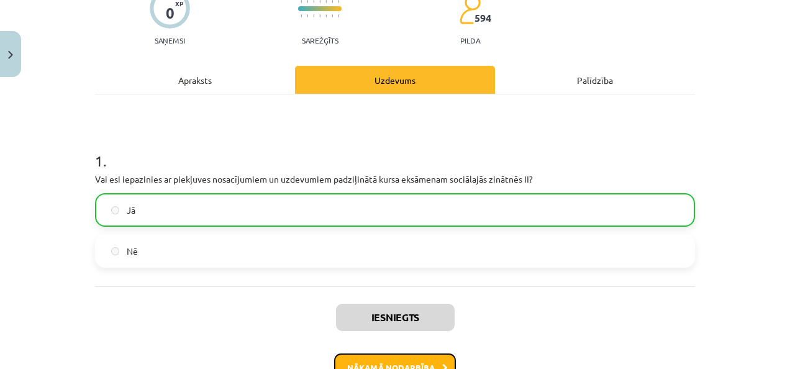
click at [408, 357] on button "Nākamā nodarbība" at bounding box center [395, 367] width 122 height 29
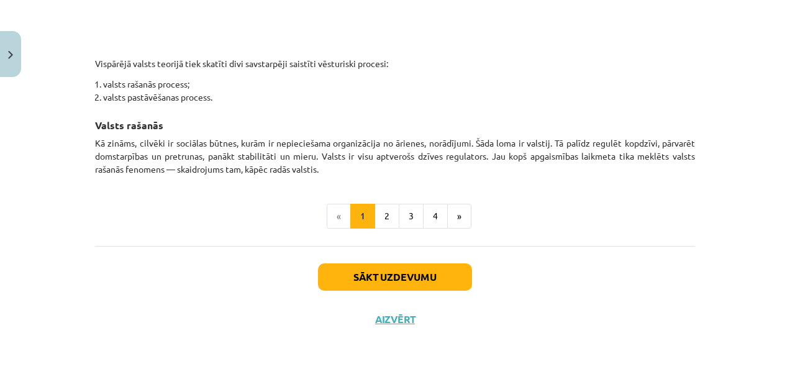
scroll to position [780, 0]
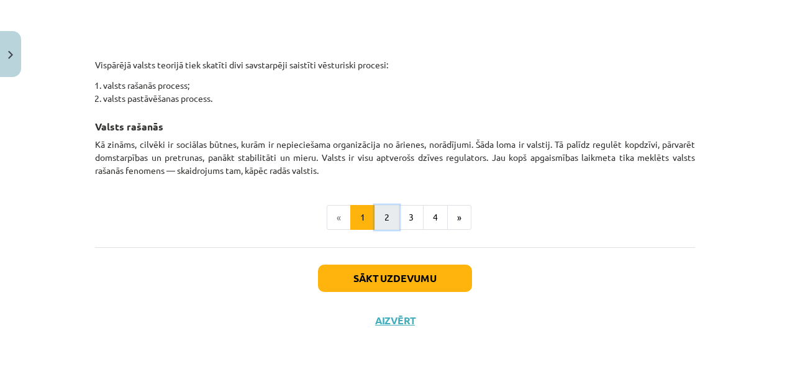
click at [385, 221] on button "2" at bounding box center [386, 217] width 25 height 25
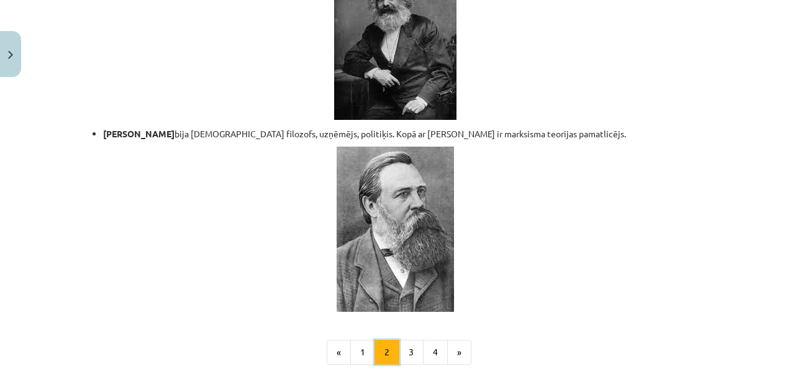
scroll to position [2765, 0]
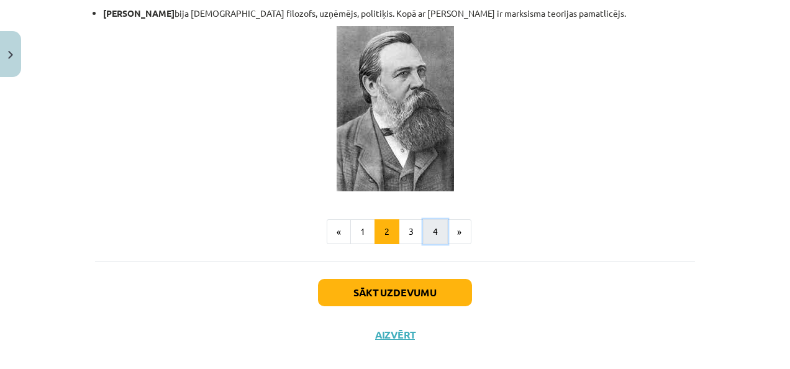
click at [423, 219] on button "4" at bounding box center [435, 231] width 25 height 25
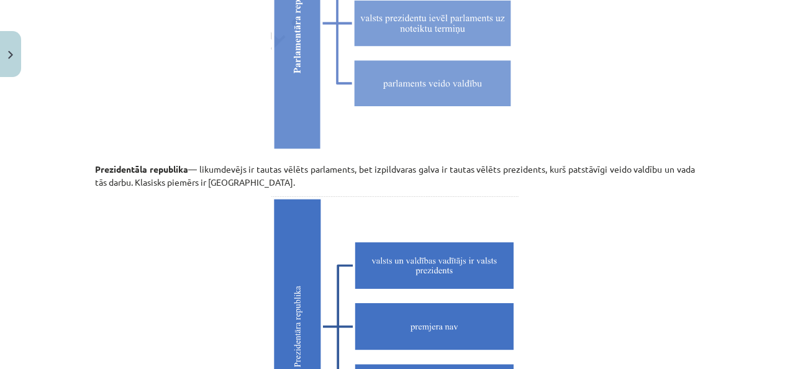
scroll to position [3621, 0]
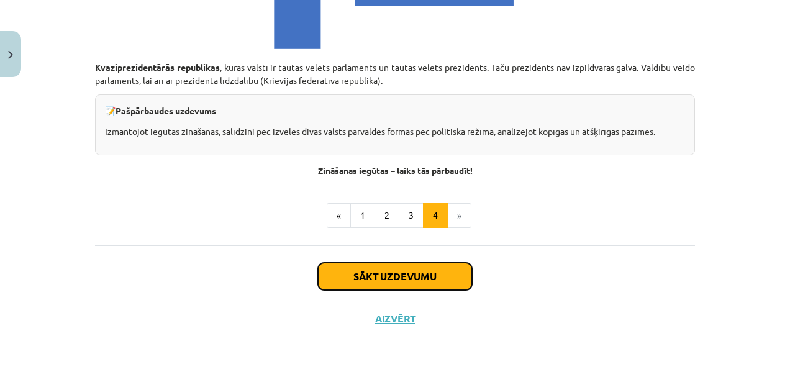
click at [433, 283] on button "Sākt uzdevumu" at bounding box center [395, 276] width 154 height 27
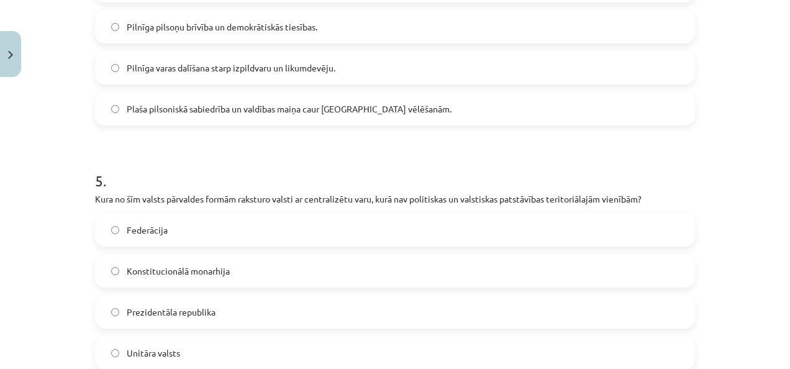
scroll to position [1217, 0]
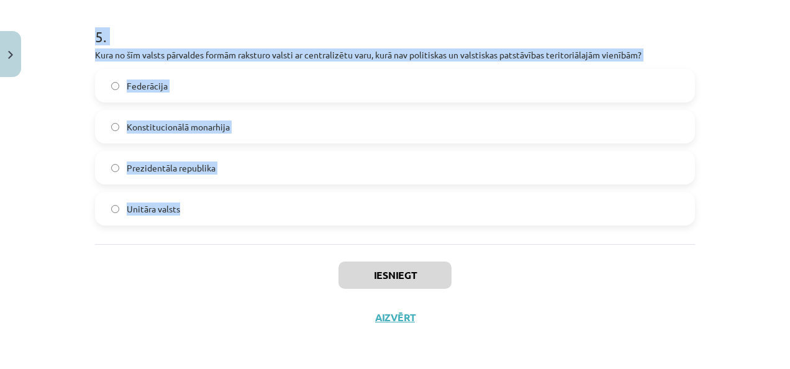
drag, startPoint x: 60, startPoint y: 231, endPoint x: 325, endPoint y: 240, distance: 265.9
click at [325, 240] on div "Mācību tēma: Sociālo zinātņu ii - 12. klases 1. ieskaites mācību materiāls #3 1…" at bounding box center [395, 184] width 790 height 369
copy form "1 . Kurš filozofs ir pazīstams kā sabiedriskā līguma teorijas pamatotājs? Kārli…"
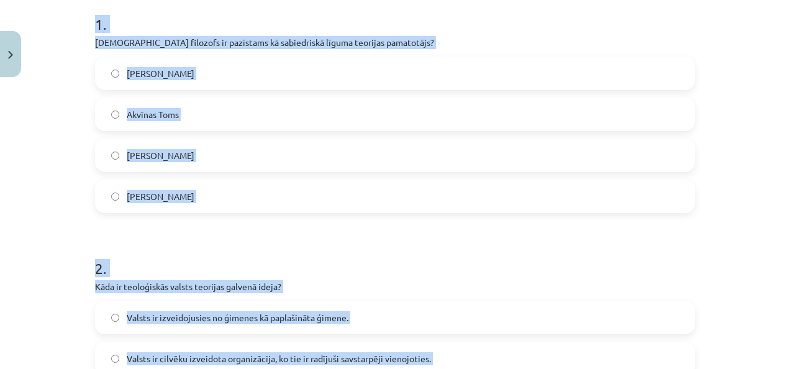
scroll to position [259, 0]
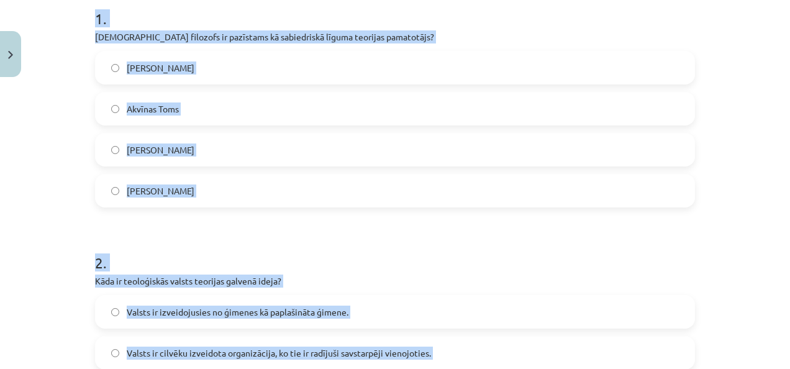
click at [223, 181] on label "Tomass Hobss" at bounding box center [394, 190] width 597 height 31
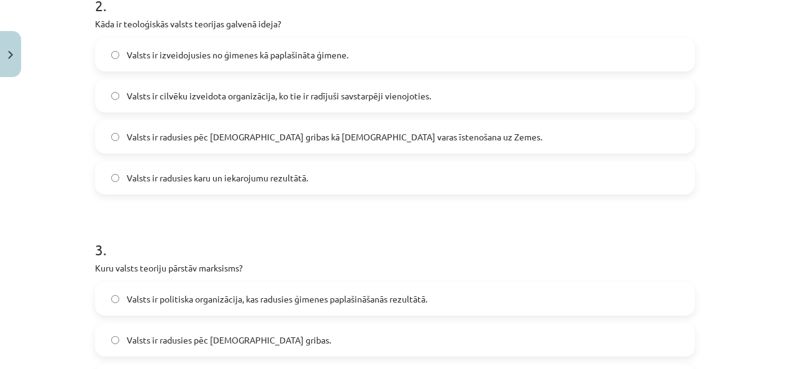
scroll to position [537, 0]
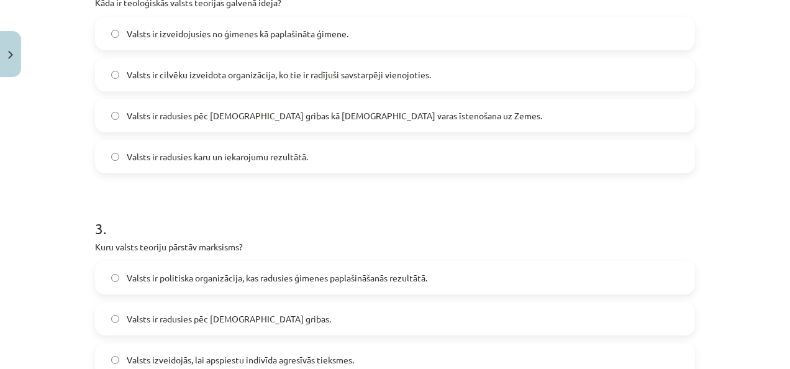
click at [195, 118] on span "Valsts ir radusies pēc Dieva gribas kā dievišķās varas īstenošana uz Zemes." at bounding box center [334, 115] width 415 height 13
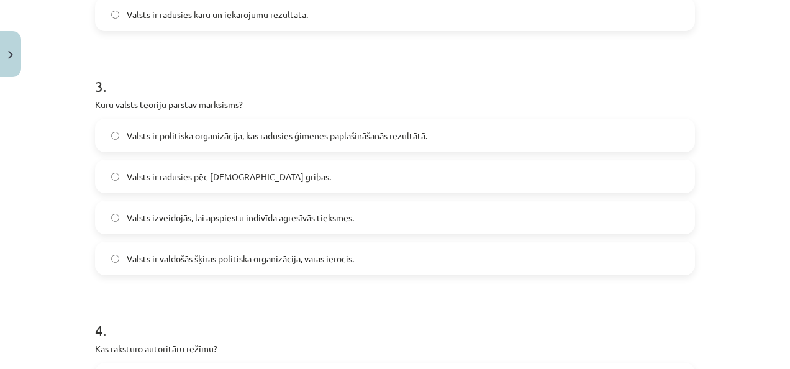
scroll to position [680, 0]
click at [228, 253] on span "Valsts ir valdošās šķiras politiska organizācija, varas ierocis." at bounding box center [240, 257] width 227 height 13
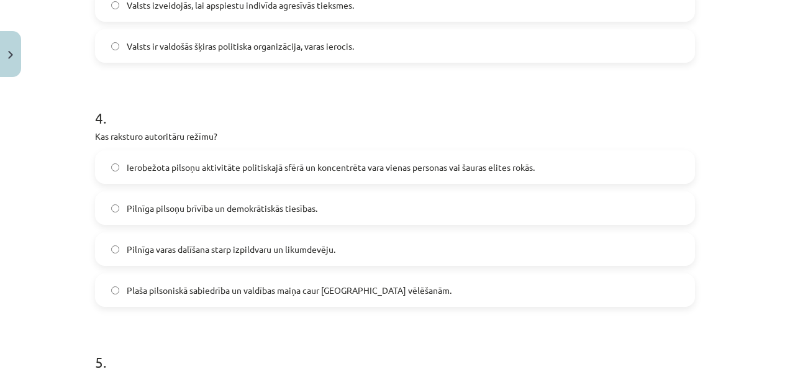
scroll to position [895, 0]
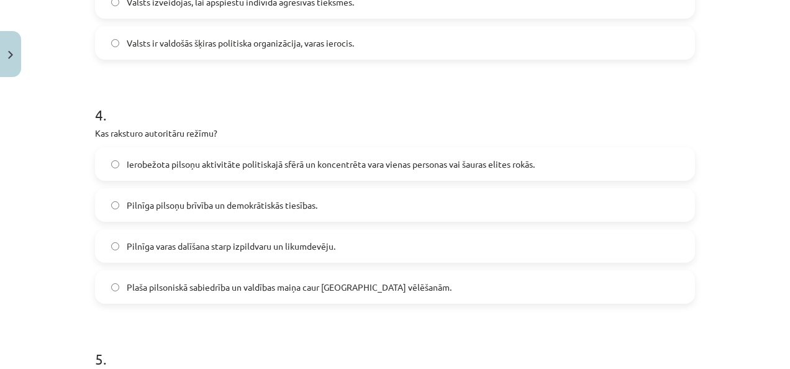
click at [220, 203] on span "Pilnīga pilsoņu brīvība un demokrātiskās tiesības." at bounding box center [222, 205] width 191 height 13
click at [219, 175] on label "Ierobežota pilsoņu aktivitāte politiskajā sfērā un koncentrēta vara vienas pers…" at bounding box center [394, 163] width 597 height 31
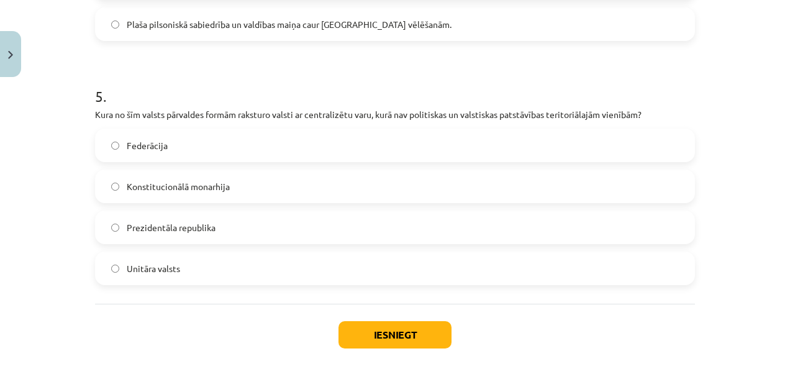
scroll to position [1163, 0]
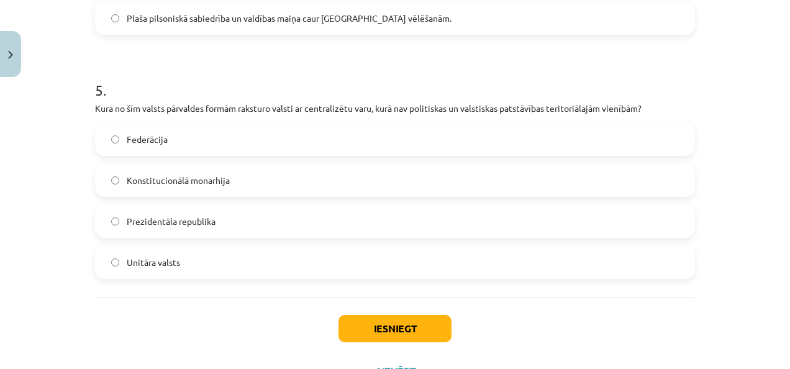
click at [235, 251] on label "Unitāra valsts" at bounding box center [394, 261] width 597 height 31
click at [399, 336] on button "Iesniegt" at bounding box center [394, 328] width 113 height 27
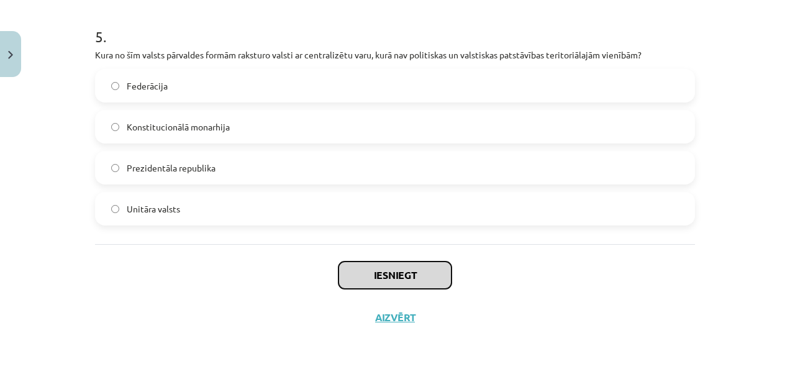
scroll to position [1216, 0]
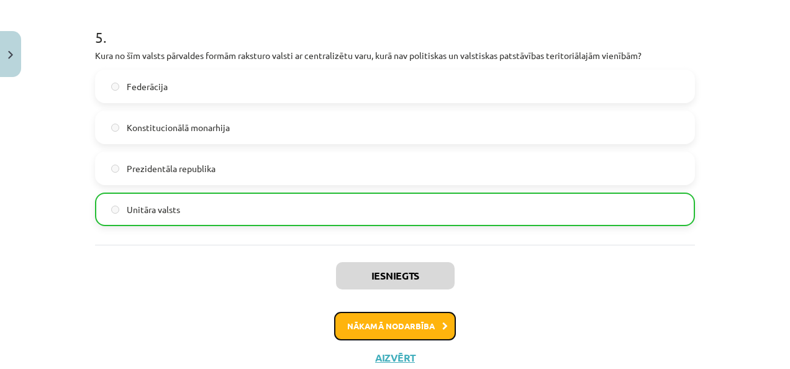
click at [417, 318] on button "Nākamā nodarbība" at bounding box center [395, 326] width 122 height 29
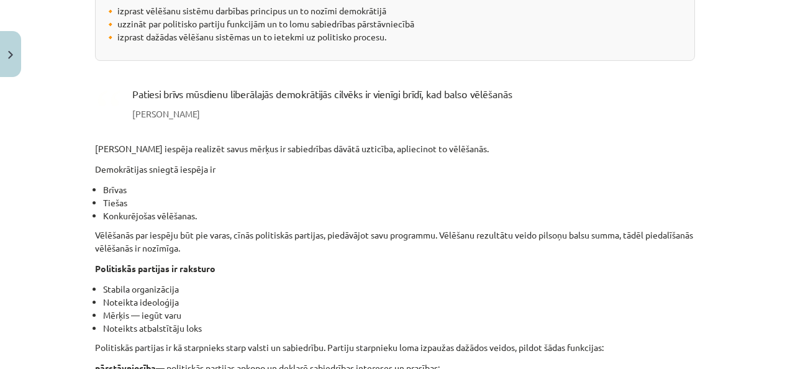
scroll to position [0, 0]
